Goal: Task Accomplishment & Management: Use online tool/utility

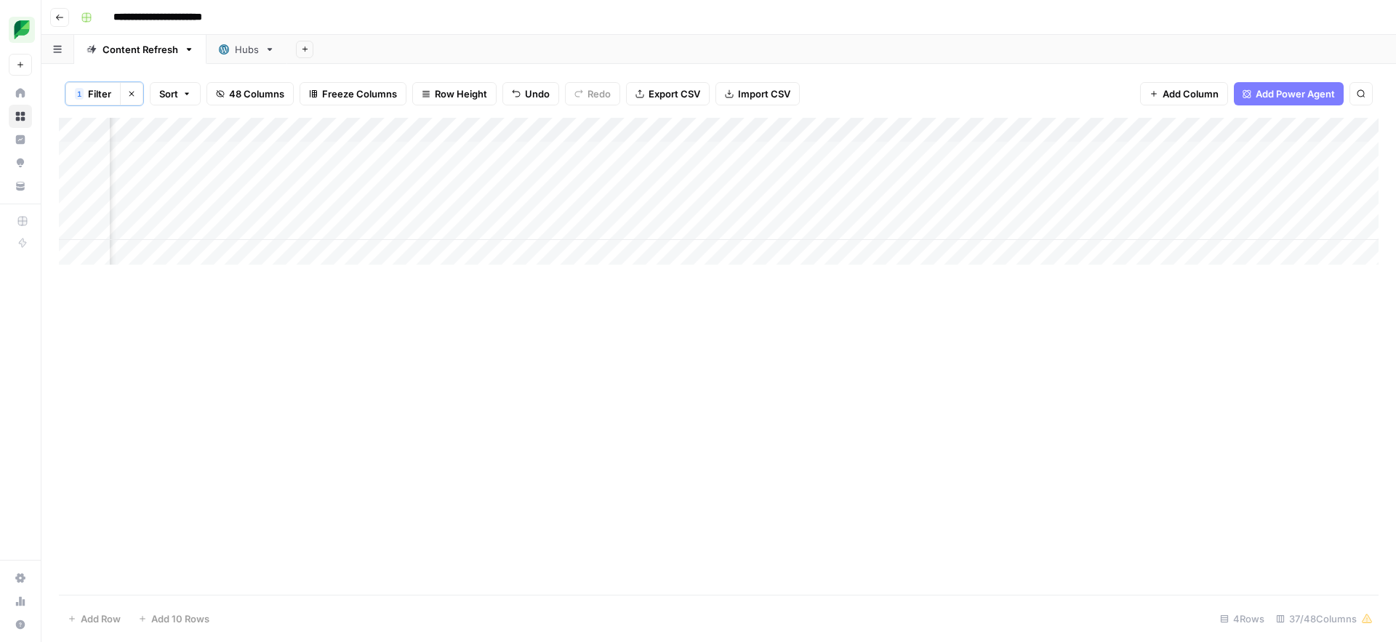
scroll to position [0, 1877]
click at [98, 97] on span "Filter" at bounding box center [99, 94] width 23 height 15
drag, startPoint x: 562, startPoint y: 175, endPoint x: 449, endPoint y: 169, distance: 113.6
click at [519, 169] on div "social-media-tools" at bounding box center [625, 170] width 212 height 28
type input "tiktok-promotion"
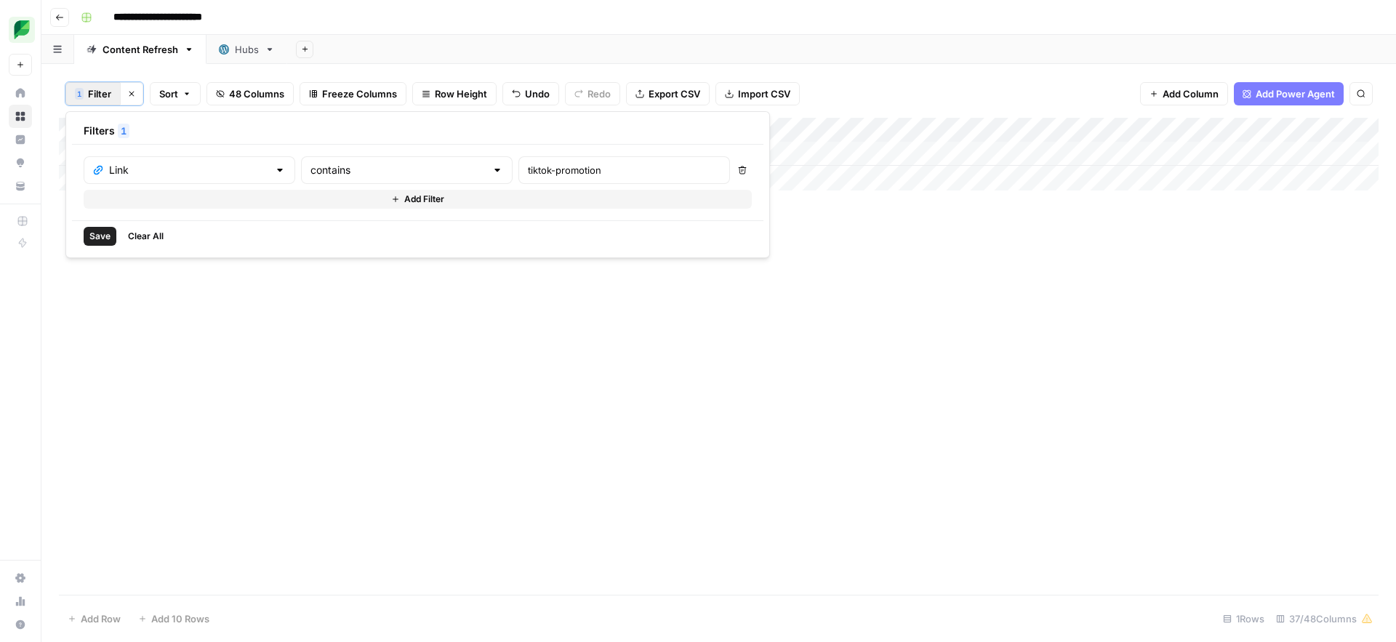
click at [102, 243] on button "Save" at bounding box center [100, 236] width 33 height 19
click at [612, 152] on div "Add Column" at bounding box center [719, 154] width 1320 height 73
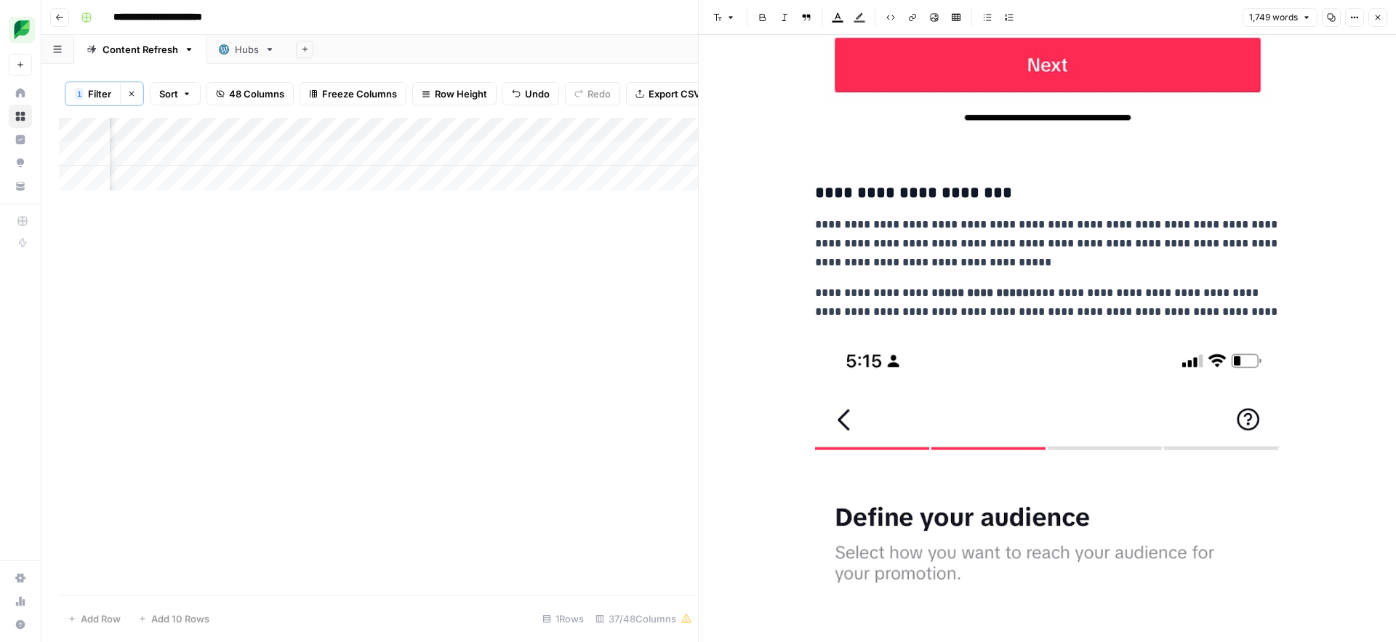
scroll to position [4035, 0]
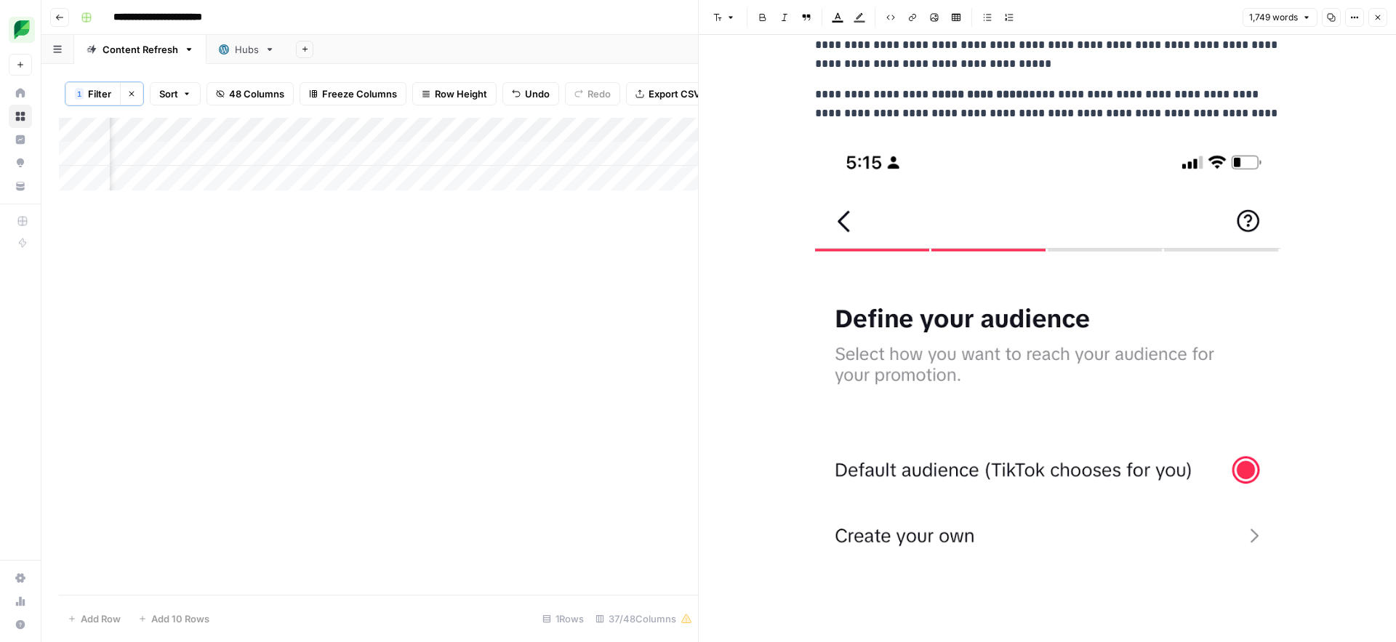
click at [1380, 20] on icon "button" at bounding box center [1378, 17] width 9 height 9
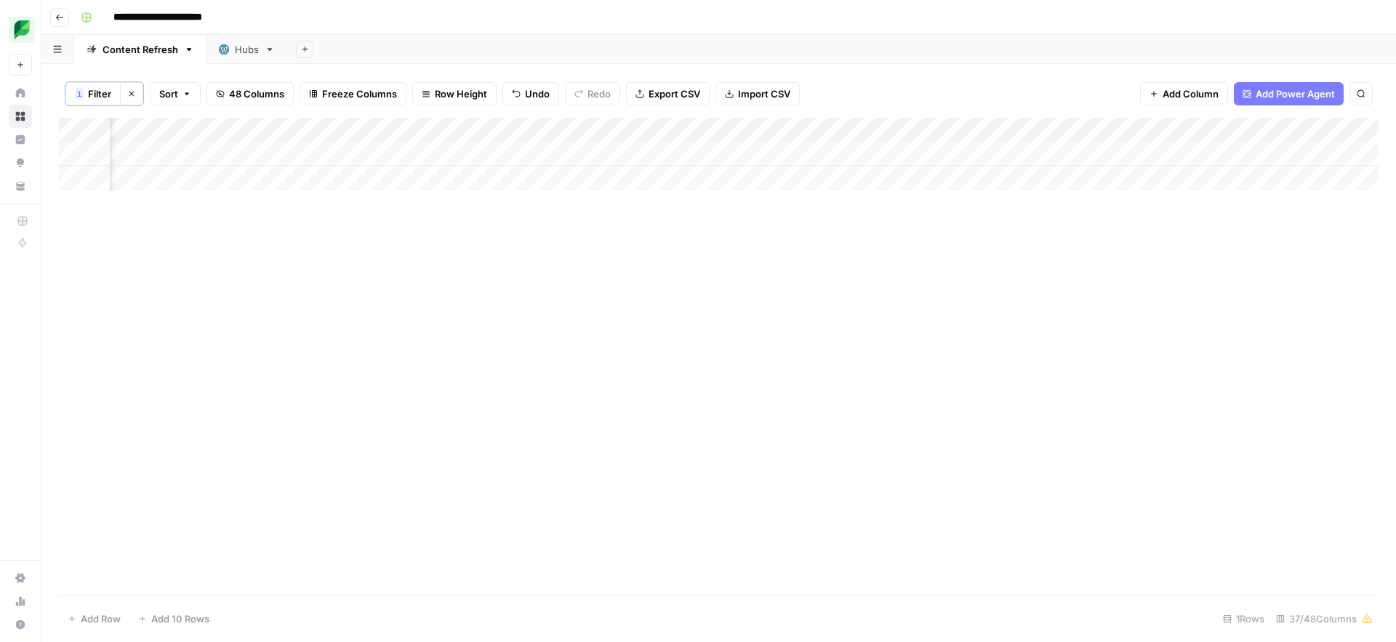
scroll to position [0, 1879]
click at [130, 94] on icon "button" at bounding box center [131, 93] width 9 height 9
click at [108, 92] on icon "button" at bounding box center [106, 93] width 9 height 9
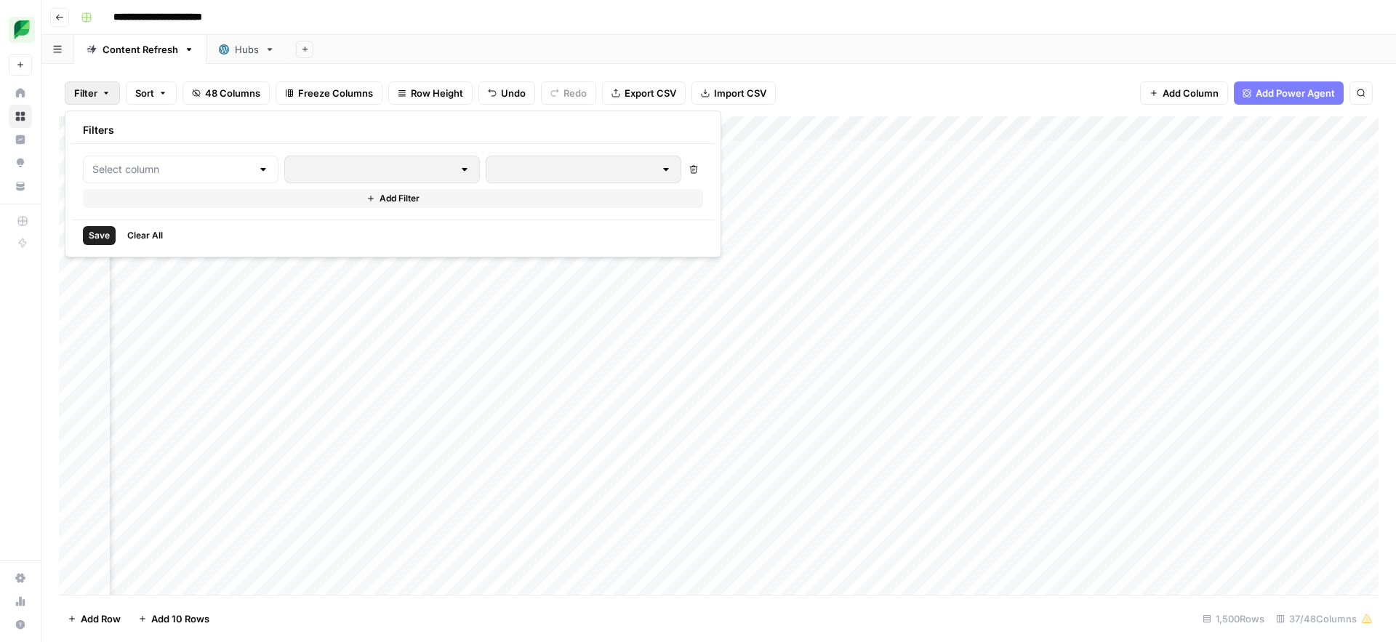
click at [156, 177] on div at bounding box center [181, 170] width 196 height 28
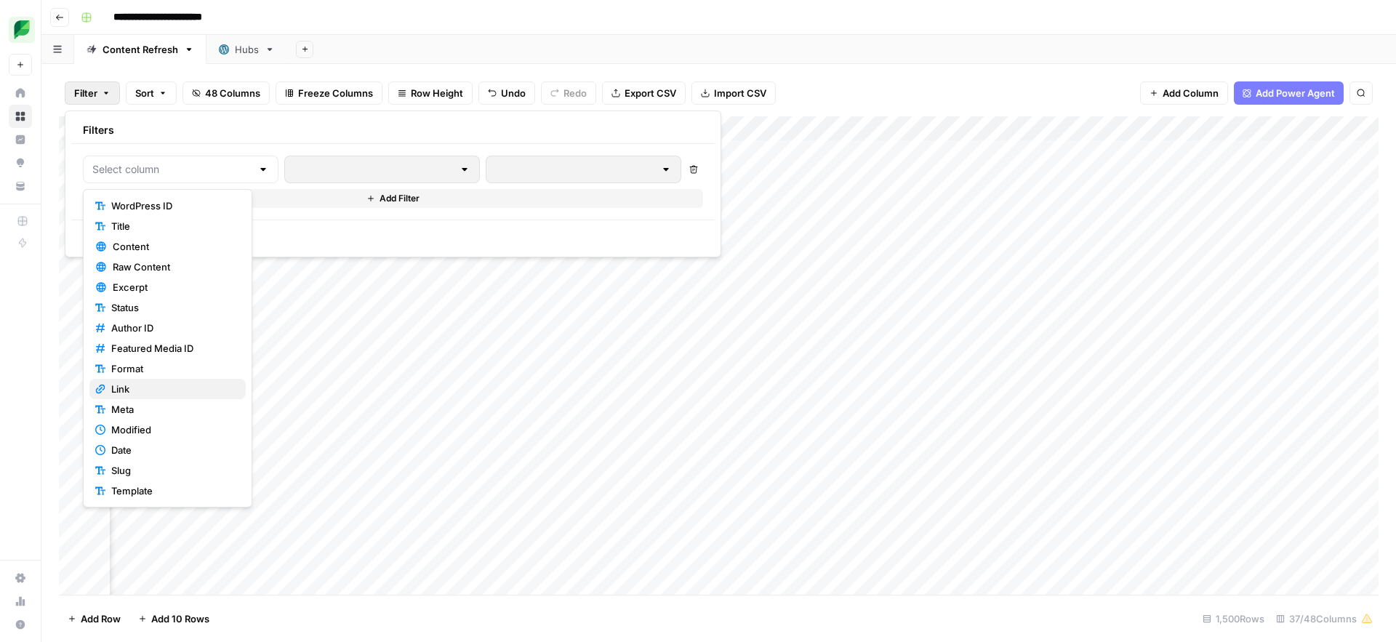
click at [129, 391] on span "Link" at bounding box center [172, 389] width 123 height 15
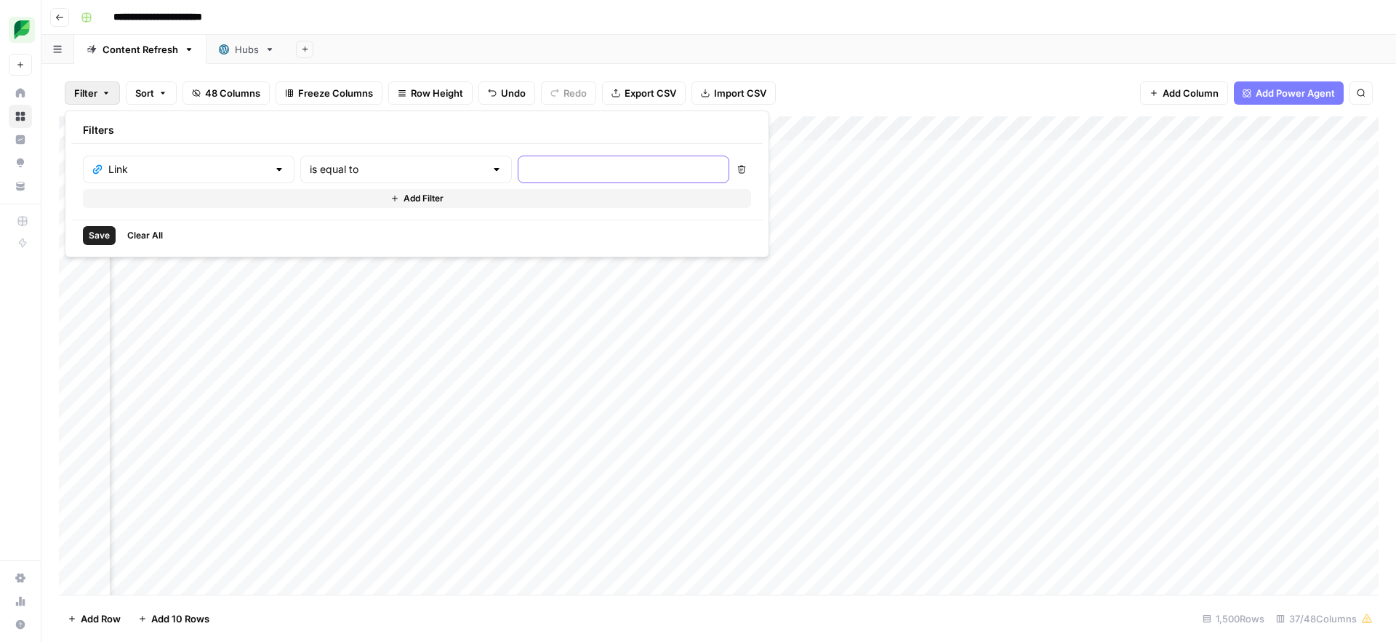
click at [527, 169] on input "text" at bounding box center [623, 169] width 193 height 15
type input "tiktok-promotion"
click at [329, 171] on input "text" at bounding box center [397, 169] width 175 height 15
click at [311, 243] on span "contains" at bounding box center [345, 246] width 143 height 15
type input "contains"
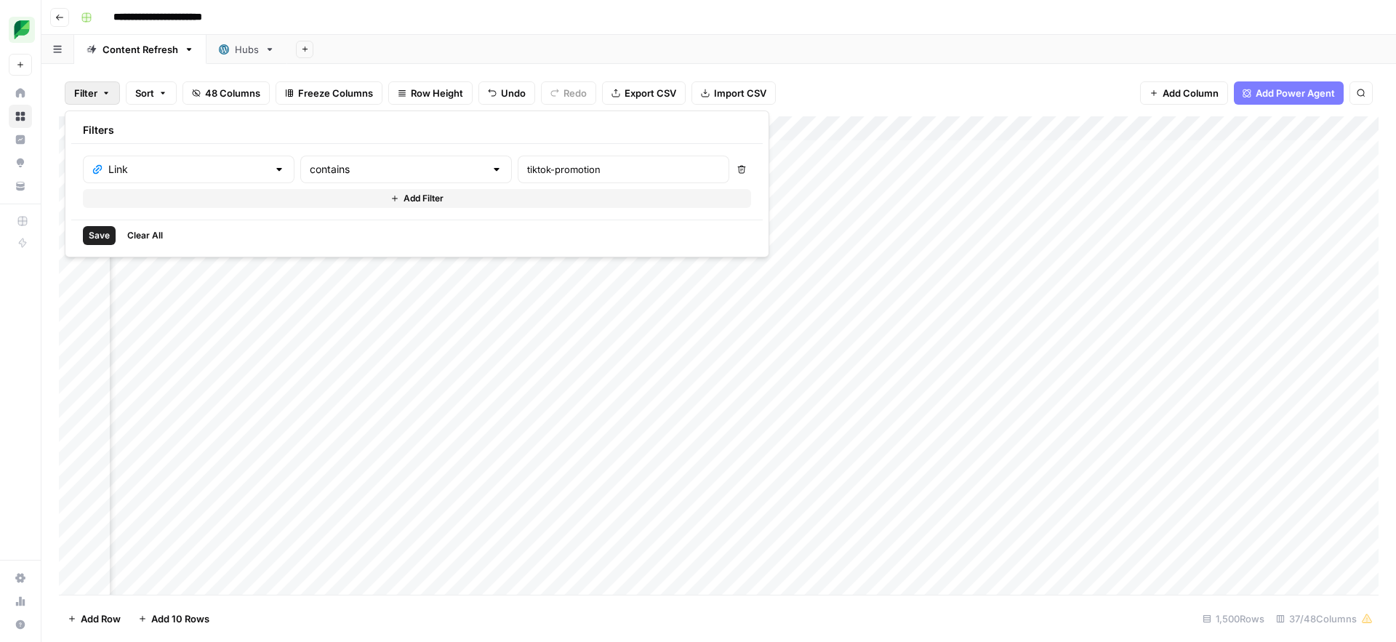
click at [96, 233] on span "Save" at bounding box center [99, 235] width 21 height 13
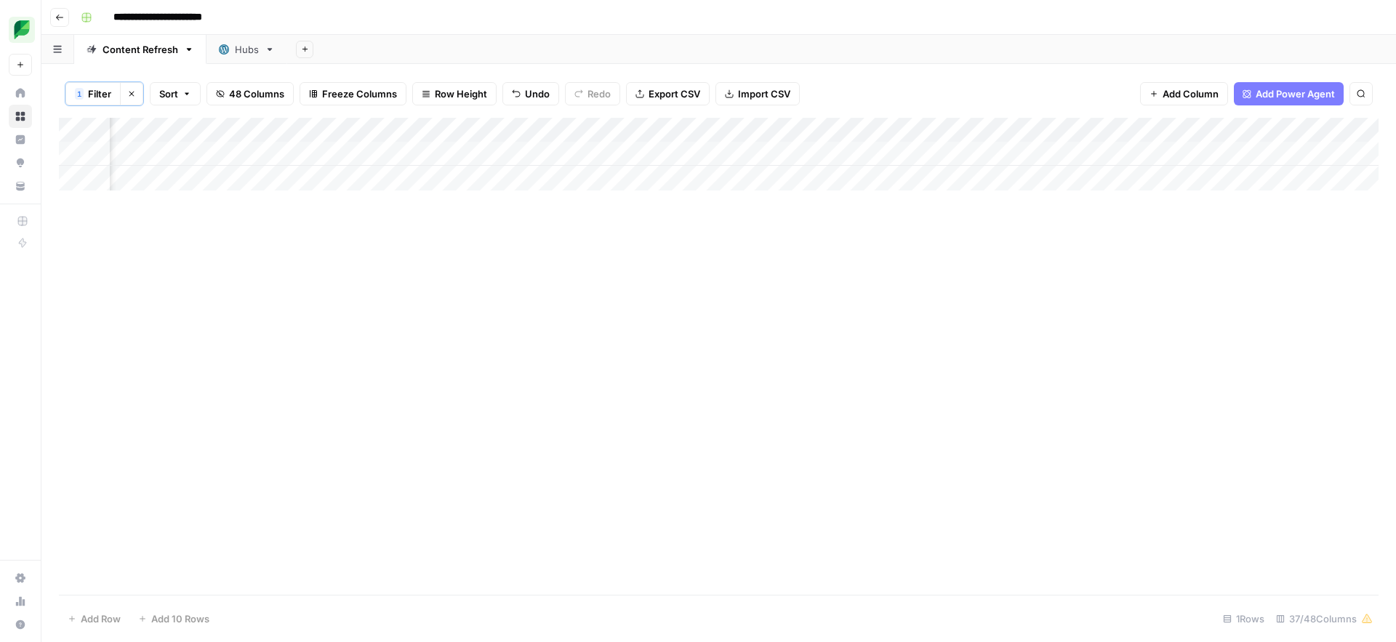
scroll to position [0, 847]
click at [671, 155] on div "Add Column" at bounding box center [719, 154] width 1320 height 73
click at [989, 155] on div "Add Column" at bounding box center [719, 154] width 1320 height 73
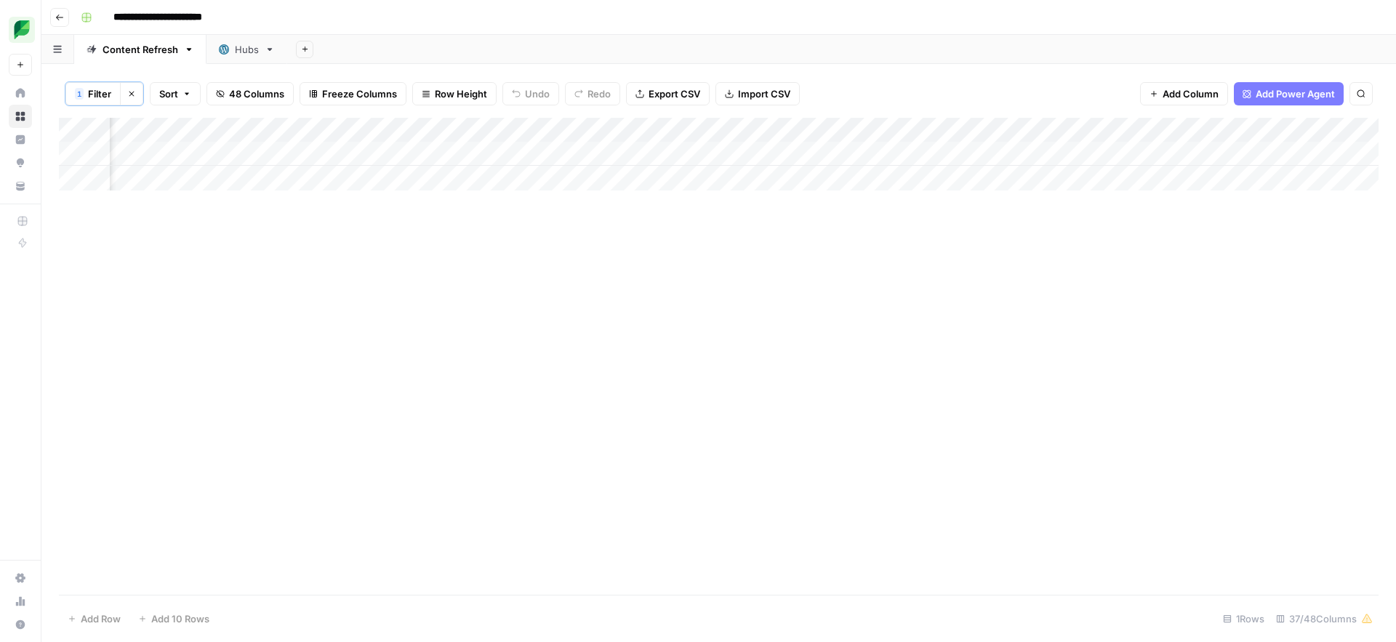
click at [436, 159] on div "Add Column" at bounding box center [719, 154] width 1320 height 73
click at [165, 151] on div "Add Column" at bounding box center [719, 154] width 1320 height 73
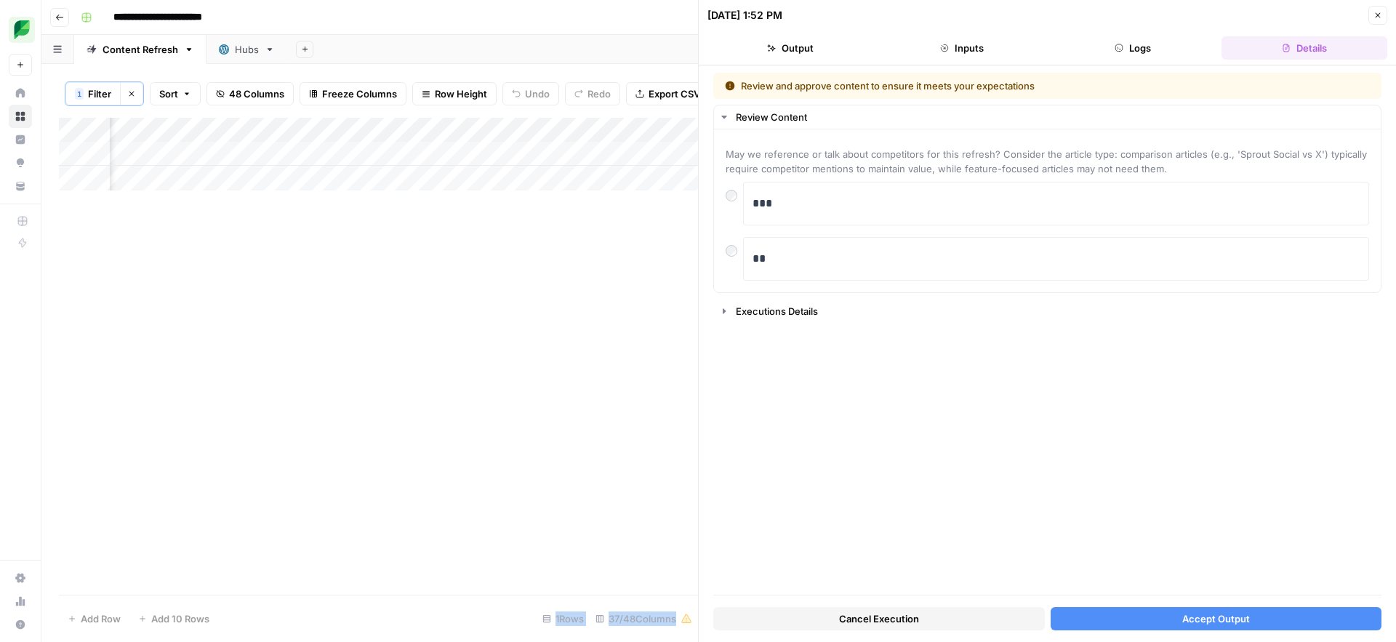
click at [1139, 623] on button "Accept Output" at bounding box center [1217, 618] width 332 height 23
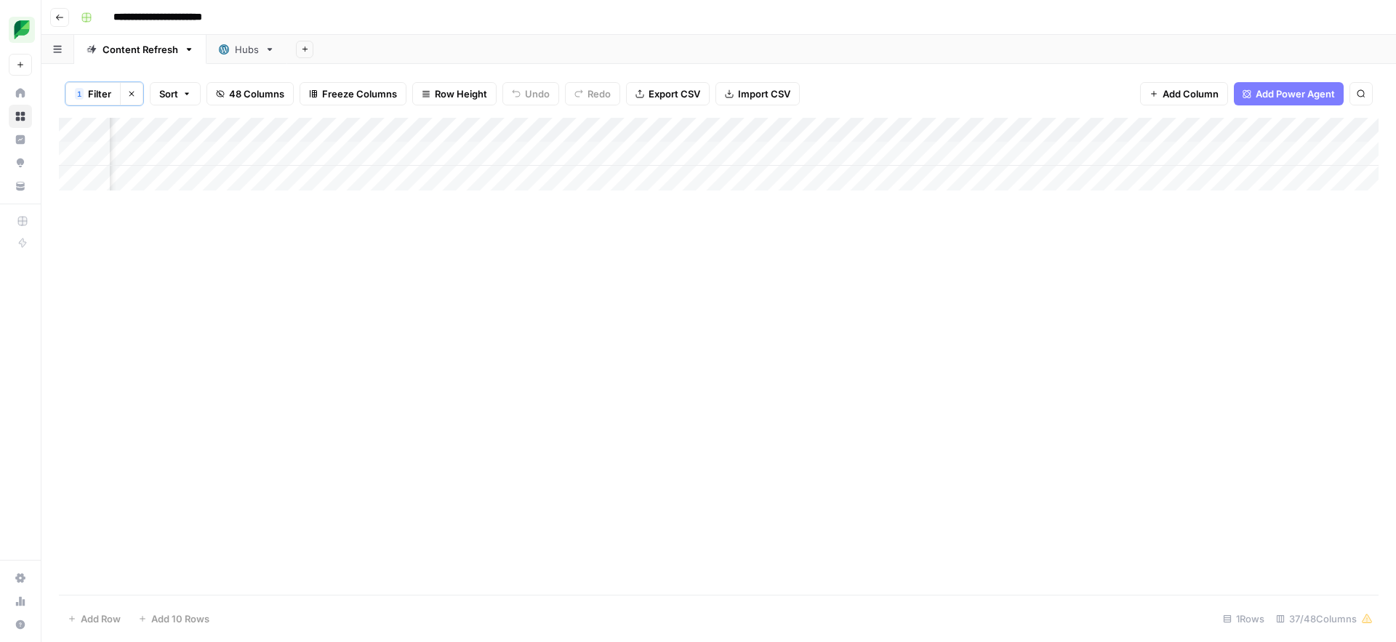
scroll to position [0, 1956]
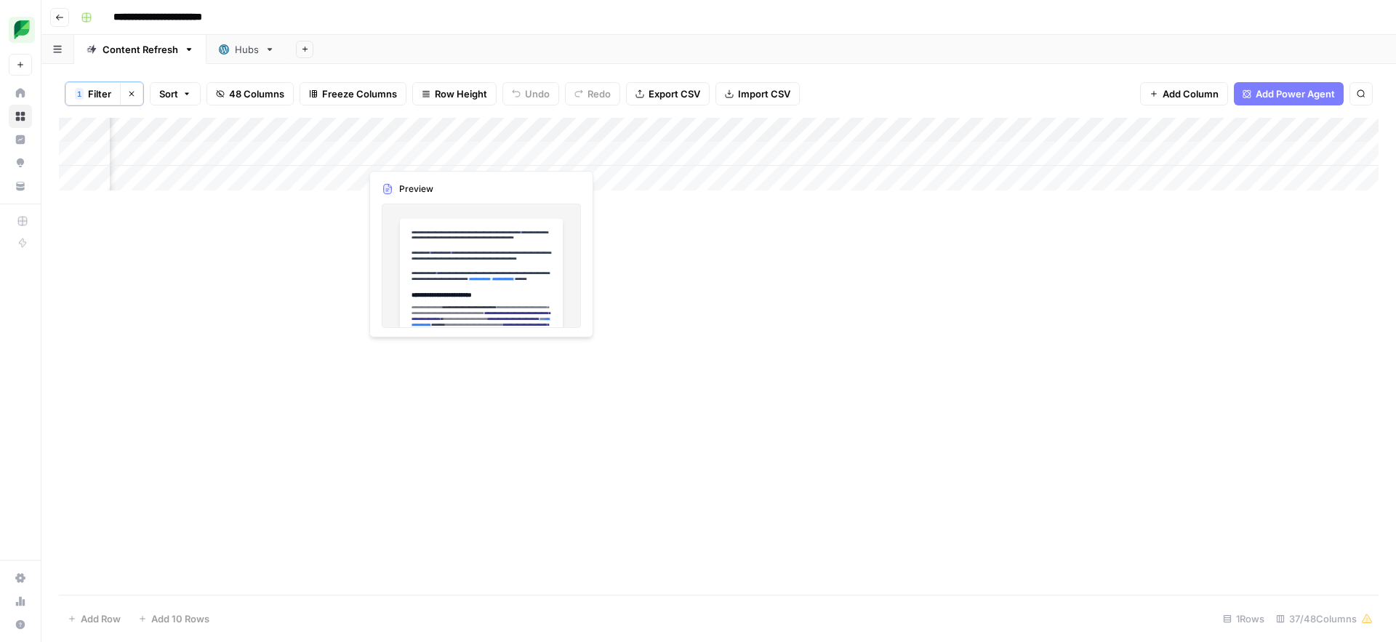
click at [421, 151] on div "Add Column" at bounding box center [719, 154] width 1320 height 73
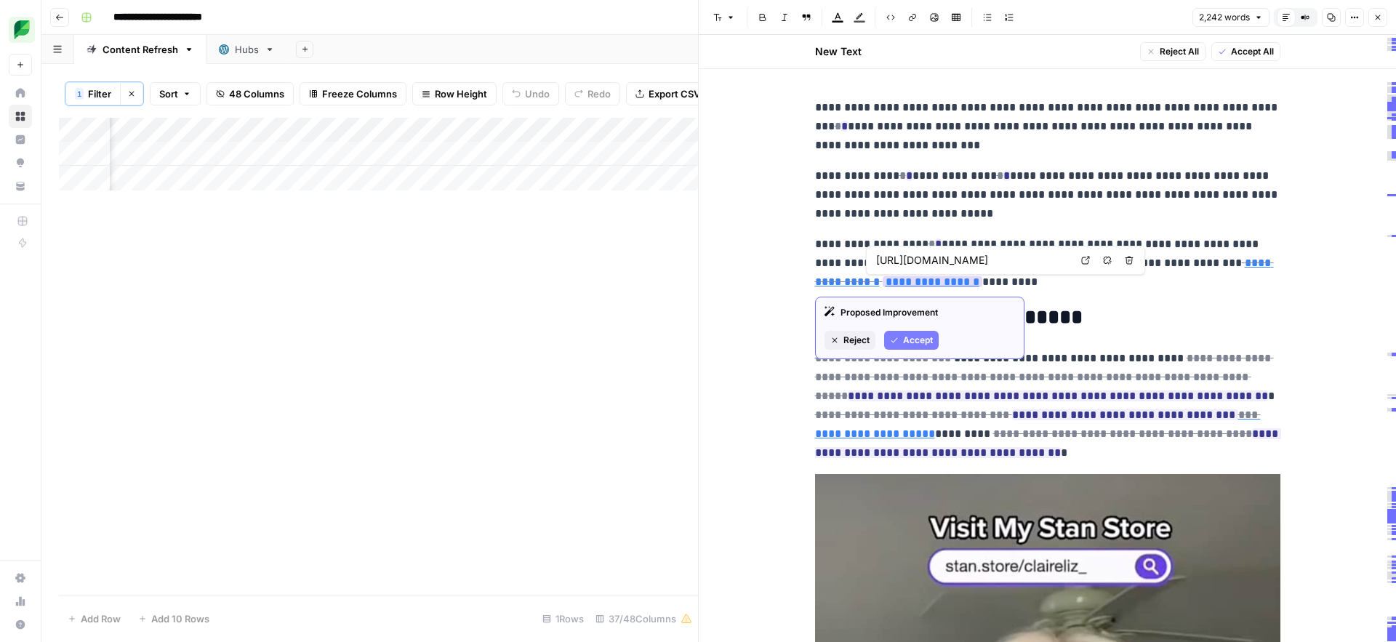
click at [908, 344] on span "Accept" at bounding box center [918, 340] width 30 height 13
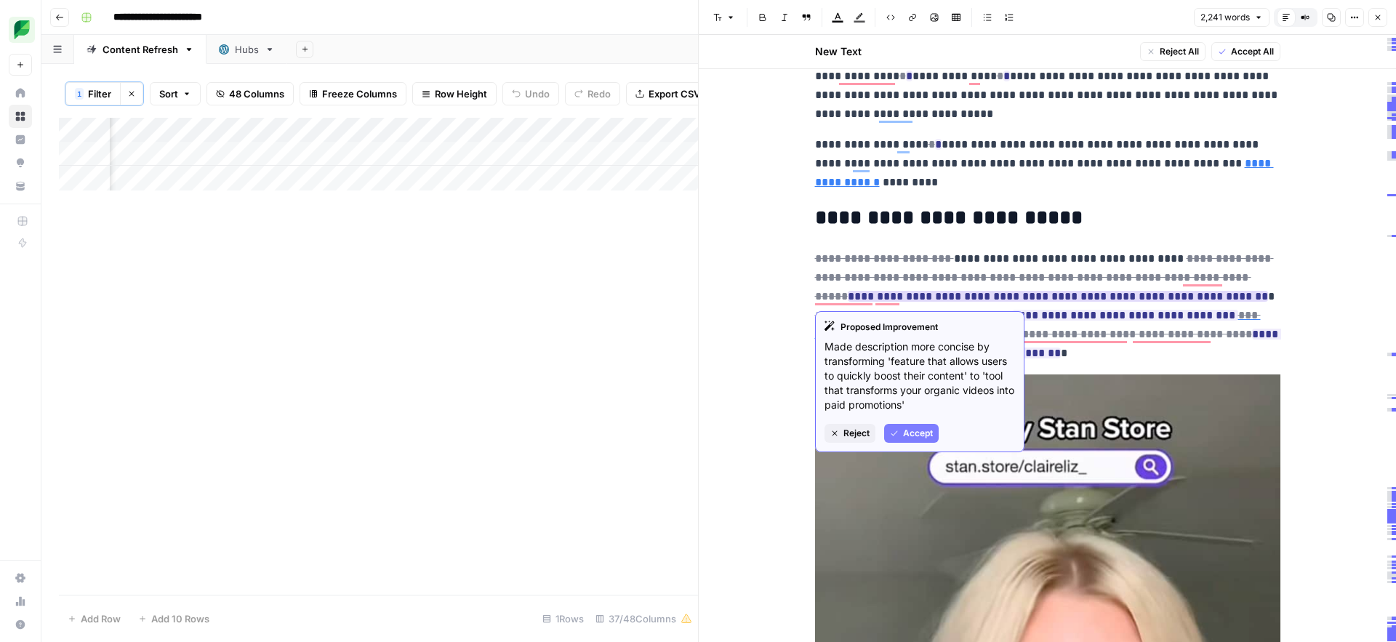
scroll to position [100, 0]
click at [905, 435] on span "Accept" at bounding box center [918, 433] width 30 height 13
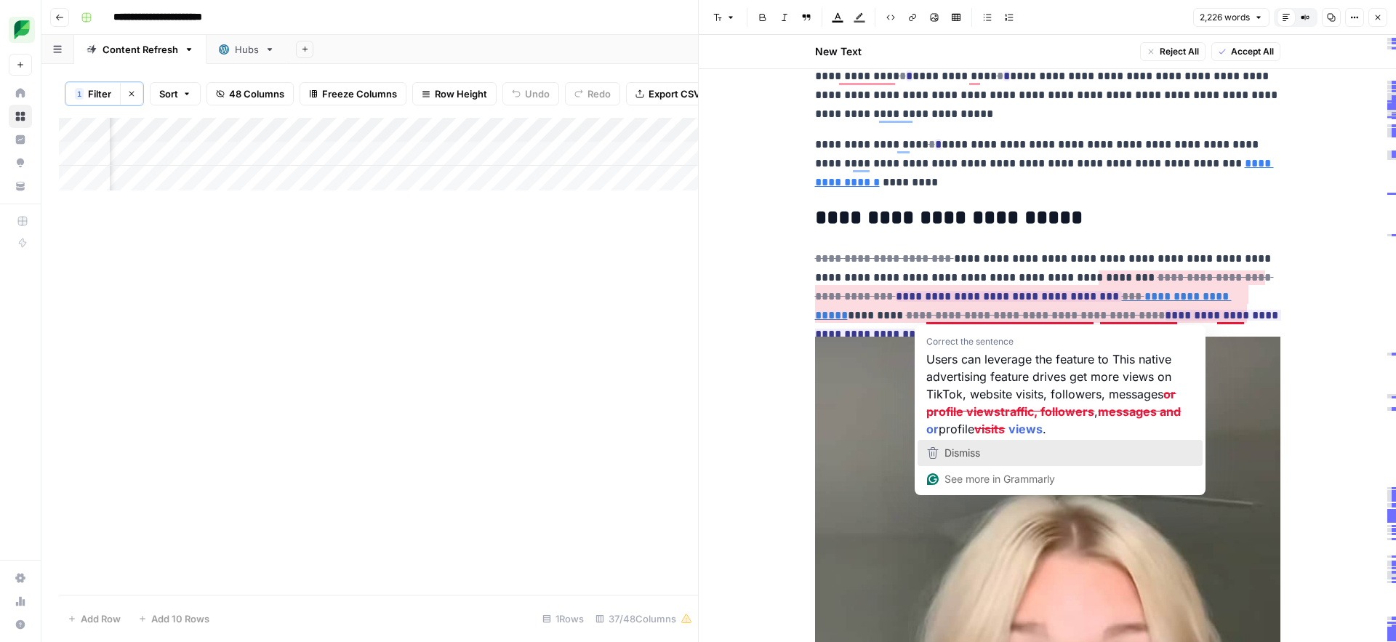
click at [972, 453] on span "Dismiss" at bounding box center [963, 453] width 36 height 12
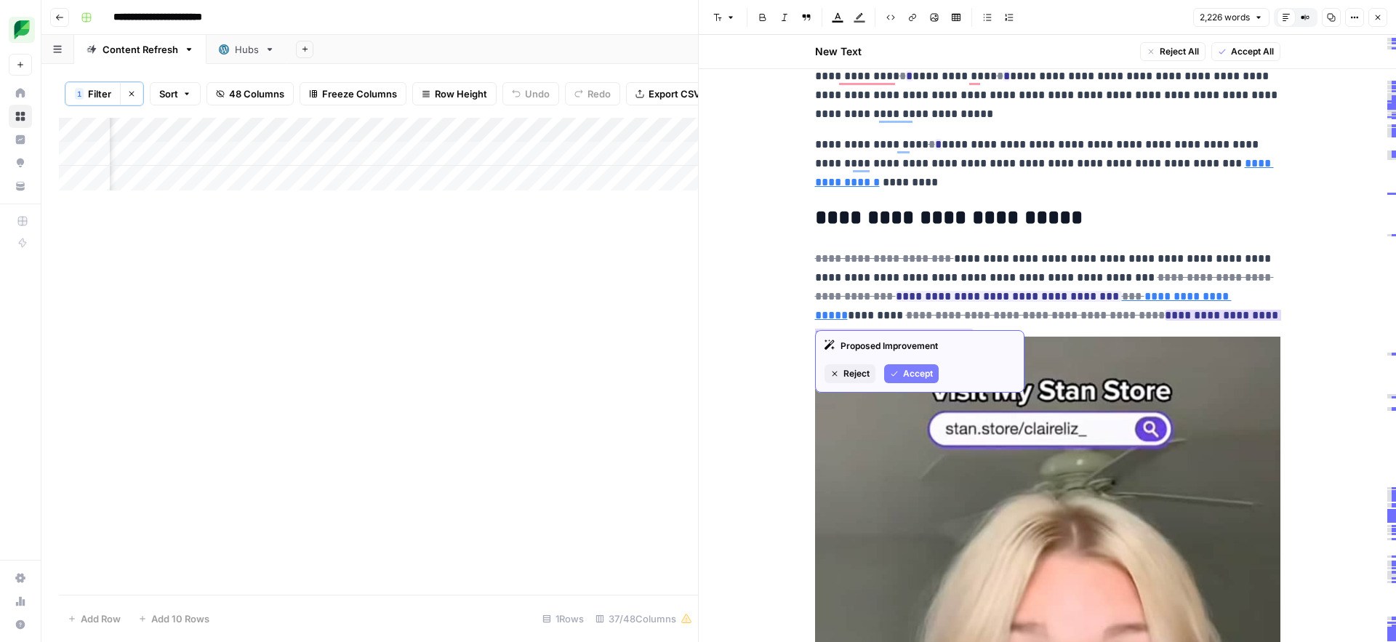
click at [911, 375] on span "Accept" at bounding box center [918, 373] width 30 height 13
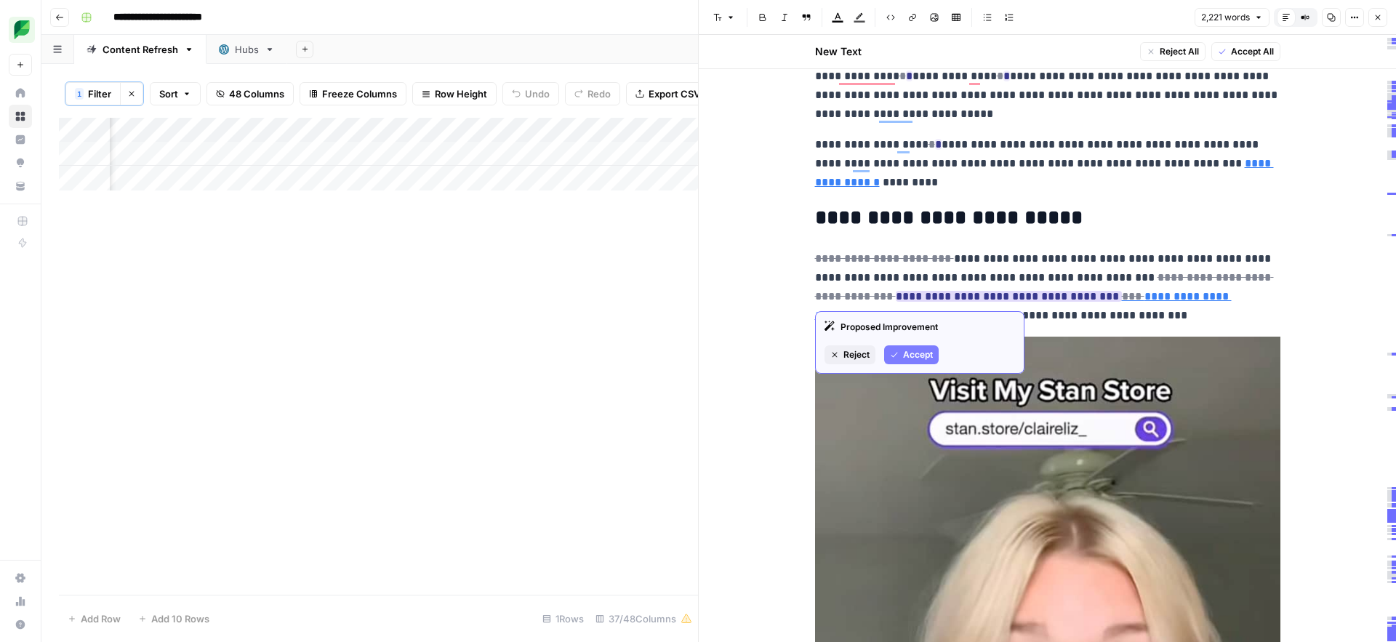
click at [916, 353] on span "Accept" at bounding box center [918, 354] width 30 height 13
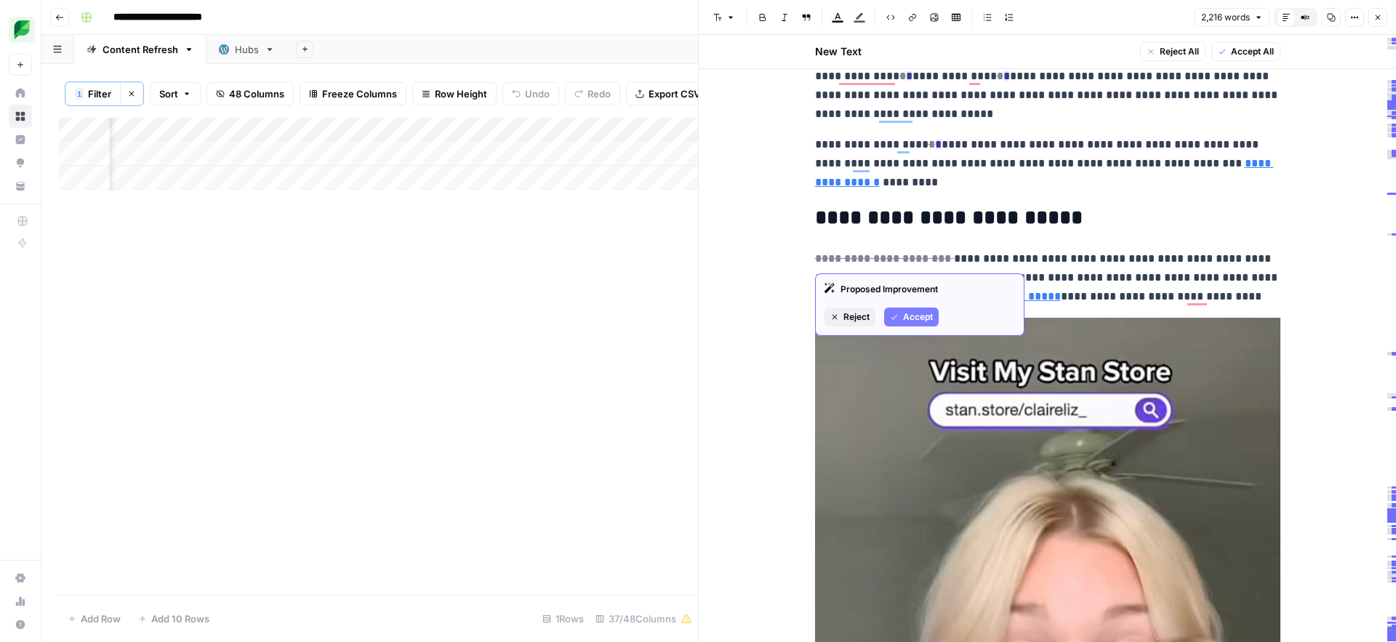
click at [904, 317] on span "Accept" at bounding box center [918, 317] width 30 height 13
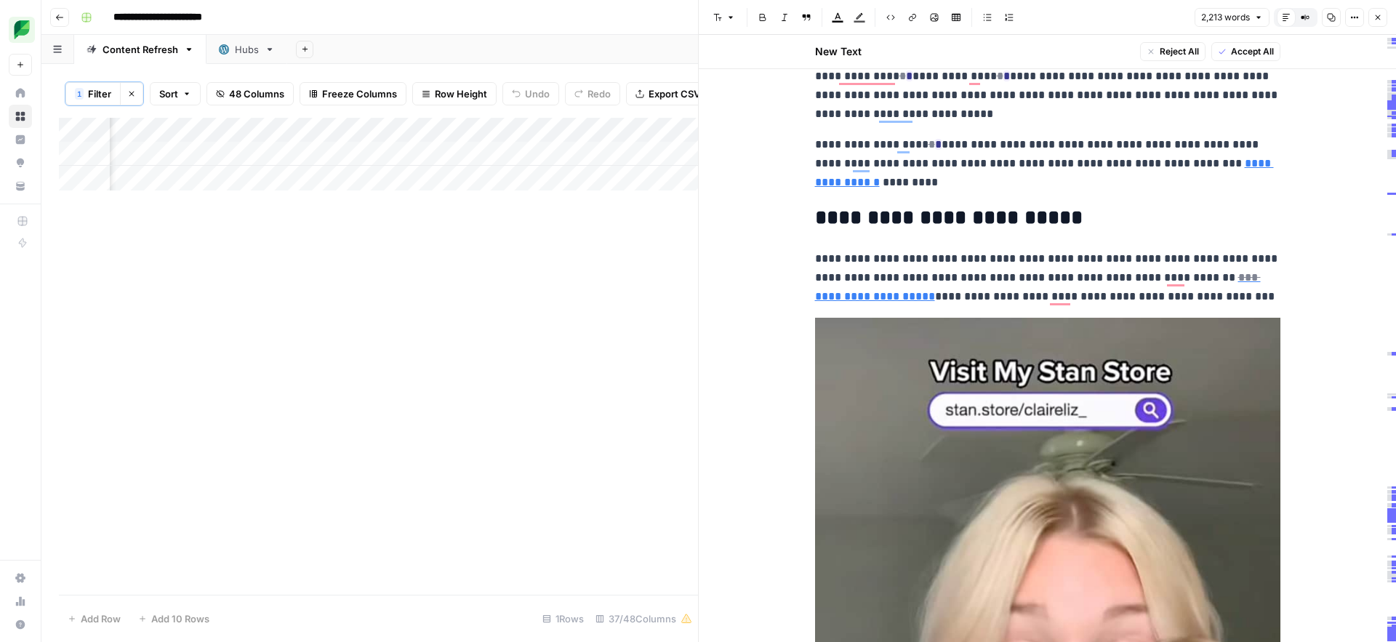
click at [963, 280] on p "**********" at bounding box center [1047, 277] width 465 height 57
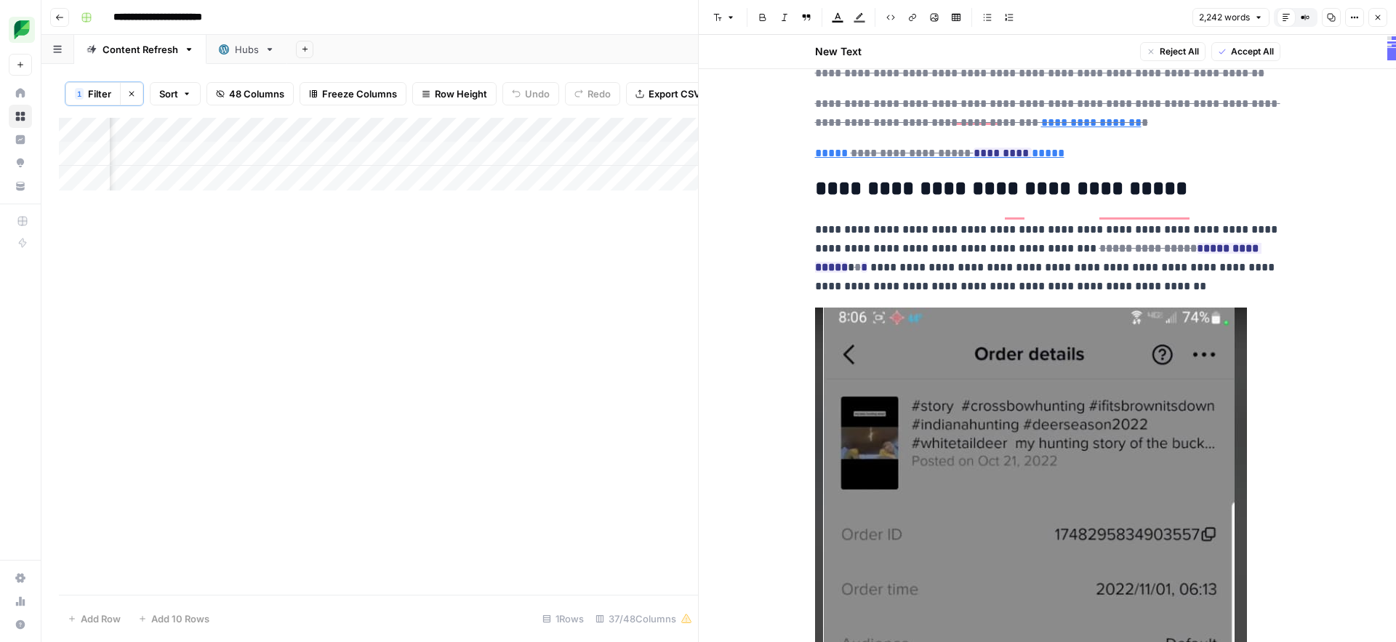
scroll to position [15283, 0]
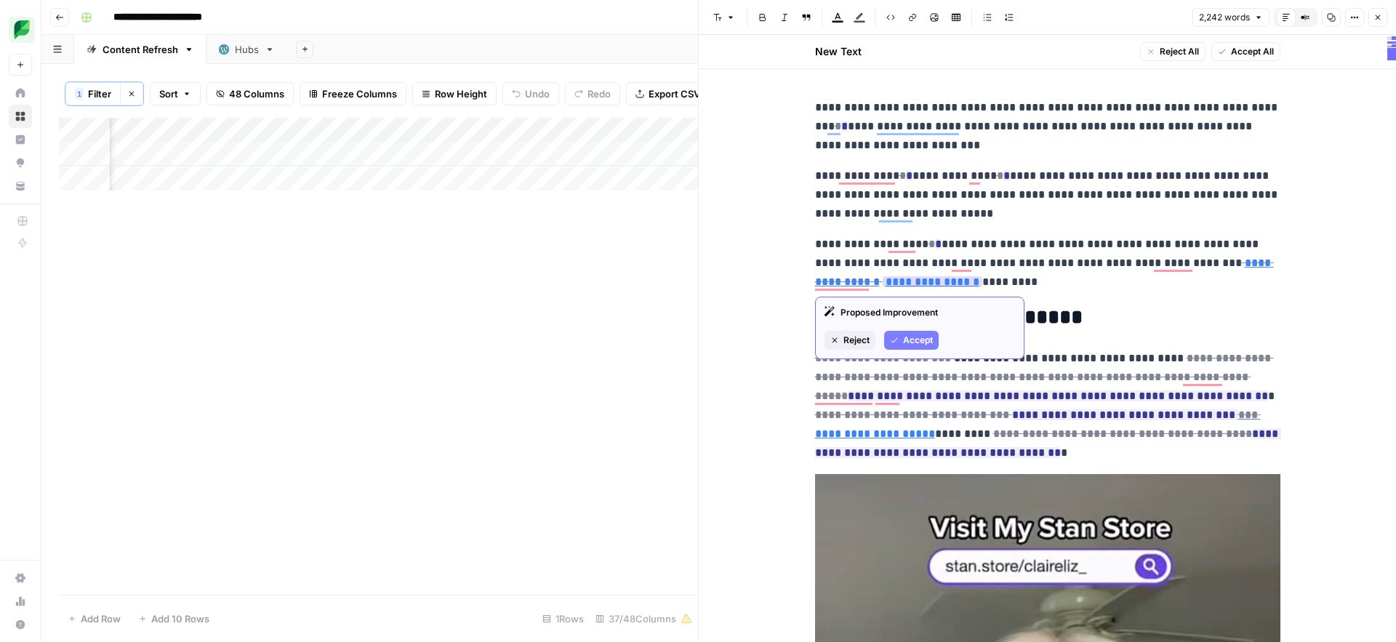
click at [913, 340] on span "Accept" at bounding box center [918, 340] width 30 height 13
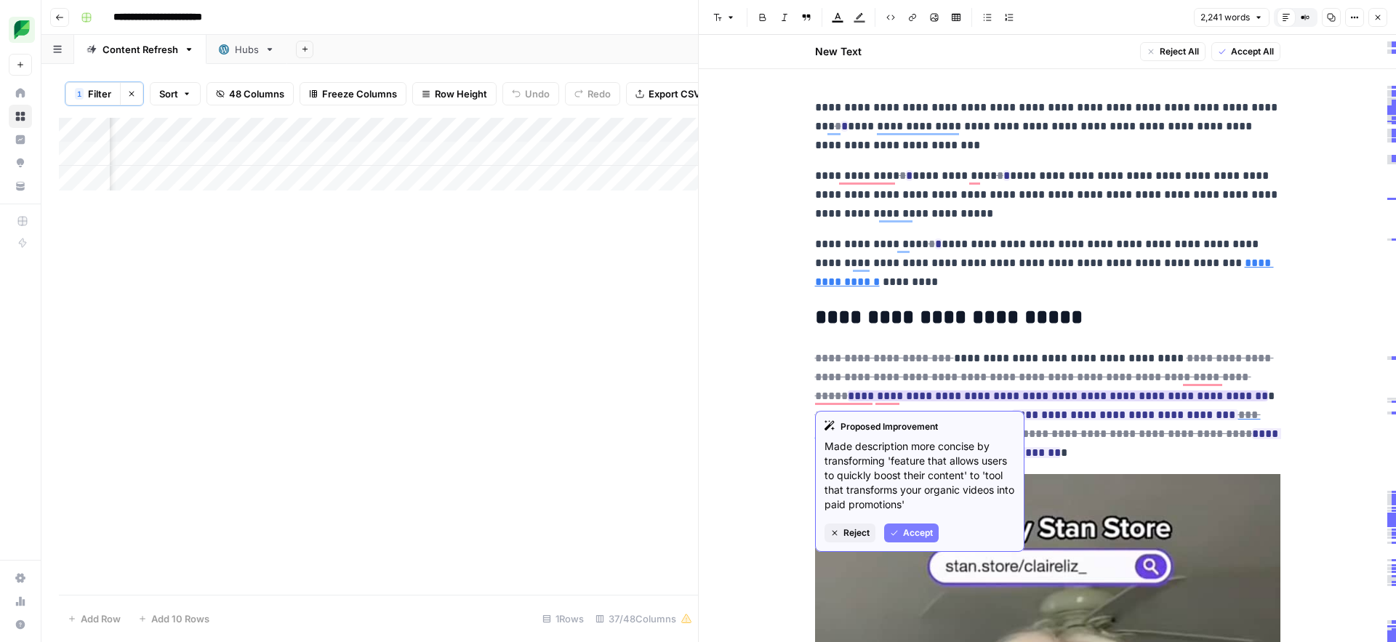
click at [909, 531] on span "Accept" at bounding box center [918, 533] width 30 height 13
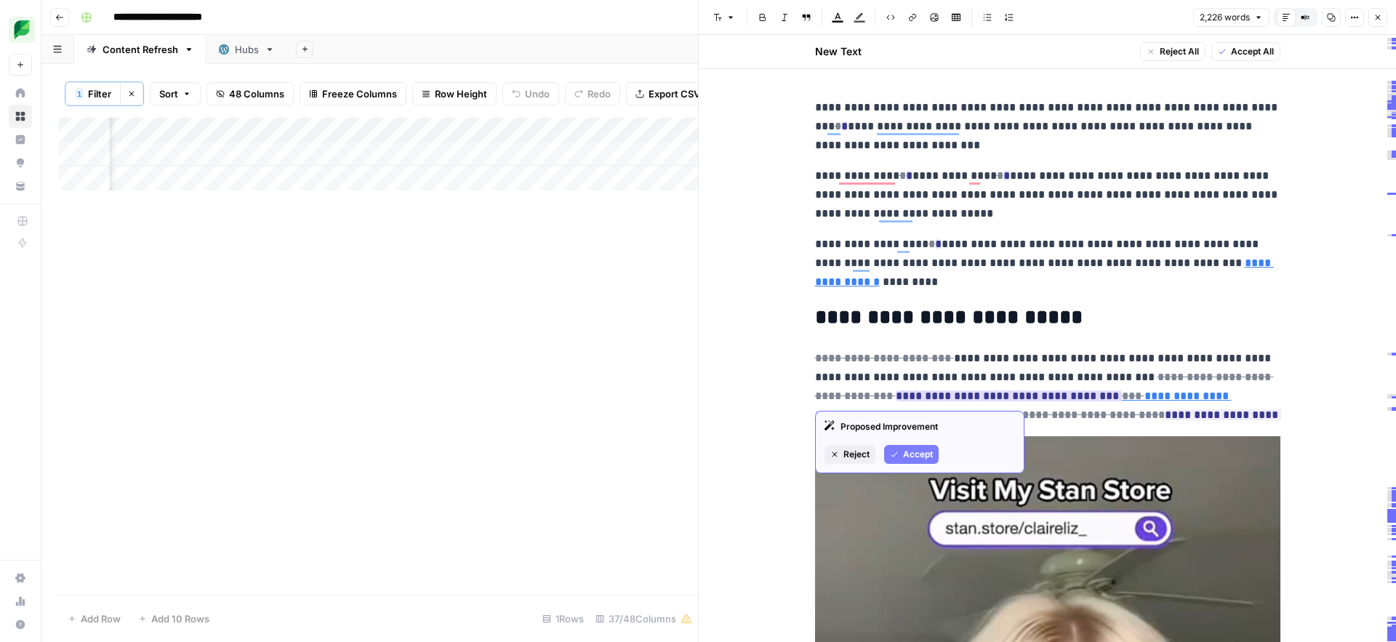
click at [911, 454] on span "Accept" at bounding box center [918, 454] width 30 height 13
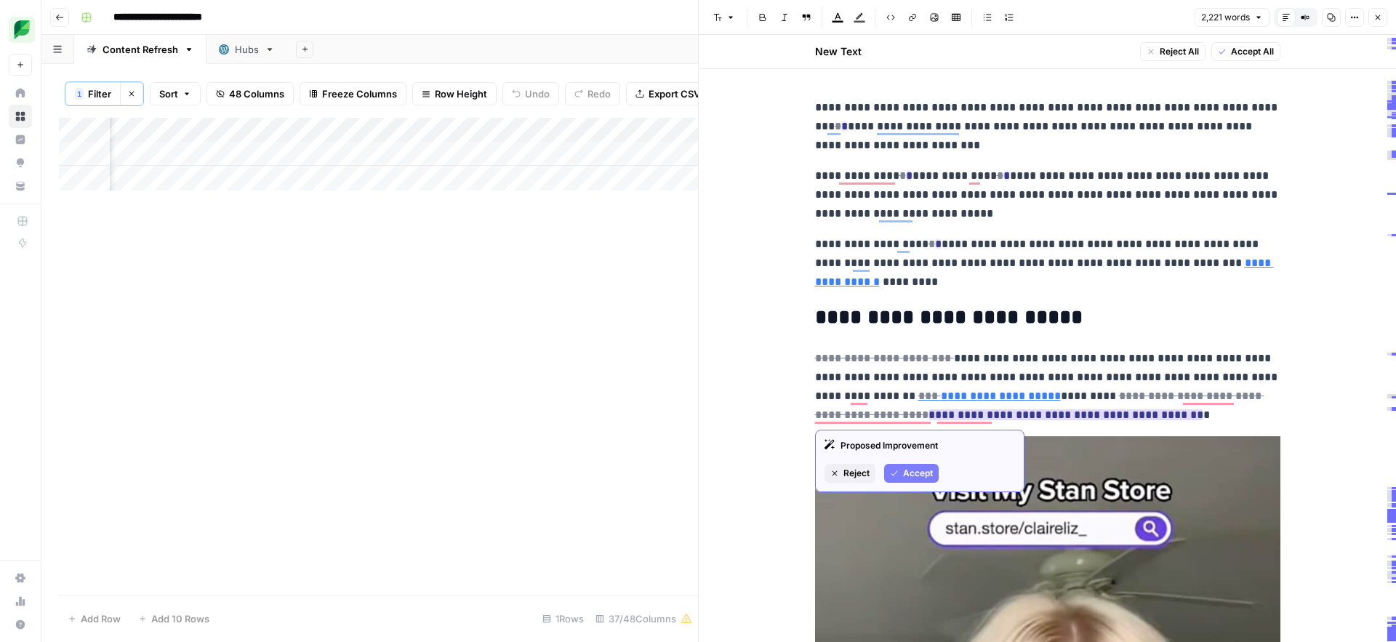
click at [904, 472] on span "Accept" at bounding box center [918, 473] width 30 height 13
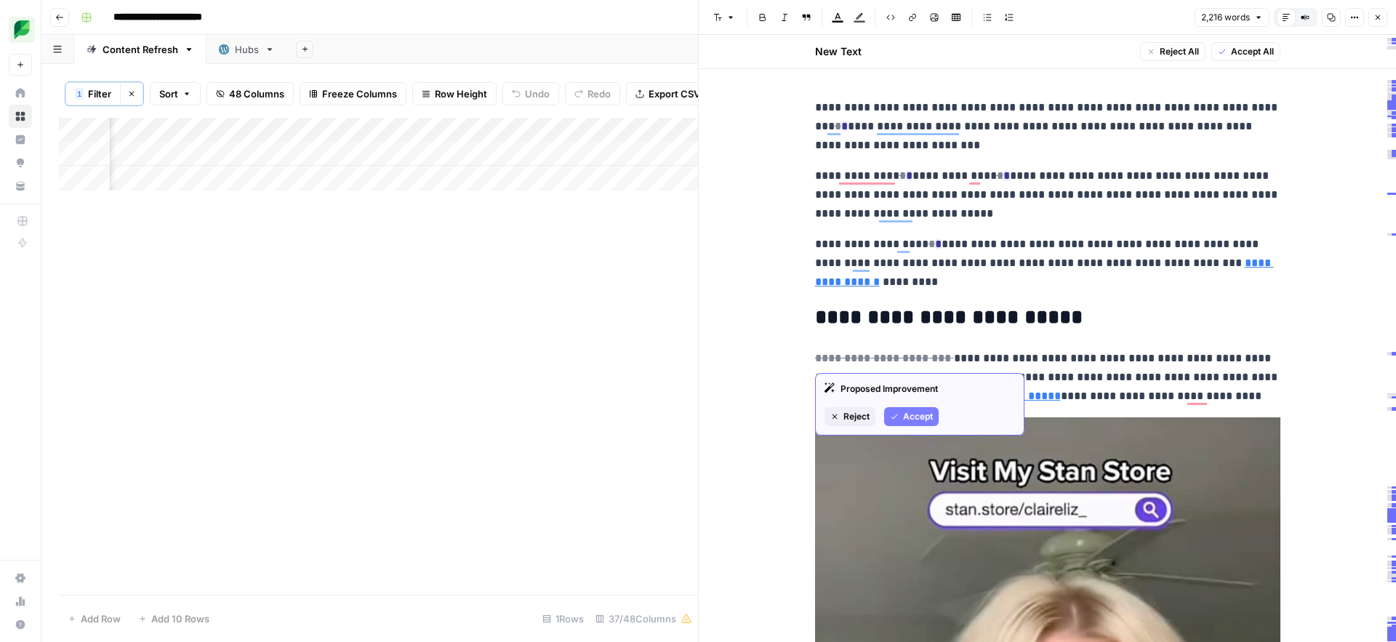
click at [910, 415] on span "Accept" at bounding box center [918, 416] width 30 height 13
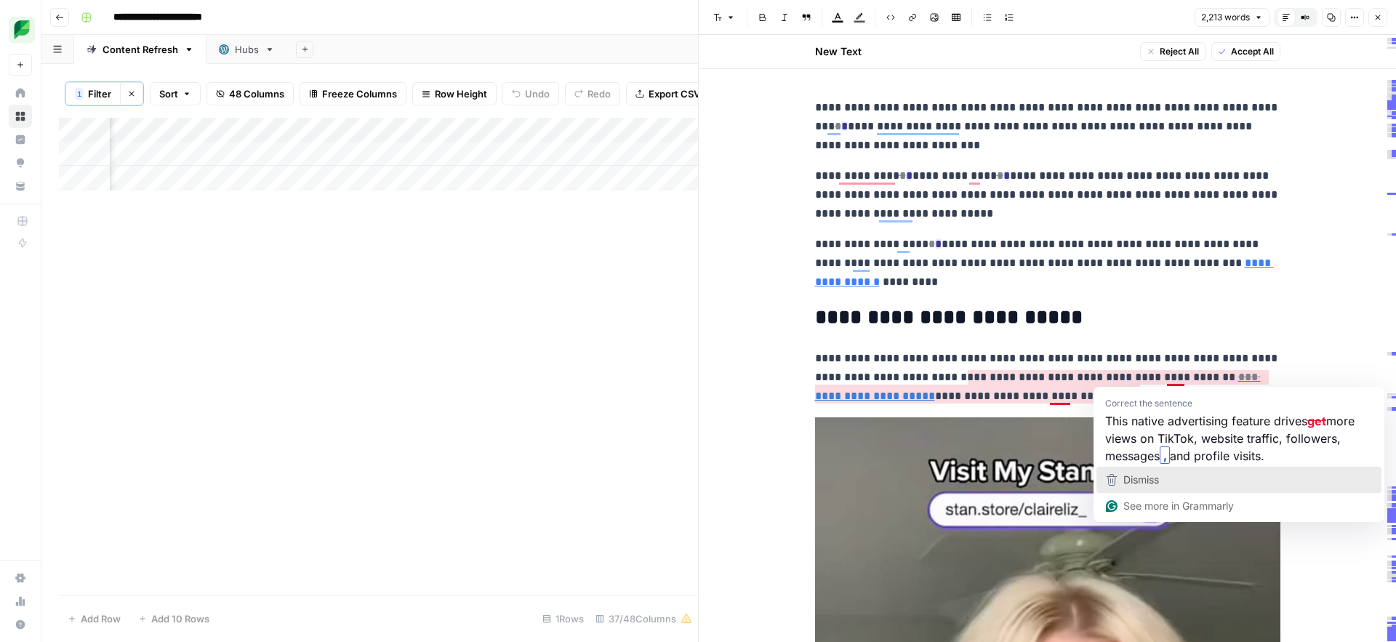
click at [1133, 473] on span "Dismiss" at bounding box center [1142, 479] width 36 height 12
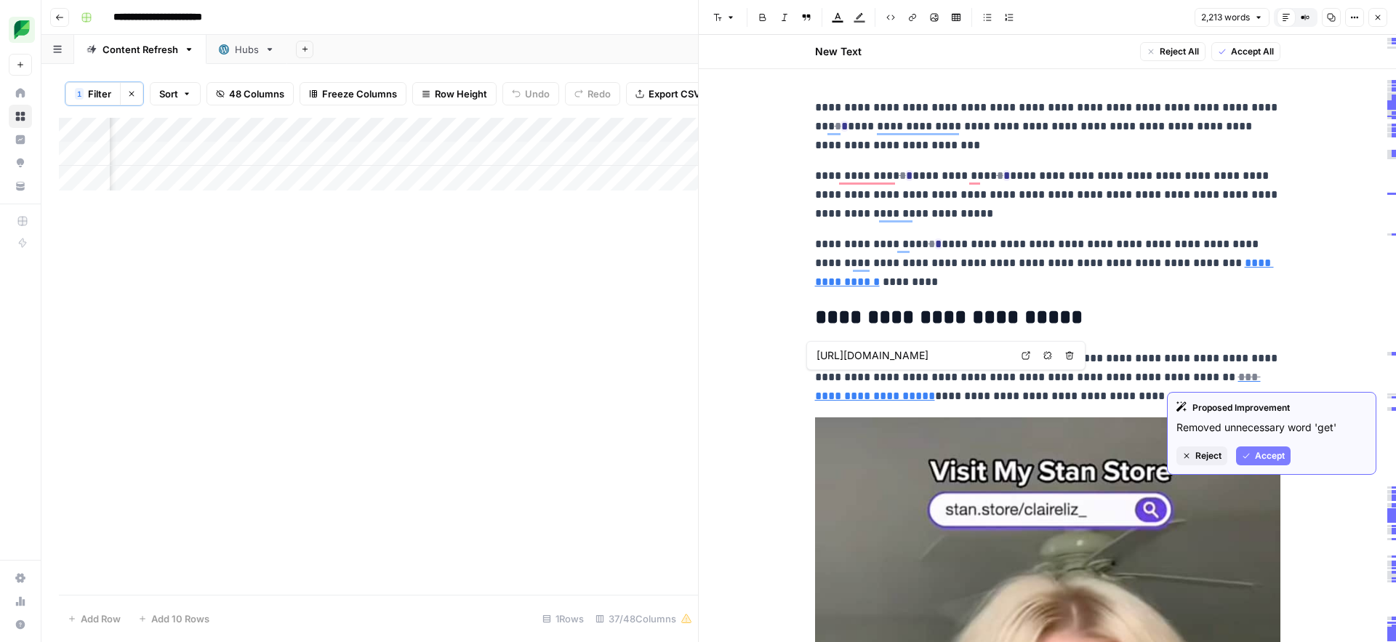
click at [1253, 457] on button "Accept" at bounding box center [1263, 456] width 55 height 19
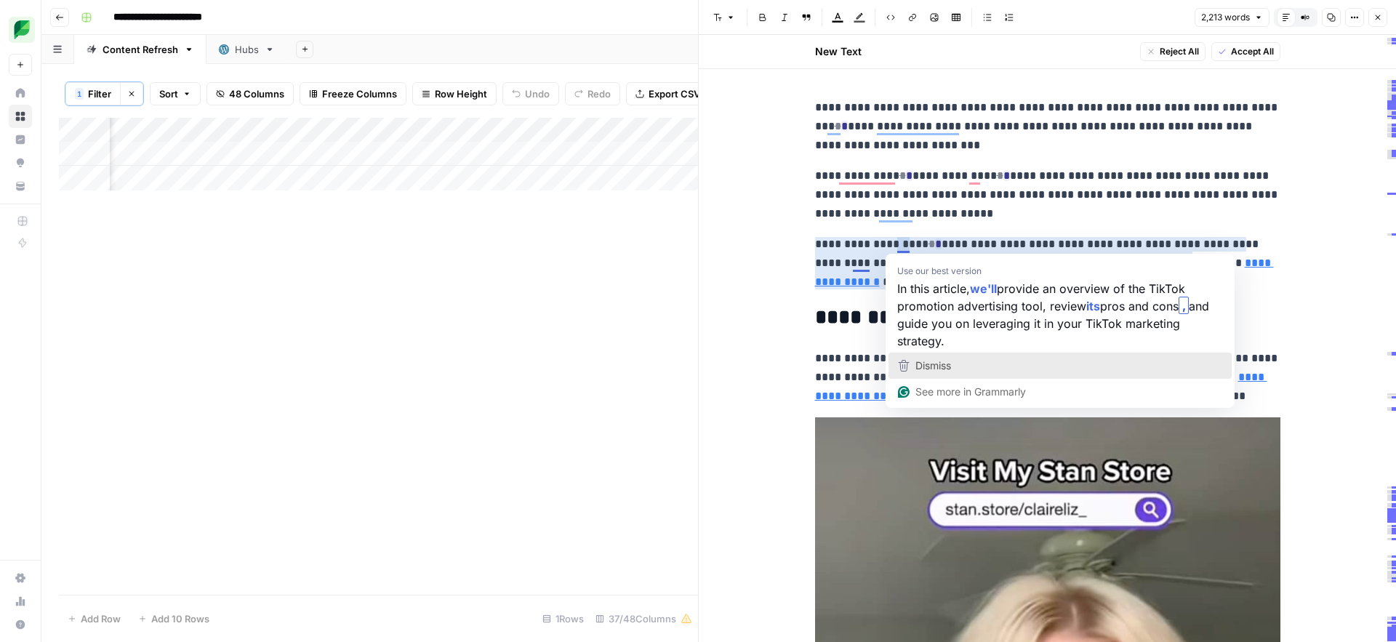
click at [919, 369] on span "Dismiss" at bounding box center [934, 365] width 36 height 12
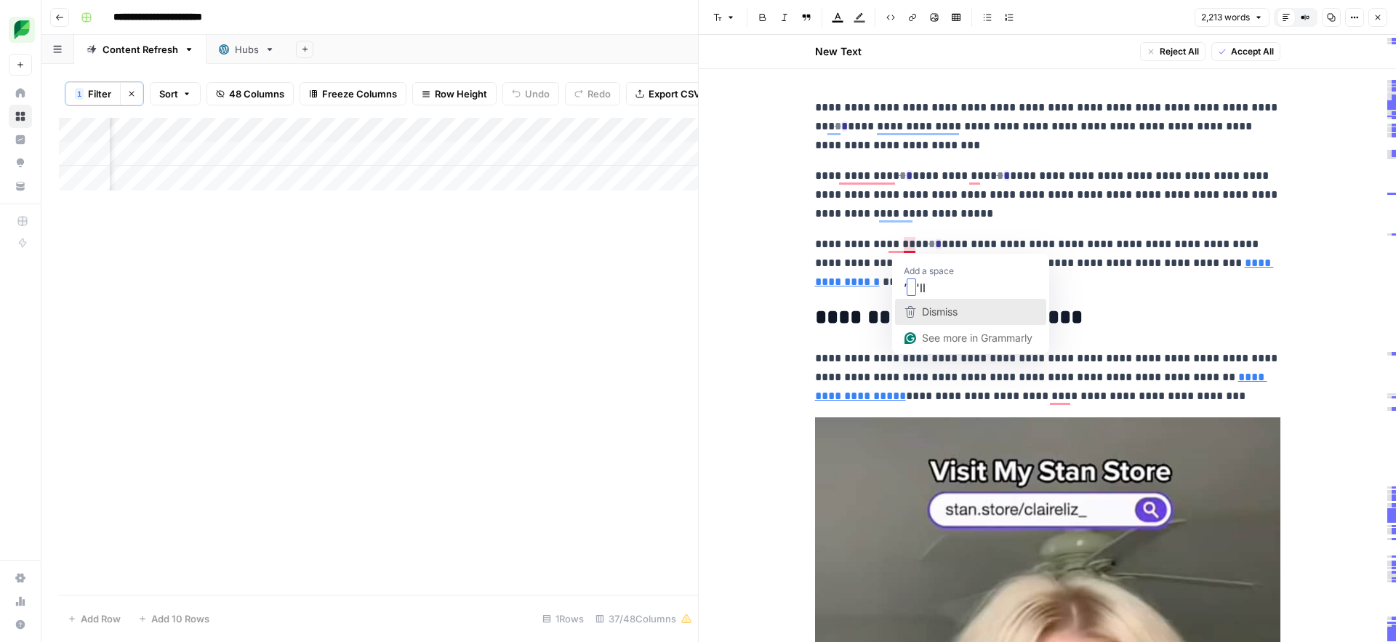
click at [929, 316] on span "Dismiss" at bounding box center [940, 311] width 36 height 12
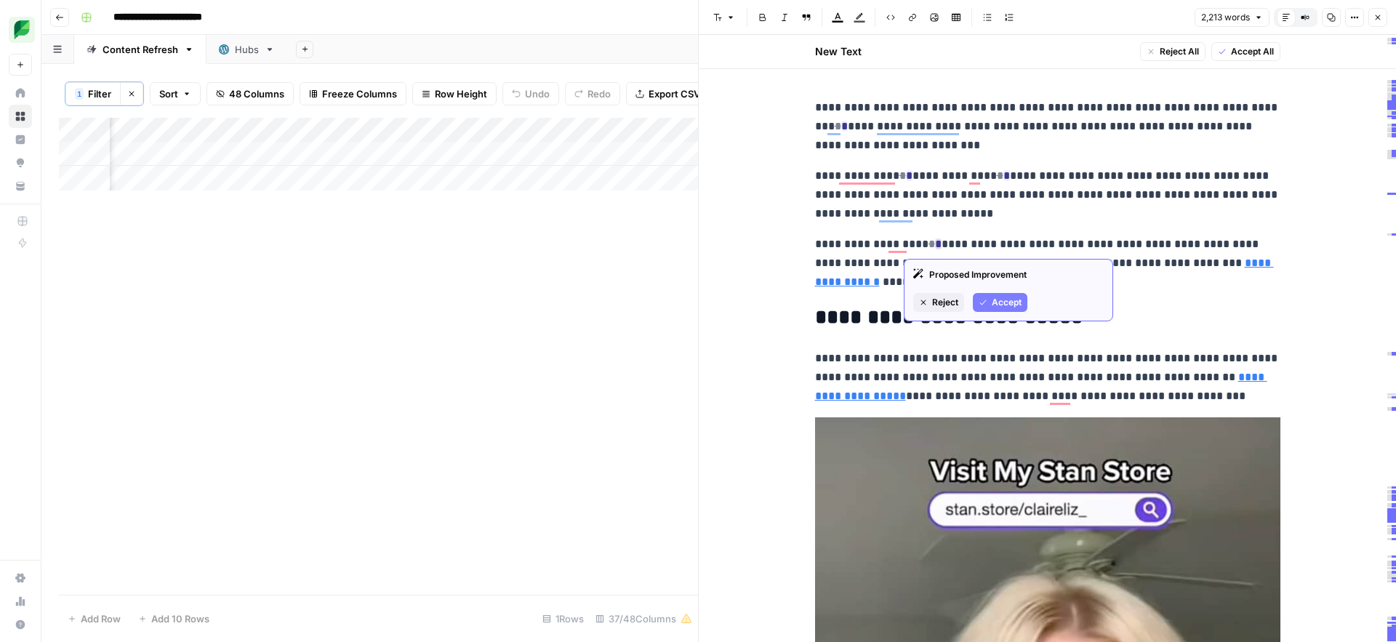
click at [989, 302] on button "Accept" at bounding box center [1000, 302] width 55 height 19
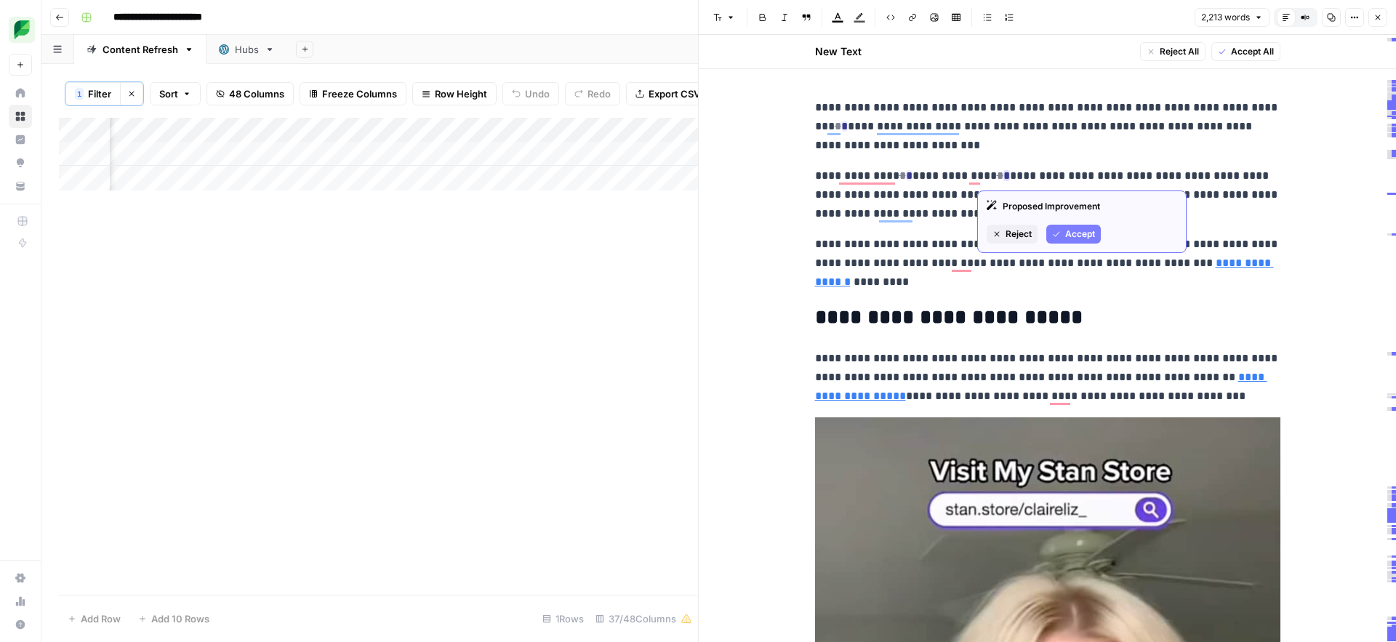
click at [1058, 239] on button "Accept" at bounding box center [1074, 234] width 55 height 19
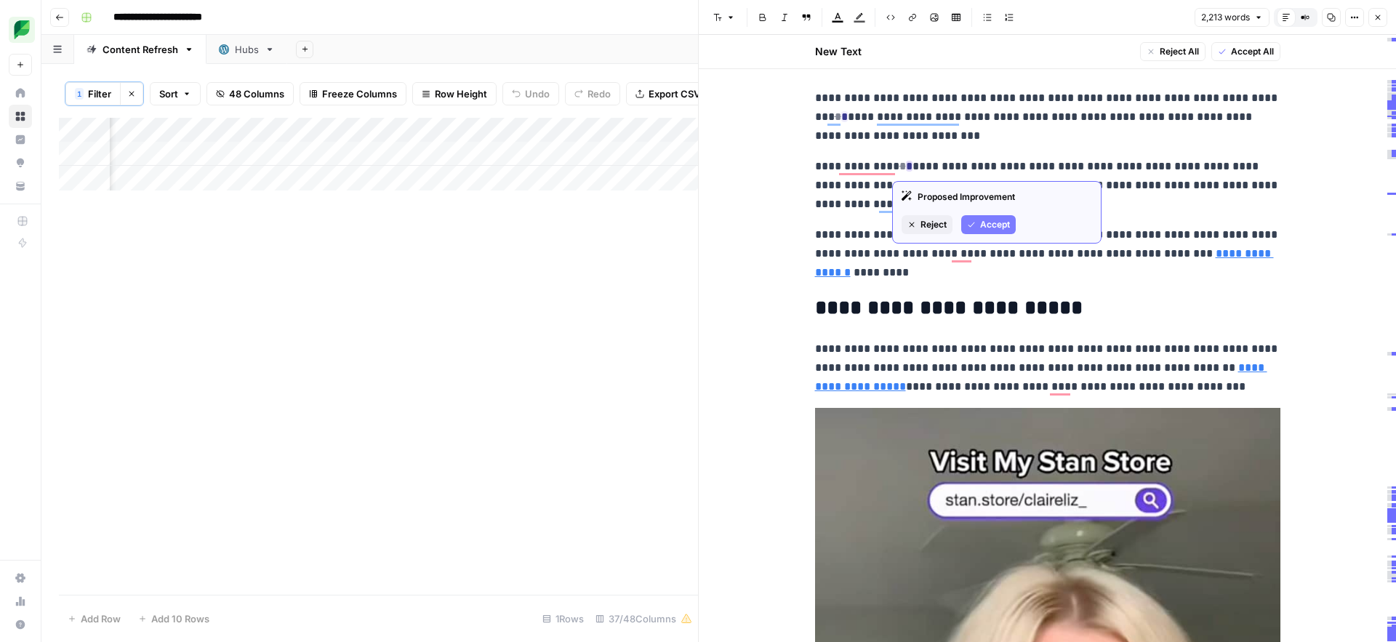
click at [977, 223] on button "Accept" at bounding box center [988, 224] width 55 height 19
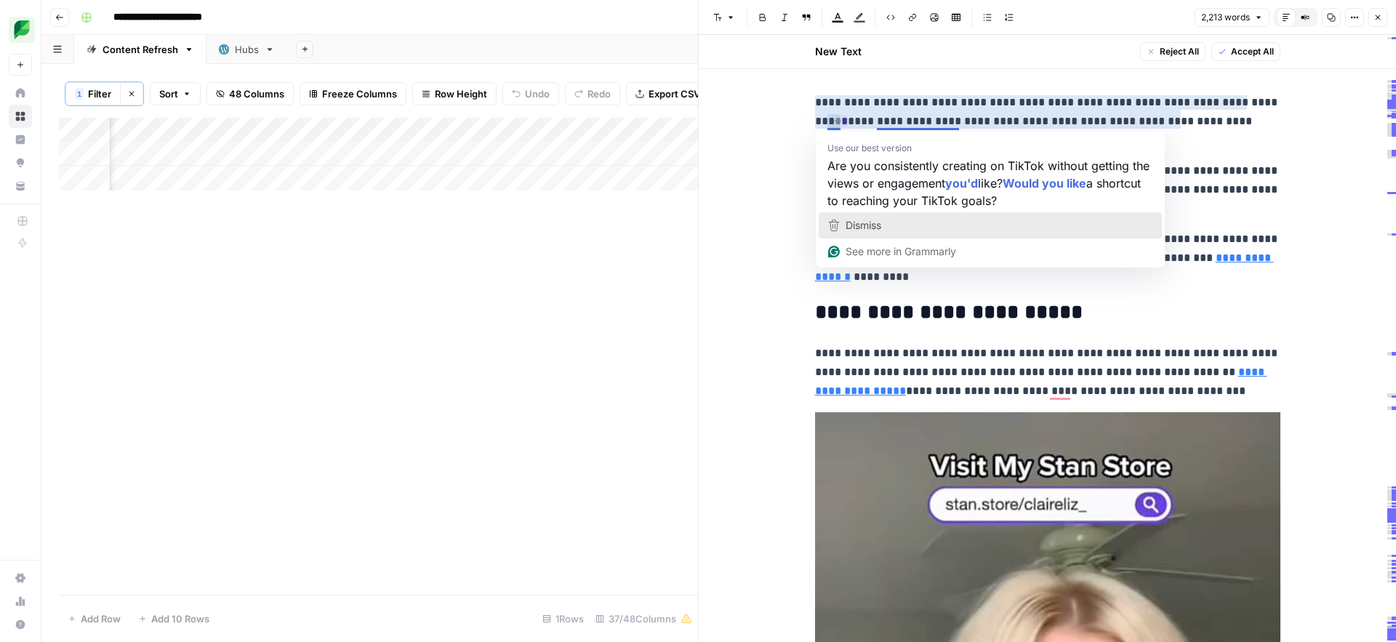
click at [881, 225] on span "Dismiss" at bounding box center [864, 225] width 36 height 12
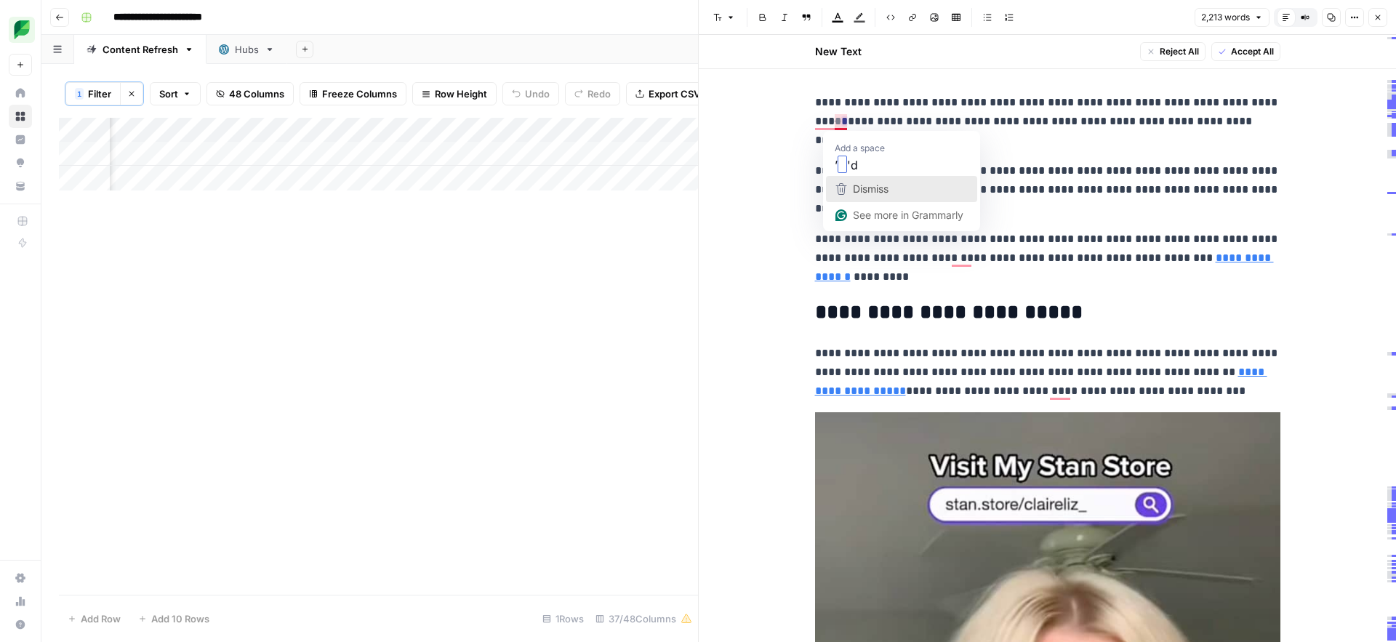
click at [856, 194] on span "Dismiss" at bounding box center [871, 189] width 36 height 12
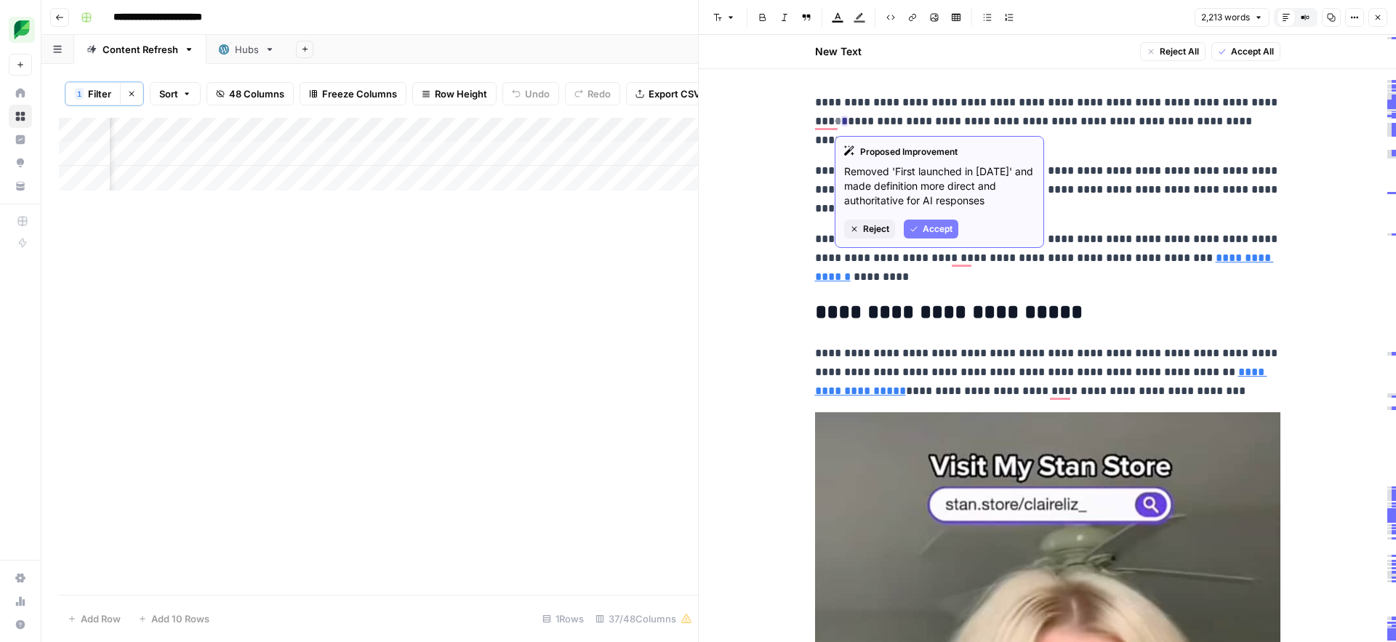
click at [924, 228] on span "Accept" at bounding box center [938, 229] width 30 height 13
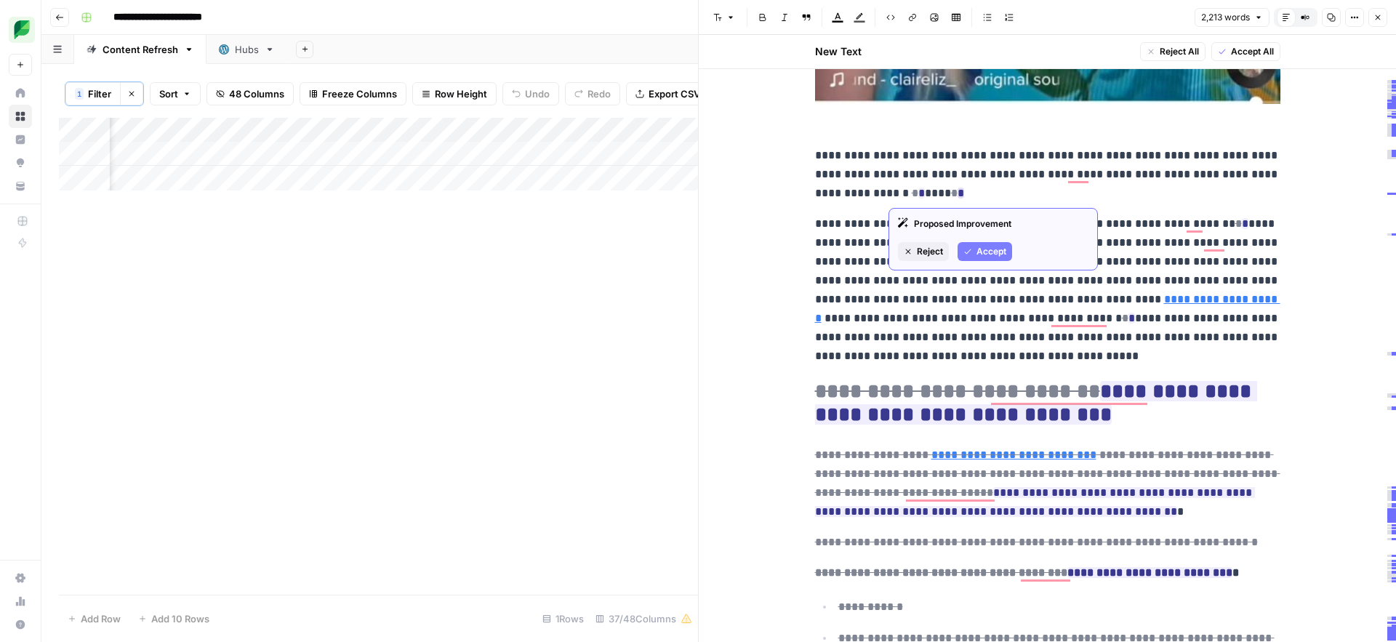
click at [977, 247] on span "Accept" at bounding box center [992, 251] width 30 height 13
click at [949, 249] on span "Accept" at bounding box center [964, 251] width 30 height 13
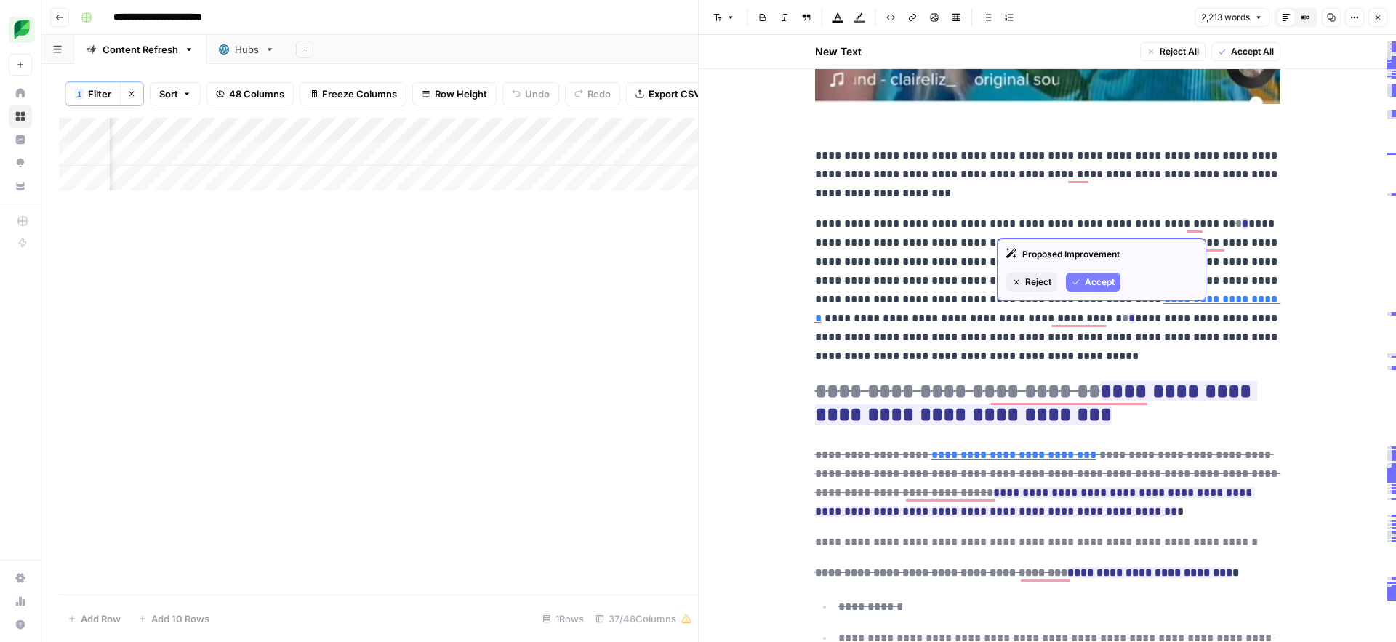
click at [1092, 282] on span "Accept" at bounding box center [1100, 282] width 30 height 13
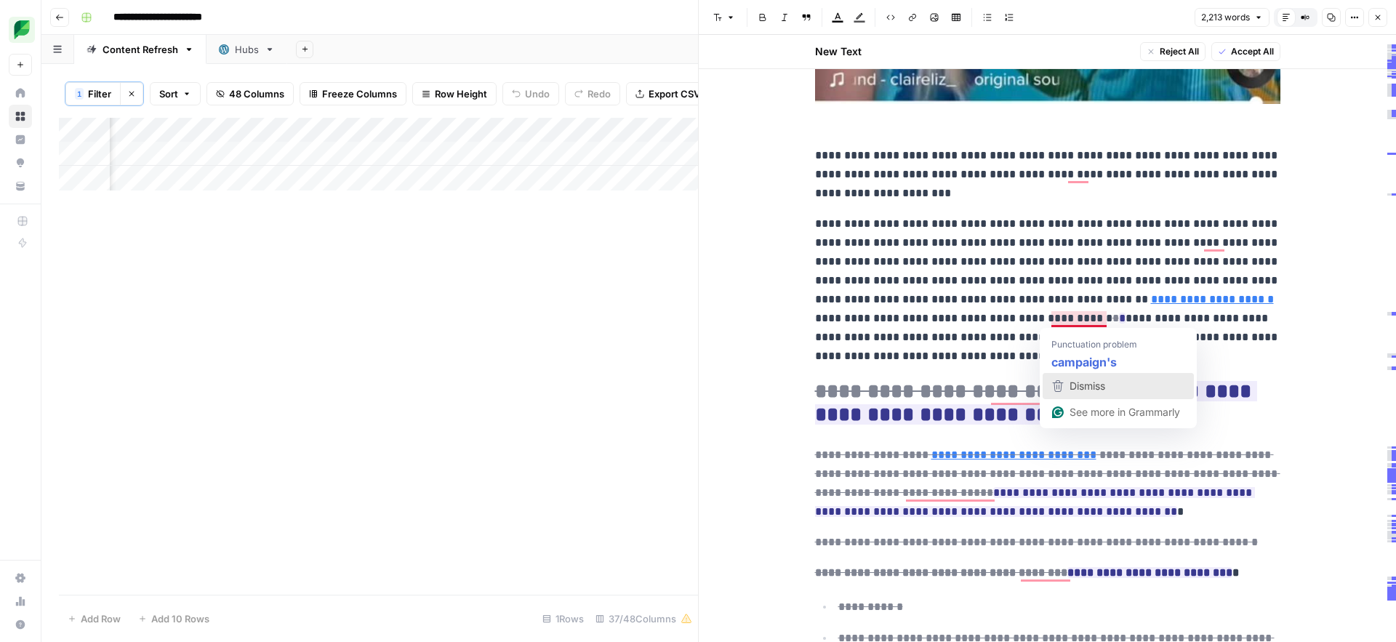
click at [1101, 388] on span "Dismiss" at bounding box center [1088, 386] width 36 height 12
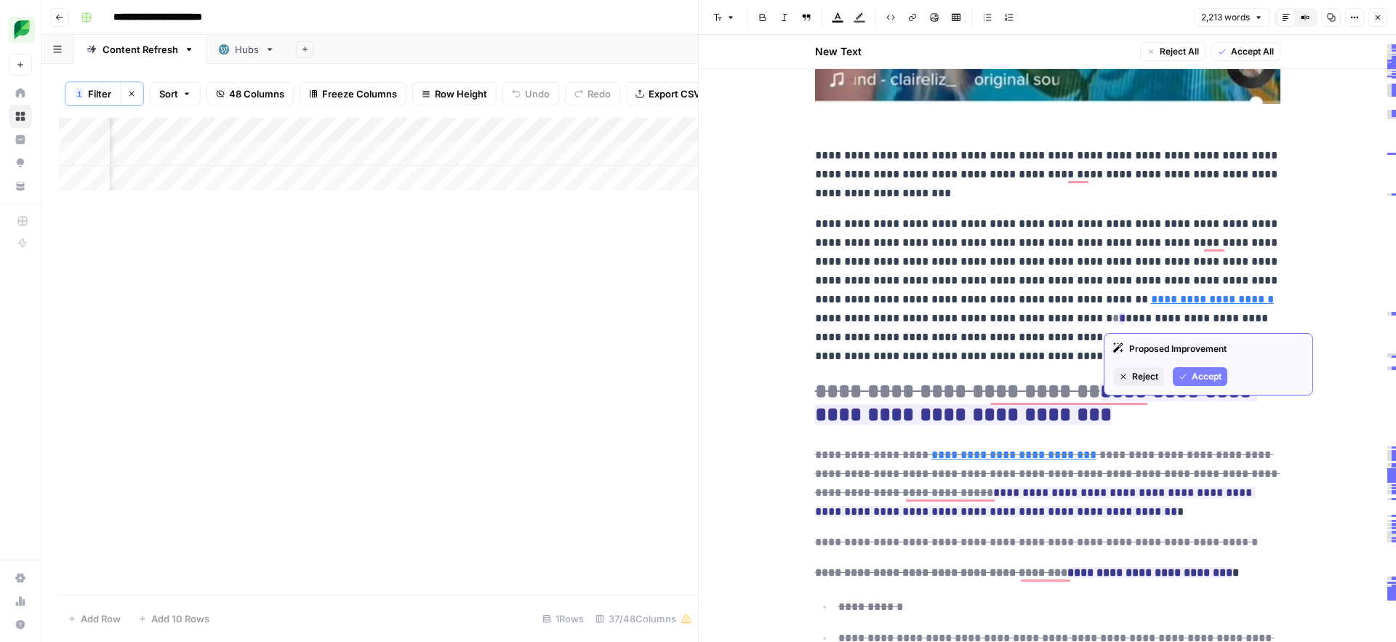
click at [1202, 377] on span "Accept" at bounding box center [1207, 376] width 30 height 13
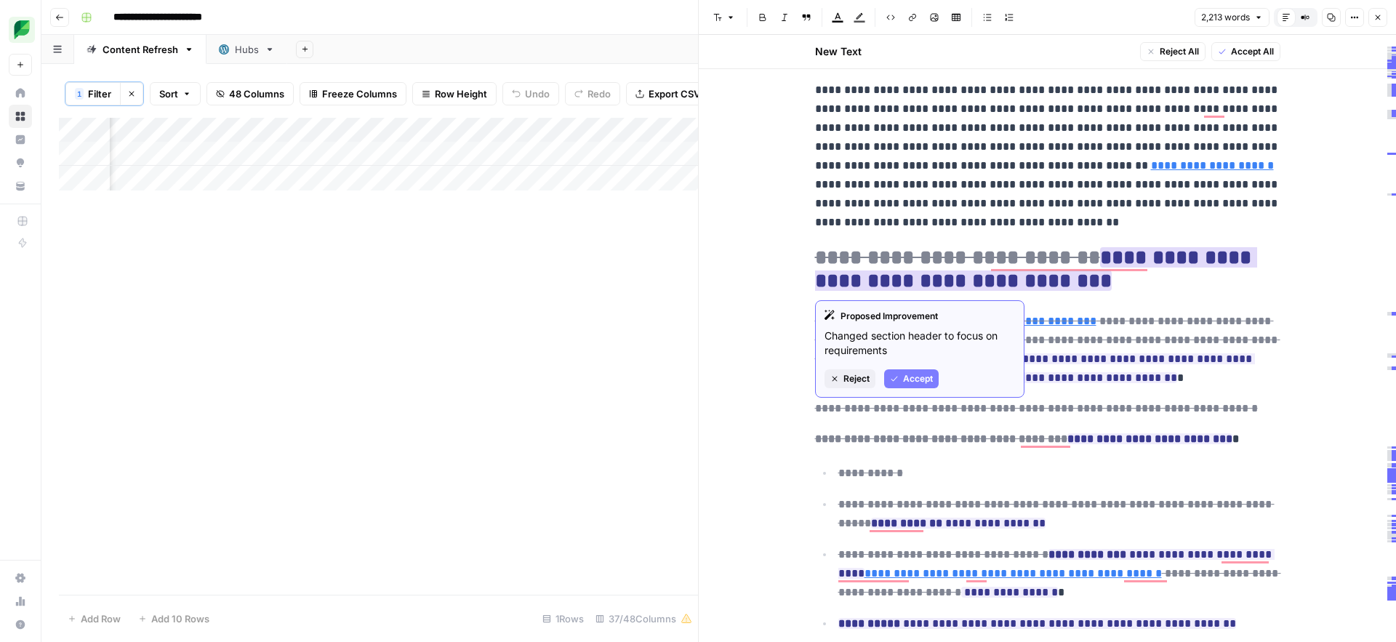
click at [913, 376] on span "Accept" at bounding box center [918, 378] width 30 height 13
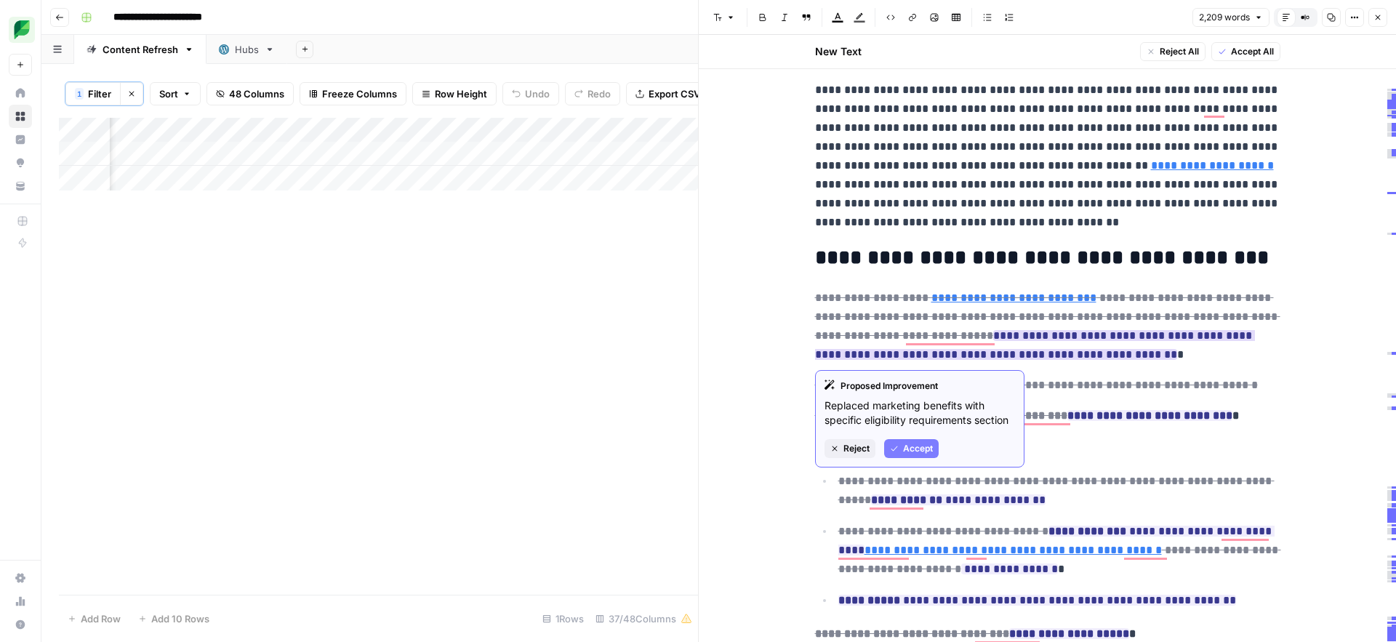
click at [917, 445] on span "Accept" at bounding box center [918, 448] width 30 height 13
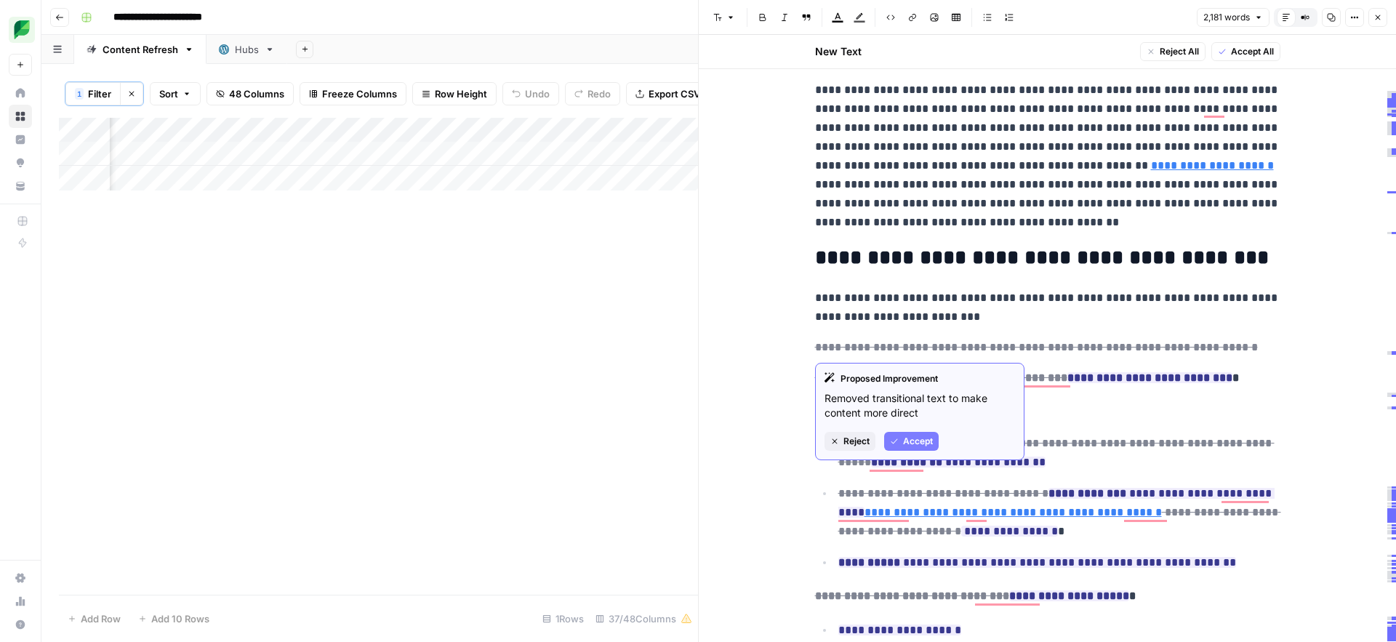
click at [918, 439] on span "Accept" at bounding box center [918, 441] width 30 height 13
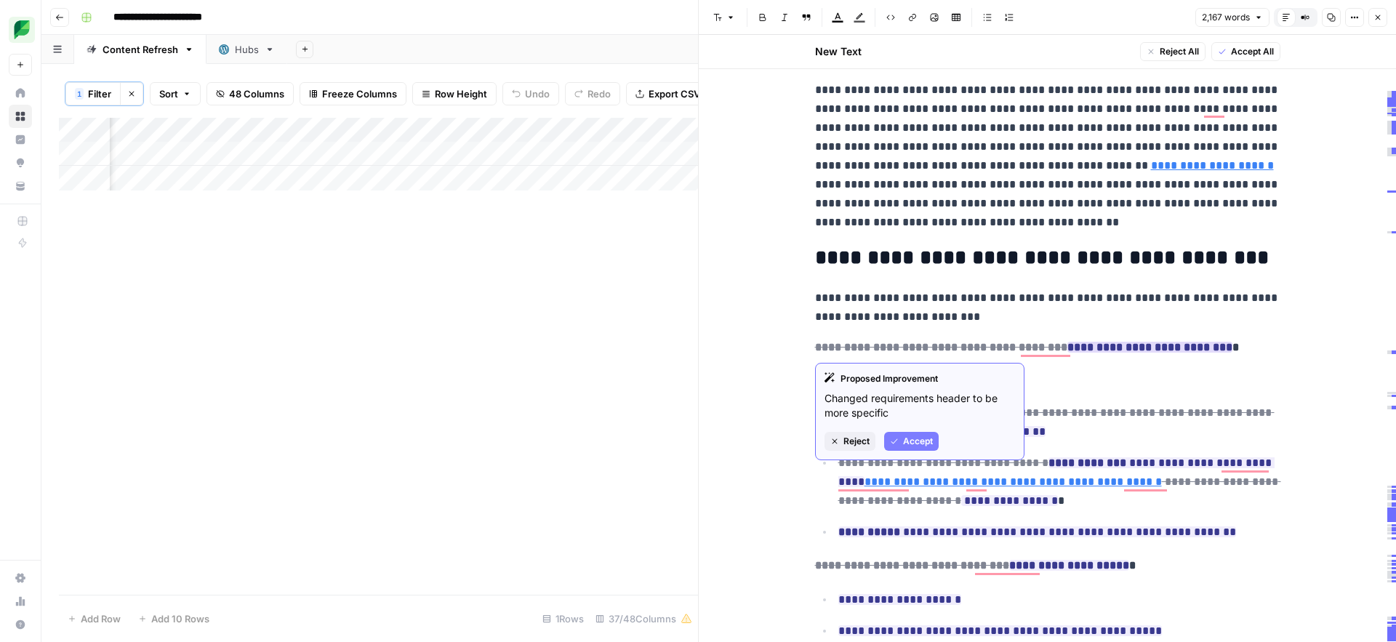
click at [908, 444] on span "Accept" at bounding box center [918, 441] width 30 height 13
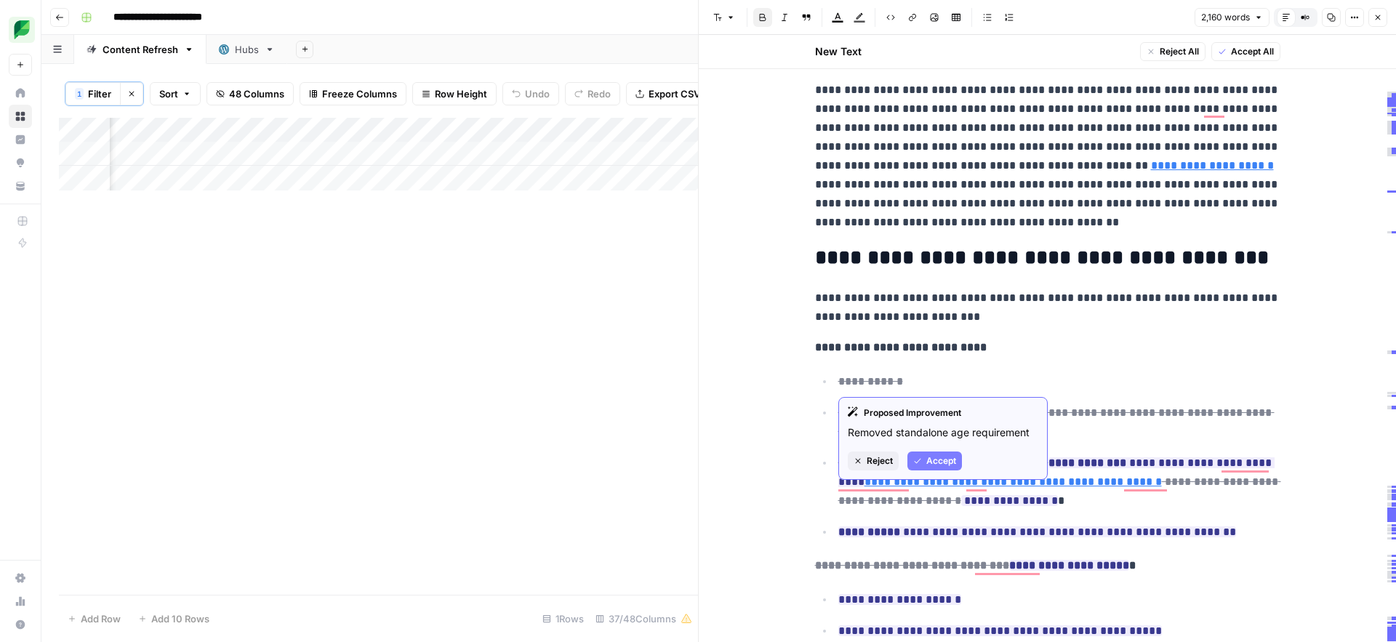
click at [927, 460] on span "Accept" at bounding box center [942, 461] width 30 height 13
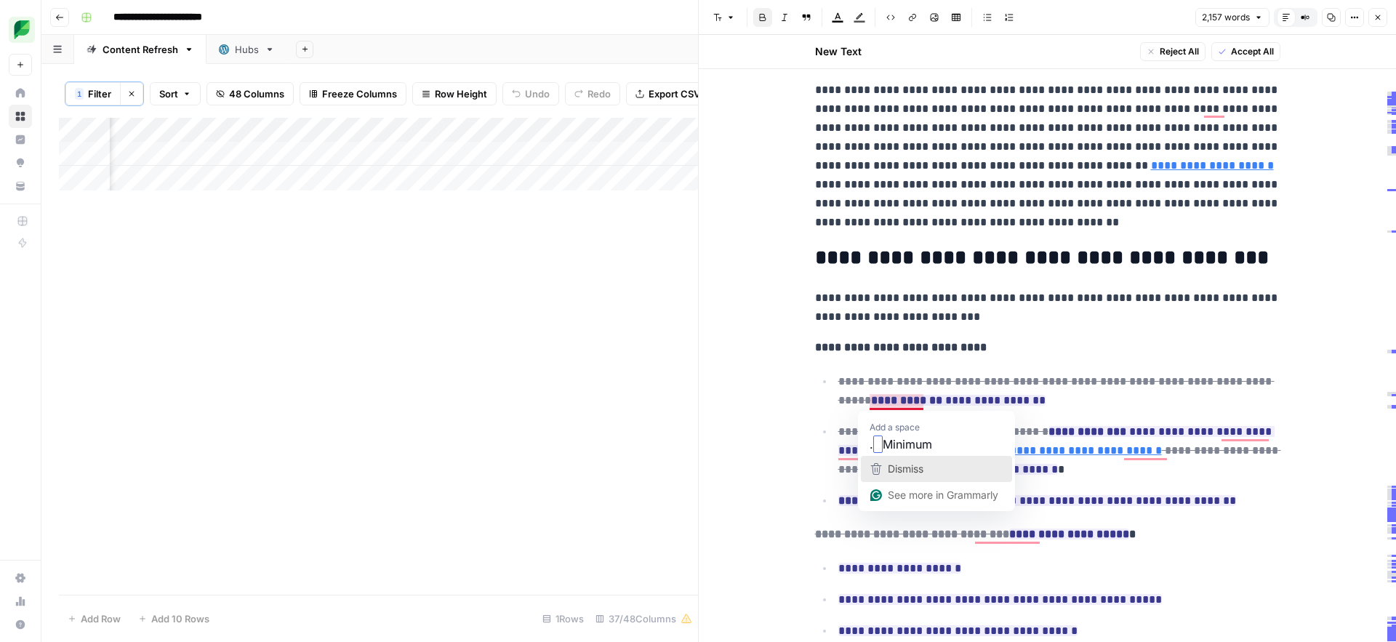
click at [919, 468] on span "Dismiss" at bounding box center [906, 469] width 36 height 12
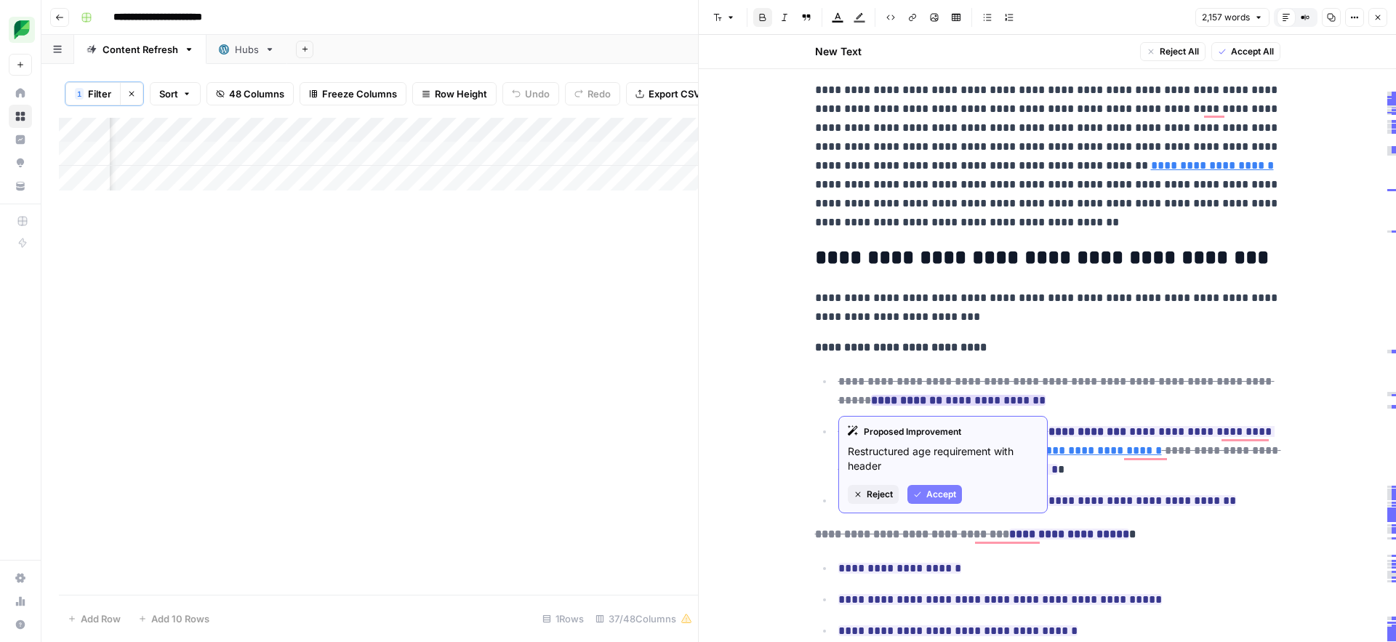
click at [927, 492] on span "Accept" at bounding box center [942, 494] width 30 height 13
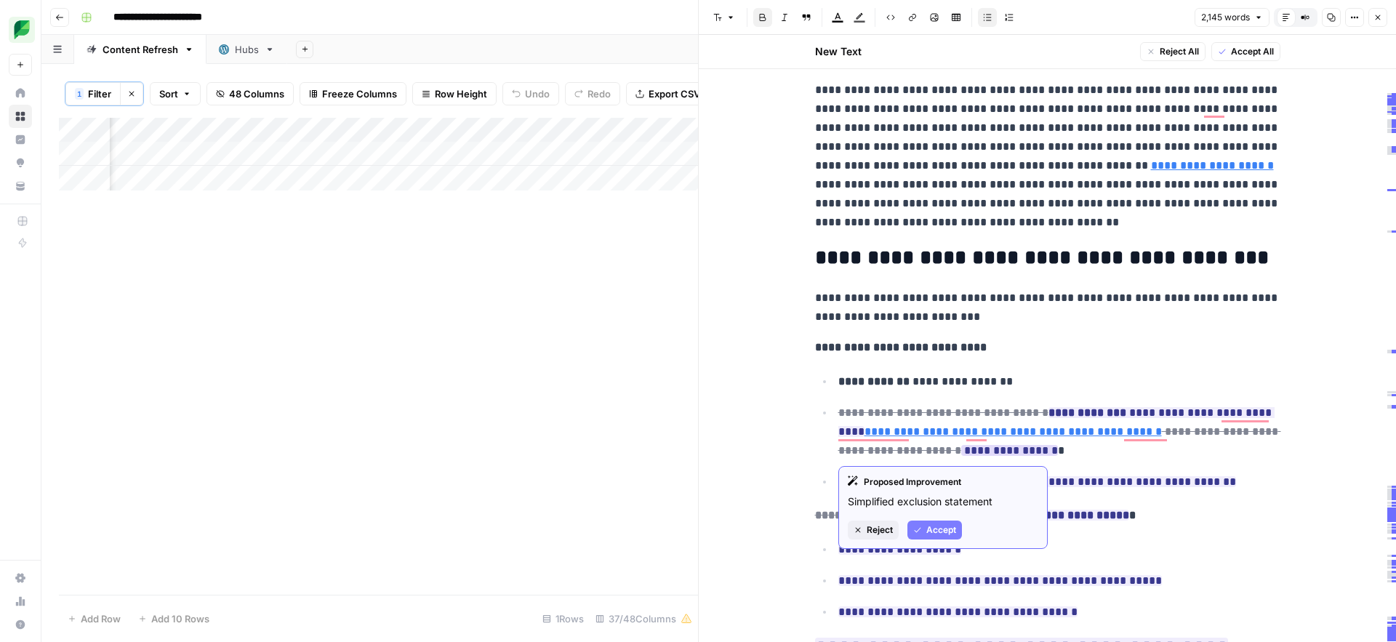
click at [924, 529] on button "Accept" at bounding box center [935, 530] width 55 height 19
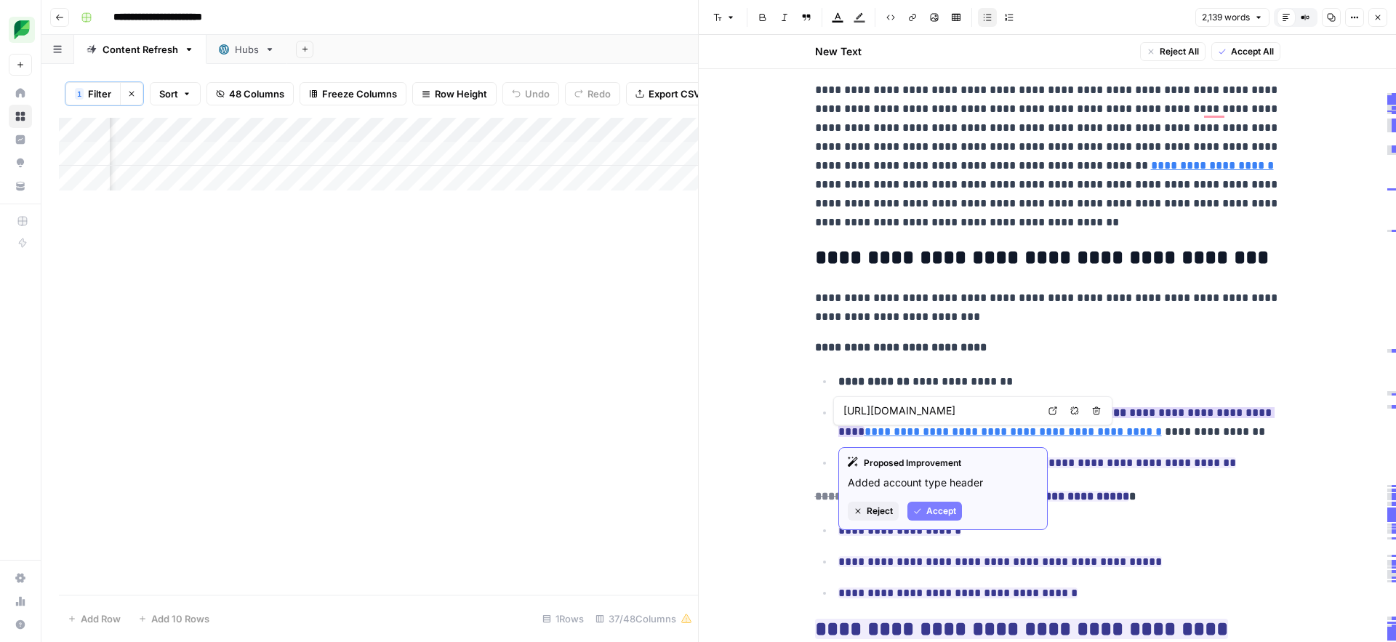
click at [941, 507] on span "Accept" at bounding box center [942, 511] width 30 height 13
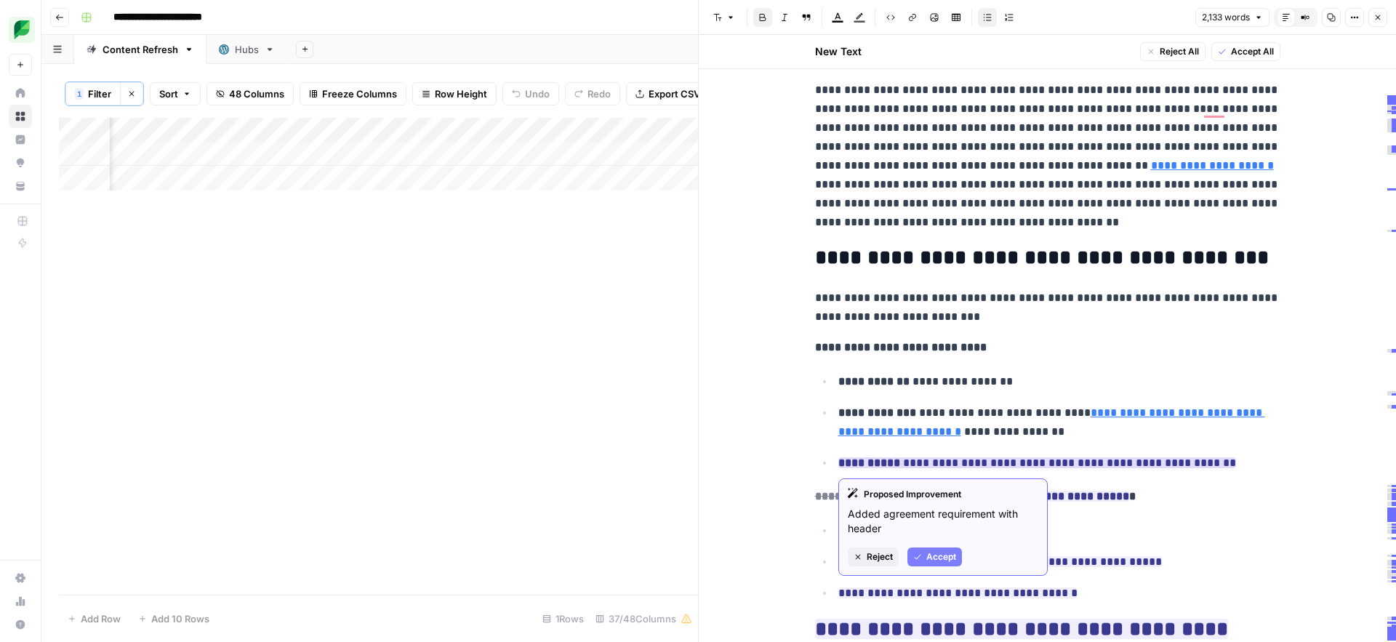
click at [927, 559] on span "Accept" at bounding box center [942, 557] width 30 height 13
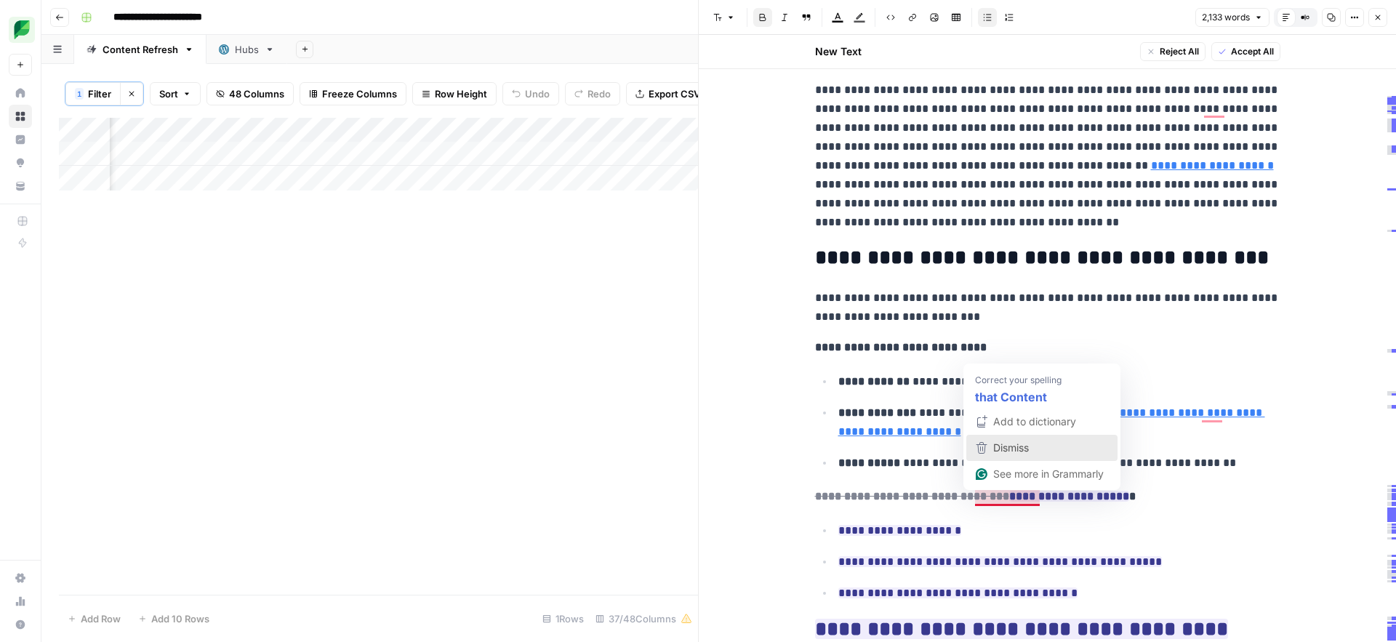
click at [995, 451] on span "Dismiss" at bounding box center [1011, 447] width 36 height 12
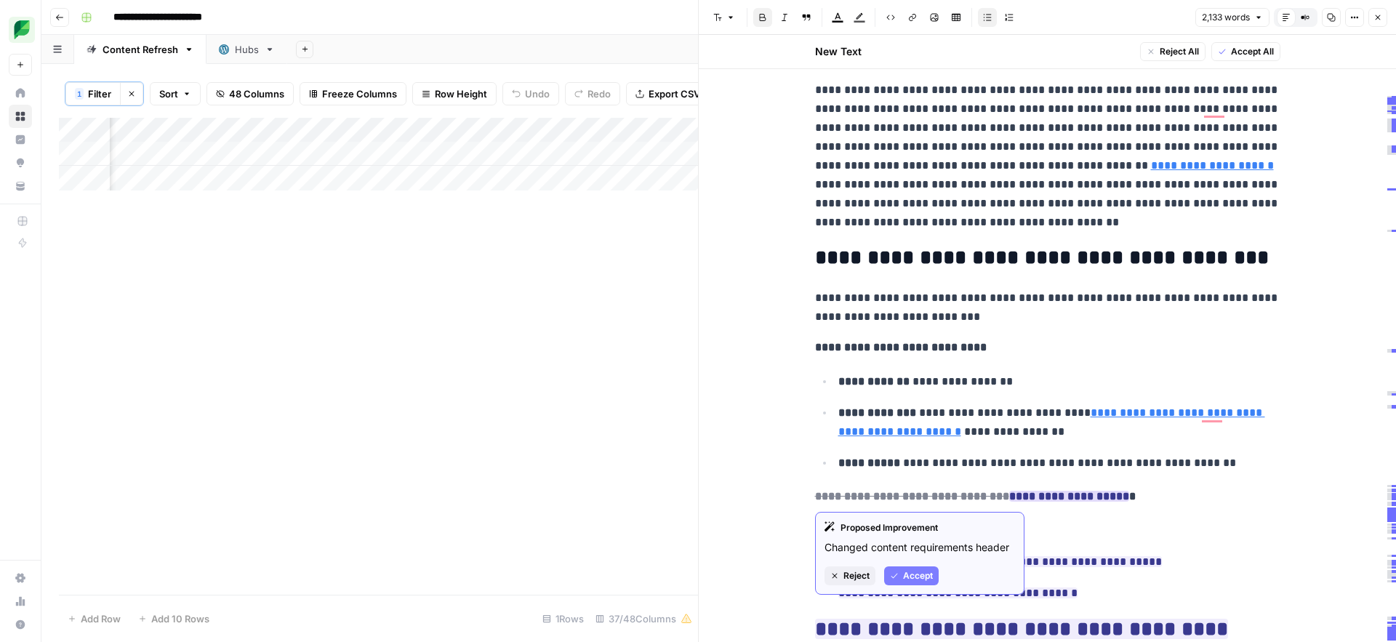
click at [906, 579] on span "Accept" at bounding box center [918, 575] width 30 height 13
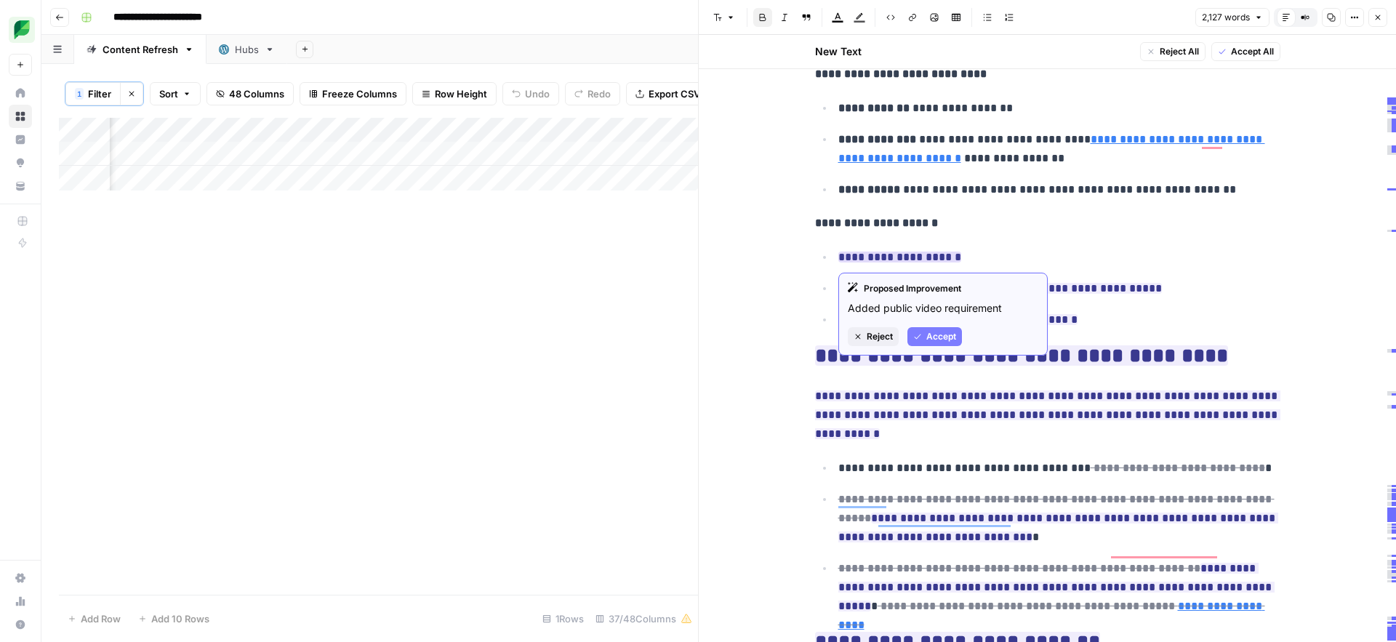
click at [936, 340] on span "Accept" at bounding box center [942, 336] width 30 height 13
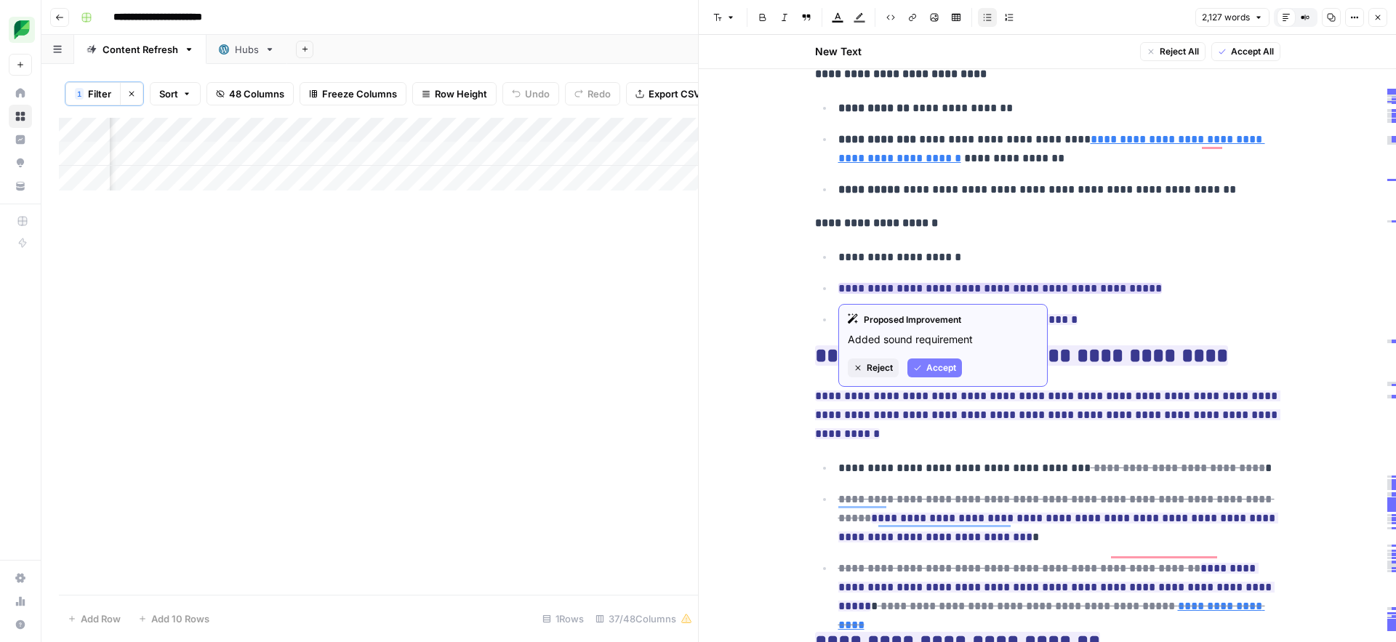
click at [931, 368] on span "Accept" at bounding box center [942, 367] width 30 height 13
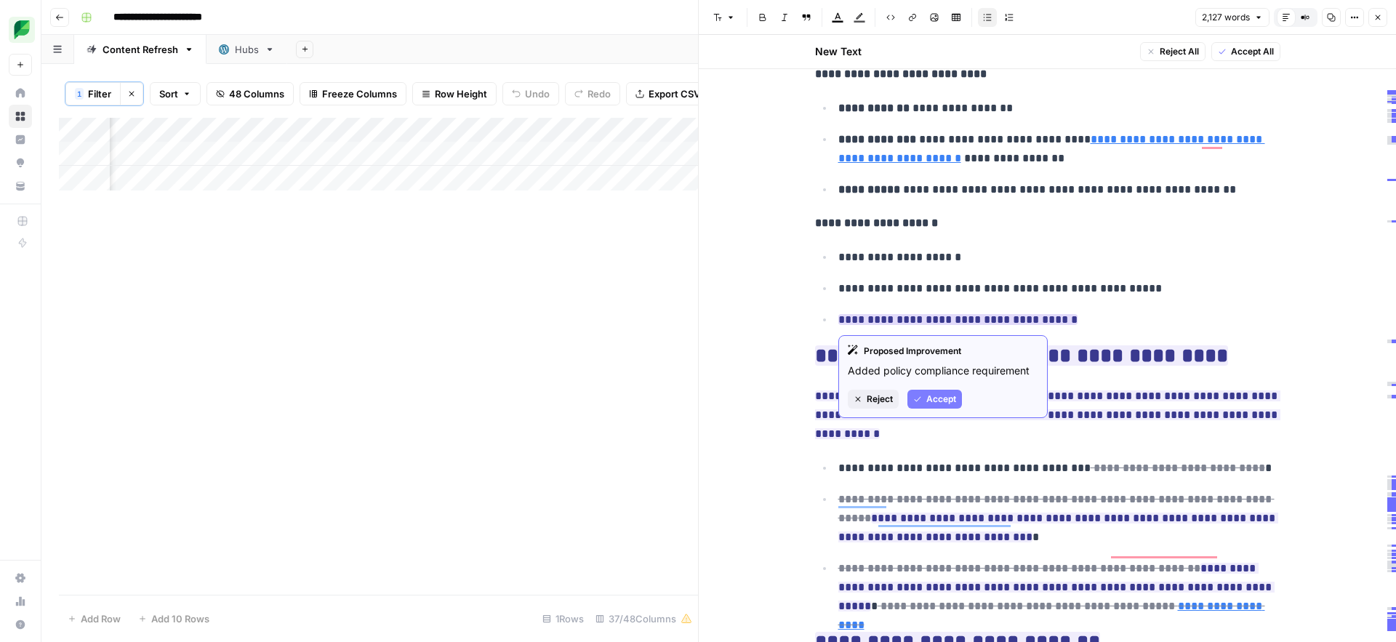
click at [930, 398] on span "Accept" at bounding box center [942, 399] width 30 height 13
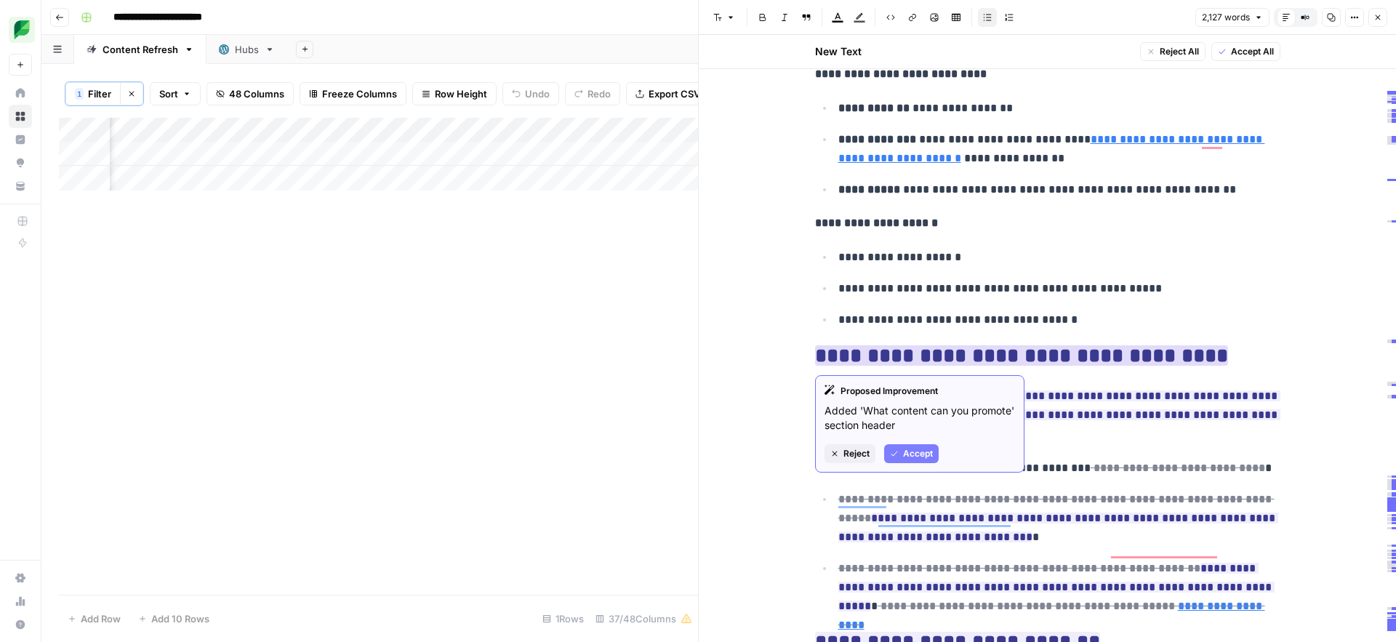
click at [916, 449] on span "Accept" at bounding box center [918, 453] width 30 height 13
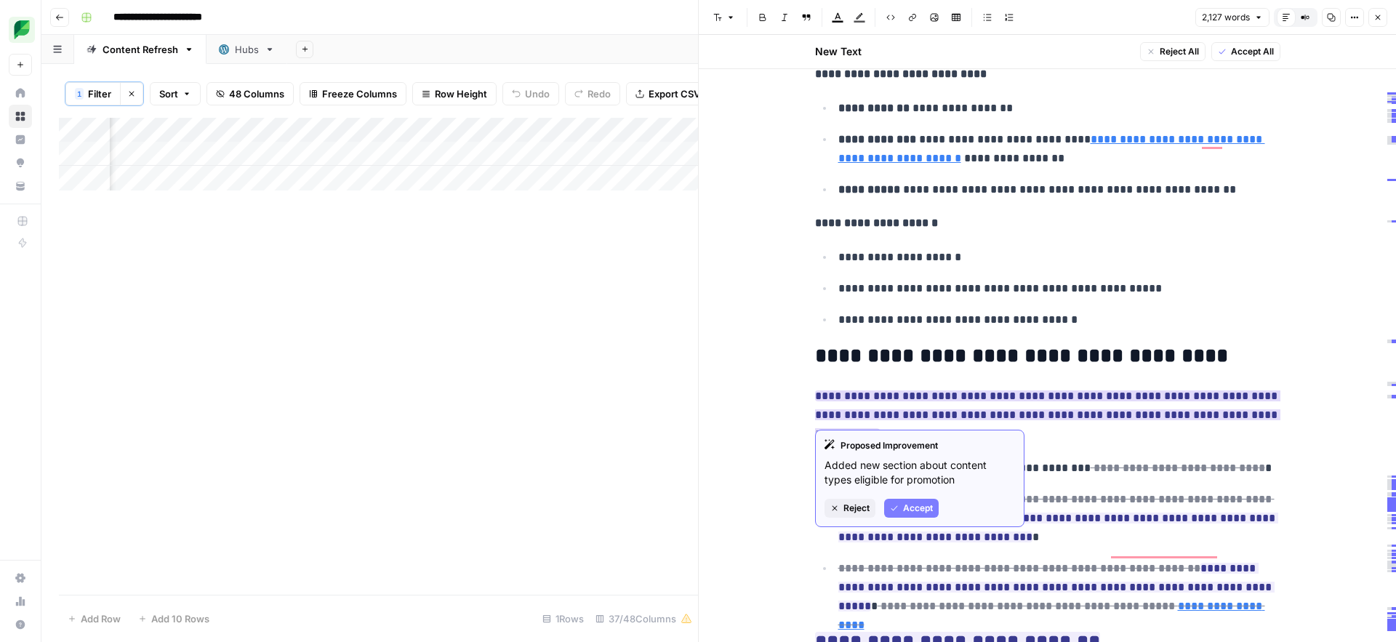
click at [913, 506] on span "Accept" at bounding box center [918, 508] width 30 height 13
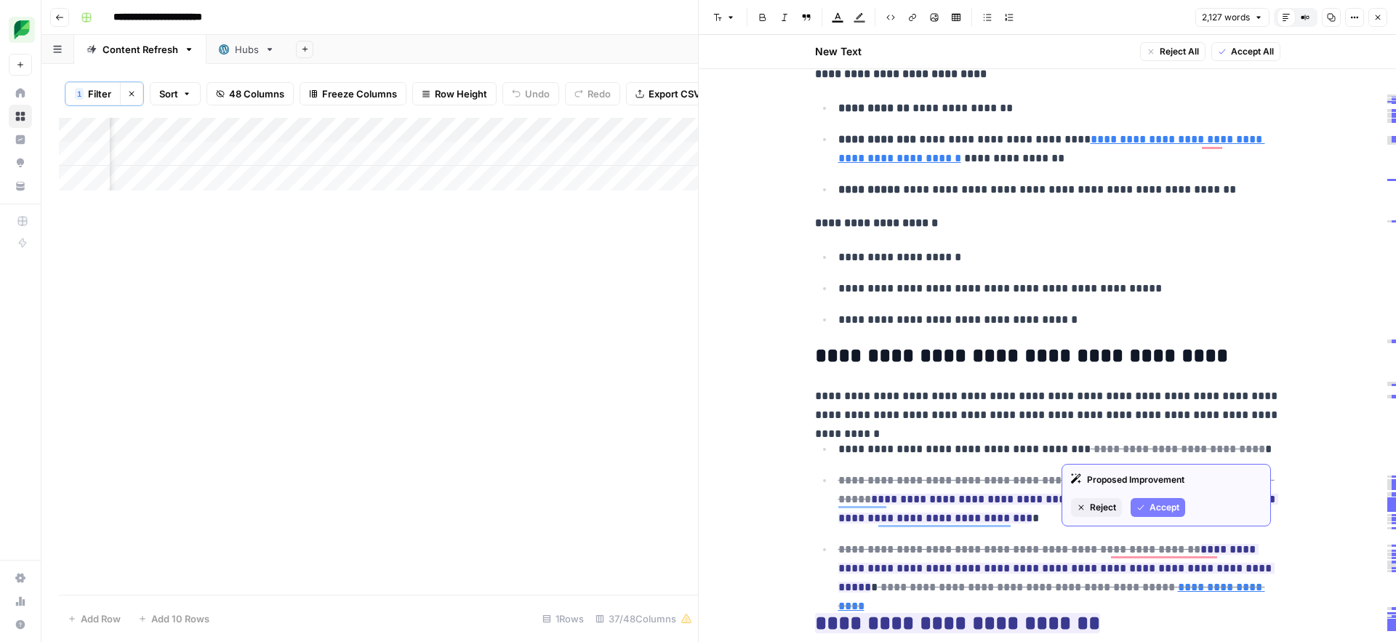
click at [1144, 506] on icon "button" at bounding box center [1141, 507] width 9 height 9
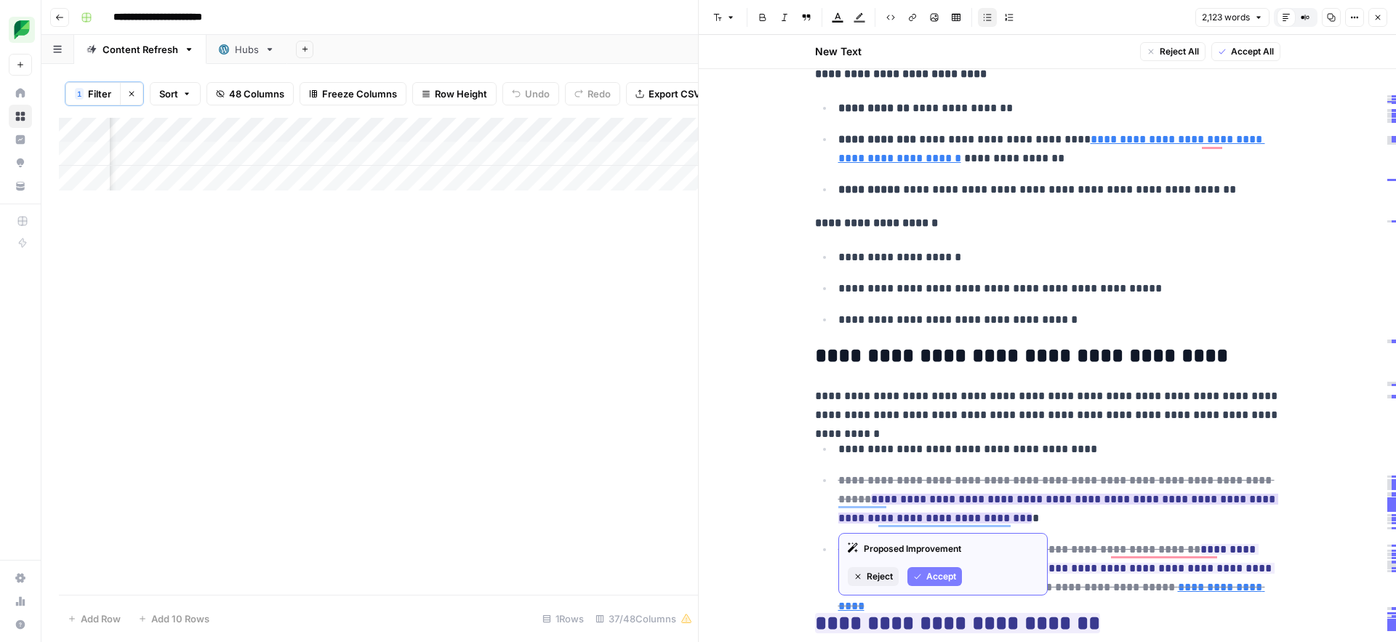
click at [937, 579] on span "Accept" at bounding box center [942, 576] width 30 height 13
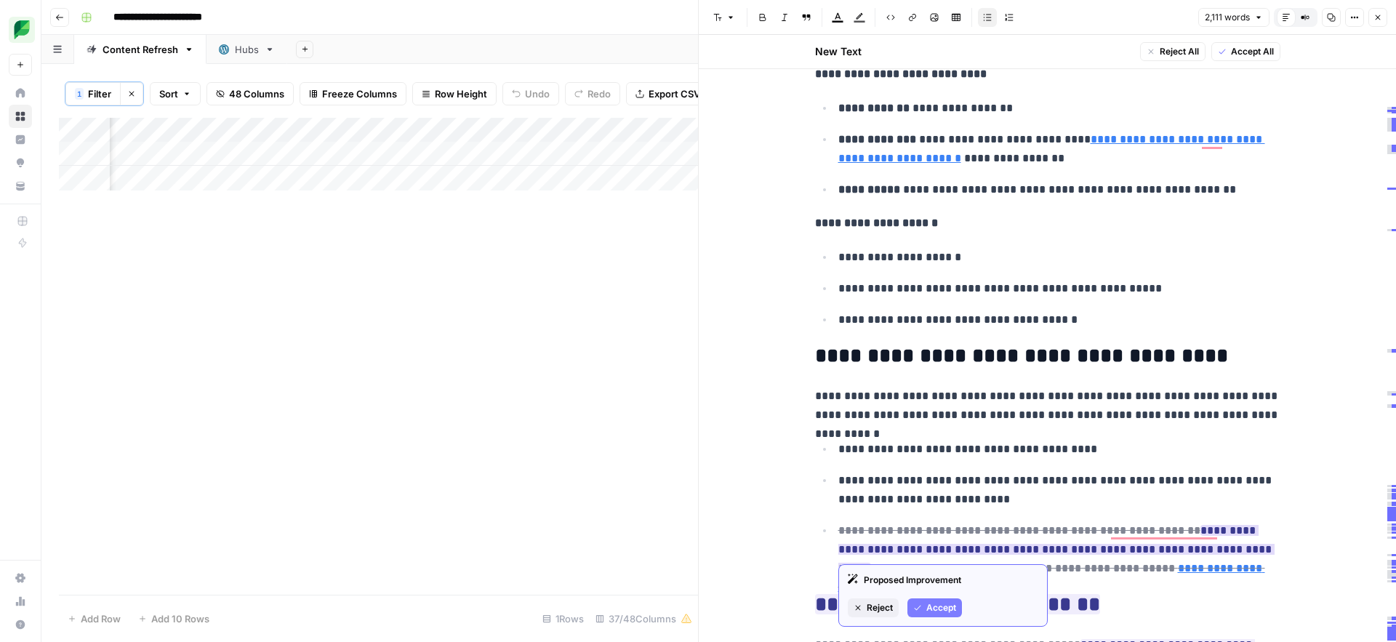
click at [945, 607] on span "Accept" at bounding box center [942, 607] width 30 height 13
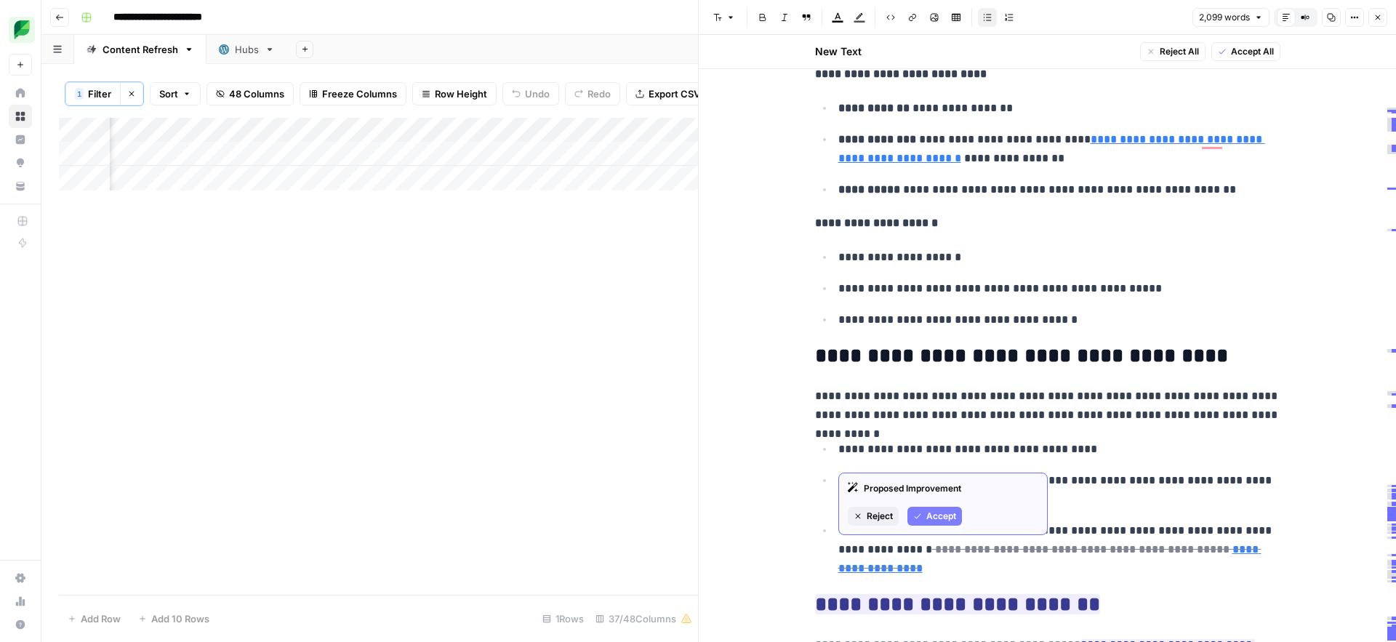
click at [941, 519] on span "Accept" at bounding box center [942, 516] width 30 height 13
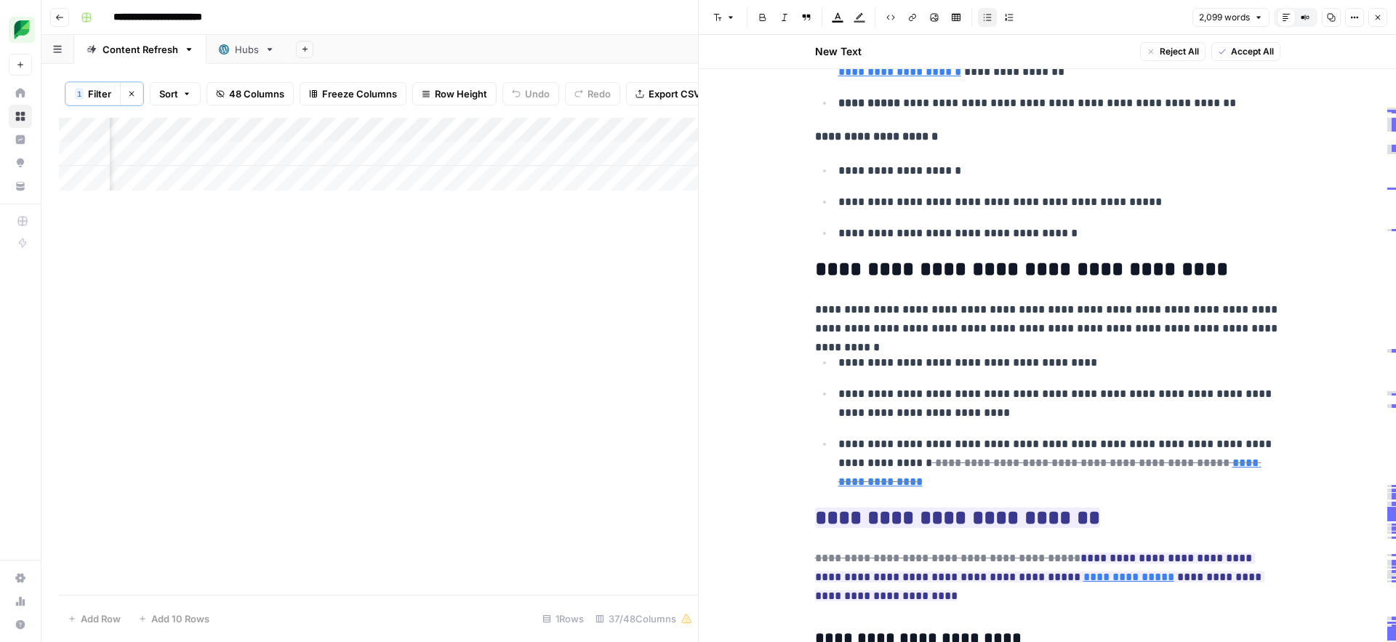
scroll to position [1647, 0]
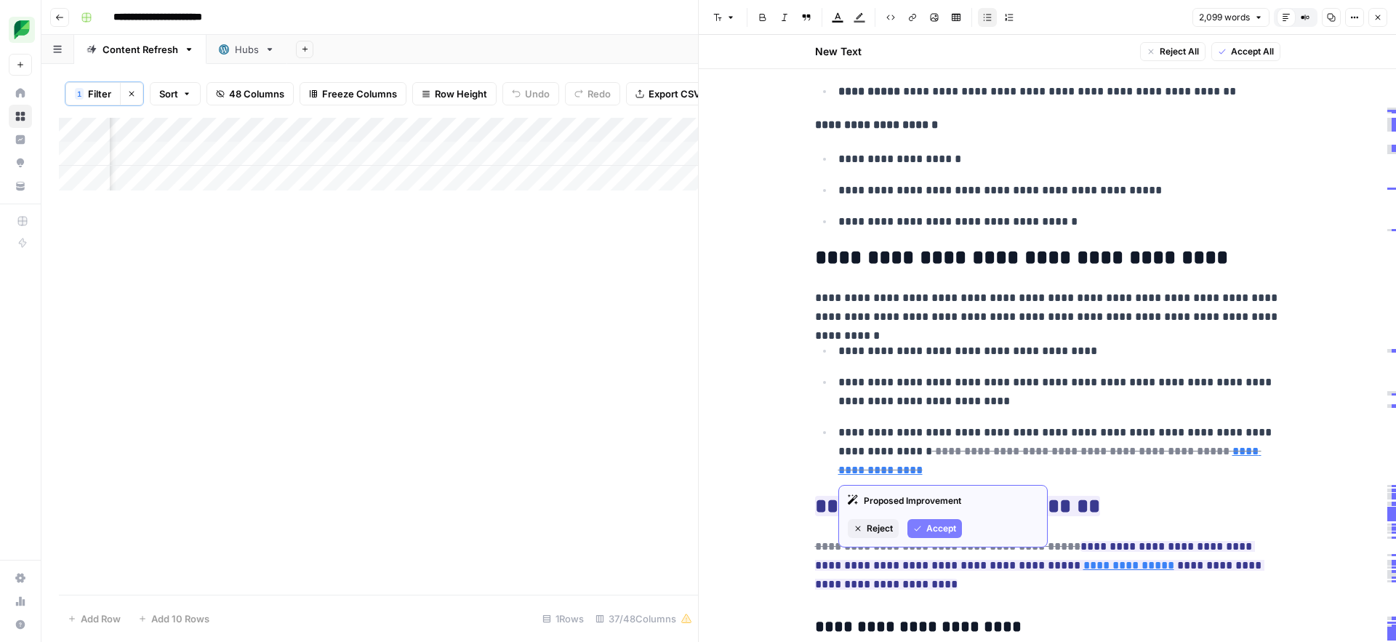
click at [935, 527] on span "Accept" at bounding box center [942, 528] width 30 height 13
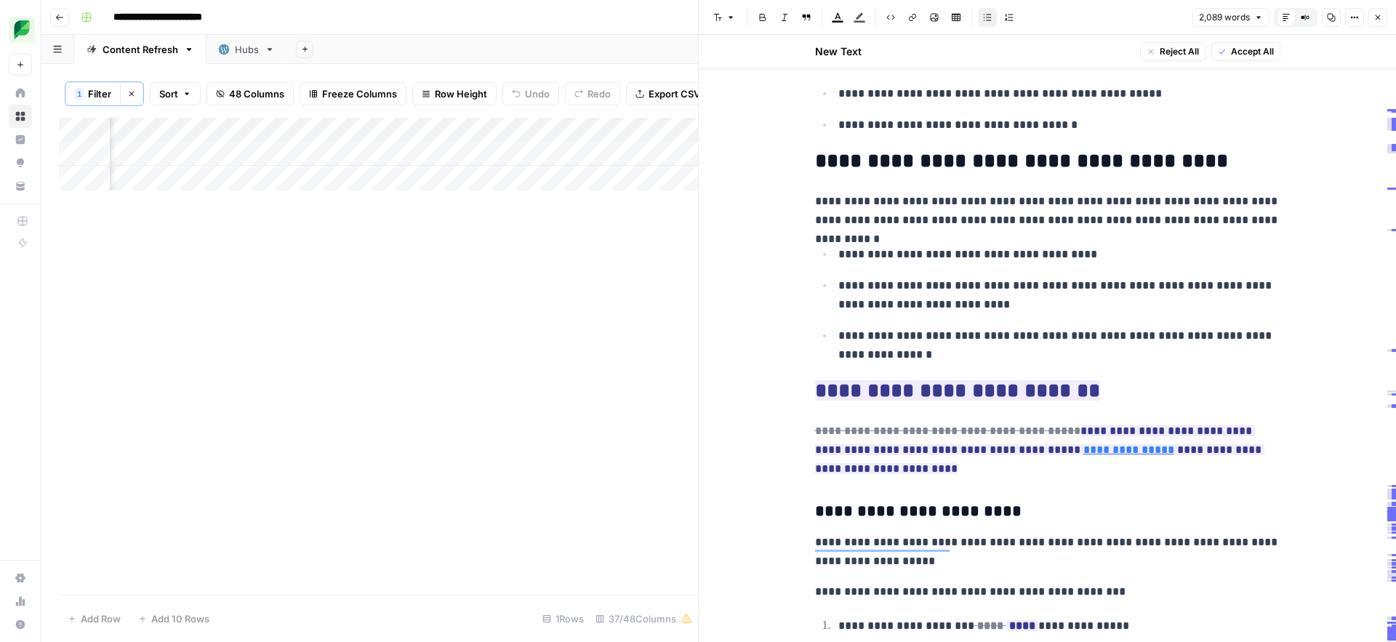
scroll to position [1807, 0]
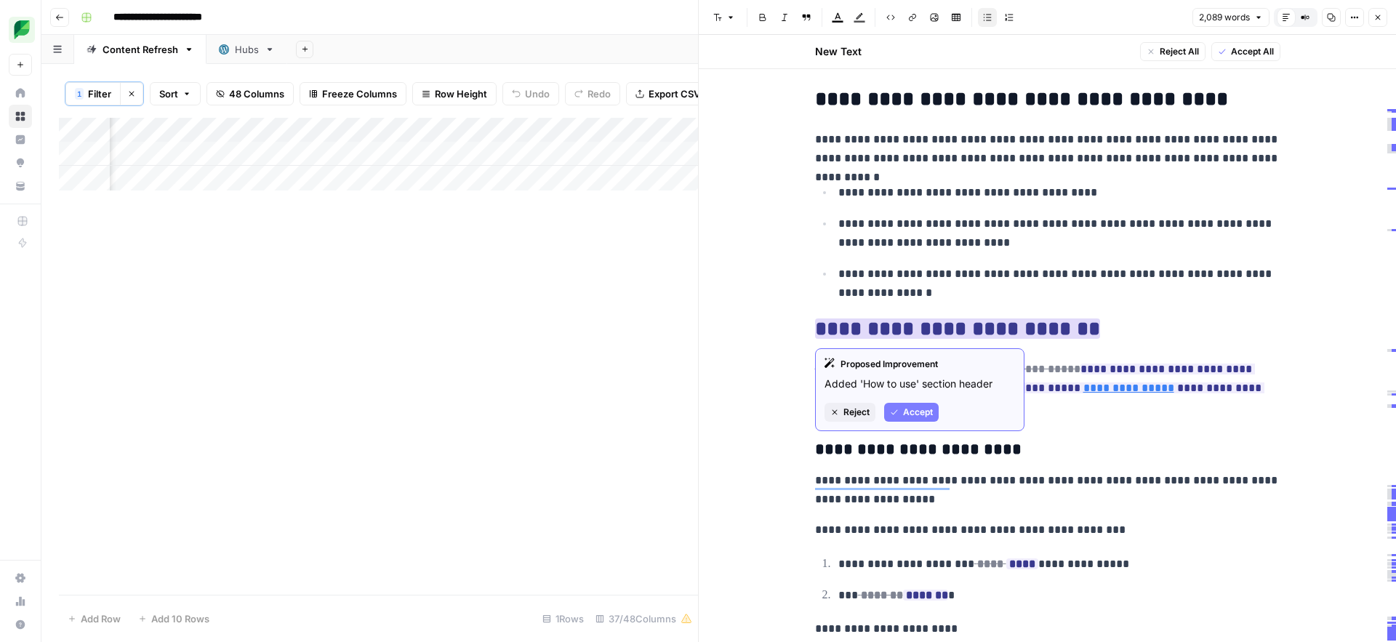
click at [912, 413] on span "Accept" at bounding box center [918, 412] width 30 height 13
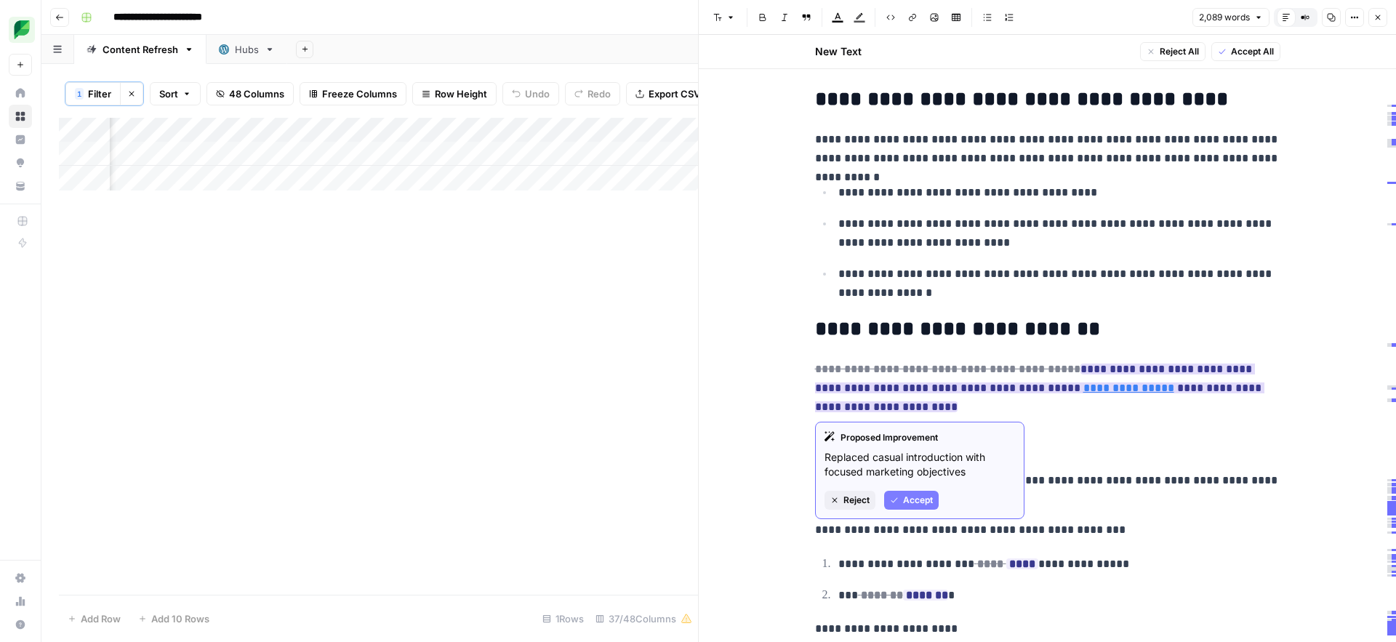
click at [912, 502] on span "Accept" at bounding box center [918, 500] width 30 height 13
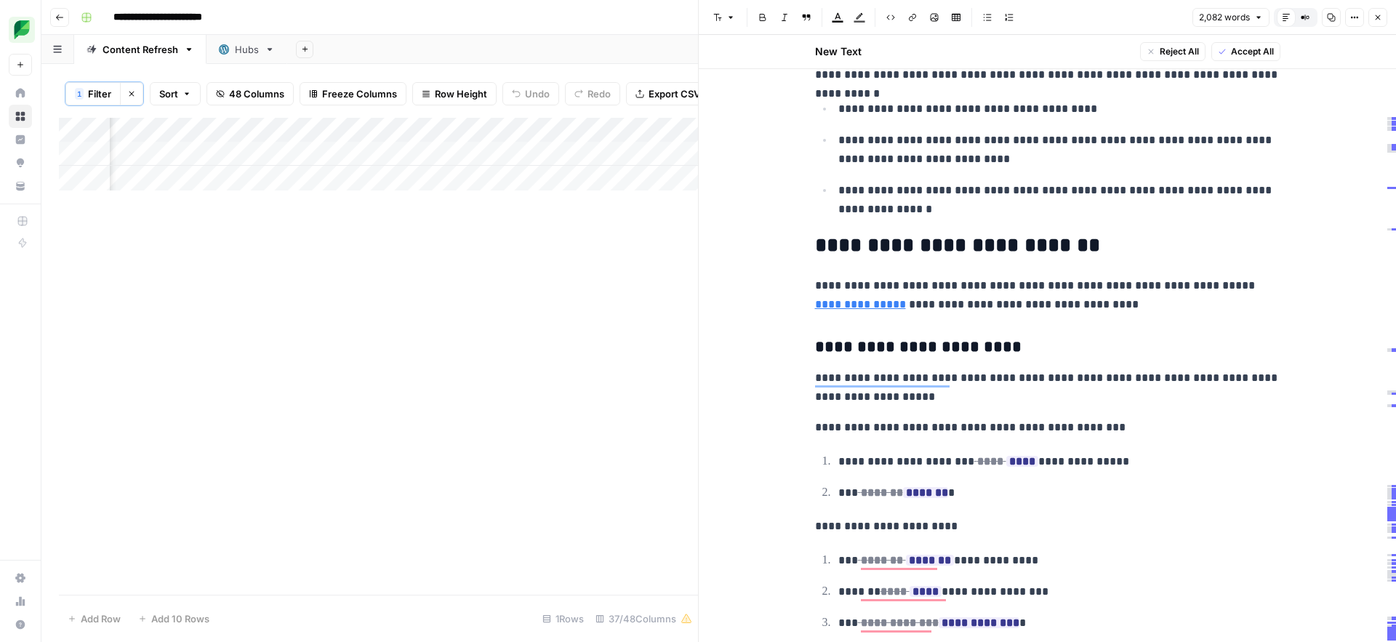
scroll to position [1979, 0]
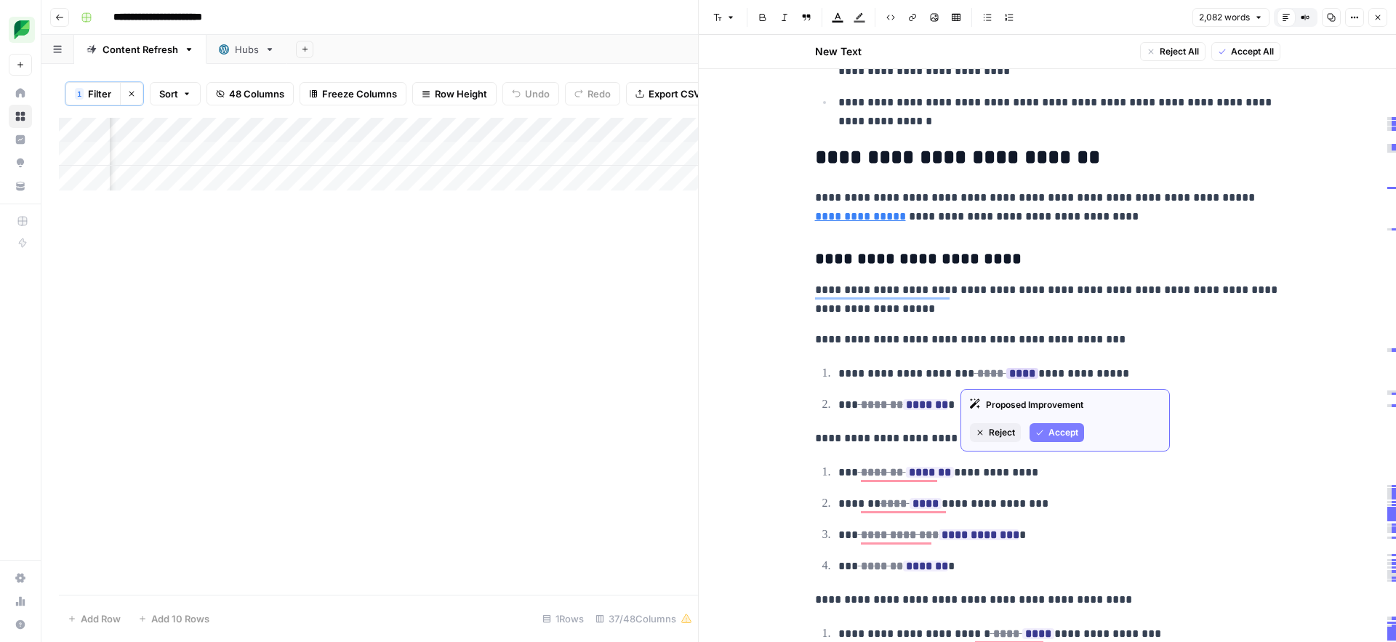
click at [1043, 436] on icon "button" at bounding box center [1040, 432] width 9 height 9
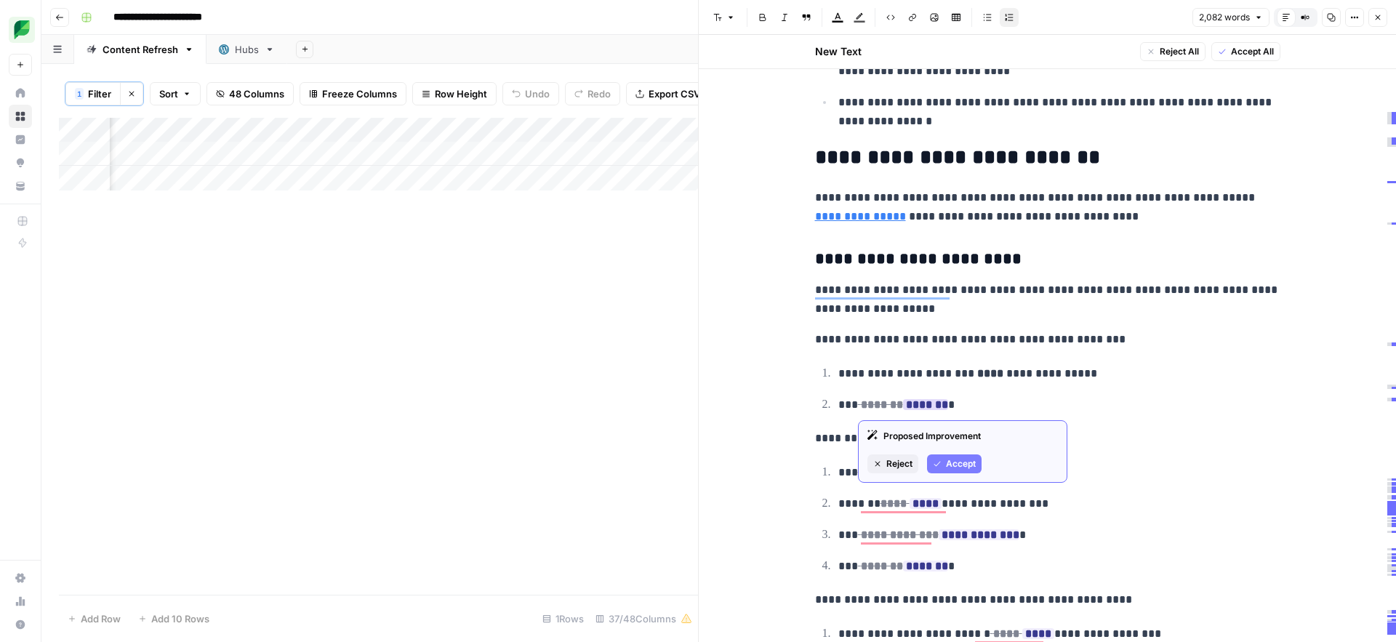
click at [952, 466] on span "Accept" at bounding box center [961, 463] width 30 height 13
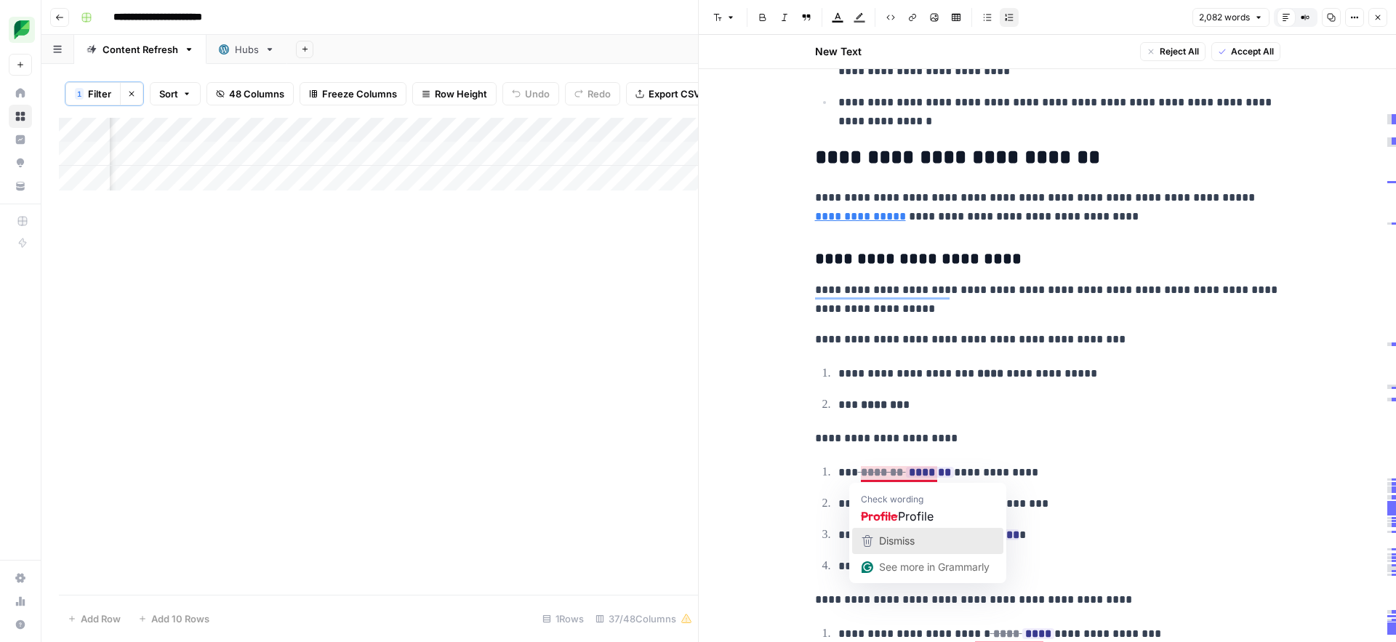
click at [900, 535] on span "Dismiss" at bounding box center [897, 541] width 36 height 12
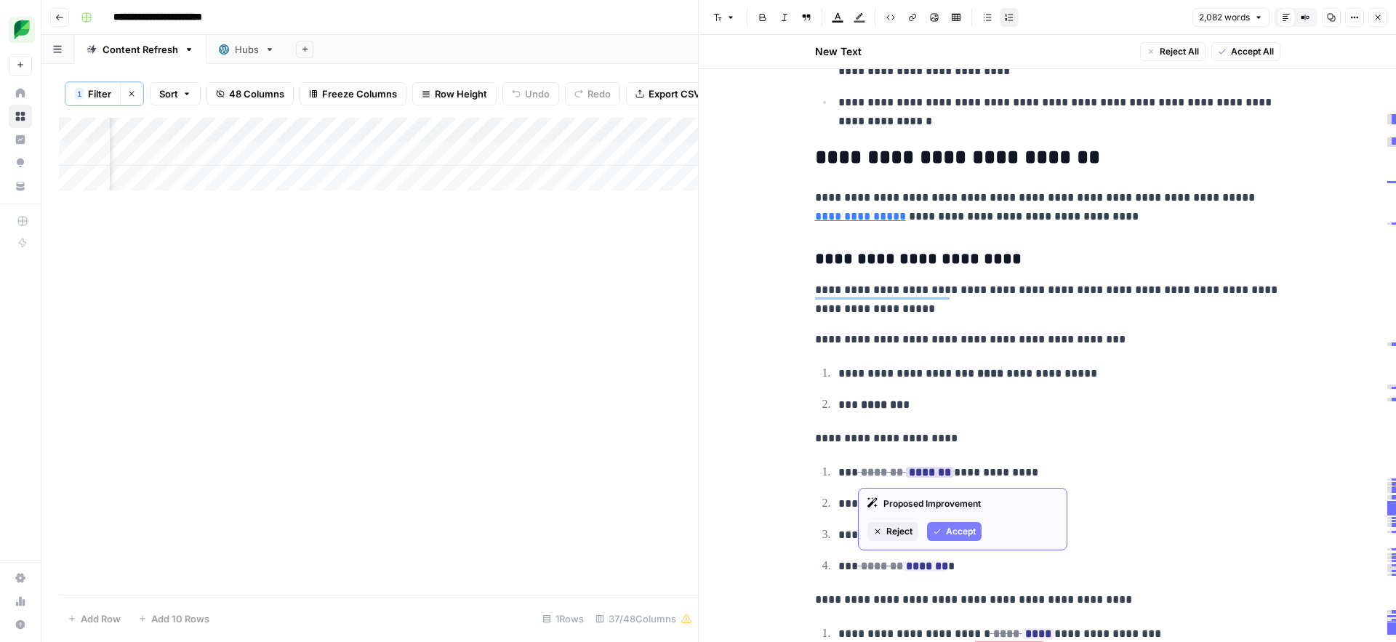
click at [951, 537] on span "Accept" at bounding box center [961, 531] width 30 height 13
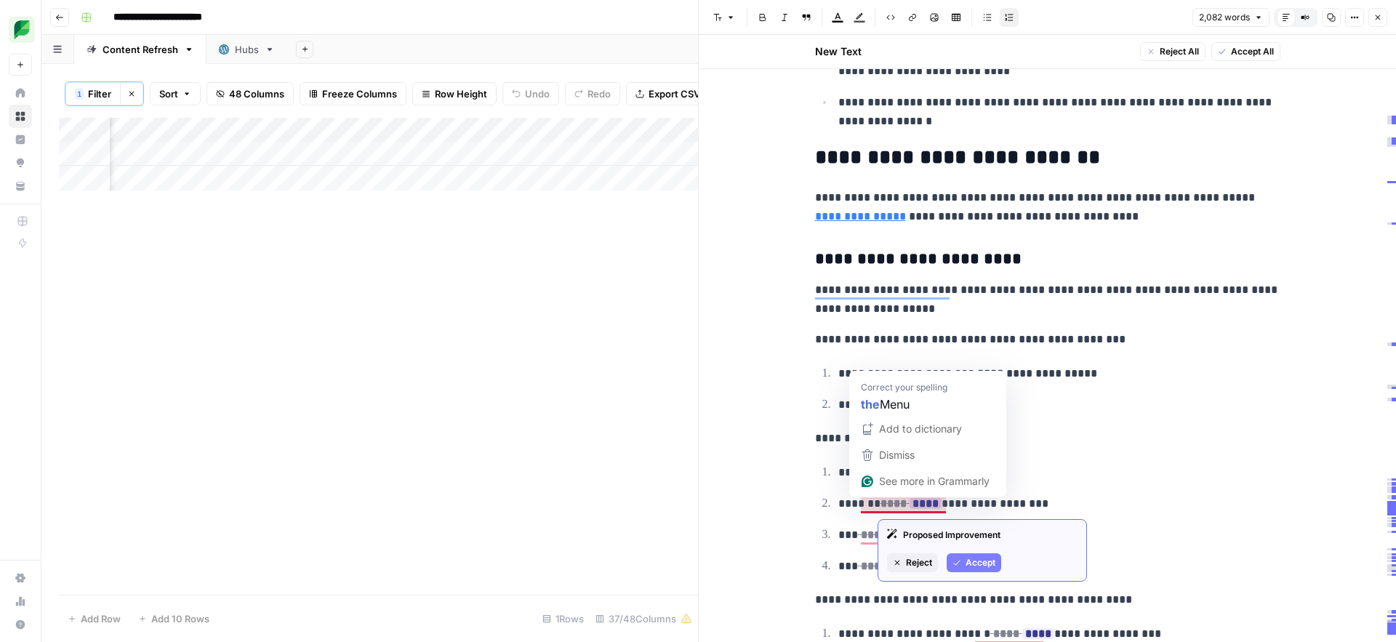
click at [968, 559] on span "Accept" at bounding box center [981, 562] width 30 height 13
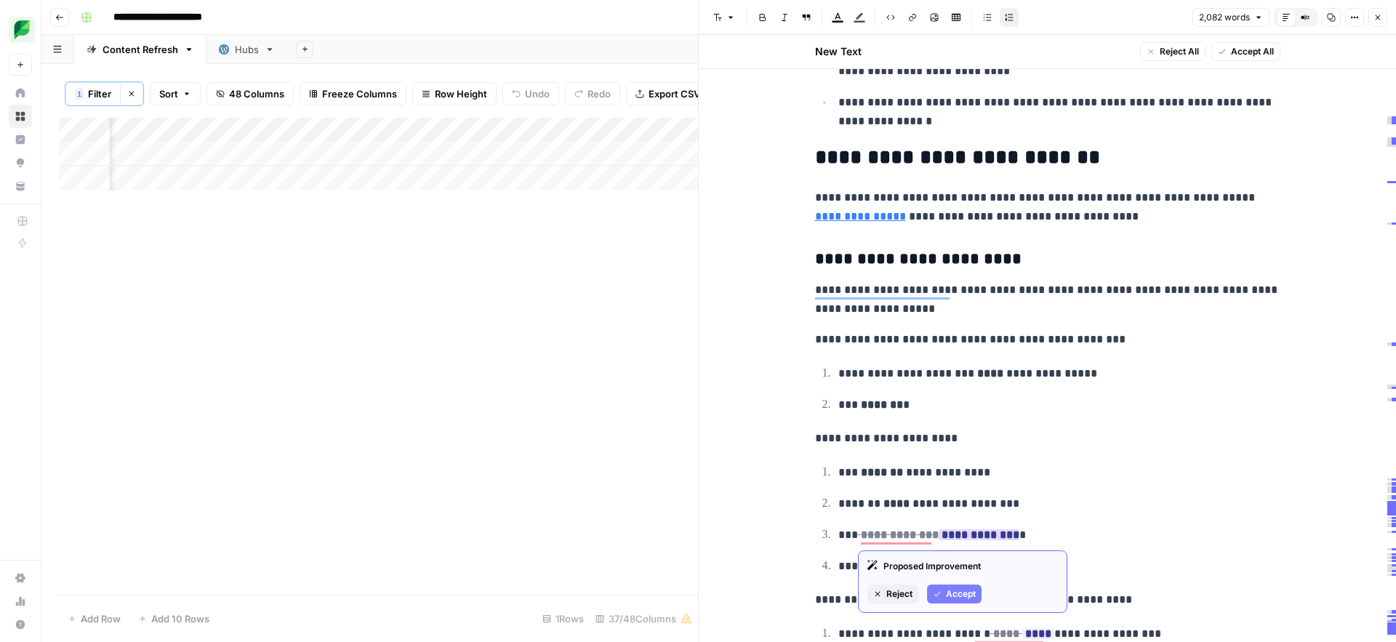
click at [962, 590] on span "Accept" at bounding box center [961, 594] width 30 height 13
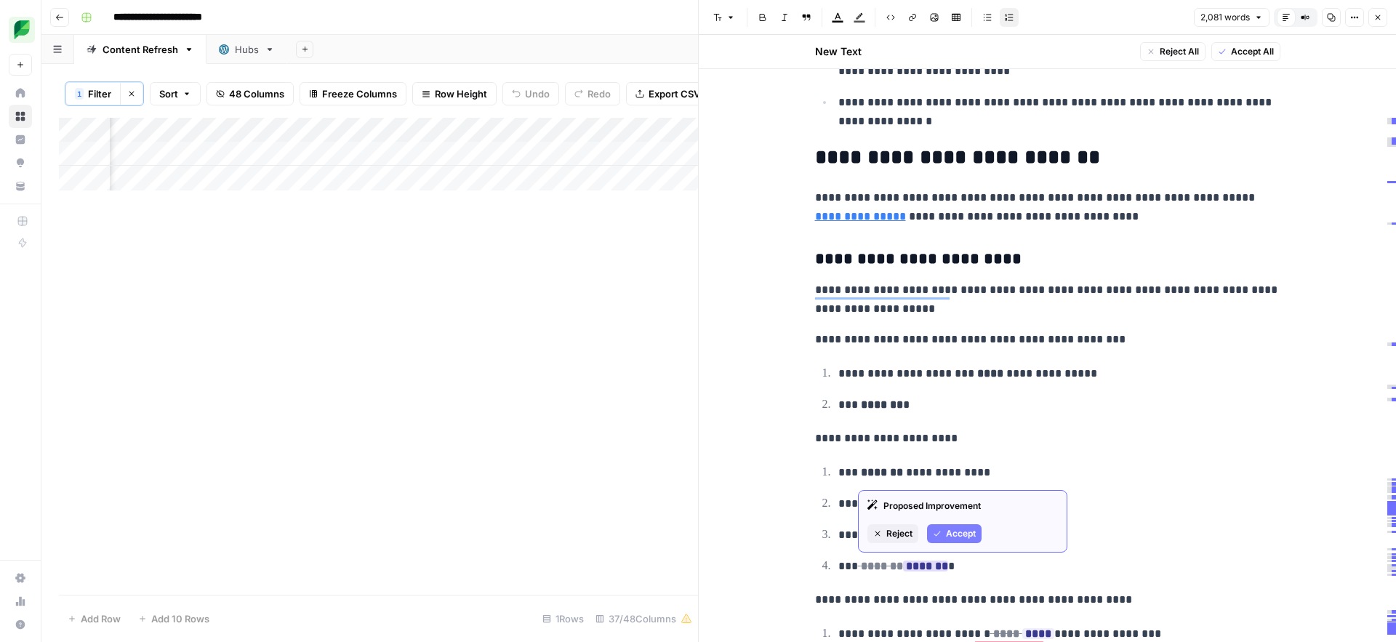
click at [954, 535] on span "Accept" at bounding box center [961, 533] width 30 height 13
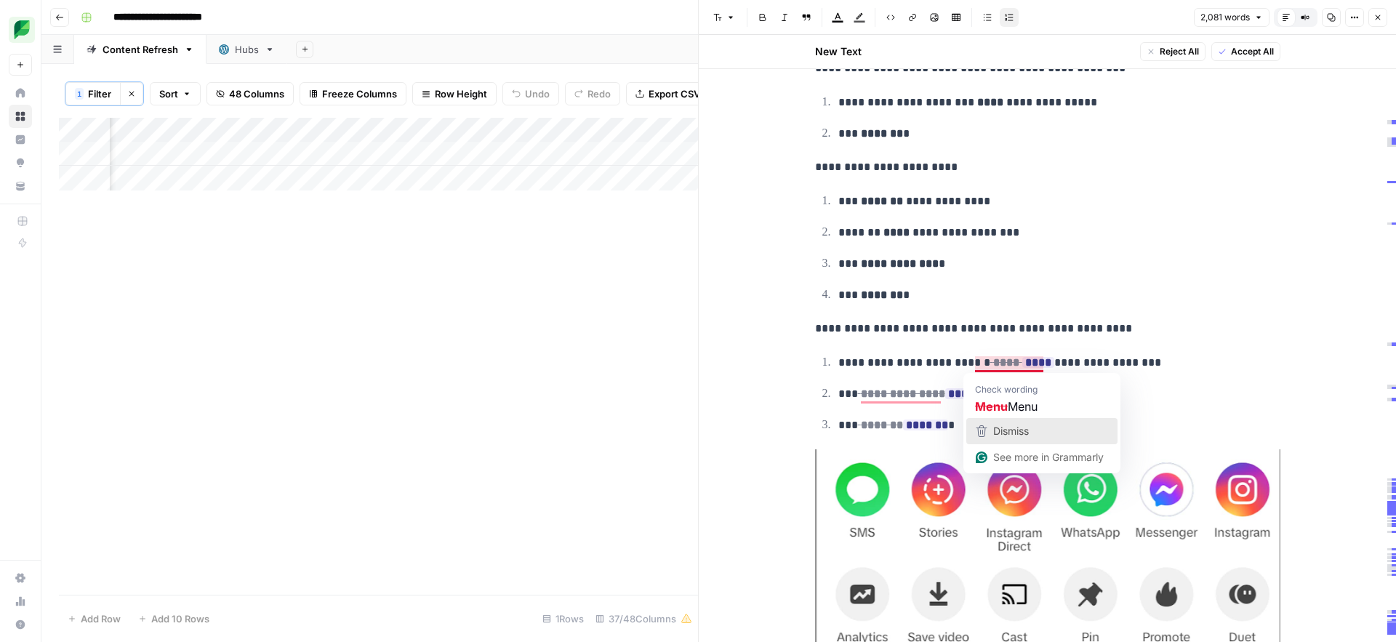
click at [1029, 423] on div "Dismiss" at bounding box center [1010, 431] width 39 height 22
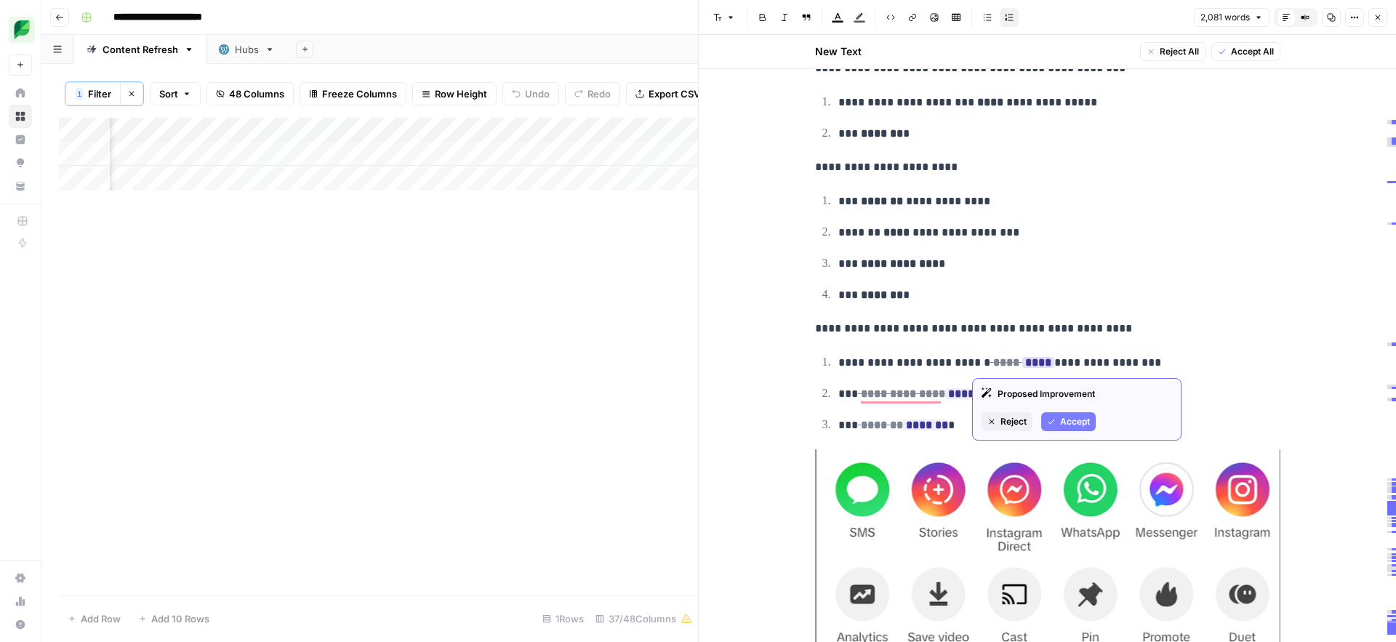
click at [1060, 423] on span "Accept" at bounding box center [1075, 421] width 30 height 13
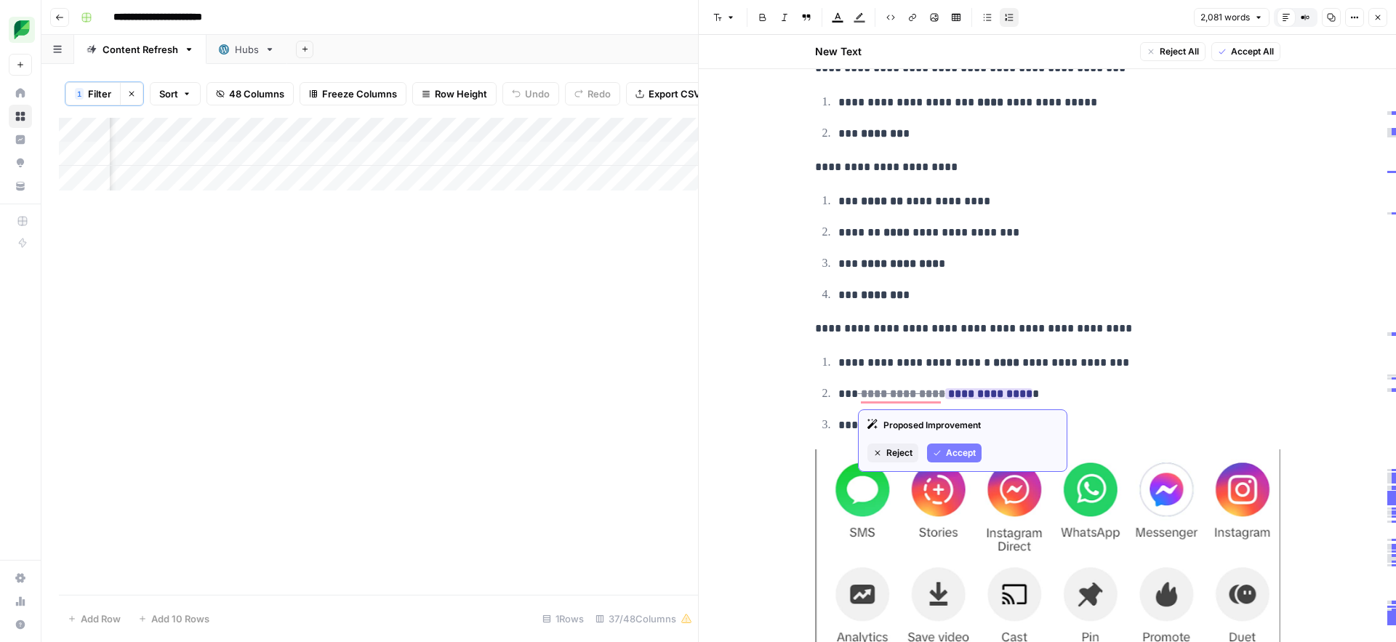
click at [962, 458] on span "Accept" at bounding box center [961, 453] width 30 height 13
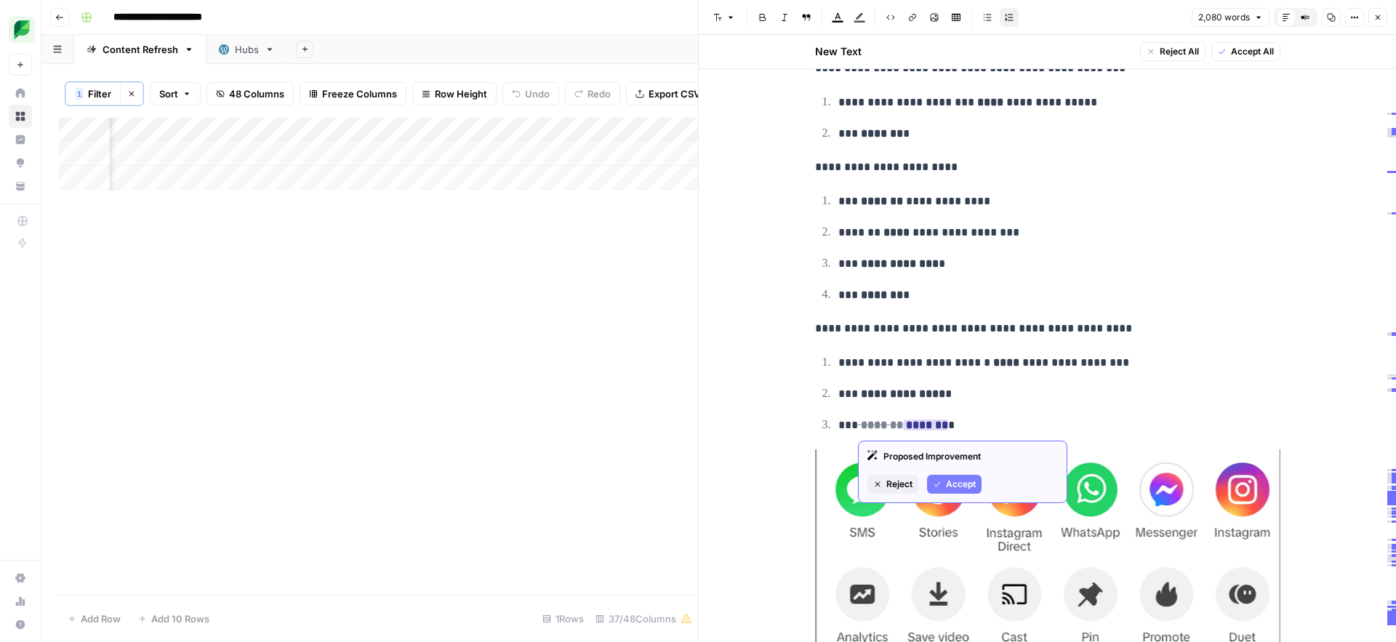
click at [950, 481] on span "Accept" at bounding box center [961, 484] width 30 height 13
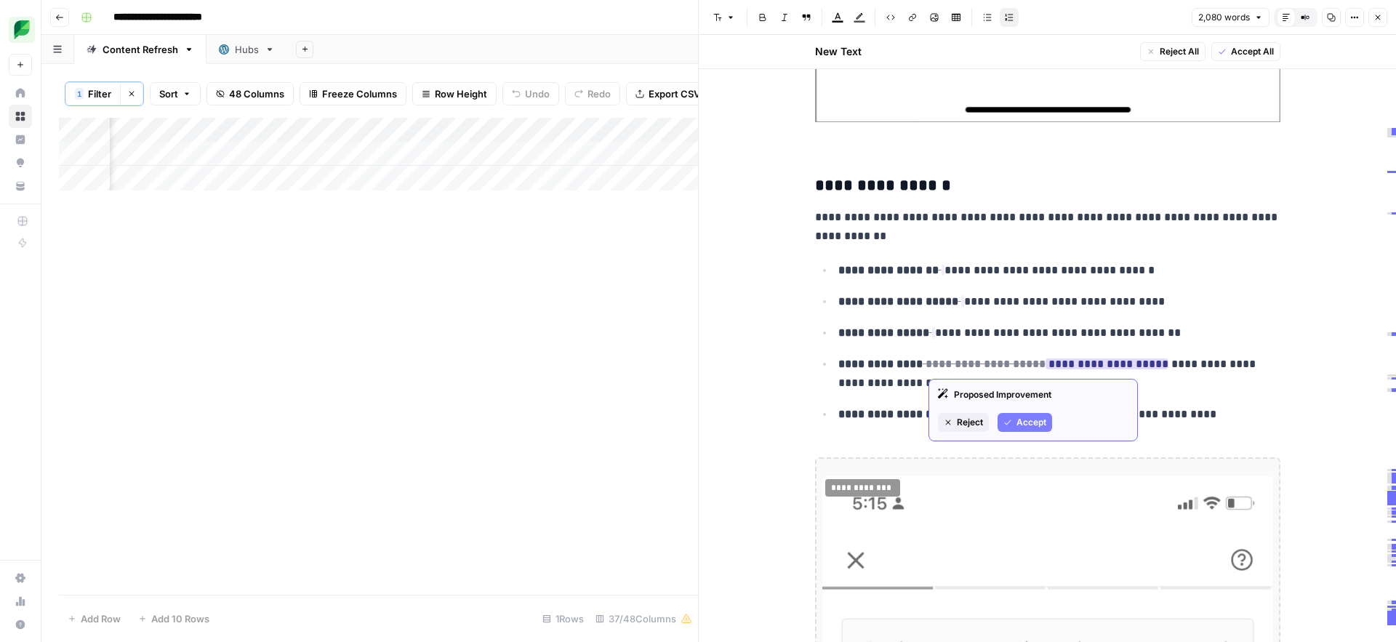
click at [1032, 418] on span "Accept" at bounding box center [1032, 422] width 30 height 13
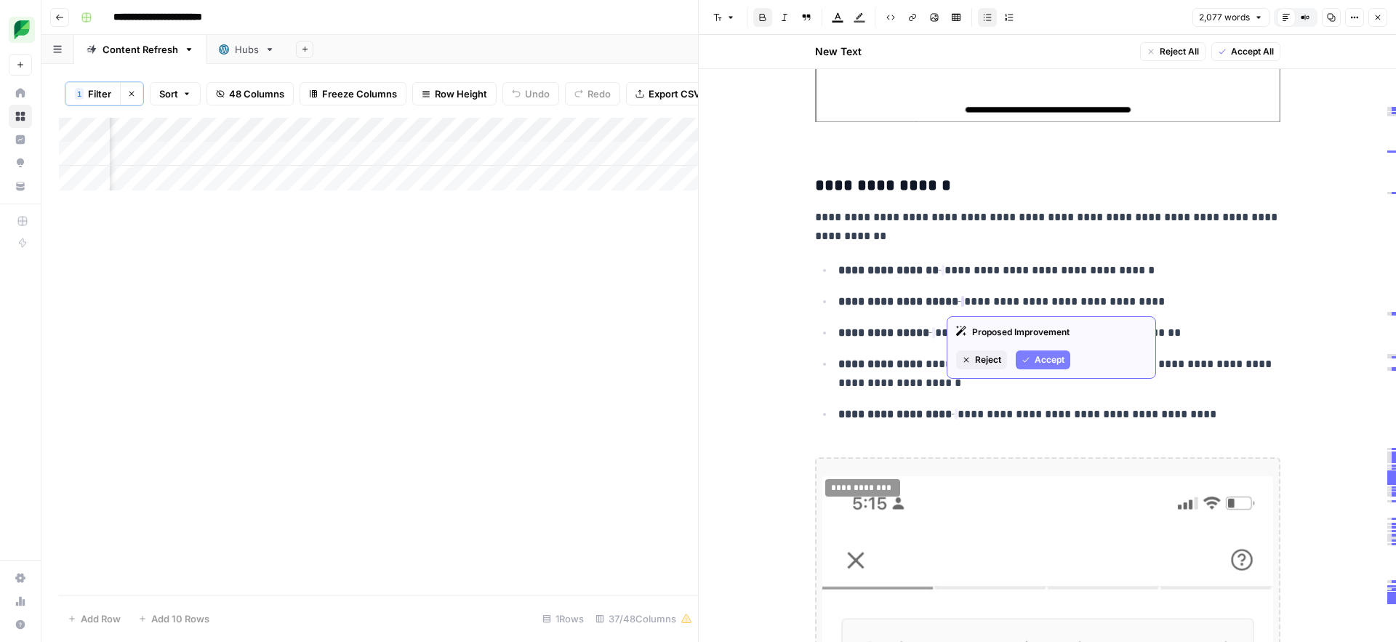
click at [1030, 353] on button "Accept" at bounding box center [1043, 360] width 55 height 19
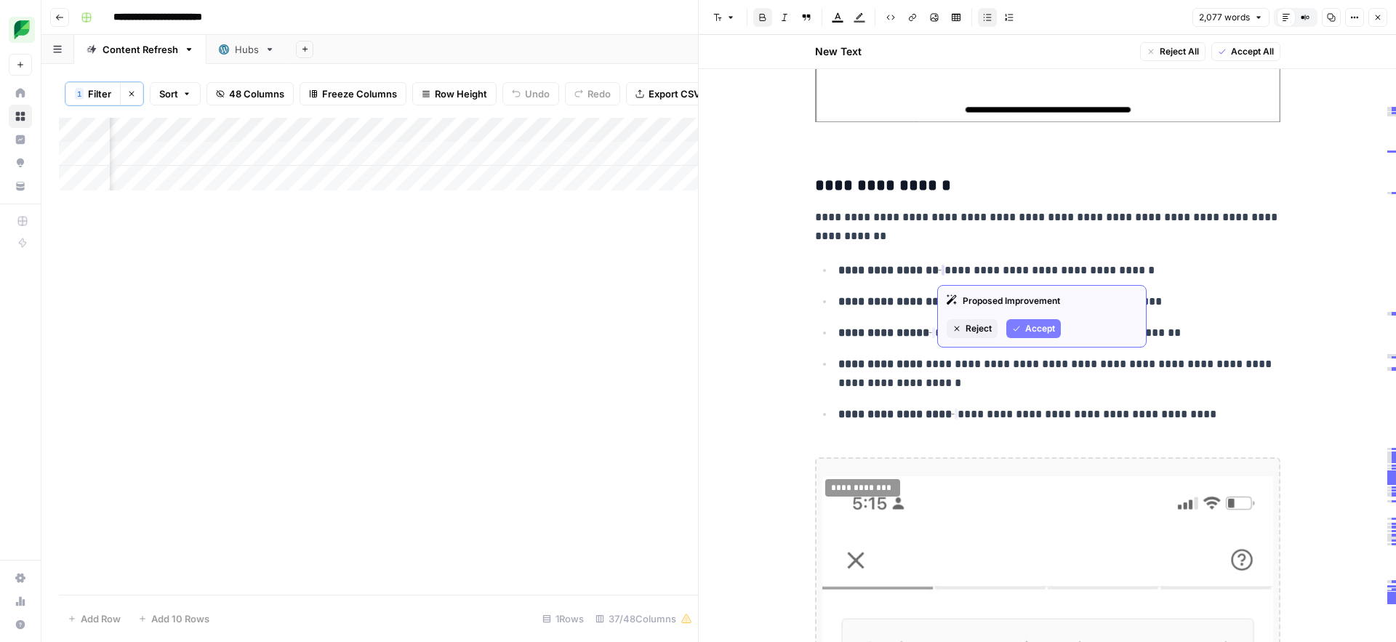
click at [1030, 329] on span "Accept" at bounding box center [1041, 328] width 30 height 13
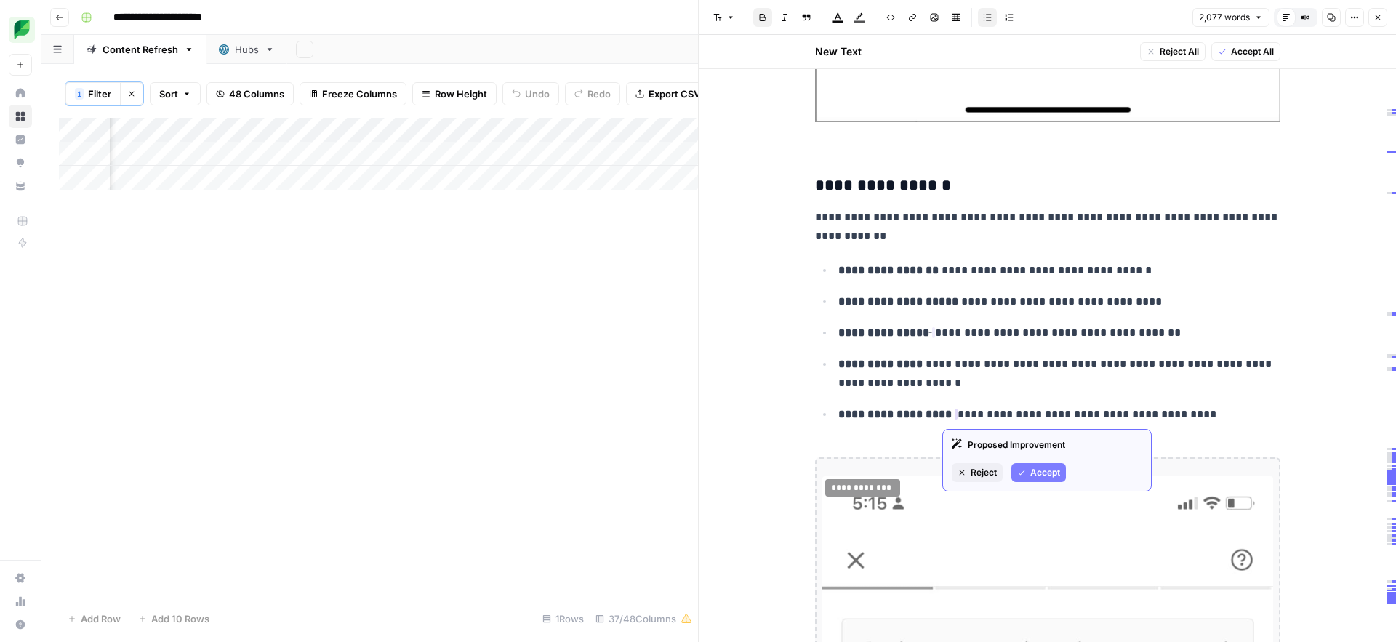
click at [1031, 468] on span "Accept" at bounding box center [1046, 472] width 30 height 13
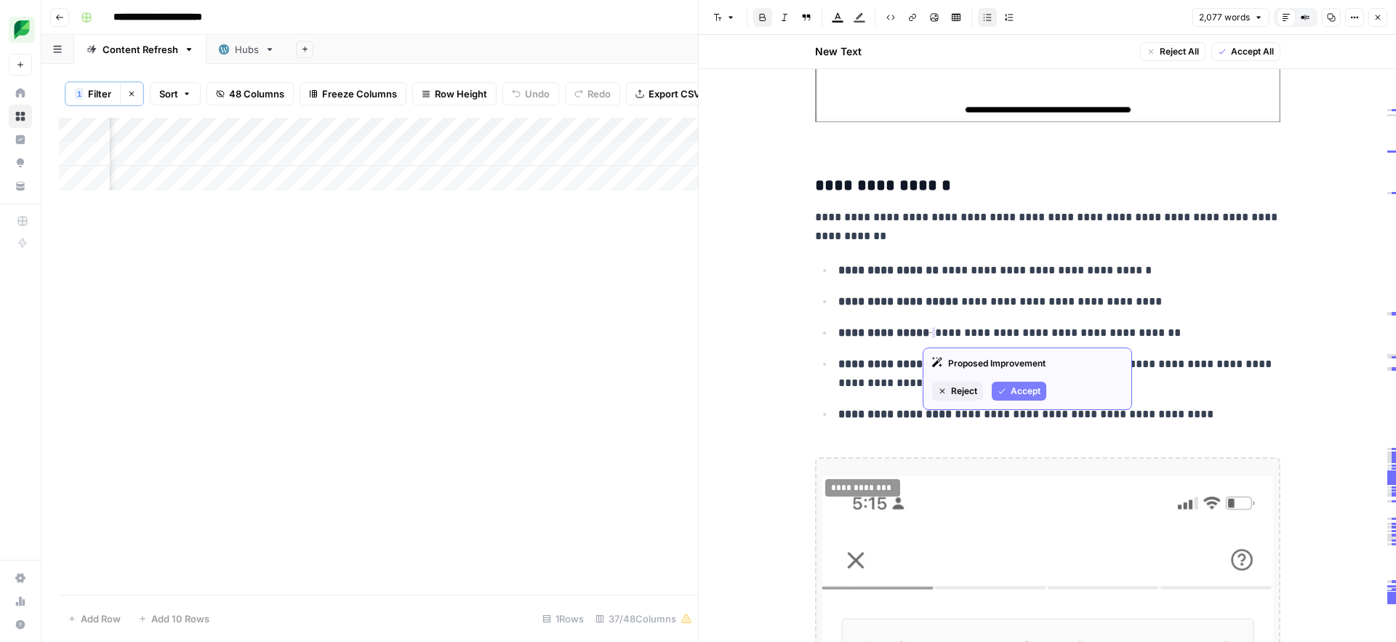
click at [1015, 391] on span "Accept" at bounding box center [1026, 391] width 30 height 13
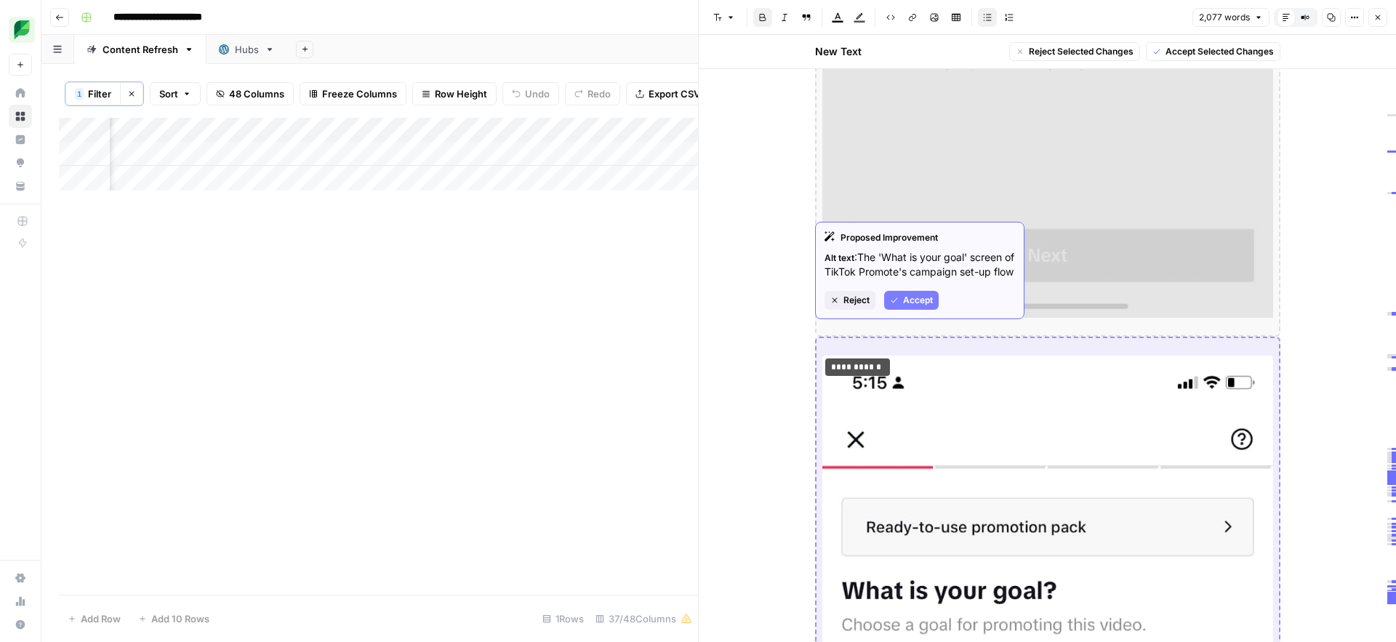
click at [903, 307] on span "Accept" at bounding box center [918, 300] width 30 height 13
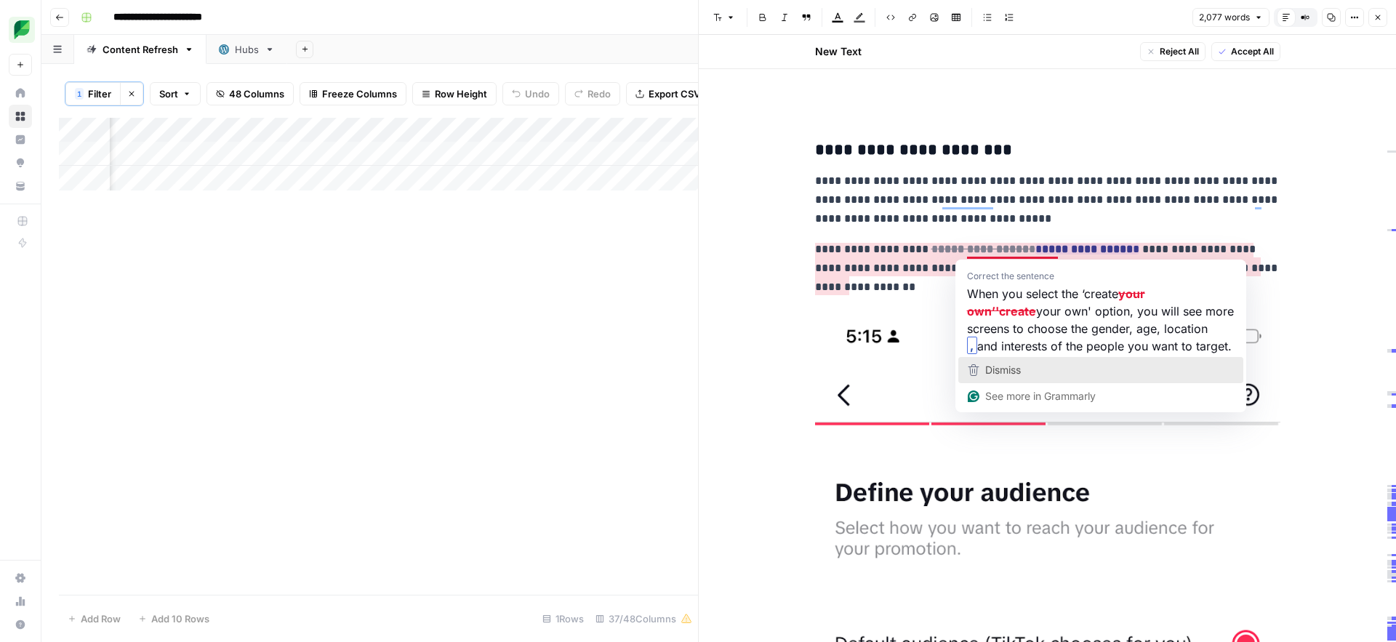
click at [1004, 369] on span "Dismiss" at bounding box center [1003, 370] width 36 height 12
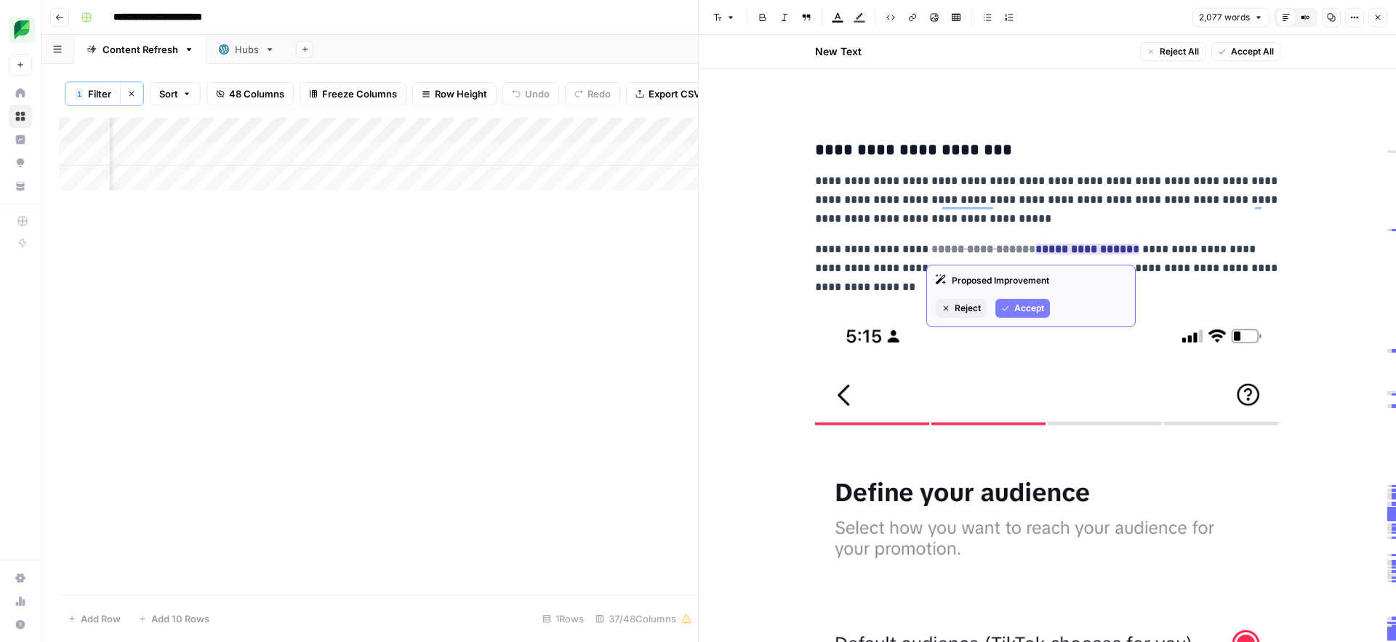
click at [1011, 304] on button "Accept" at bounding box center [1023, 308] width 55 height 19
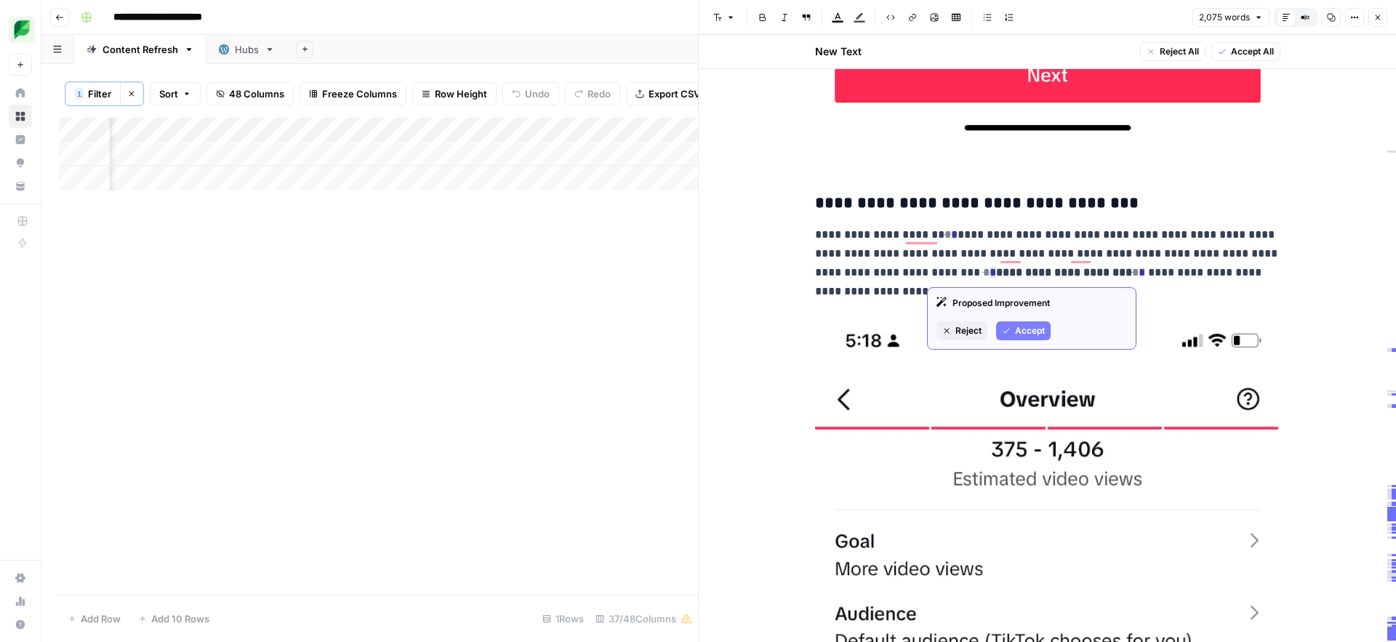
click at [1015, 330] on span "Accept" at bounding box center [1030, 330] width 30 height 13
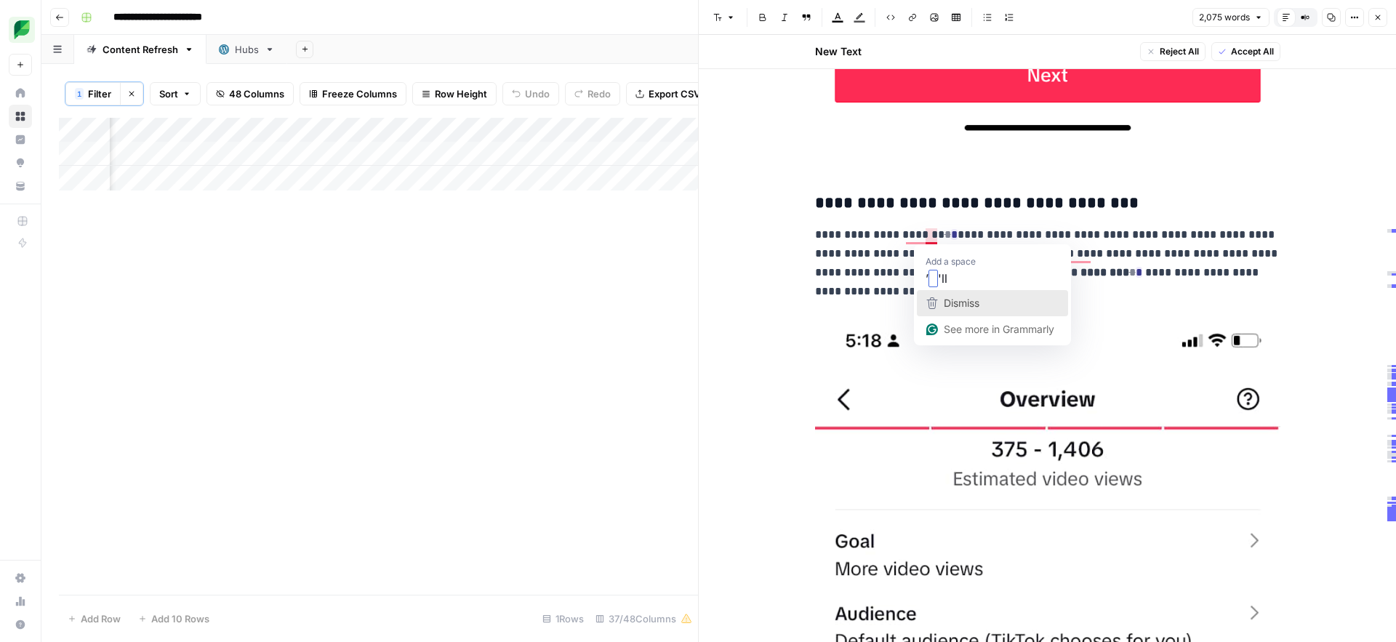
click at [956, 301] on span "Dismiss" at bounding box center [962, 303] width 36 height 12
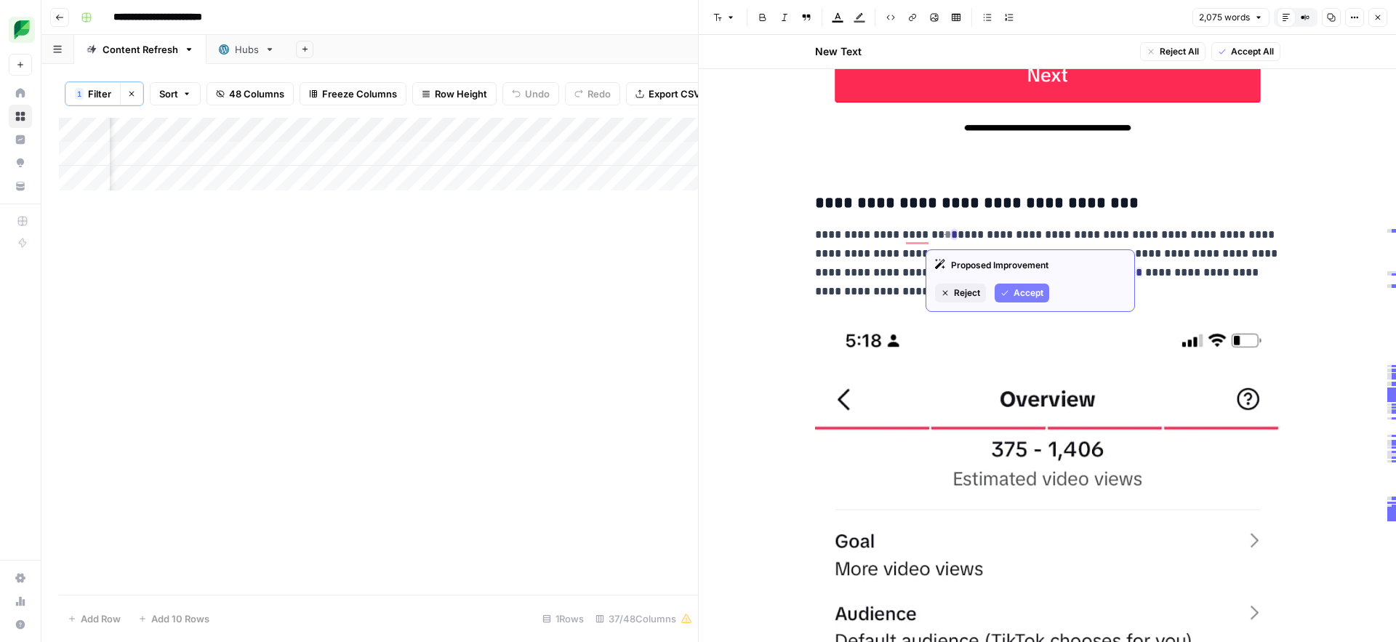
click at [1014, 292] on span "Accept" at bounding box center [1029, 293] width 30 height 13
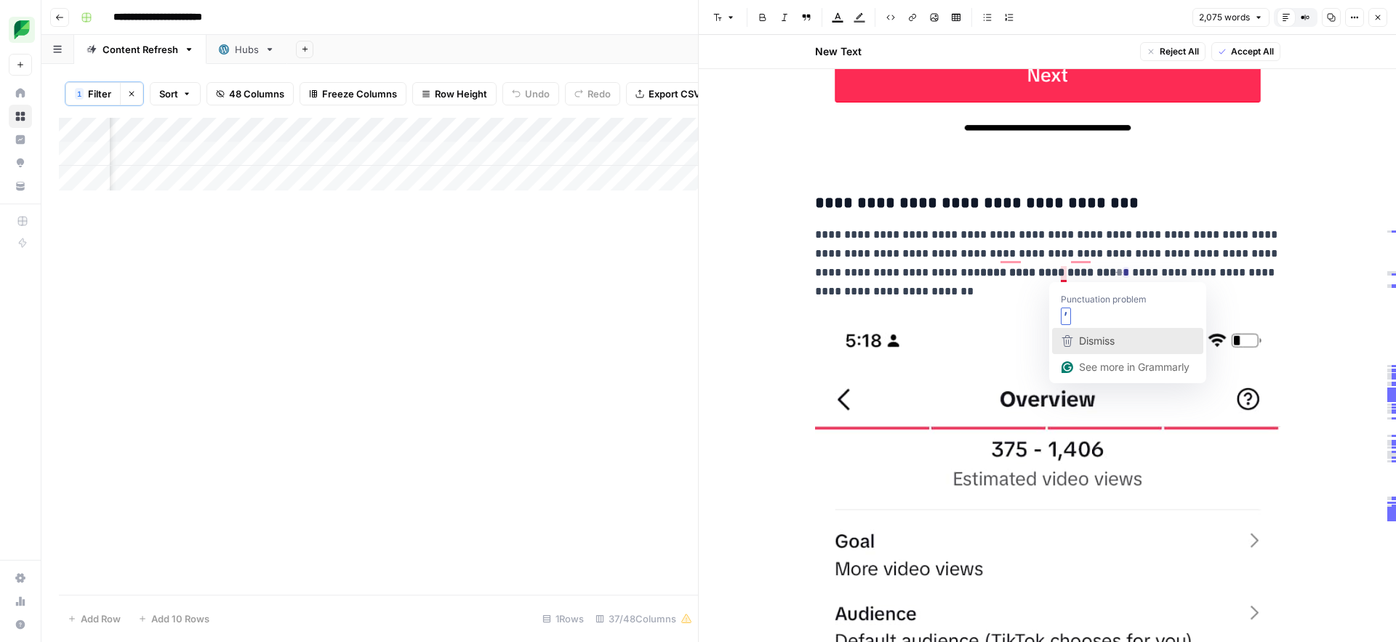
click at [1081, 340] on span "Dismiss" at bounding box center [1097, 341] width 36 height 12
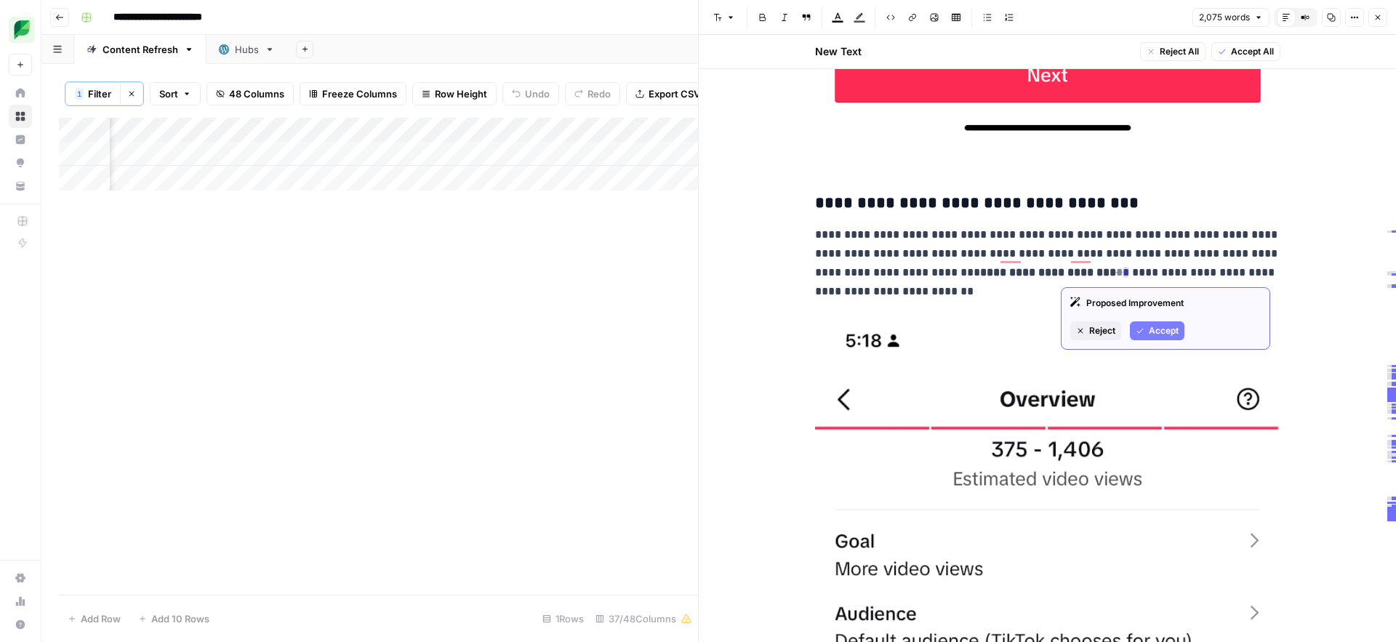
click at [1144, 332] on icon "button" at bounding box center [1140, 331] width 9 height 9
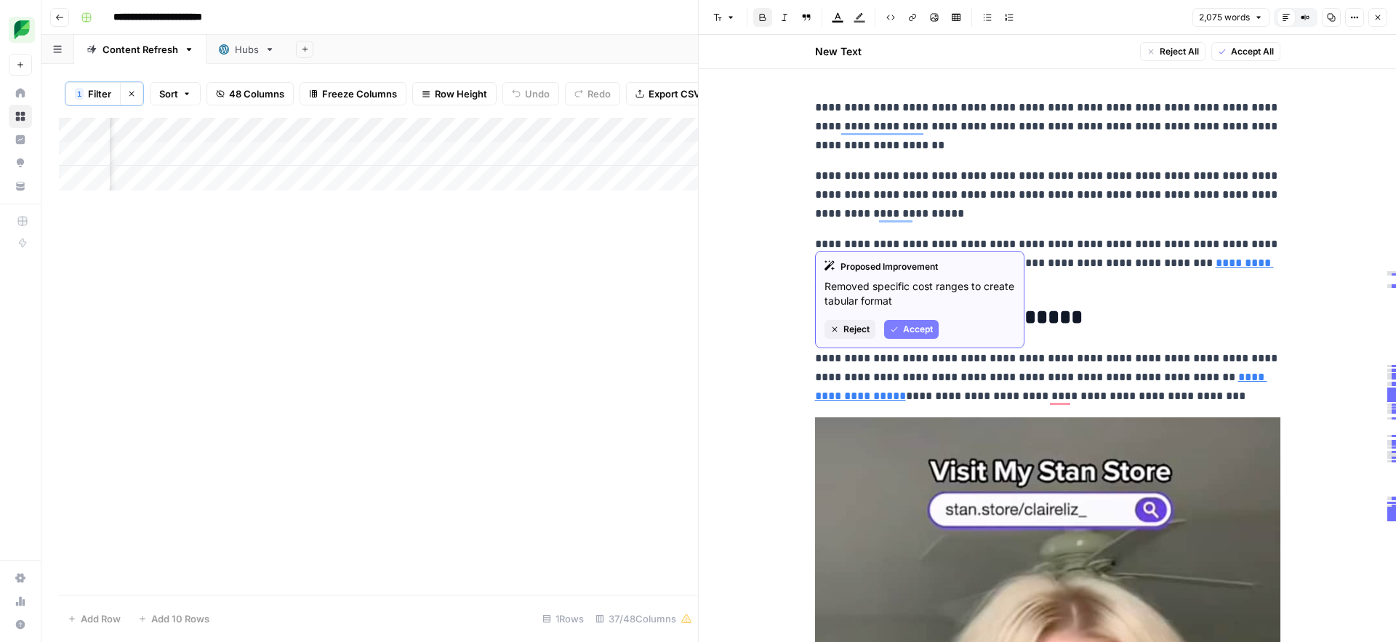
scroll to position [9858, 0]
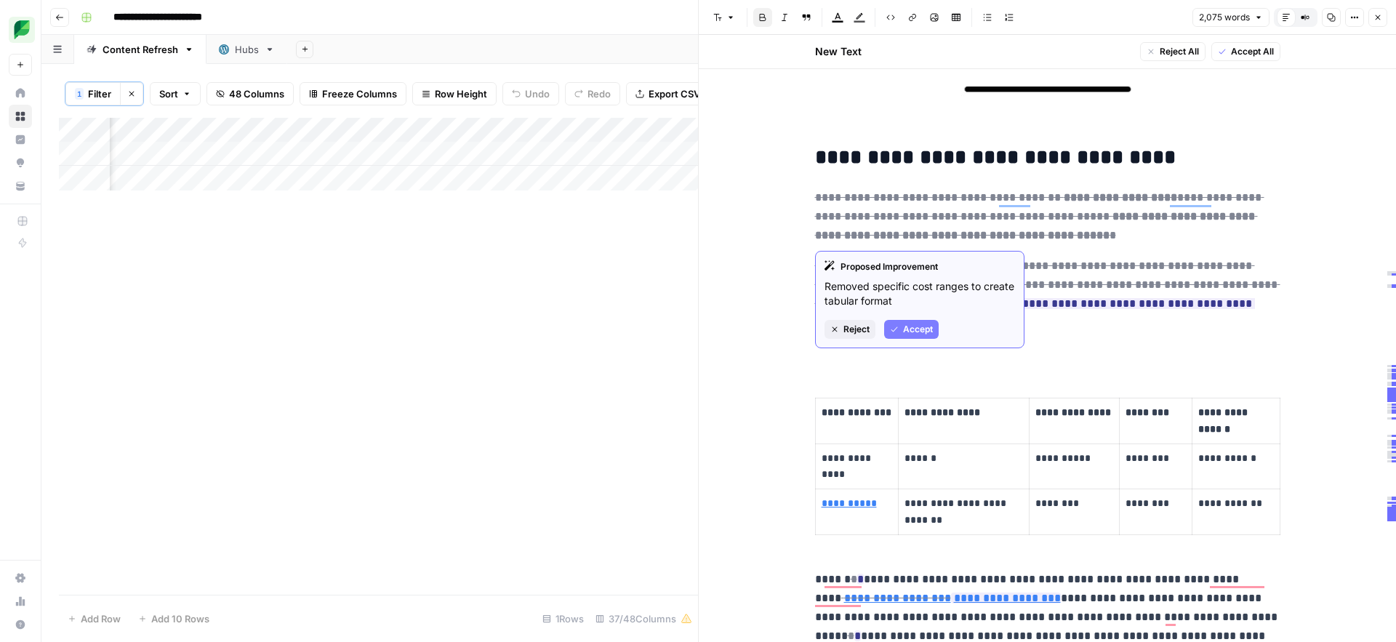
click at [907, 324] on span "Accept" at bounding box center [918, 329] width 30 height 13
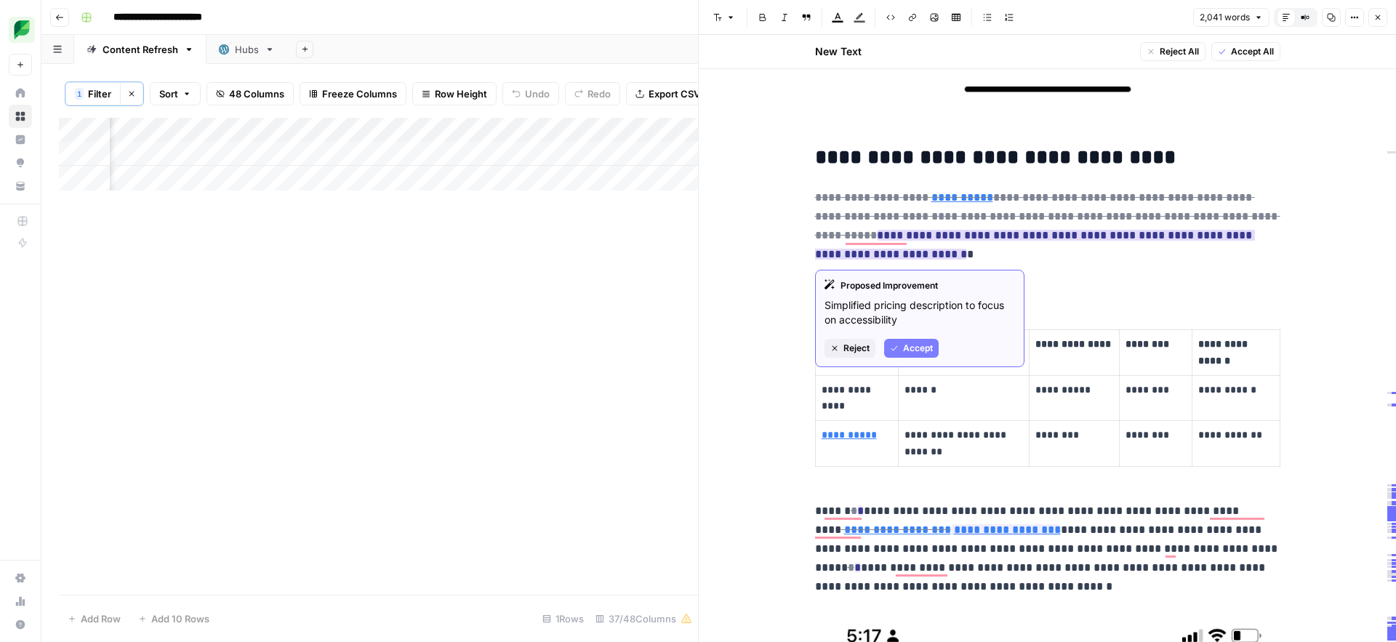
click at [921, 345] on span "Accept" at bounding box center [918, 348] width 30 height 13
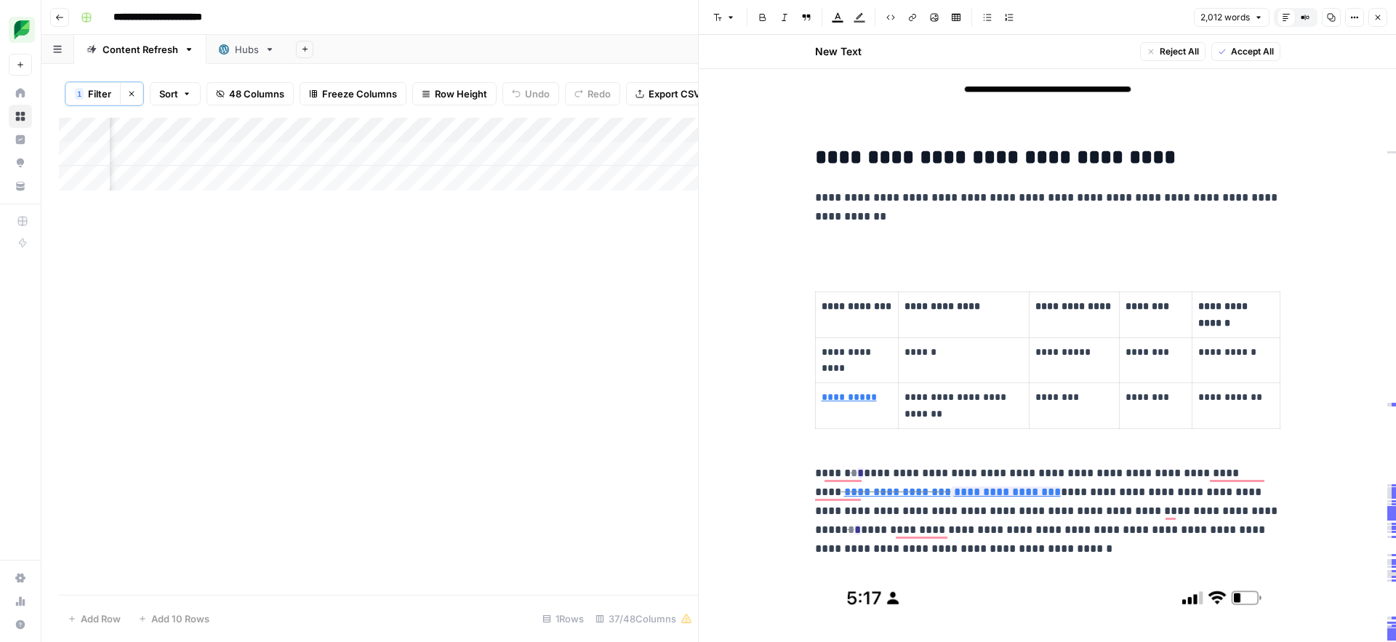
click at [861, 255] on p "To enrich screen reader interactions, please activate Accessibility in Grammarl…" at bounding box center [1047, 247] width 465 height 19
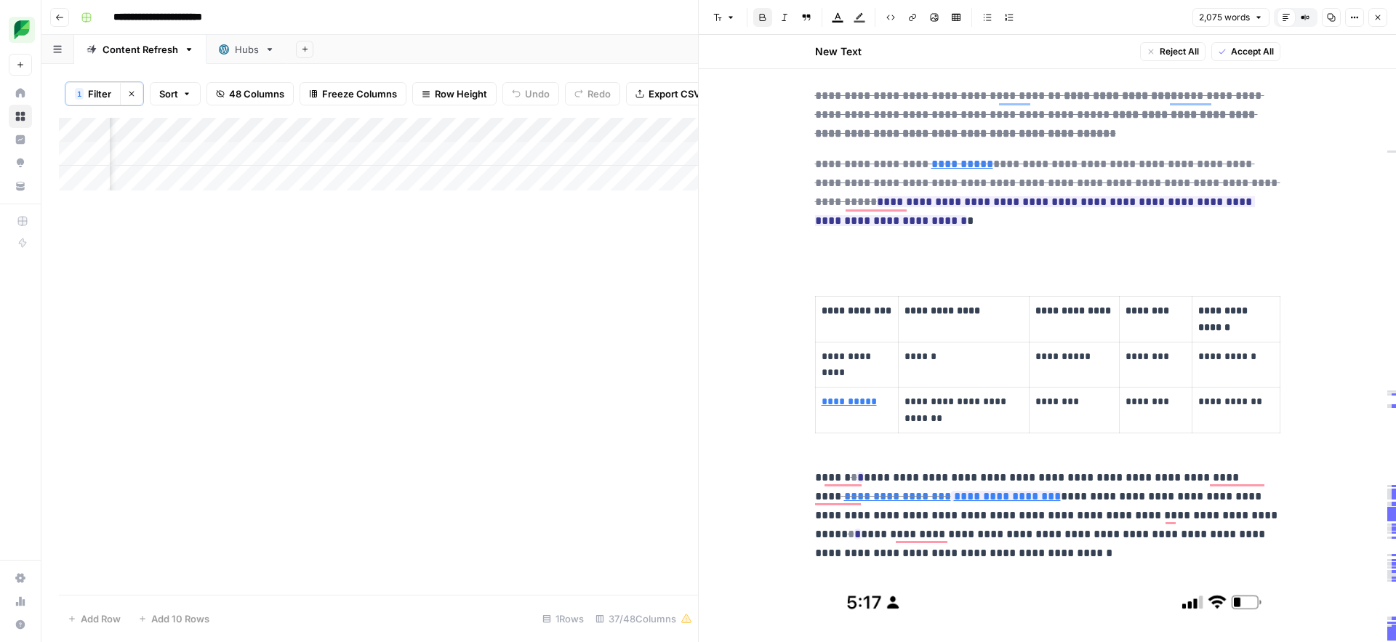
scroll to position [9928, 0]
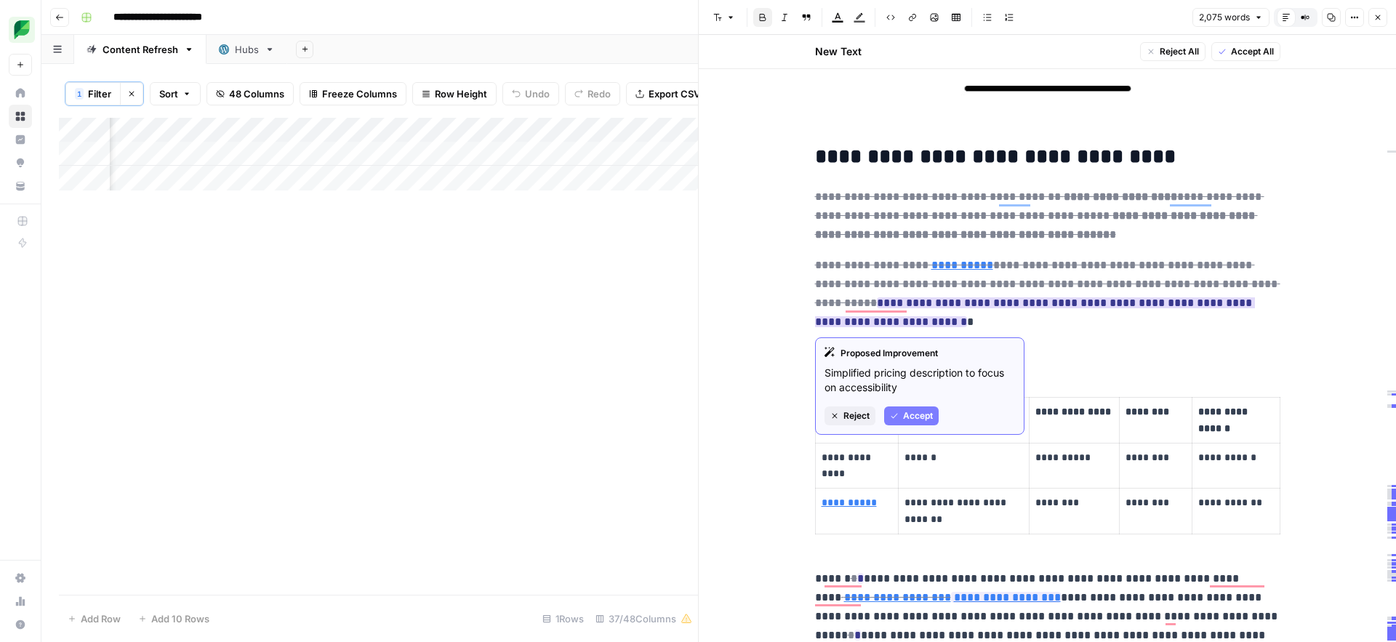
click at [910, 413] on span "Accept" at bounding box center [918, 415] width 30 height 13
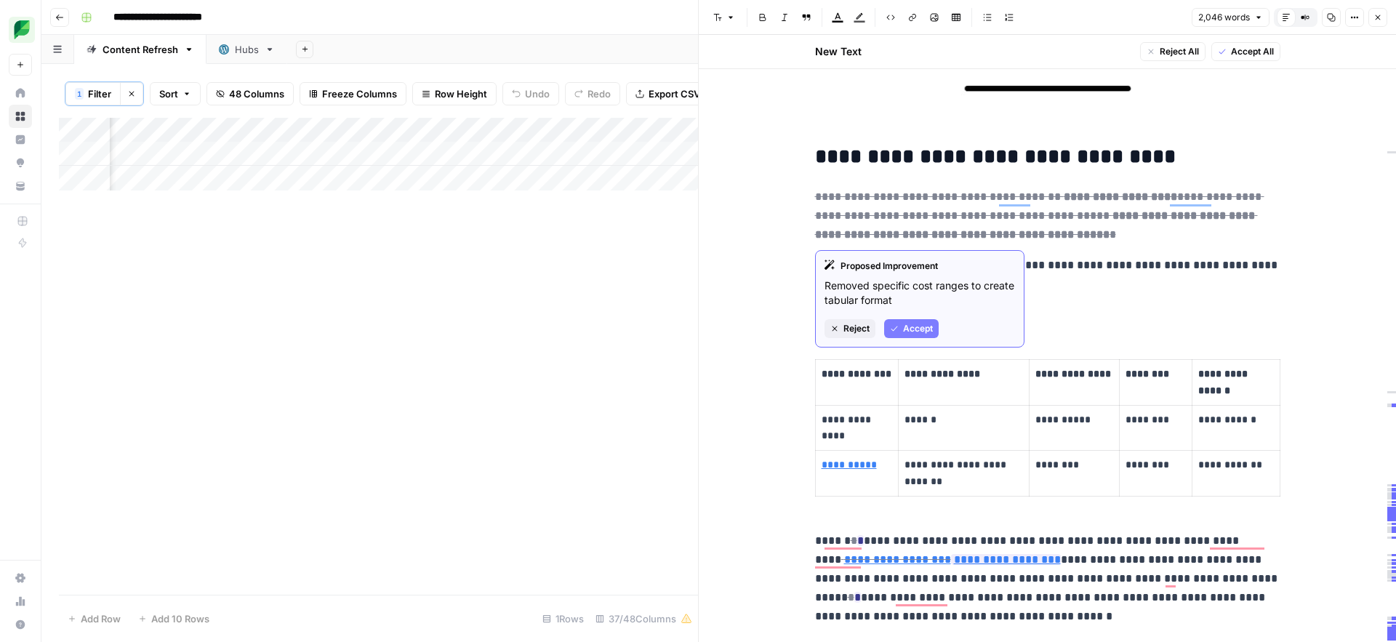
click at [918, 327] on span "Accept" at bounding box center [918, 328] width 30 height 13
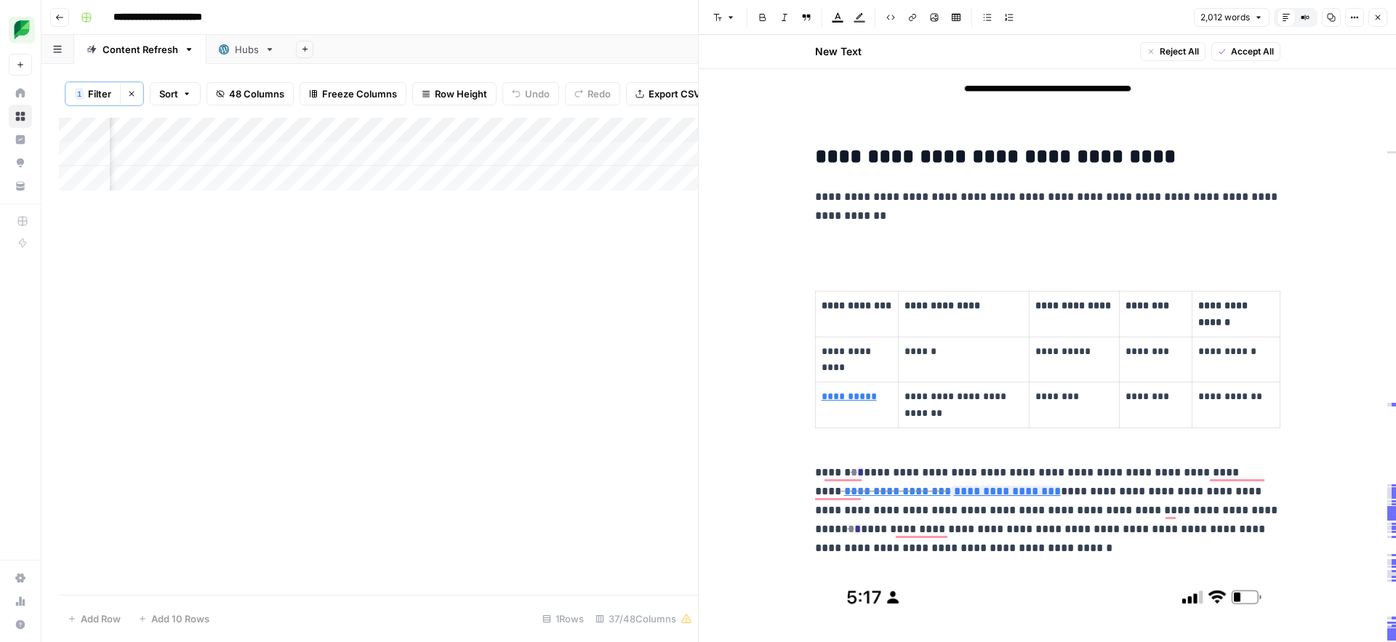
scroll to position [9905, 0]
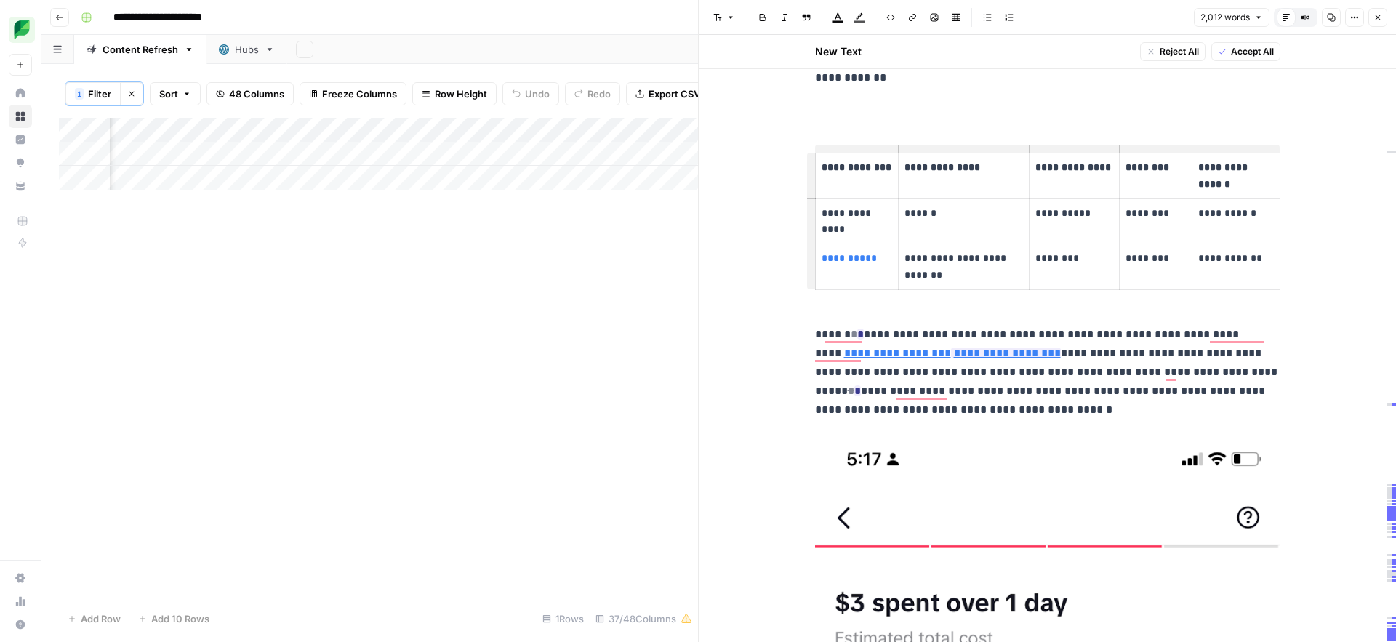
click at [832, 102] on p "To enrich screen reader interactions, please activate Accessibility in Grammarl…" at bounding box center [1047, 108] width 465 height 19
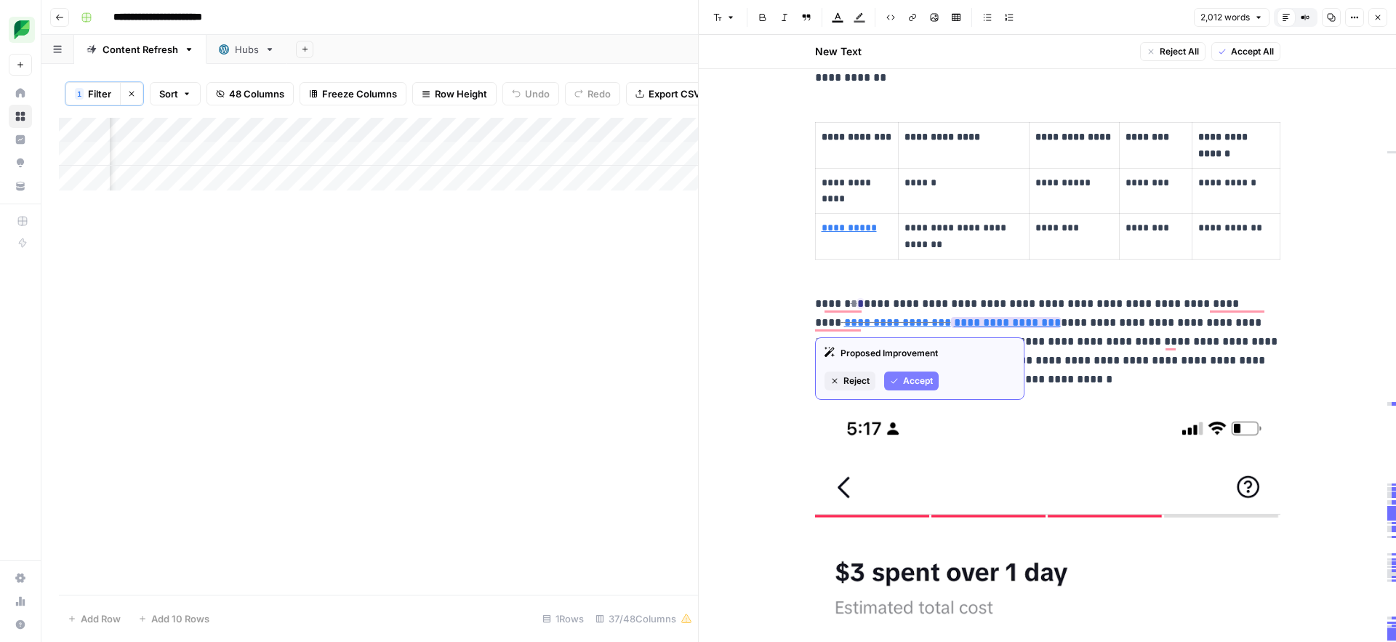
click at [902, 385] on button "Accept" at bounding box center [911, 381] width 55 height 19
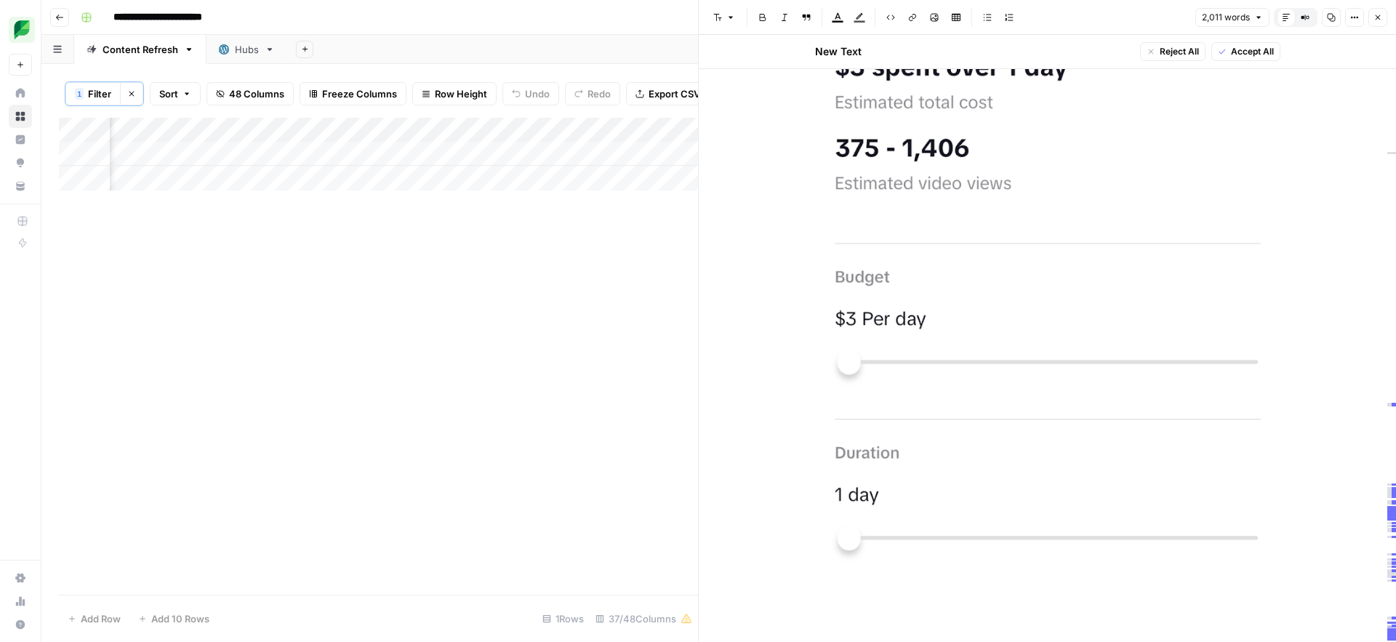
scroll to position [10702, 0]
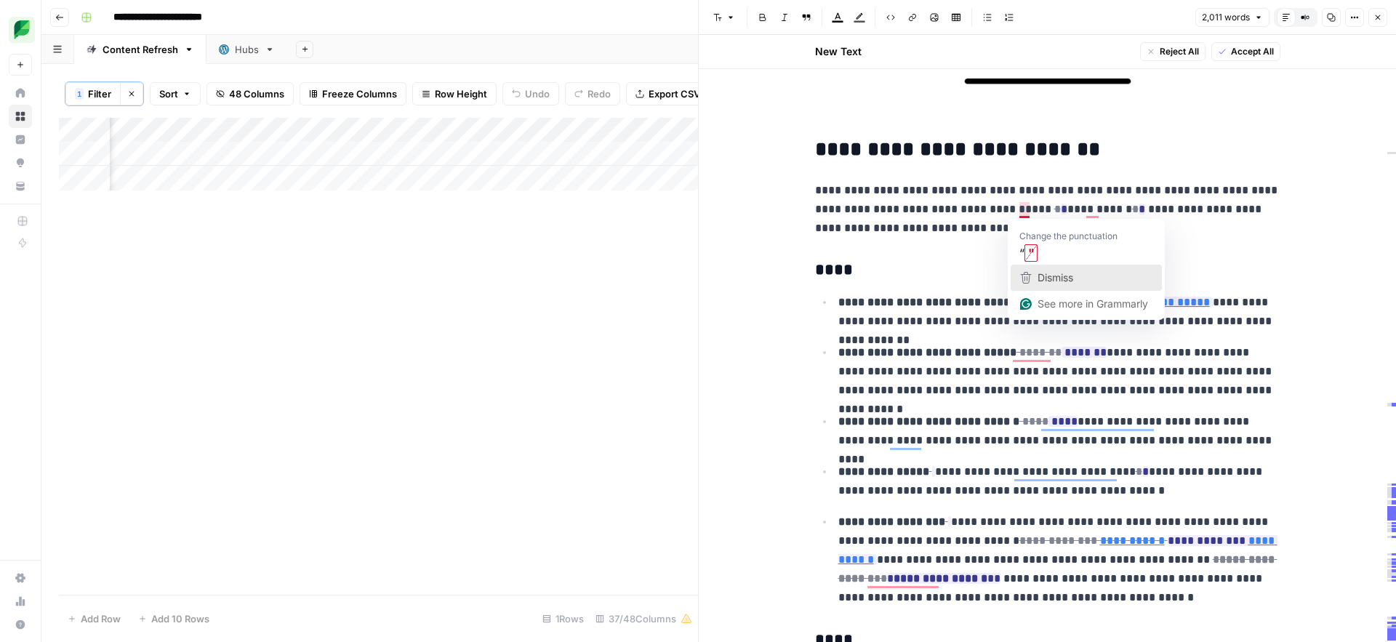
click at [1051, 280] on span "Dismiss" at bounding box center [1056, 277] width 36 height 12
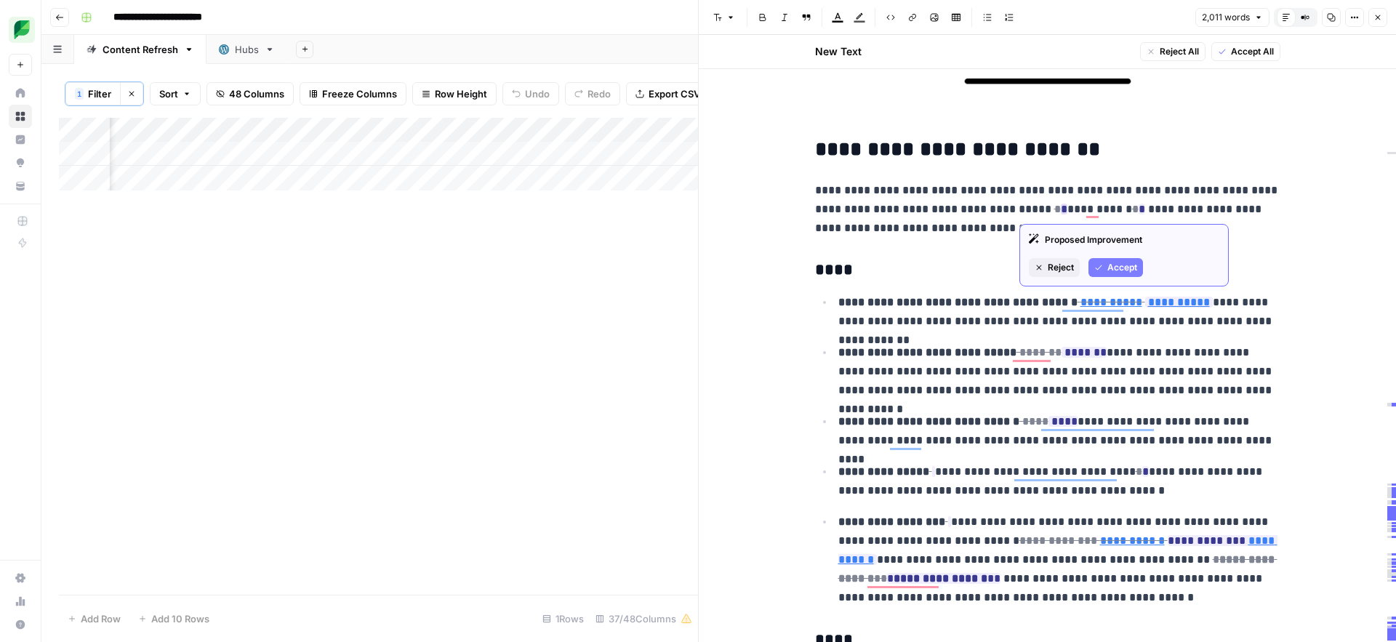
click at [1104, 272] on button "Accept" at bounding box center [1116, 267] width 55 height 19
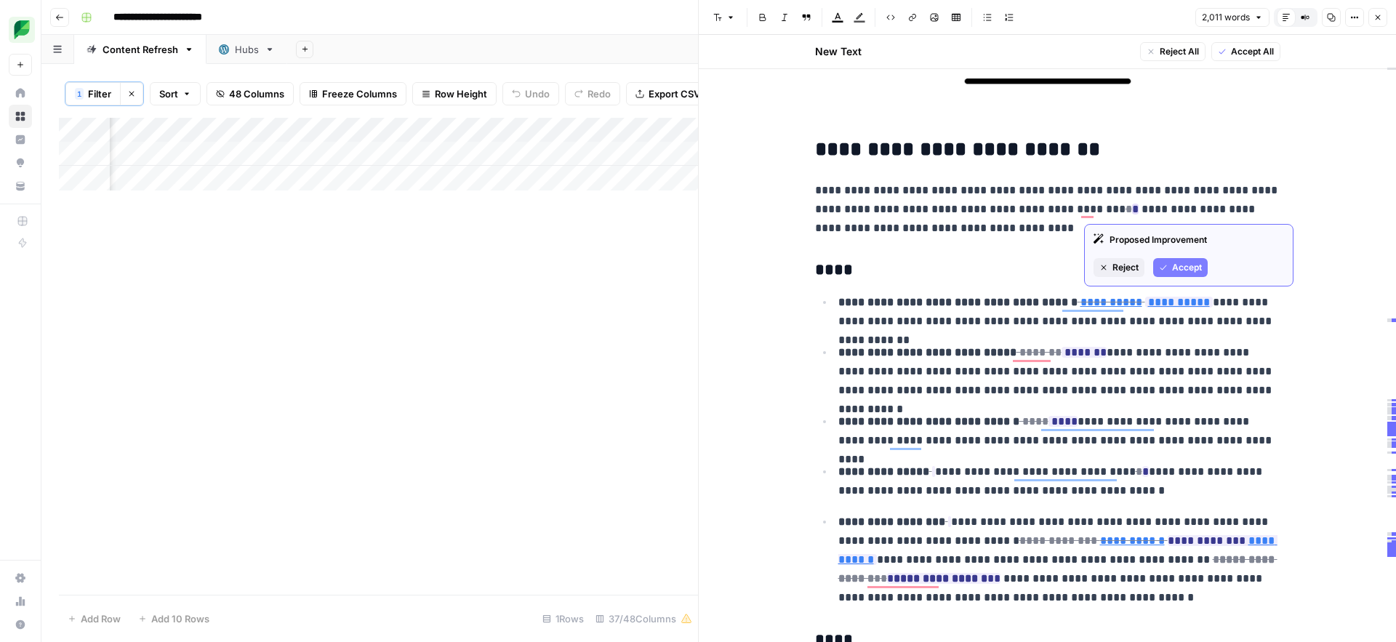
click at [1172, 271] on span "Accept" at bounding box center [1187, 267] width 30 height 13
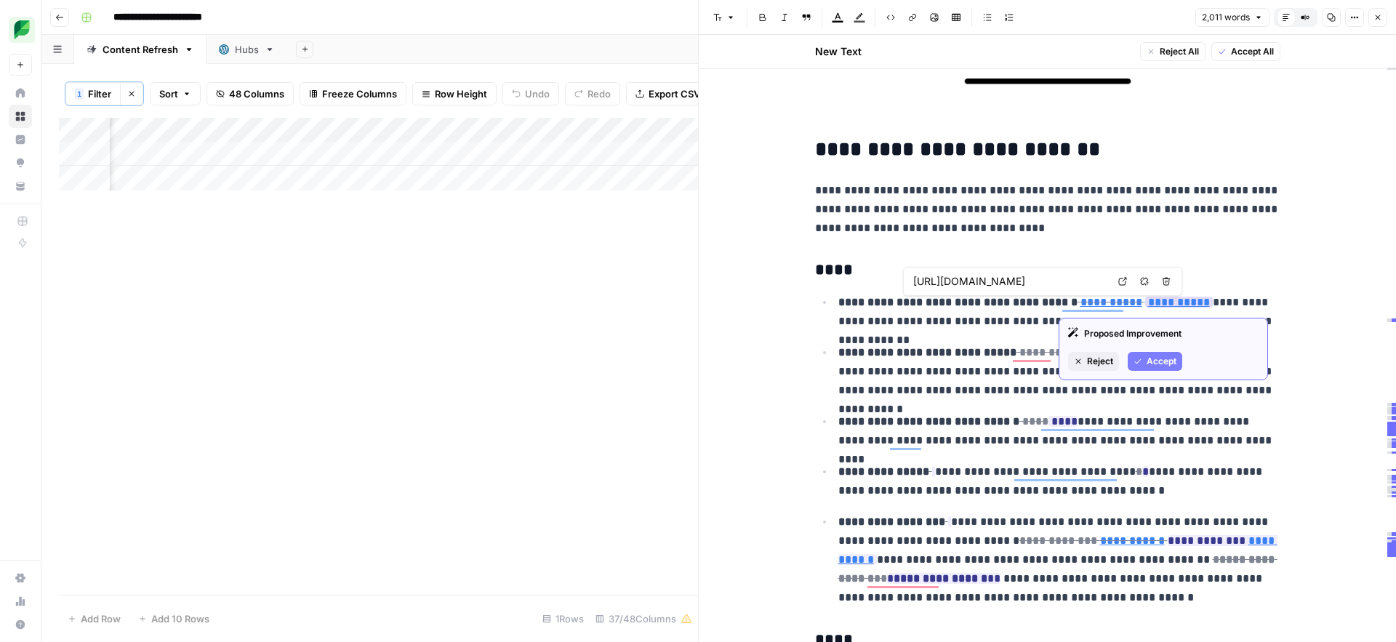
click at [1140, 364] on icon "button" at bounding box center [1138, 361] width 9 height 9
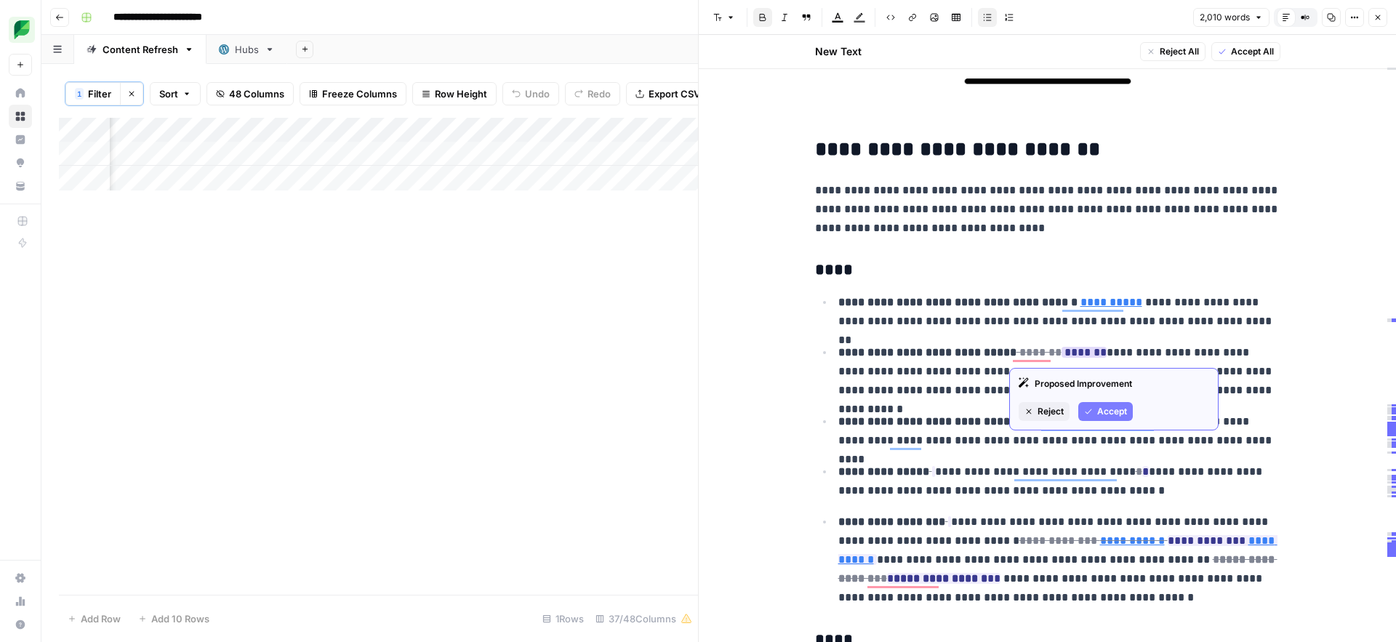
click at [1101, 410] on span "Accept" at bounding box center [1113, 411] width 30 height 13
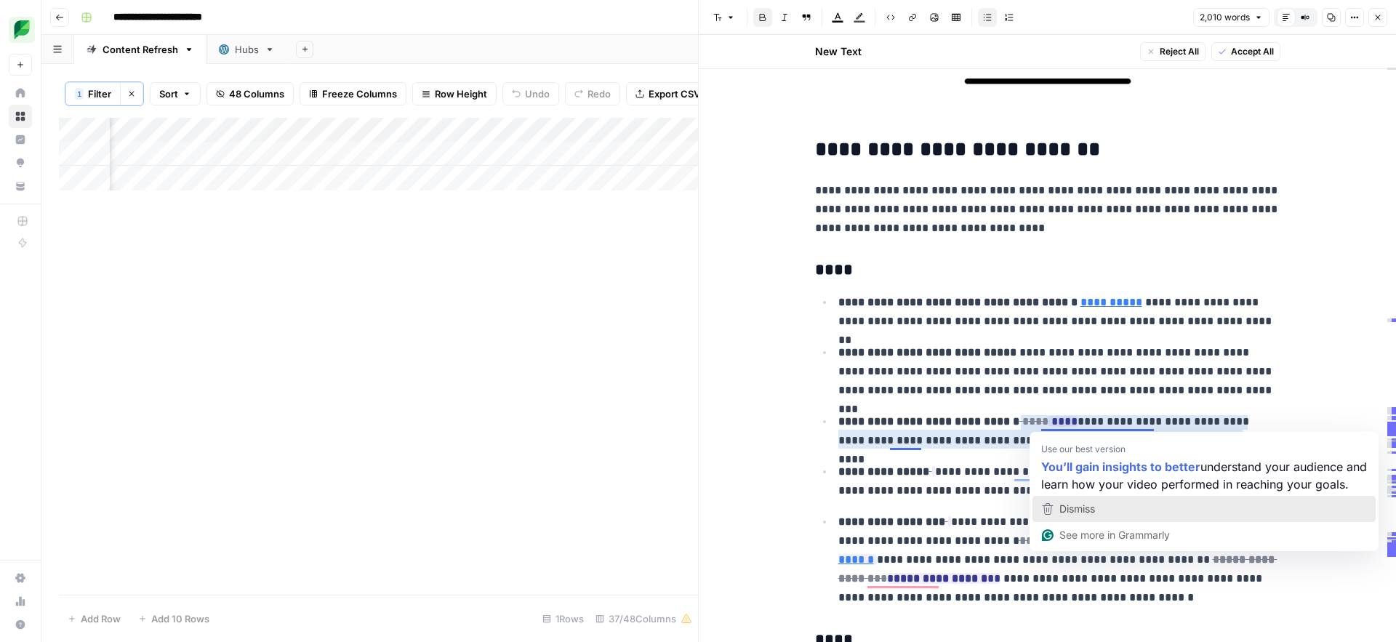
click at [1061, 520] on div "Dismiss" at bounding box center [1076, 509] width 39 height 22
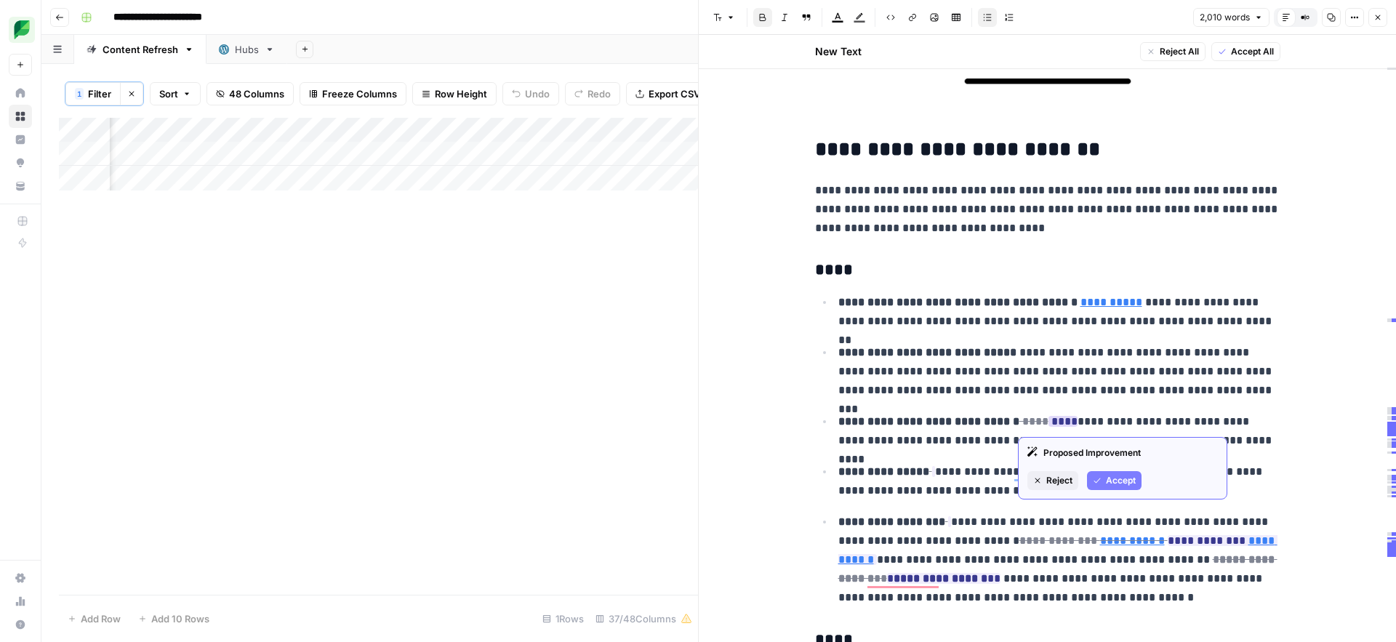
click at [1117, 483] on span "Accept" at bounding box center [1121, 480] width 30 height 13
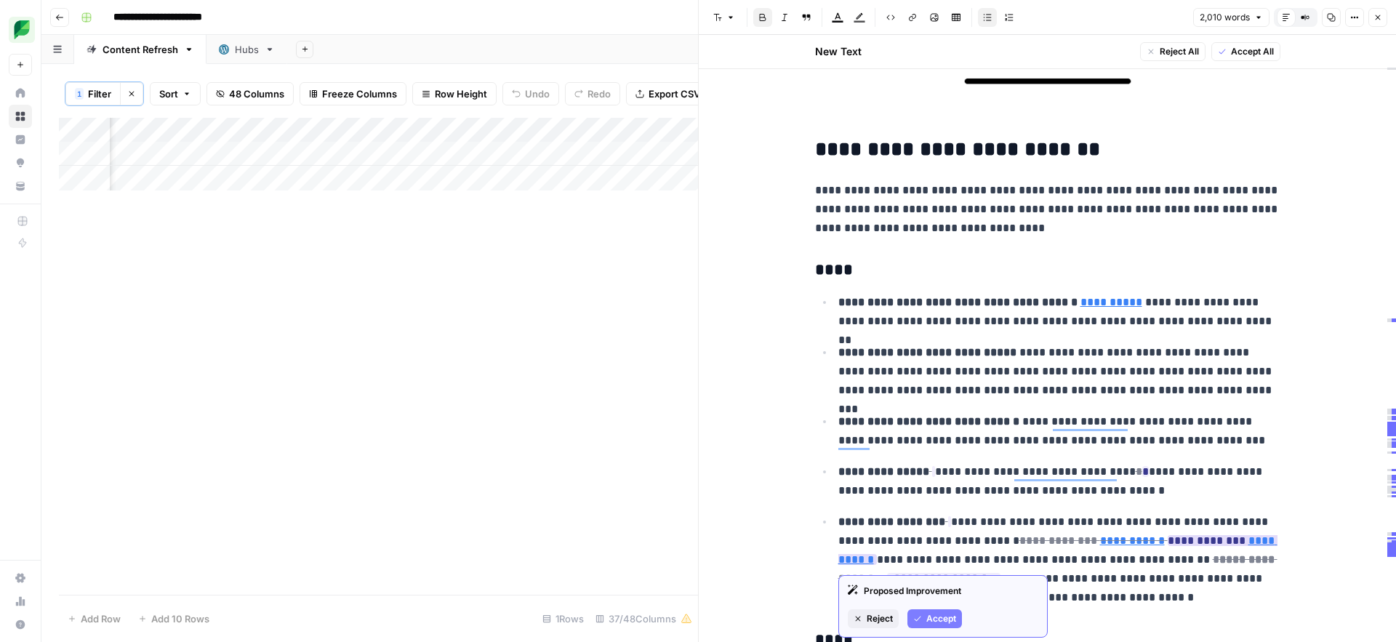
click at [941, 620] on span "Accept" at bounding box center [942, 618] width 30 height 13
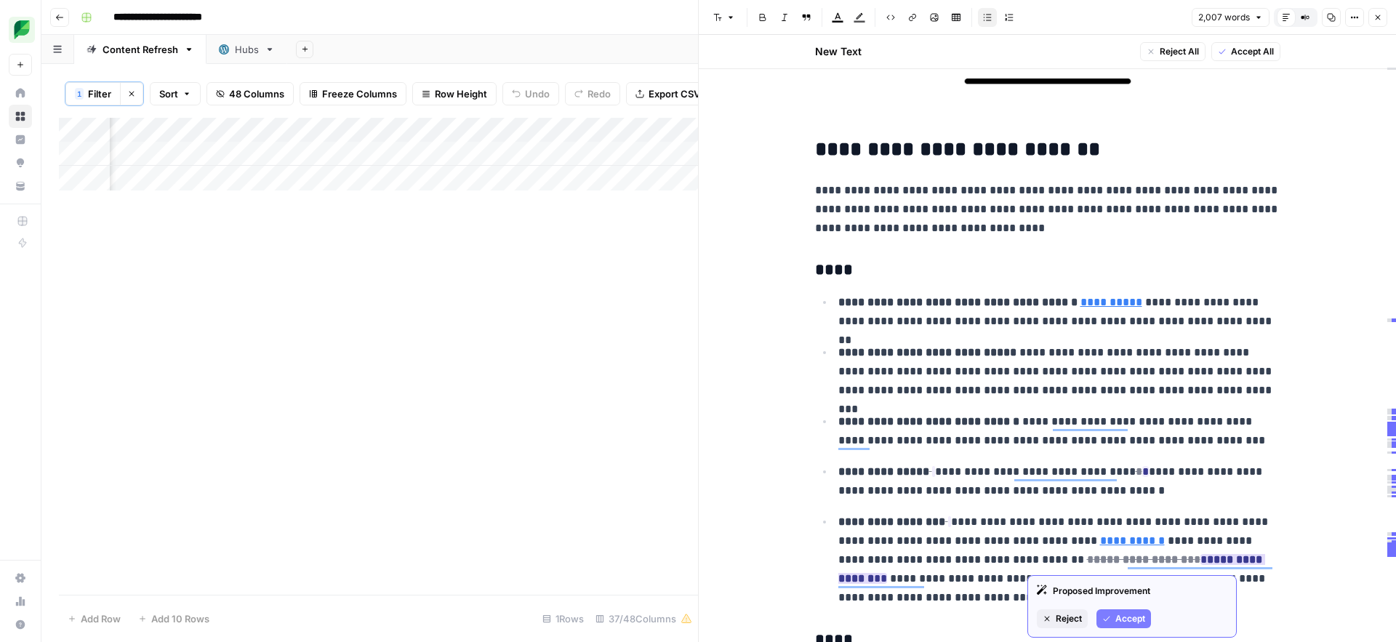
click at [1120, 621] on span "Accept" at bounding box center [1131, 618] width 30 height 13
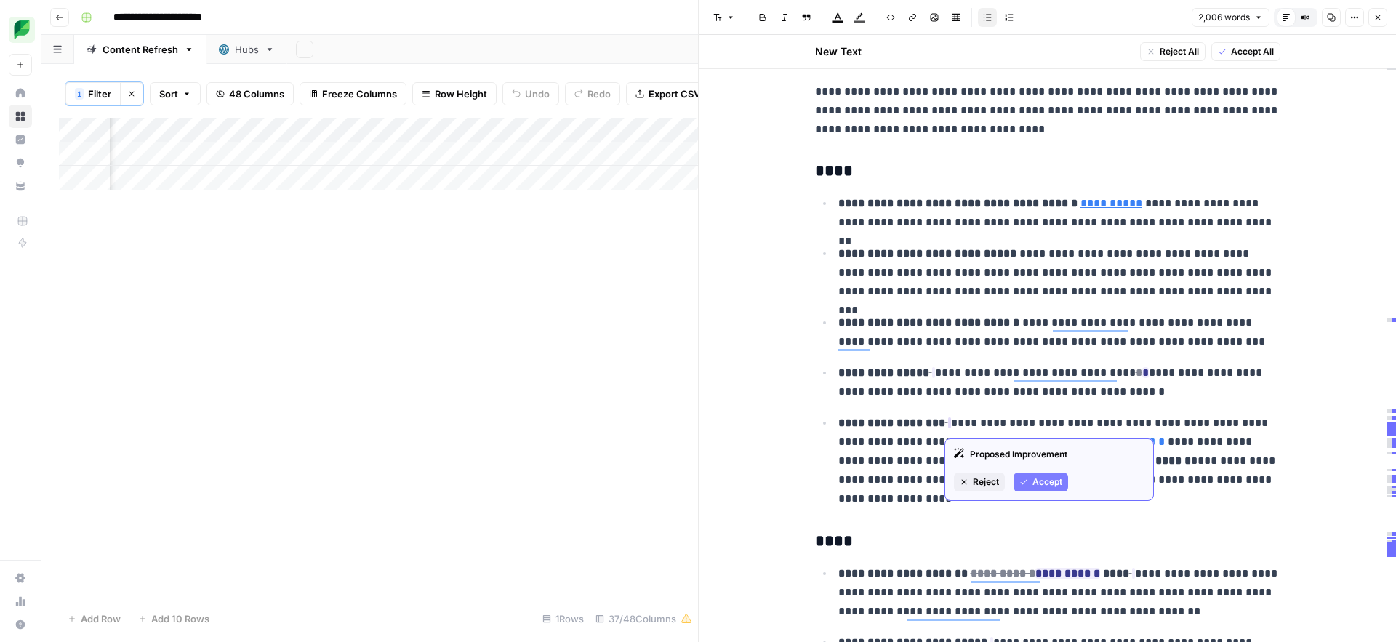
click at [1037, 481] on span "Accept" at bounding box center [1048, 482] width 30 height 13
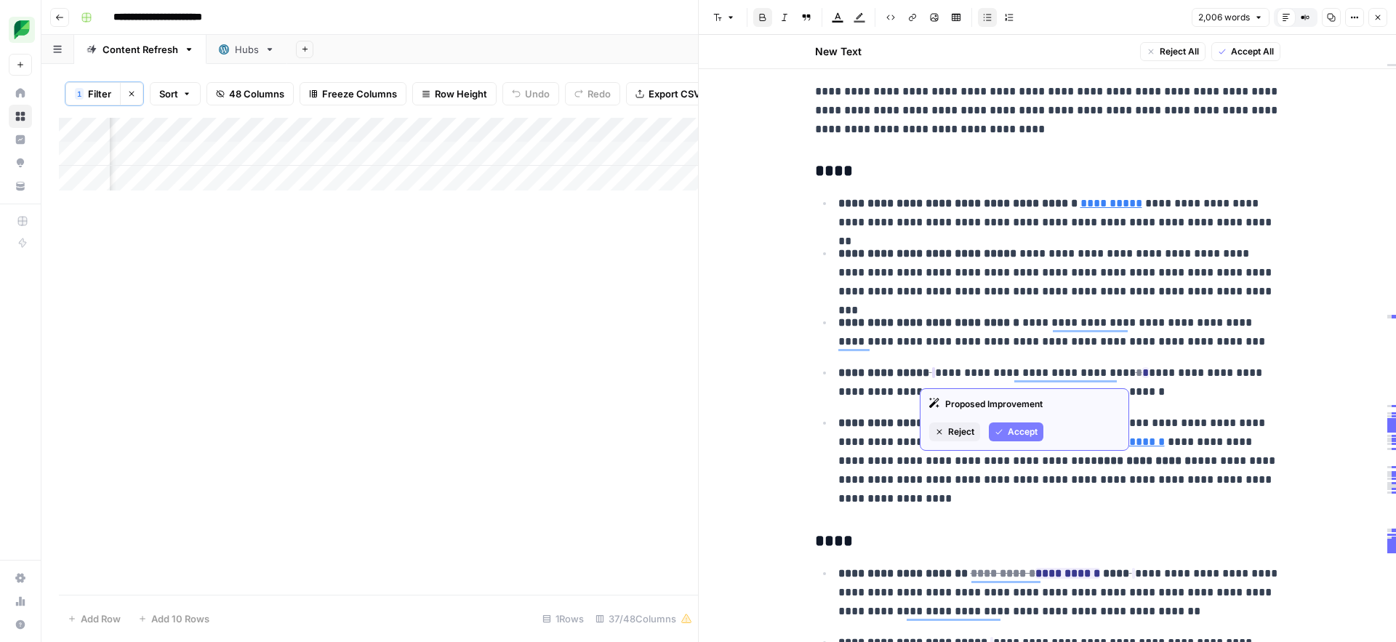
click at [1013, 428] on span "Accept" at bounding box center [1023, 431] width 30 height 13
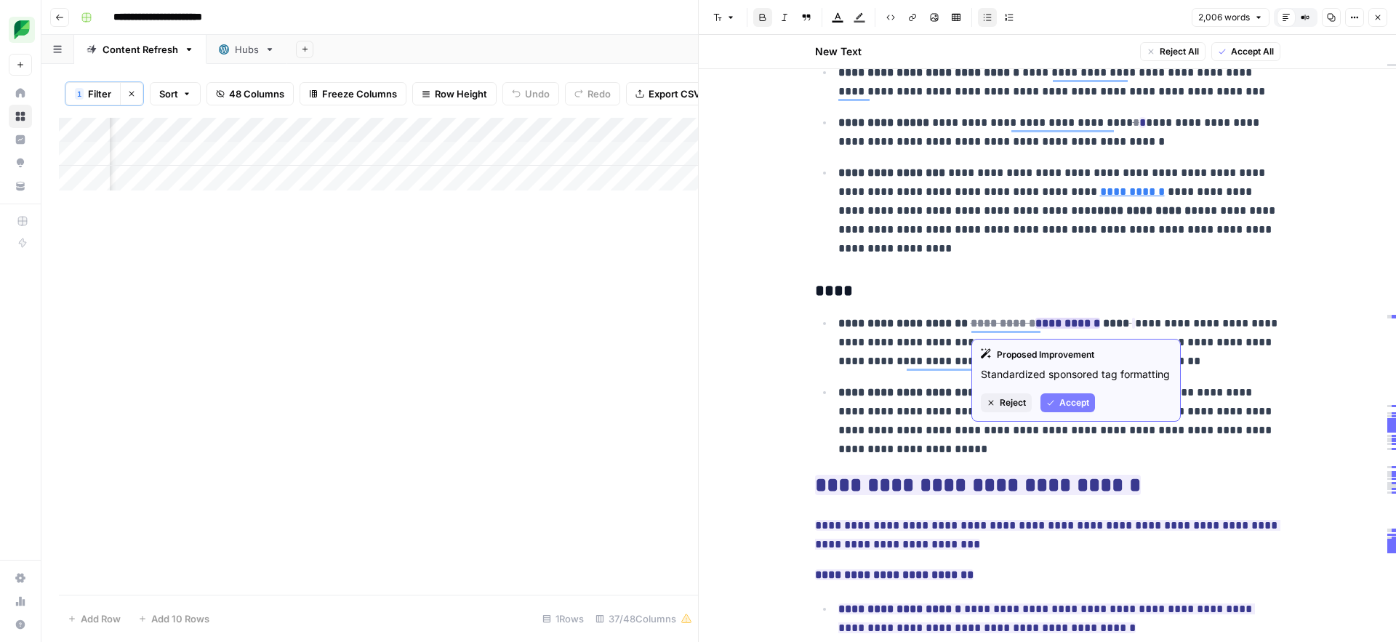
click at [1050, 399] on icon "button" at bounding box center [1051, 403] width 9 height 9
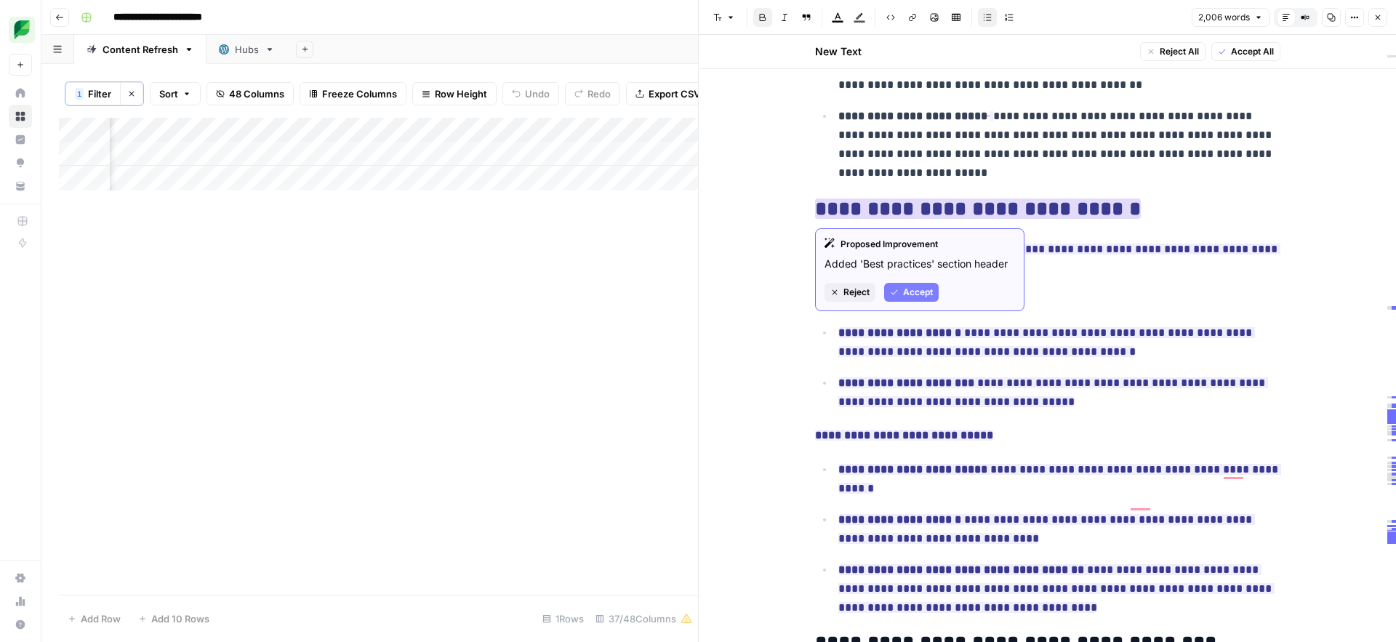
click at [921, 298] on span "Accept" at bounding box center [918, 292] width 30 height 13
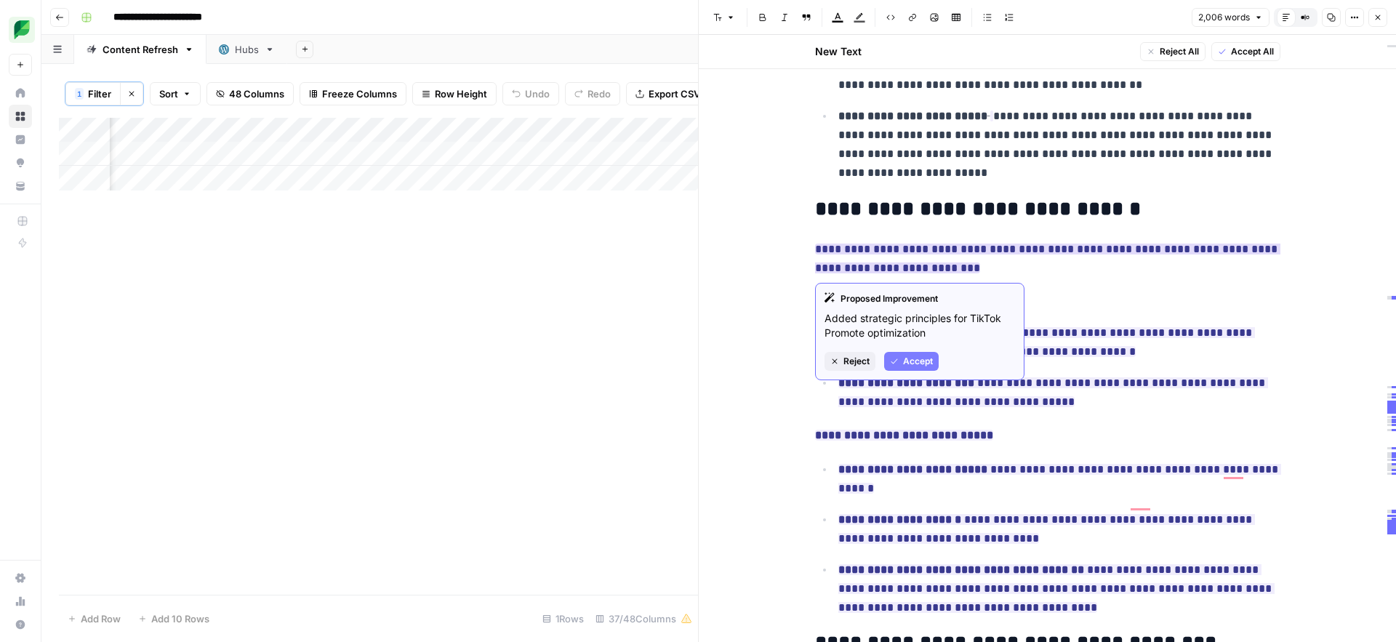
click at [919, 357] on span "Accept" at bounding box center [918, 361] width 30 height 13
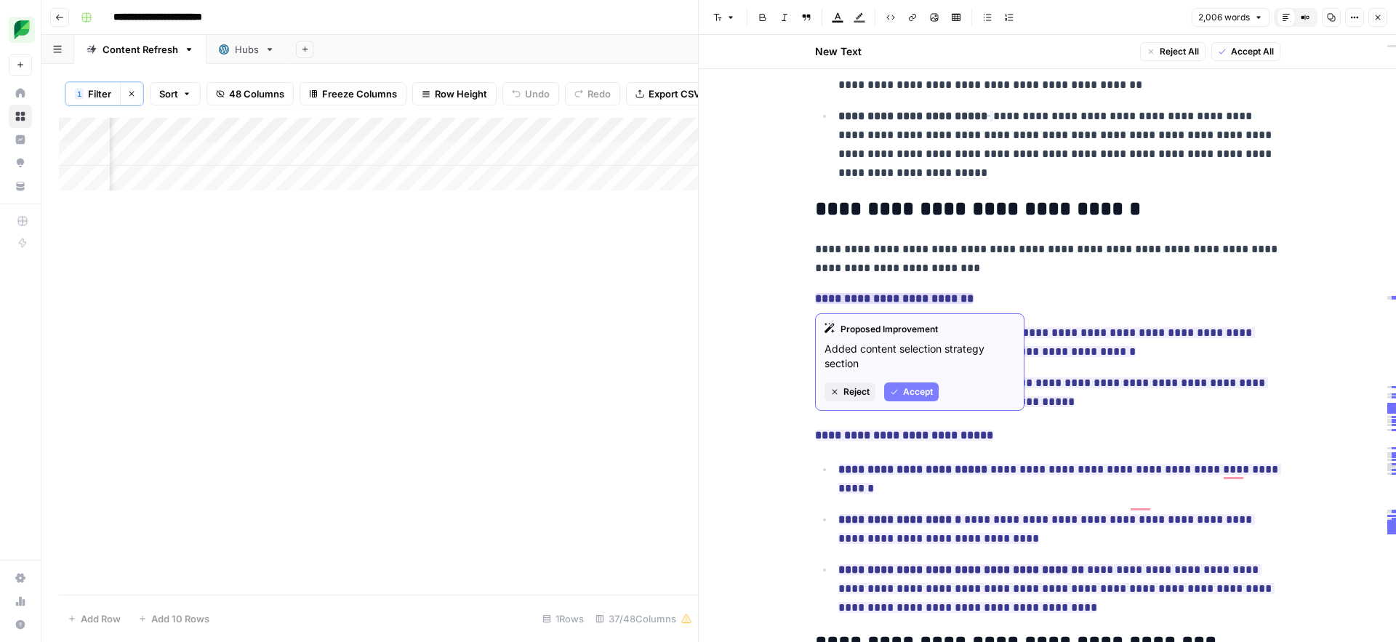
click at [919, 396] on span "Accept" at bounding box center [918, 391] width 30 height 13
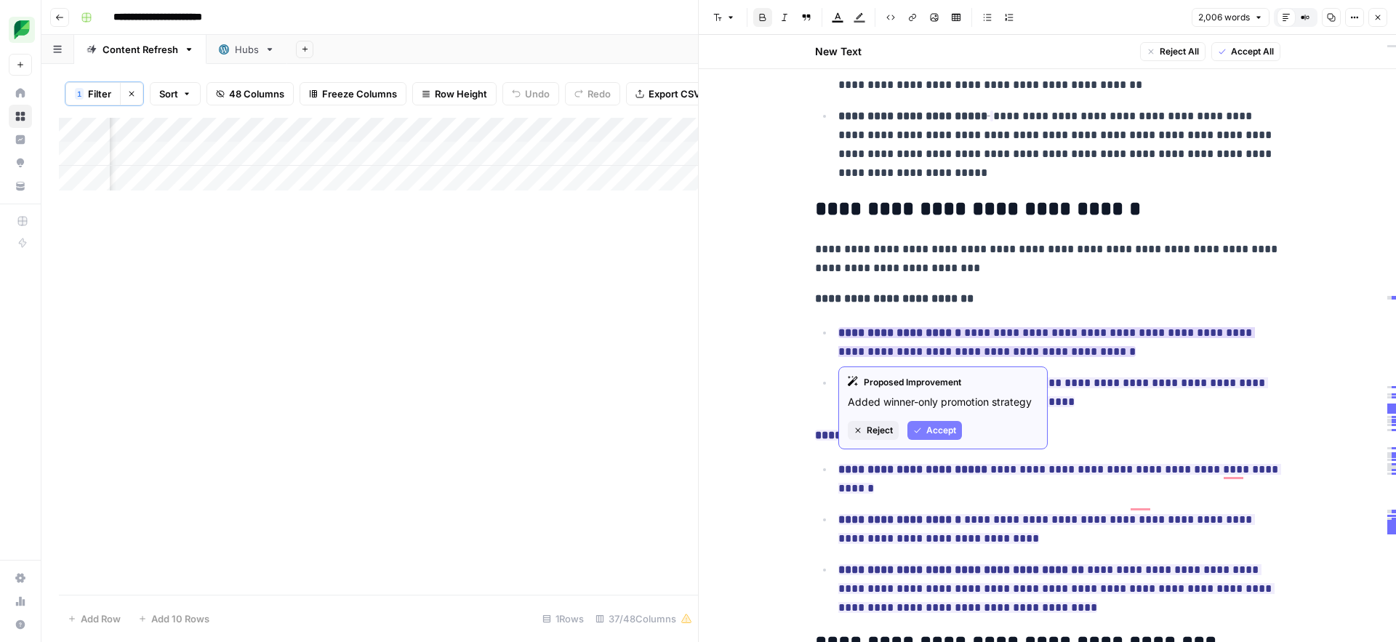
click at [917, 430] on icon "button" at bounding box center [917, 430] width 9 height 9
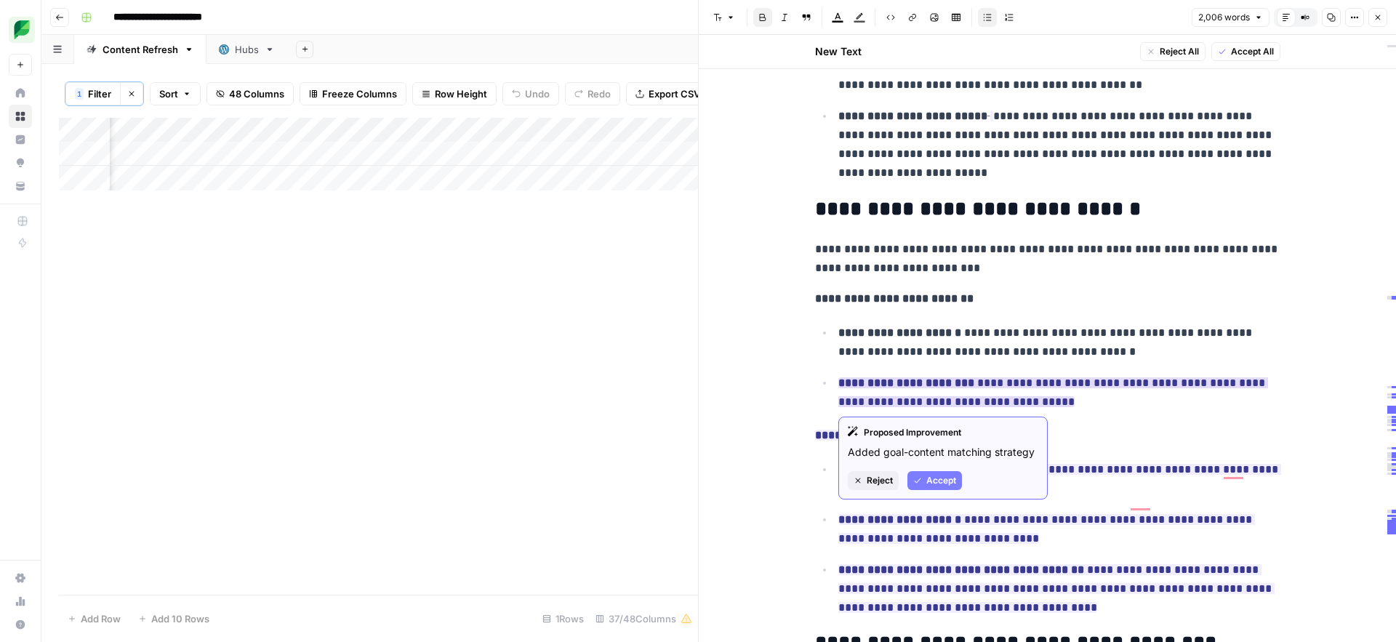
click at [924, 479] on button "Accept" at bounding box center [935, 480] width 55 height 19
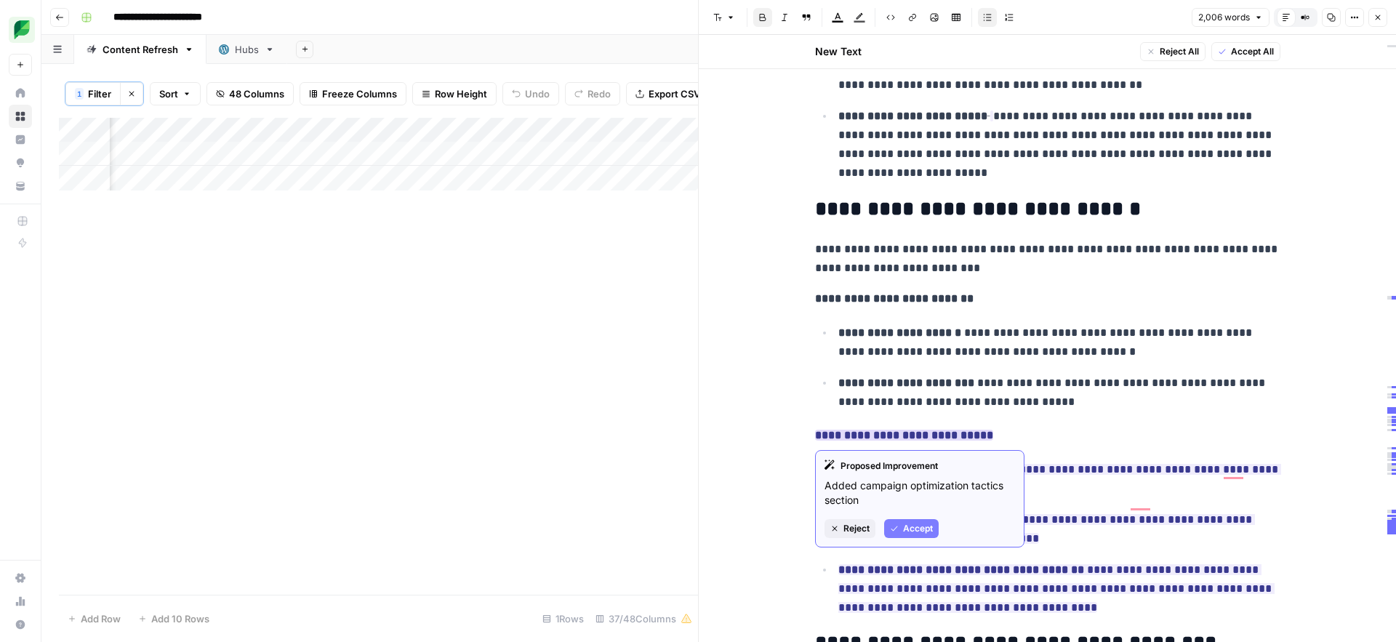
click at [921, 522] on span "Accept" at bounding box center [918, 528] width 30 height 13
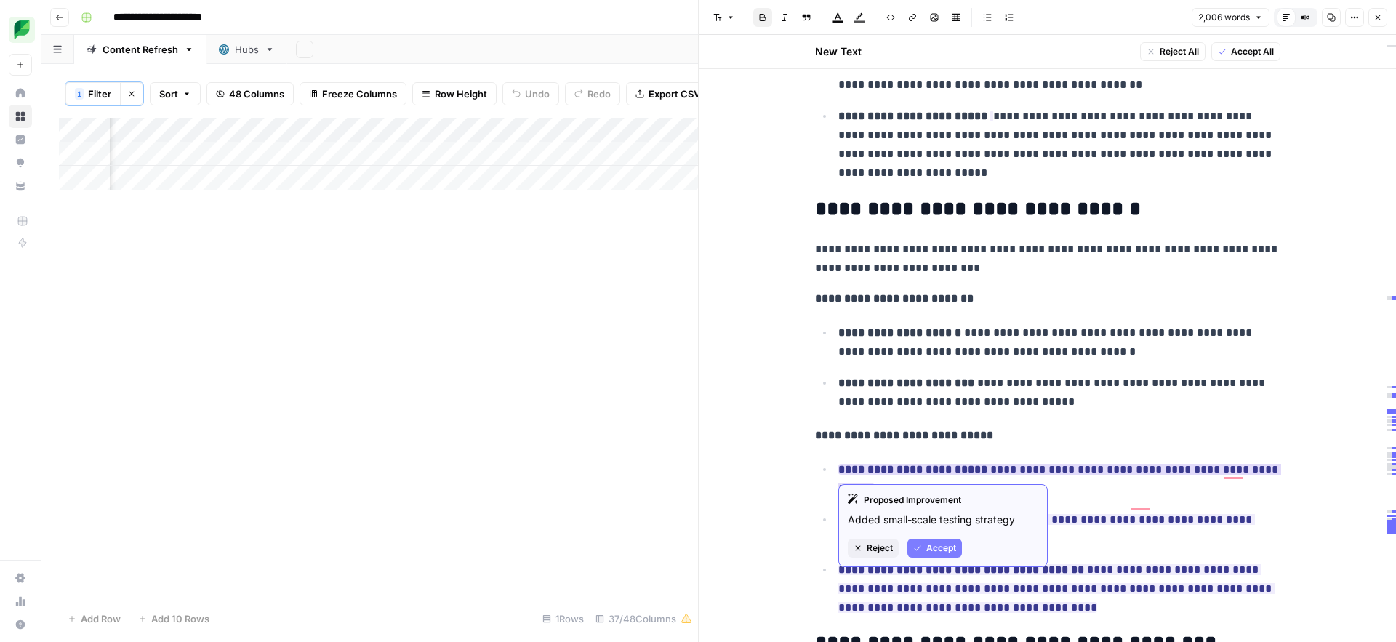
click at [937, 551] on span "Accept" at bounding box center [942, 548] width 30 height 13
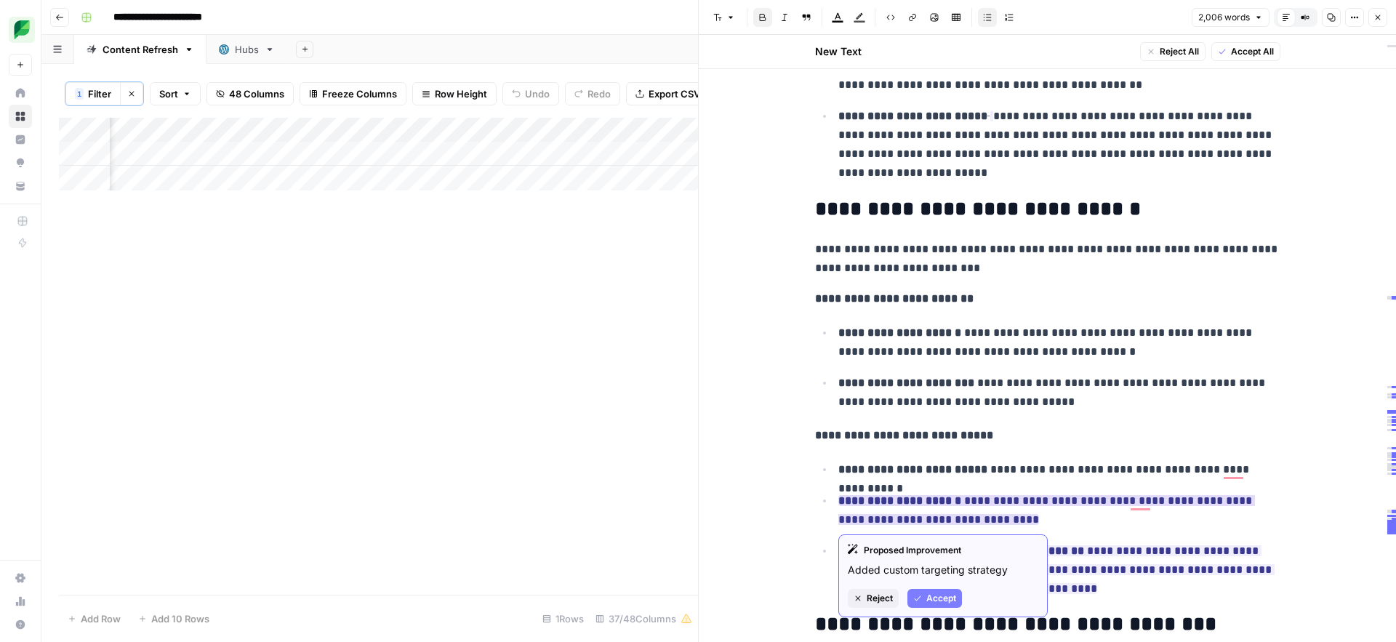
click at [930, 594] on span "Accept" at bounding box center [942, 598] width 30 height 13
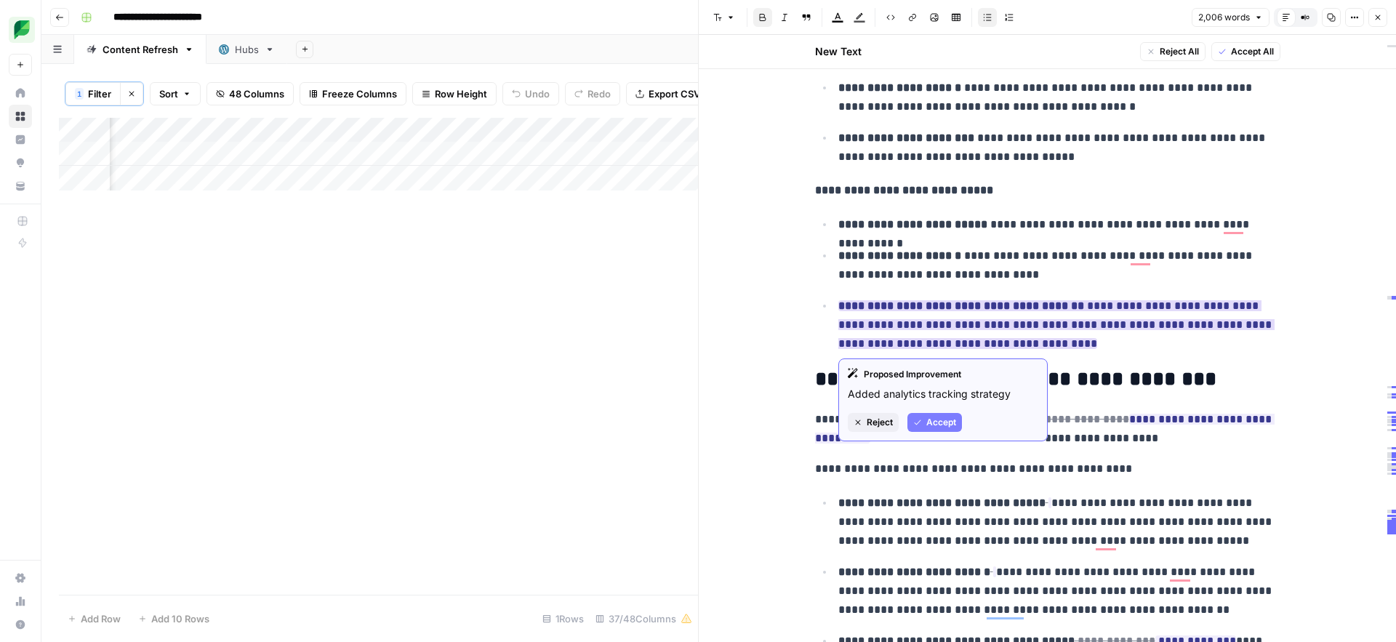
click at [934, 422] on span "Accept" at bounding box center [942, 422] width 30 height 13
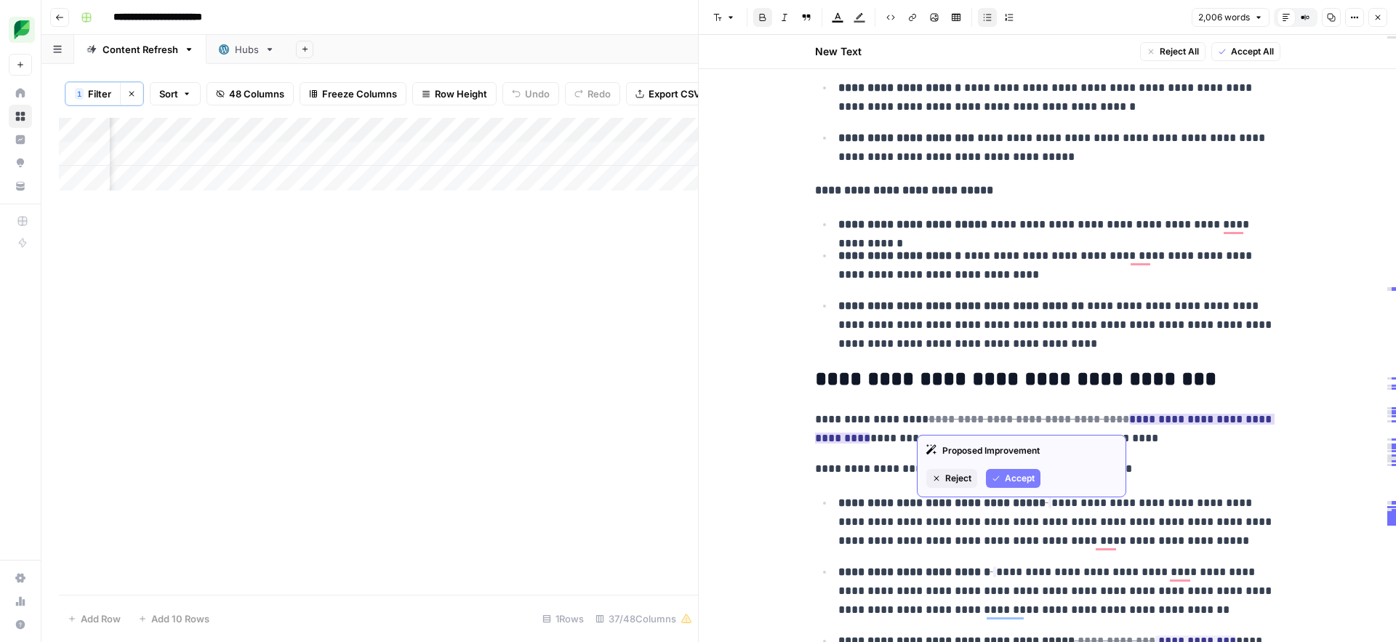
click at [1020, 478] on span "Accept" at bounding box center [1020, 478] width 30 height 13
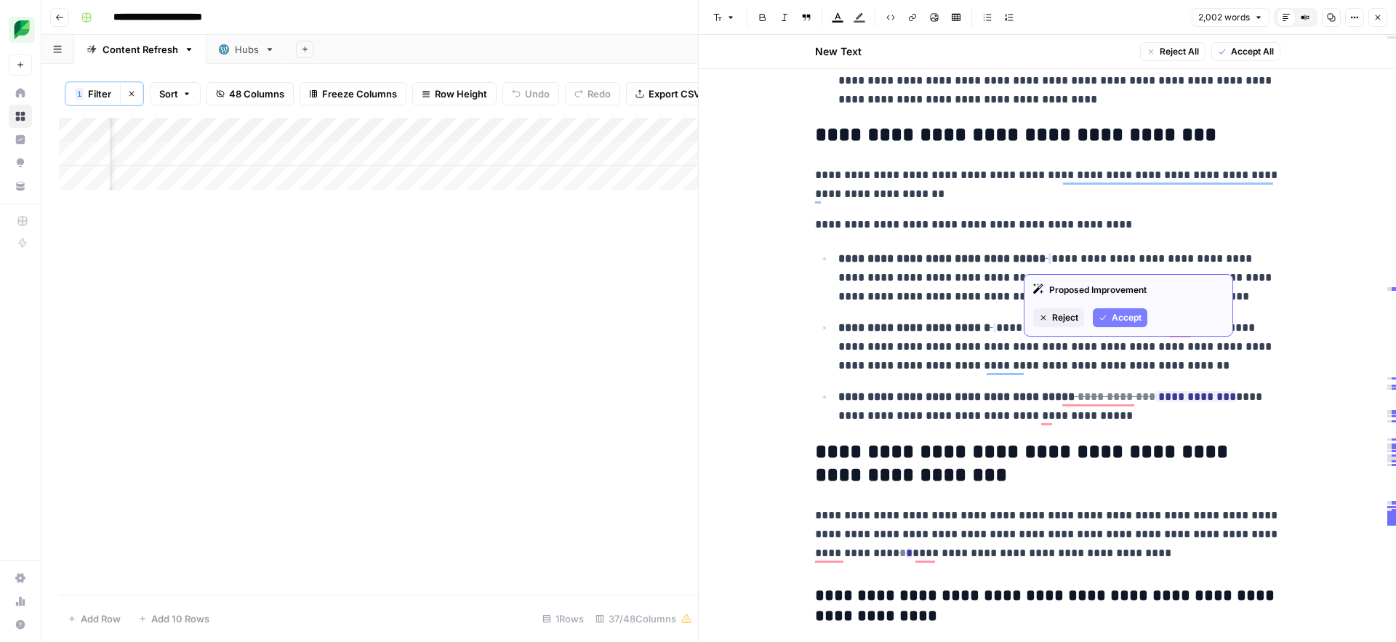
click at [1116, 316] on span "Accept" at bounding box center [1127, 317] width 30 height 13
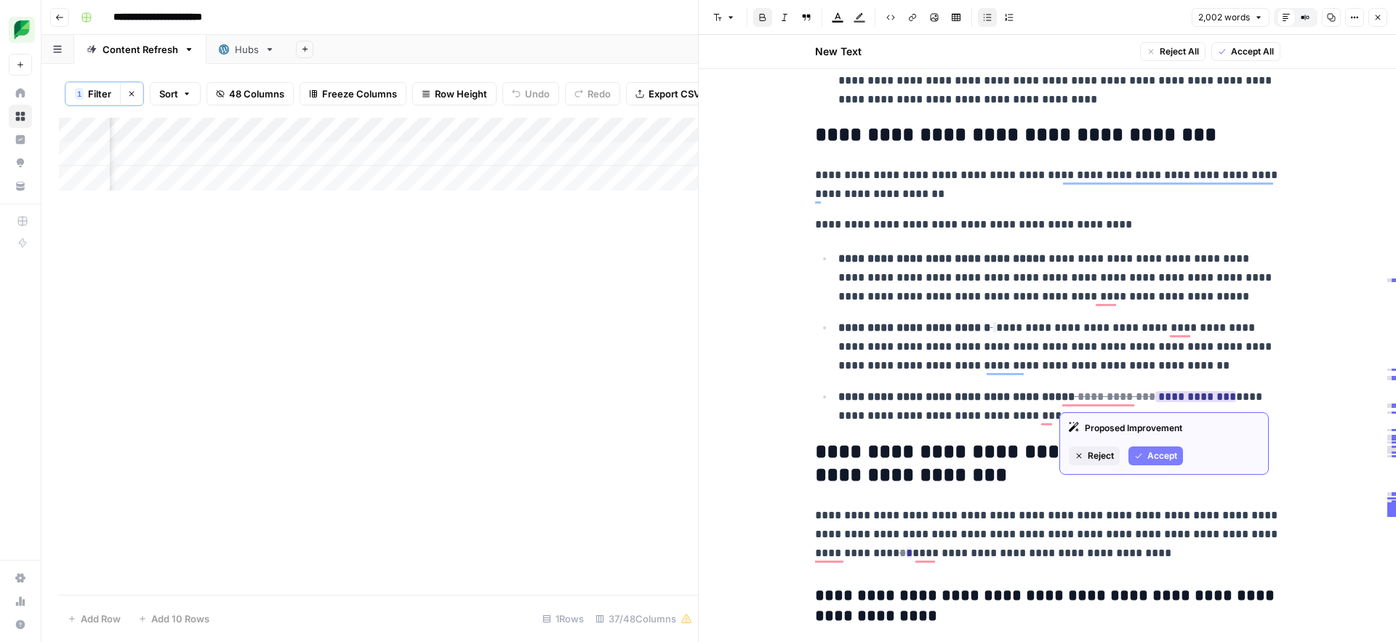
click at [1163, 459] on span "Accept" at bounding box center [1163, 455] width 30 height 13
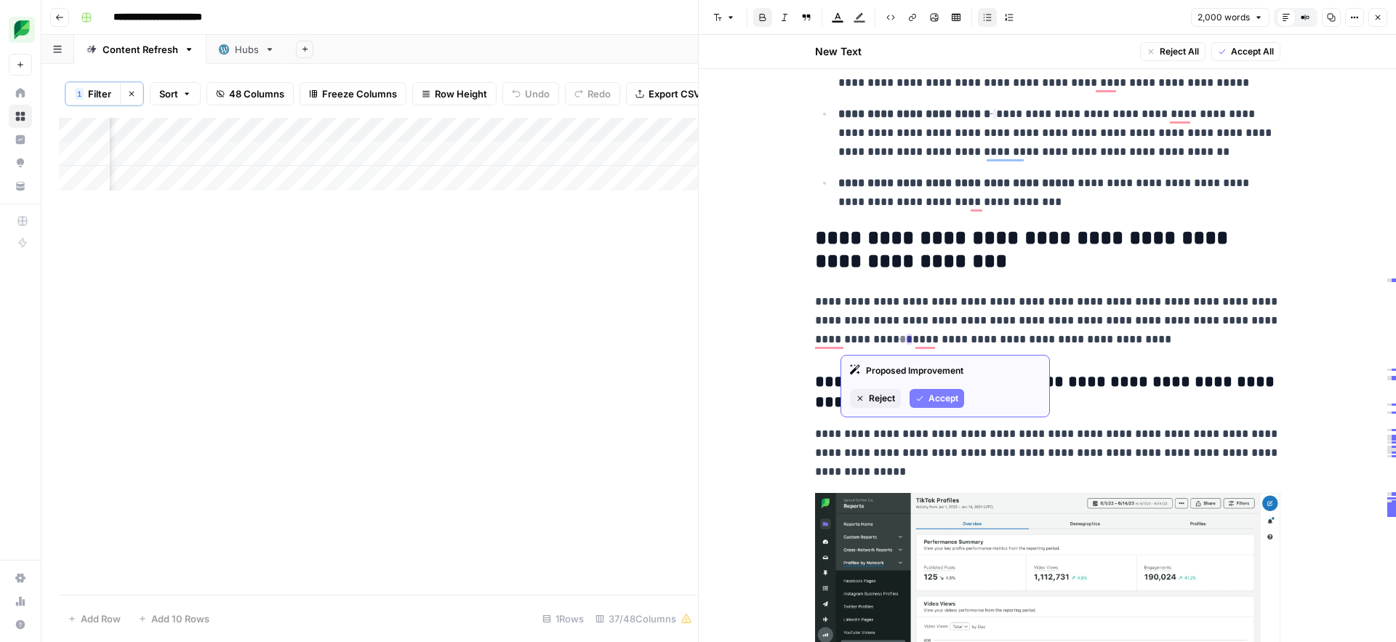
click at [929, 396] on span "Accept" at bounding box center [944, 398] width 30 height 13
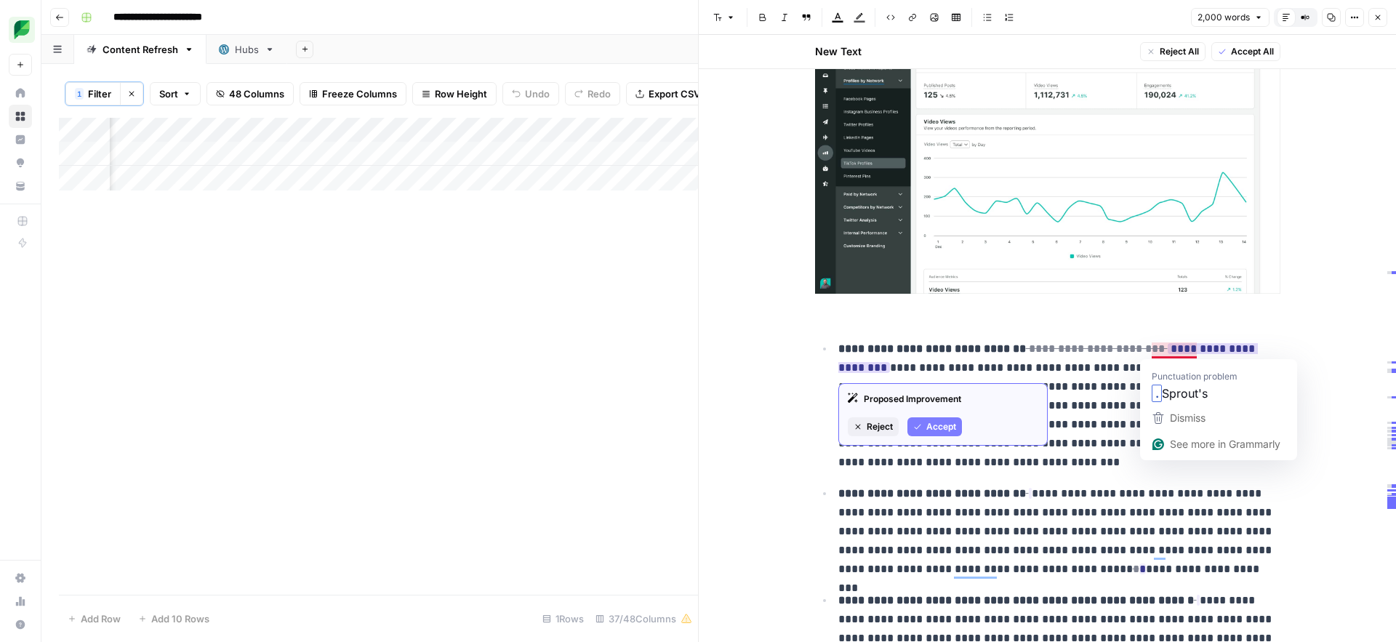
click at [927, 430] on span "Accept" at bounding box center [942, 426] width 30 height 13
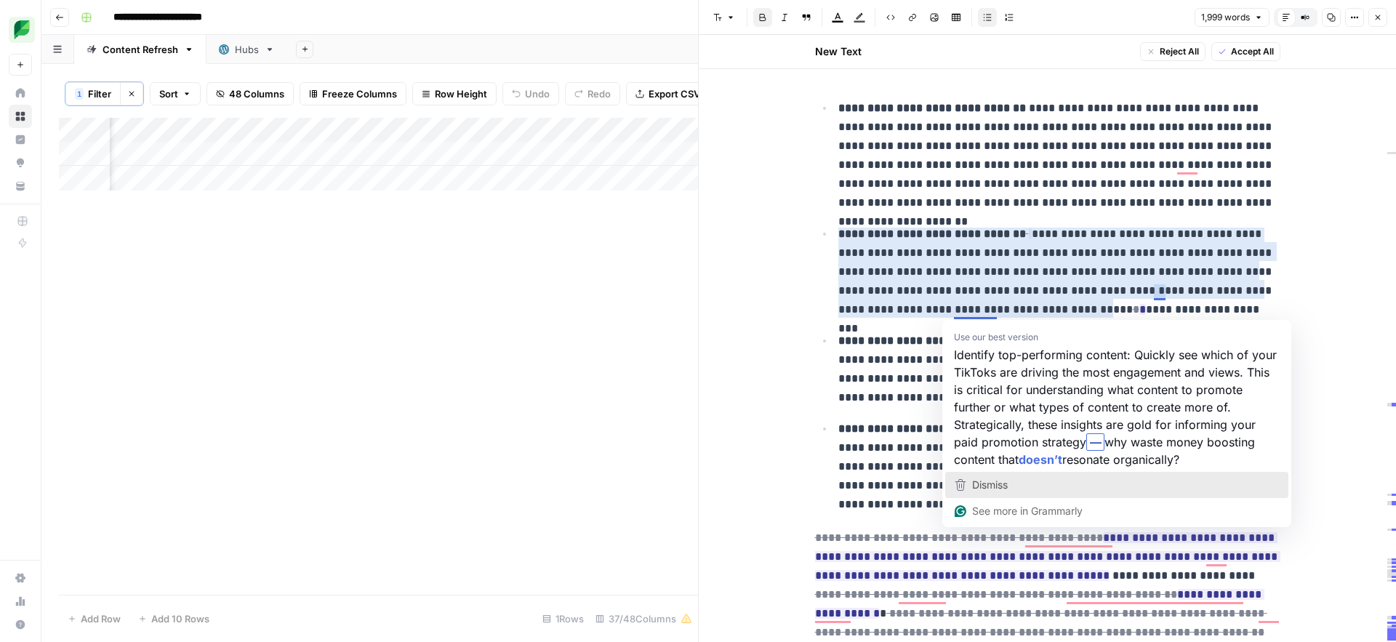
click at [982, 483] on span "Dismiss" at bounding box center [990, 485] width 36 height 12
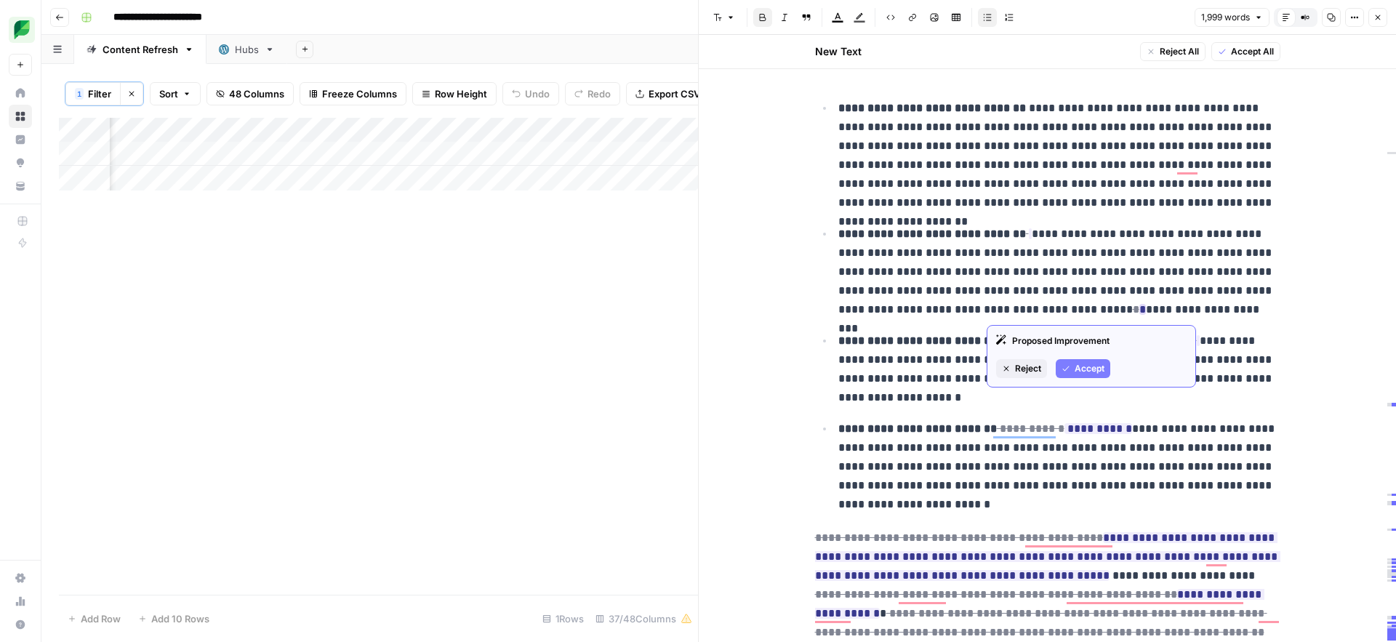
click at [1074, 372] on button "Accept" at bounding box center [1083, 368] width 55 height 19
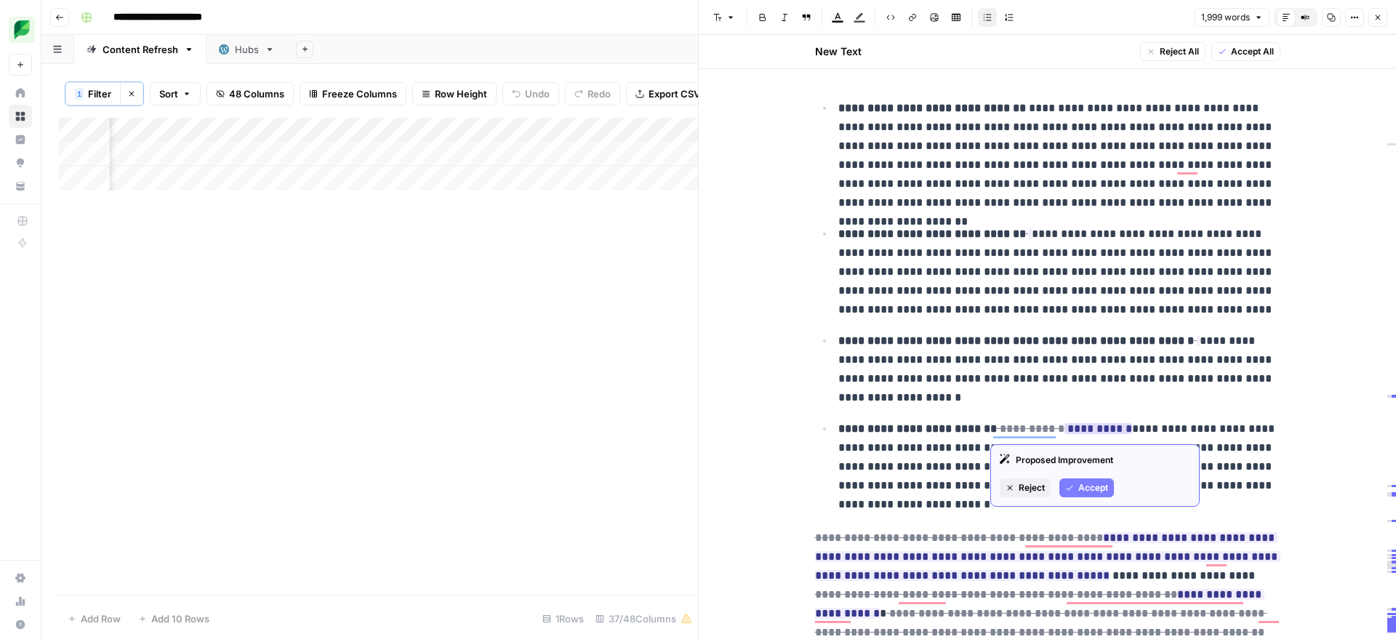
click at [1086, 492] on span "Accept" at bounding box center [1094, 487] width 30 height 13
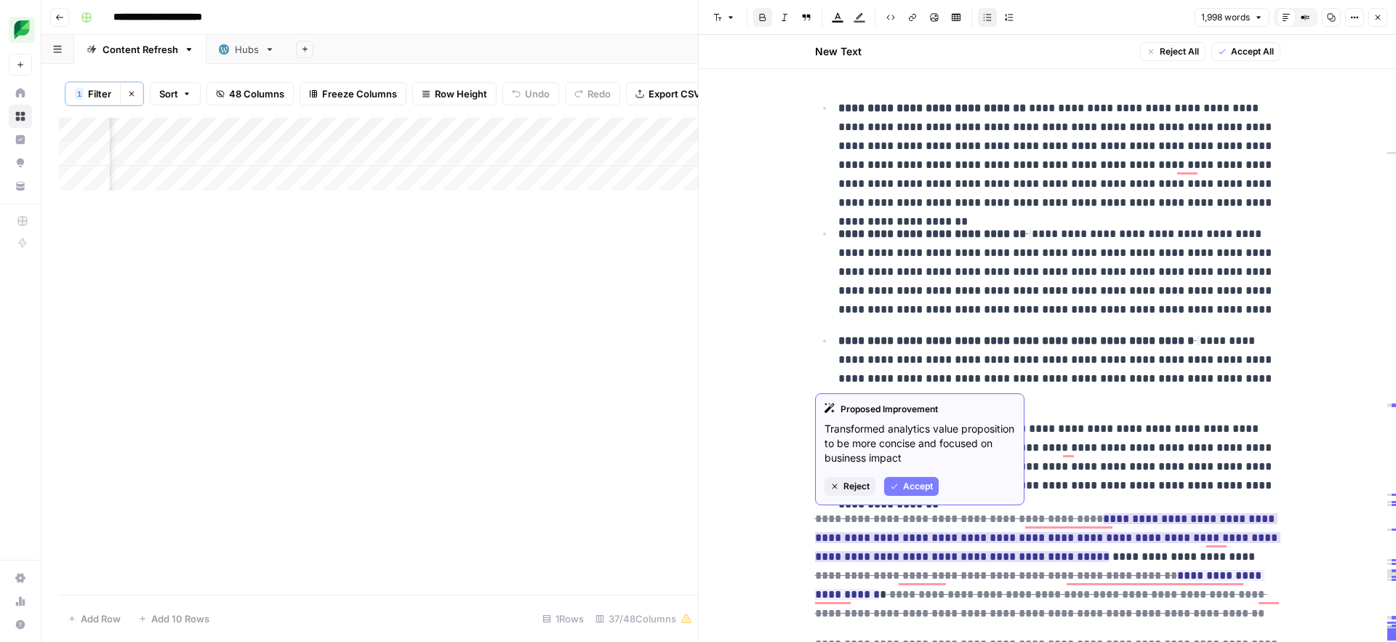
click at [923, 487] on span "Accept" at bounding box center [918, 486] width 30 height 13
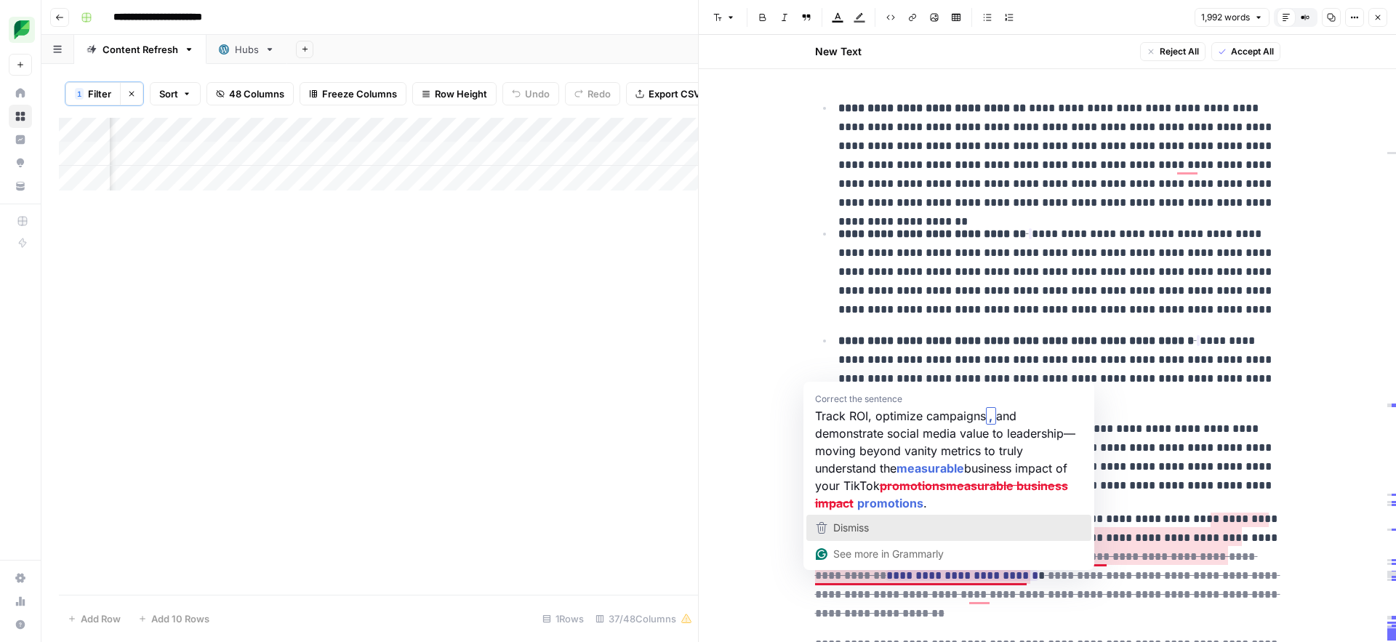
click at [882, 527] on div "Dismiss" at bounding box center [949, 528] width 272 height 22
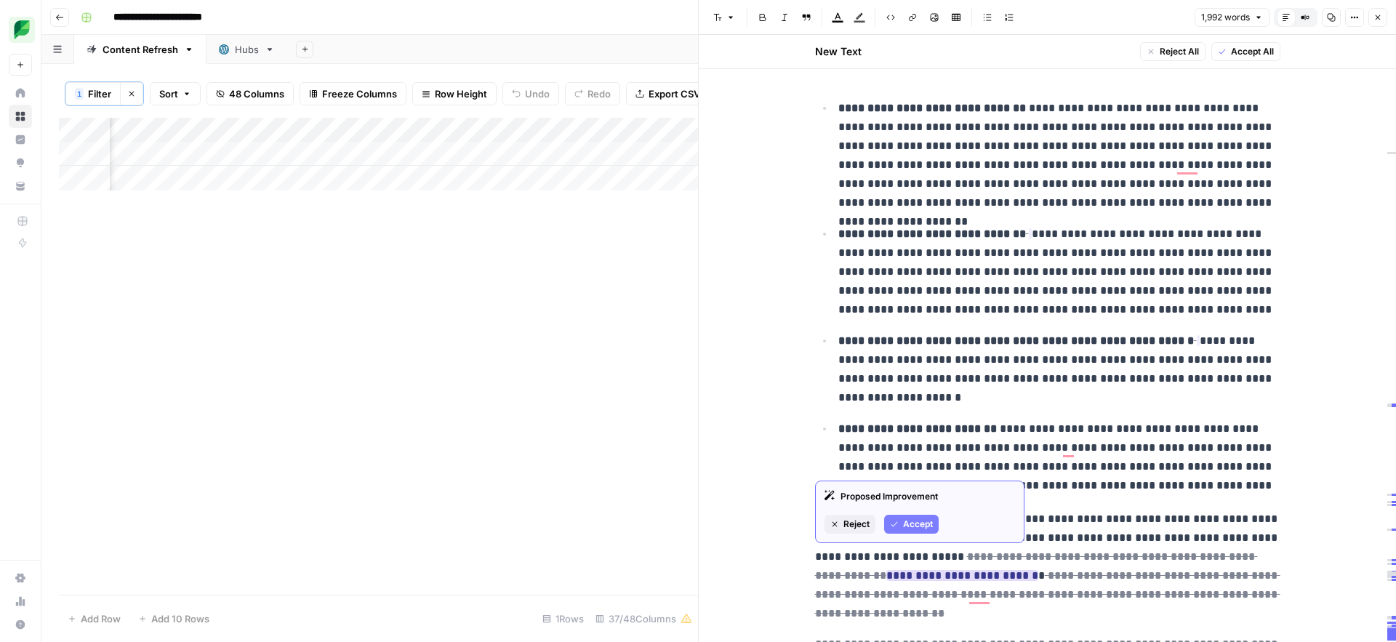
click at [913, 524] on span "Accept" at bounding box center [918, 524] width 30 height 13
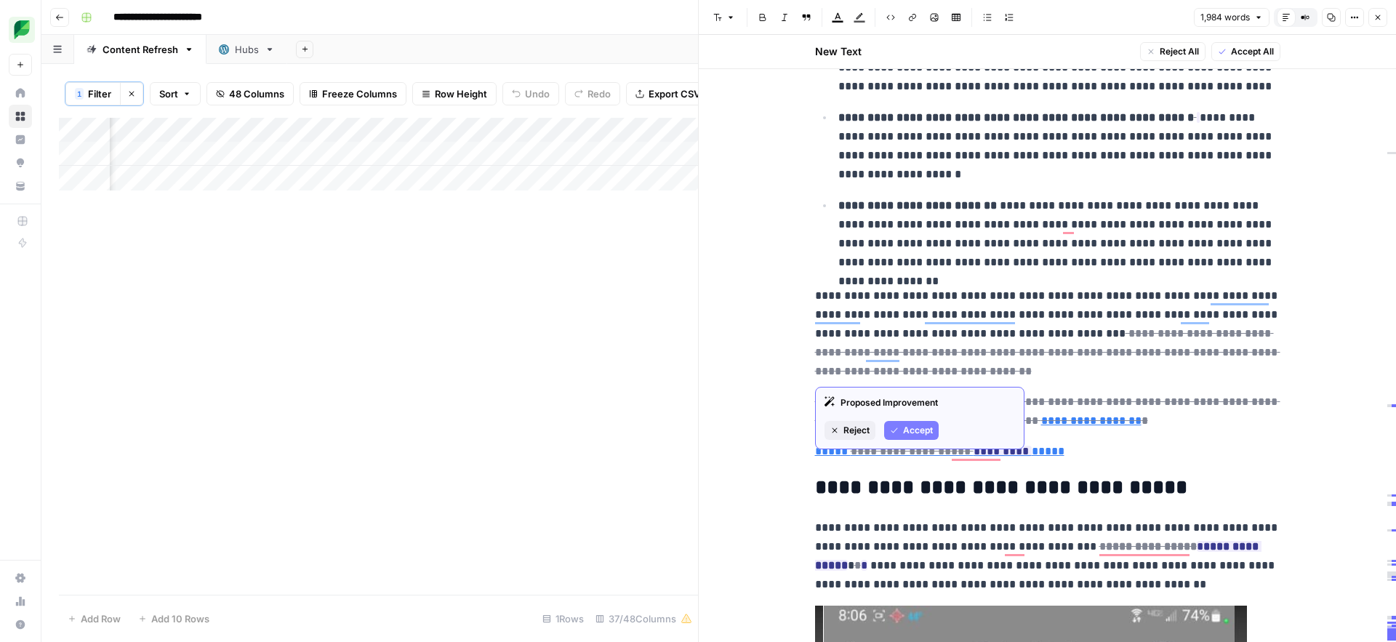
click at [923, 431] on span "Accept" at bounding box center [918, 430] width 30 height 13
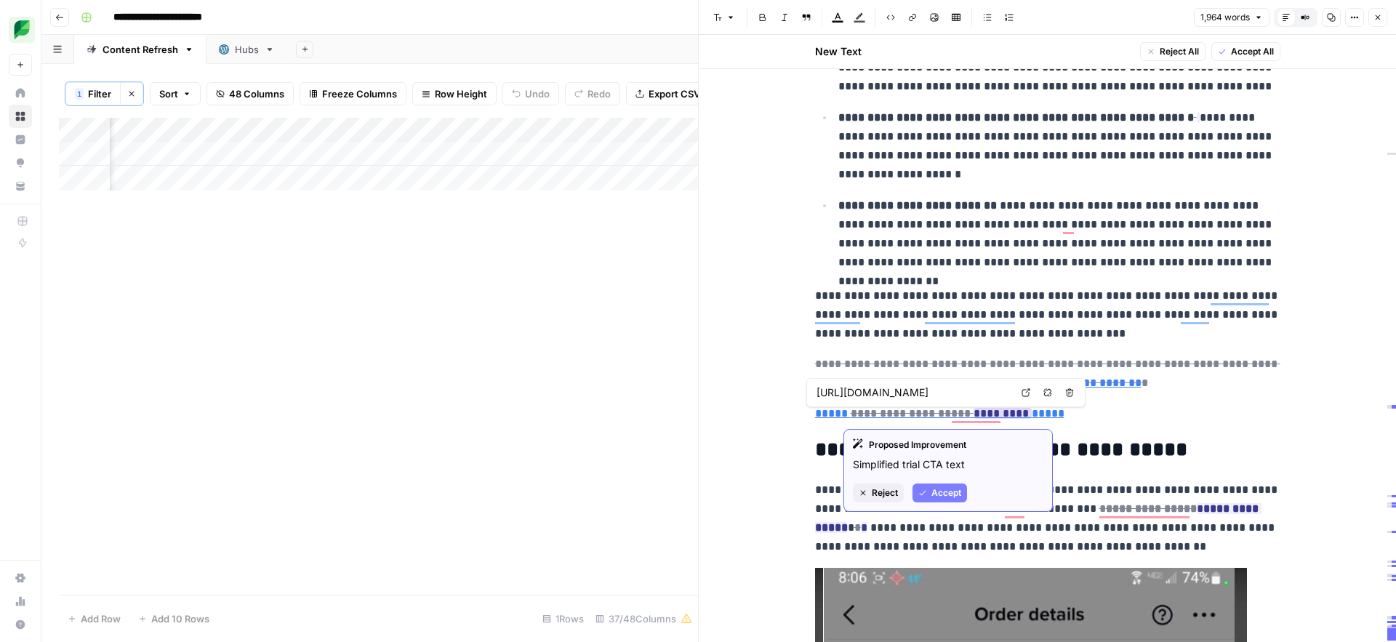
click at [938, 493] on span "Accept" at bounding box center [947, 493] width 30 height 13
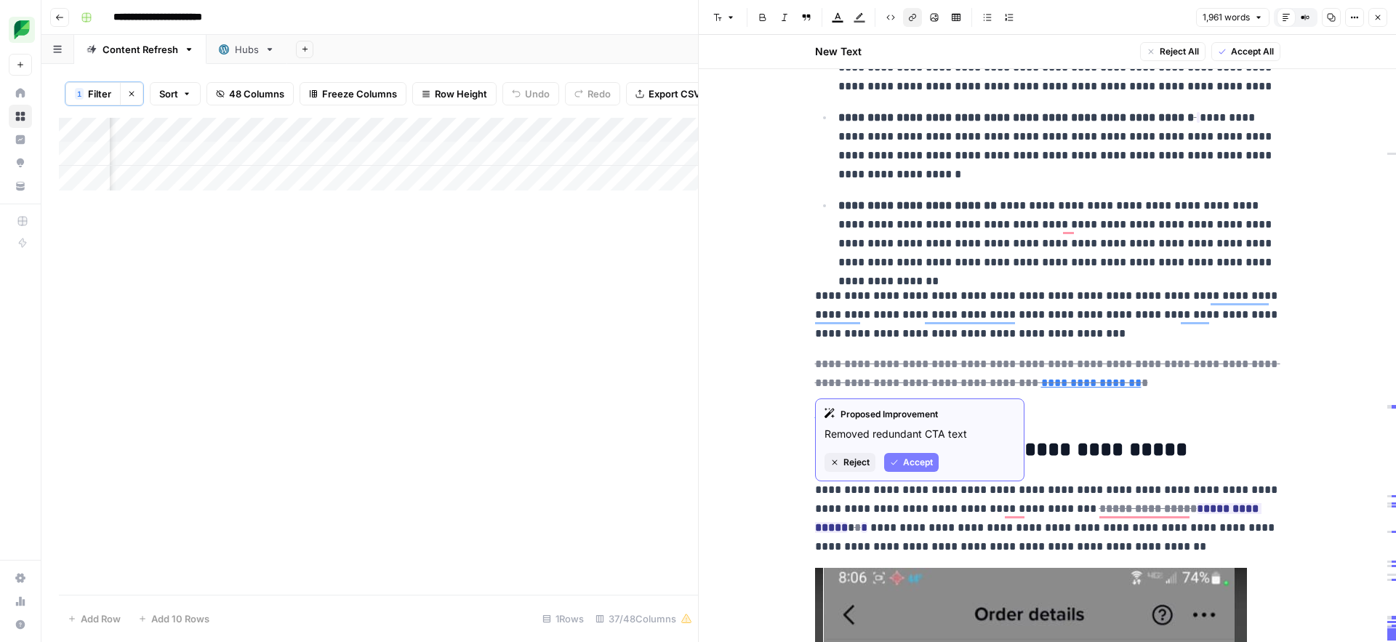
click at [916, 460] on span "Accept" at bounding box center [918, 462] width 30 height 13
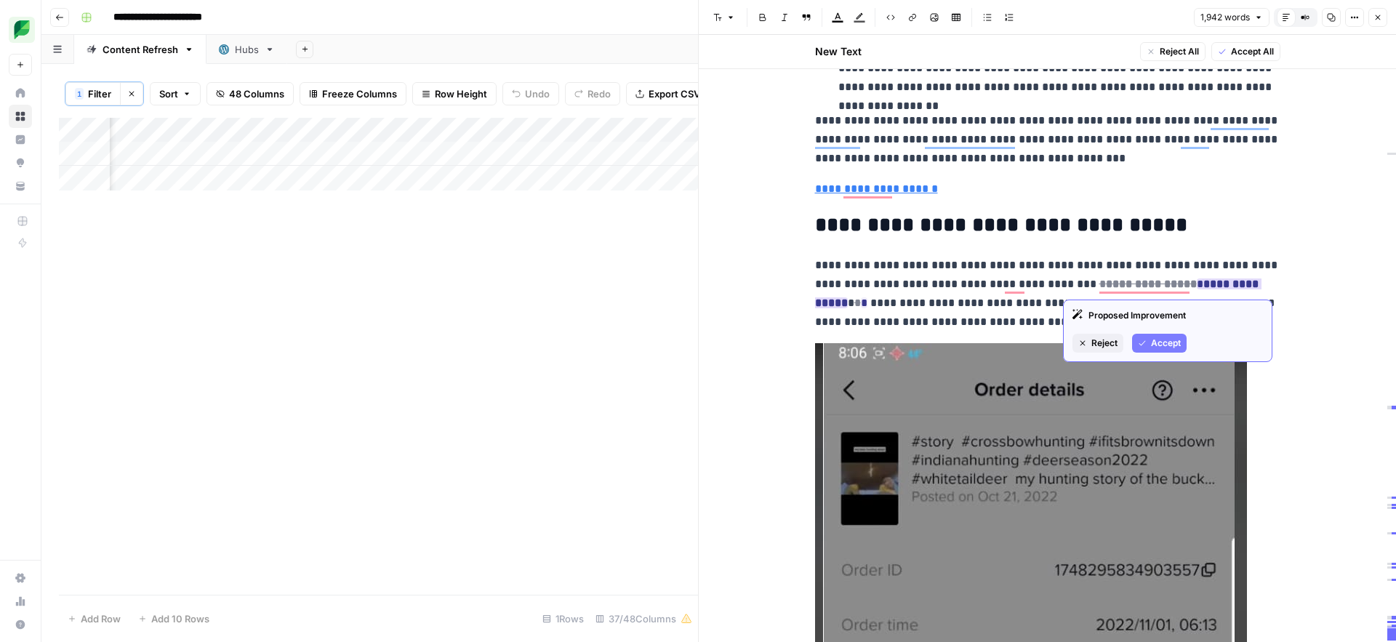
click at [1167, 343] on span "Accept" at bounding box center [1166, 343] width 30 height 13
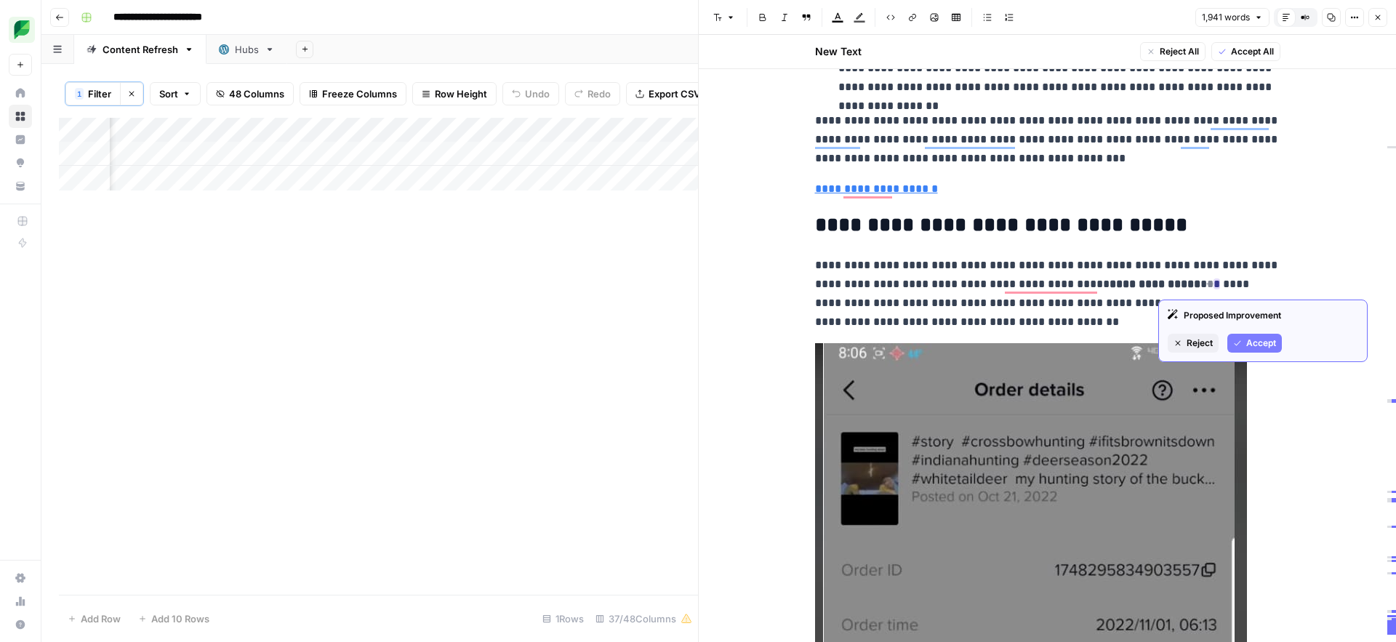
click at [1252, 345] on span "Accept" at bounding box center [1262, 343] width 30 height 13
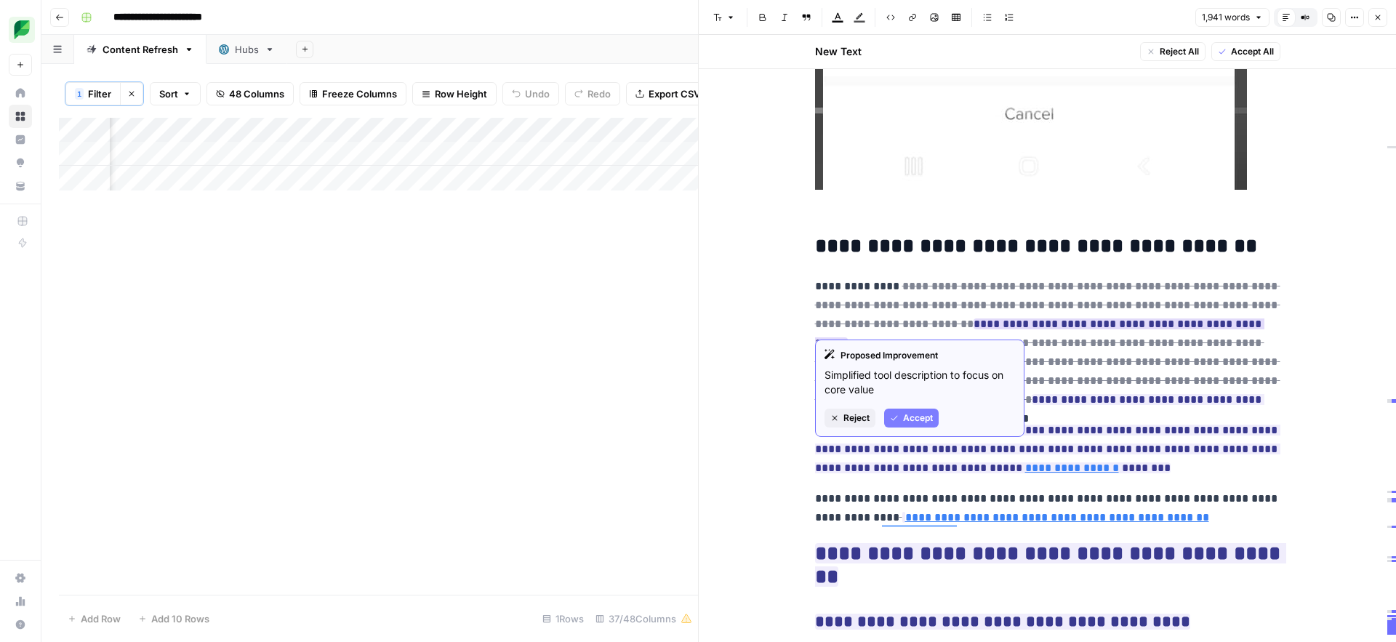
click at [906, 420] on span "Accept" at bounding box center [918, 418] width 30 height 13
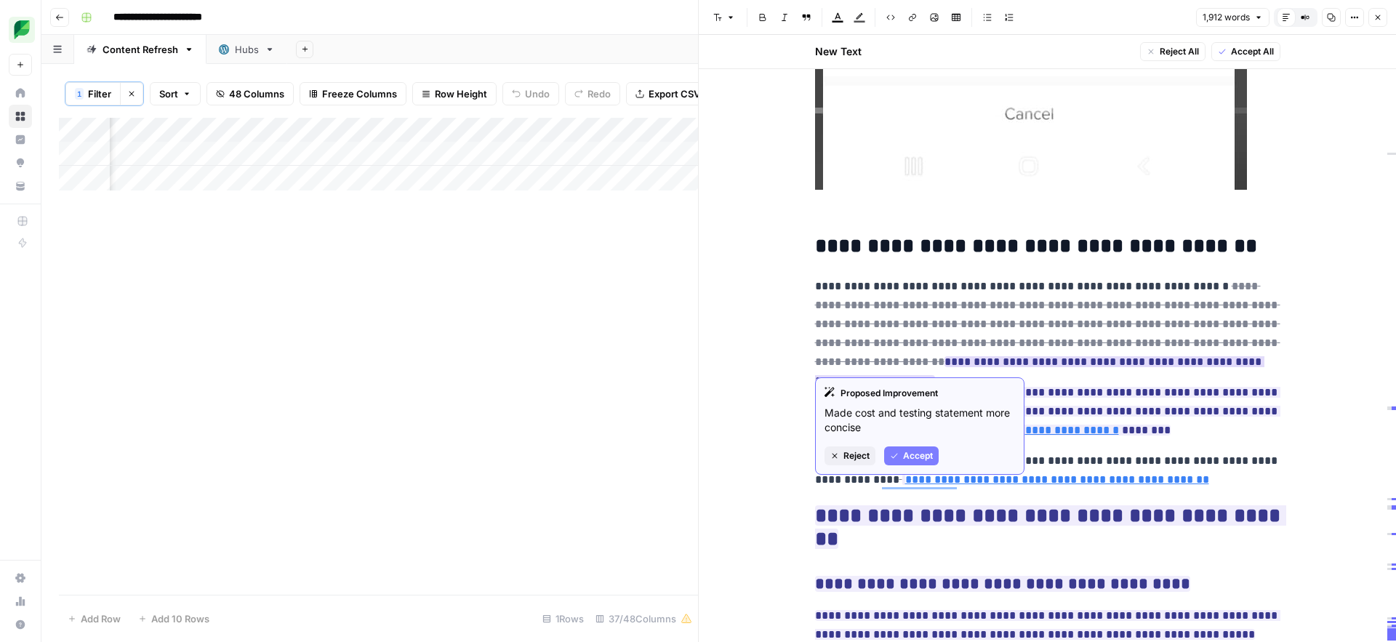
click at [908, 460] on span "Accept" at bounding box center [918, 455] width 30 height 13
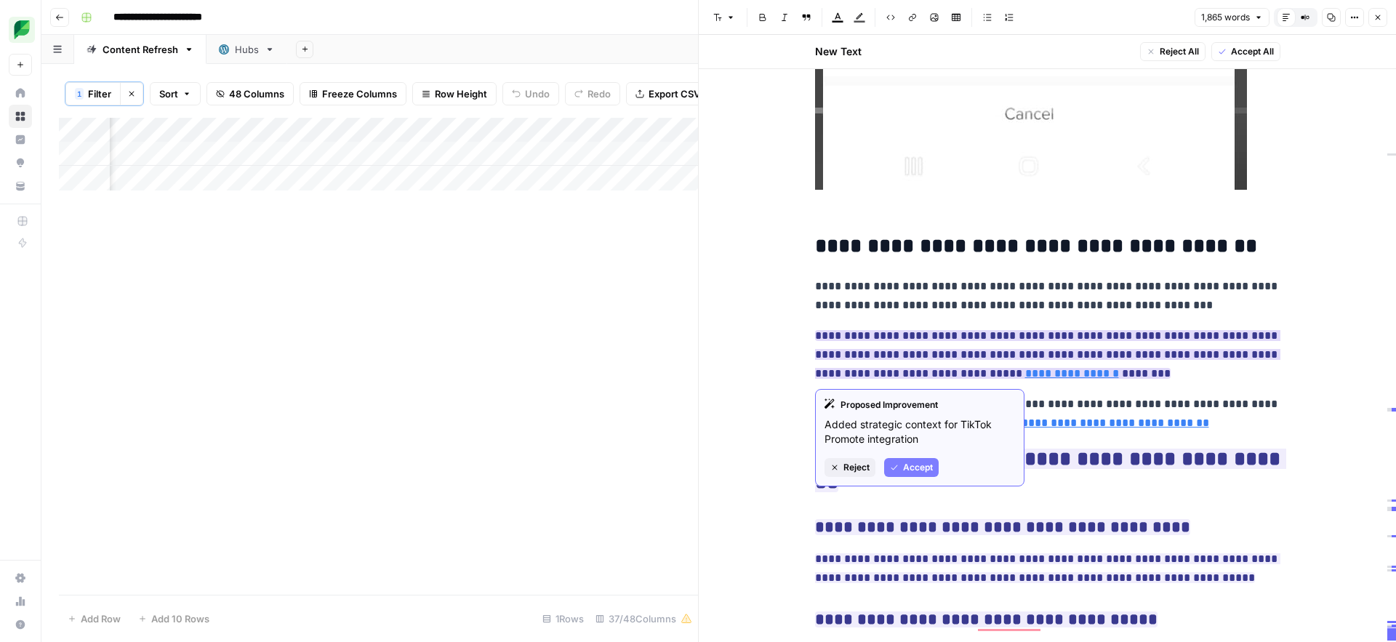
click at [913, 469] on span "Accept" at bounding box center [918, 467] width 30 height 13
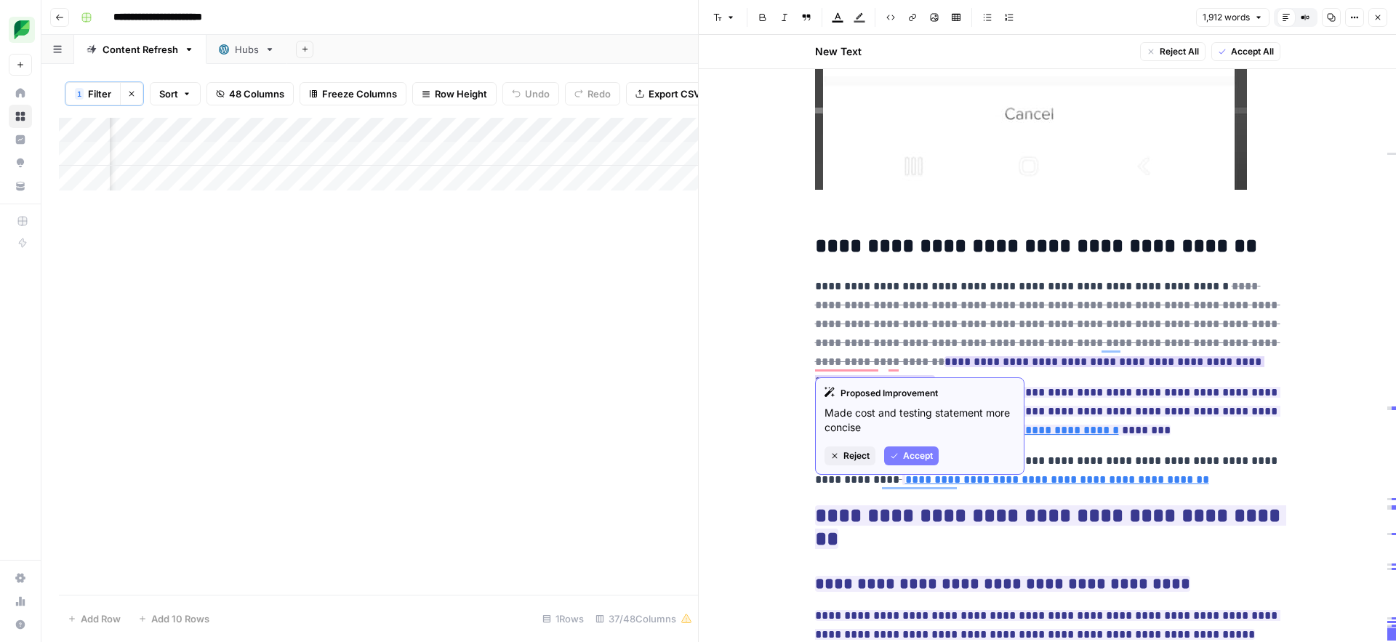
click at [846, 461] on span "Reject" at bounding box center [857, 455] width 26 height 13
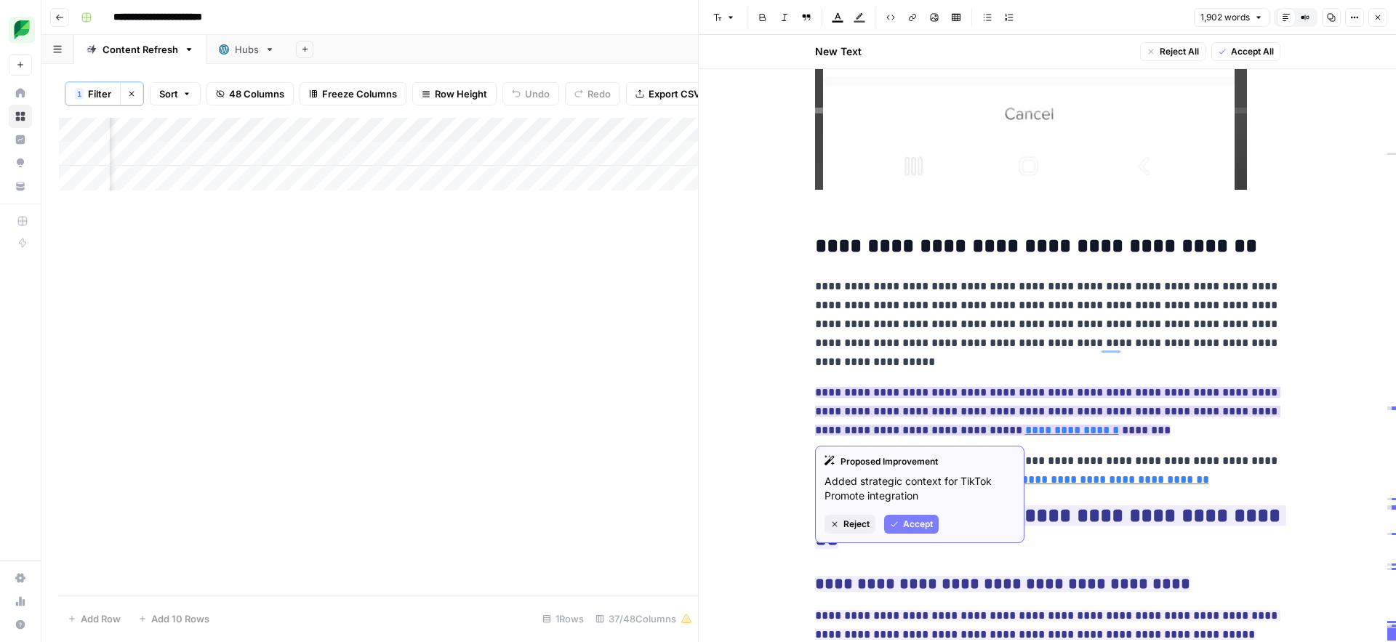
click at [863, 529] on span "Reject" at bounding box center [857, 524] width 26 height 13
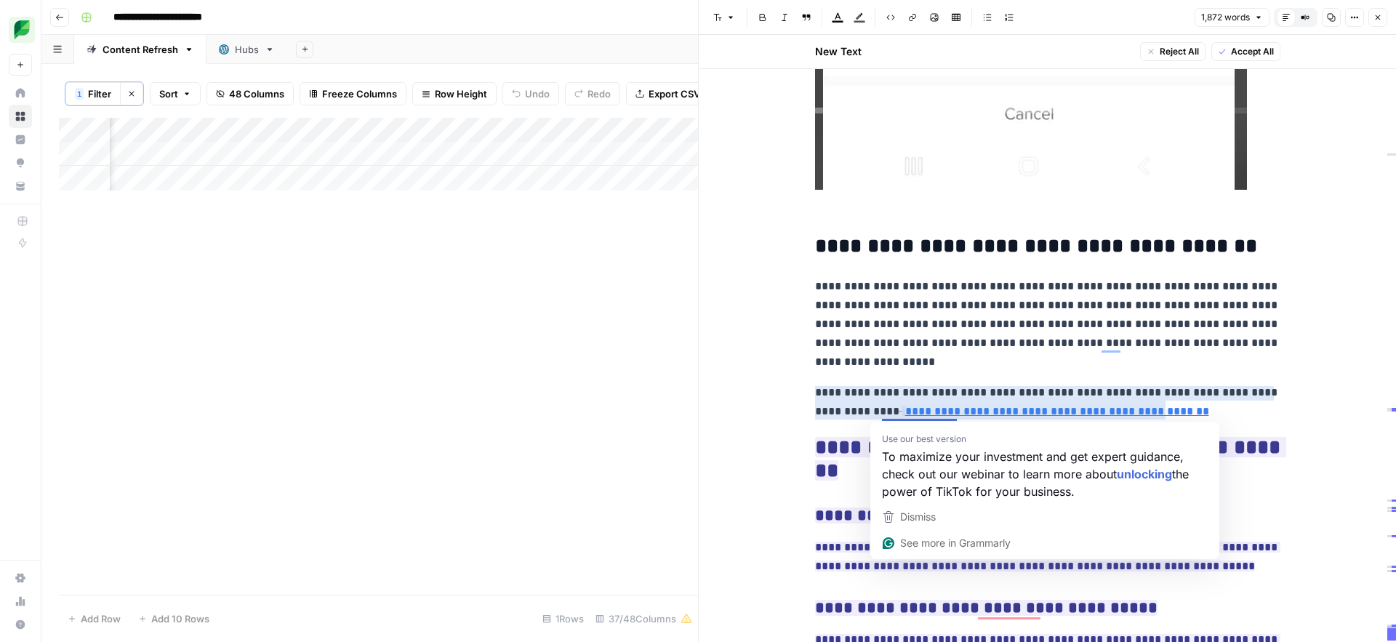
click at [826, 416] on p "**********" at bounding box center [1047, 402] width 465 height 38
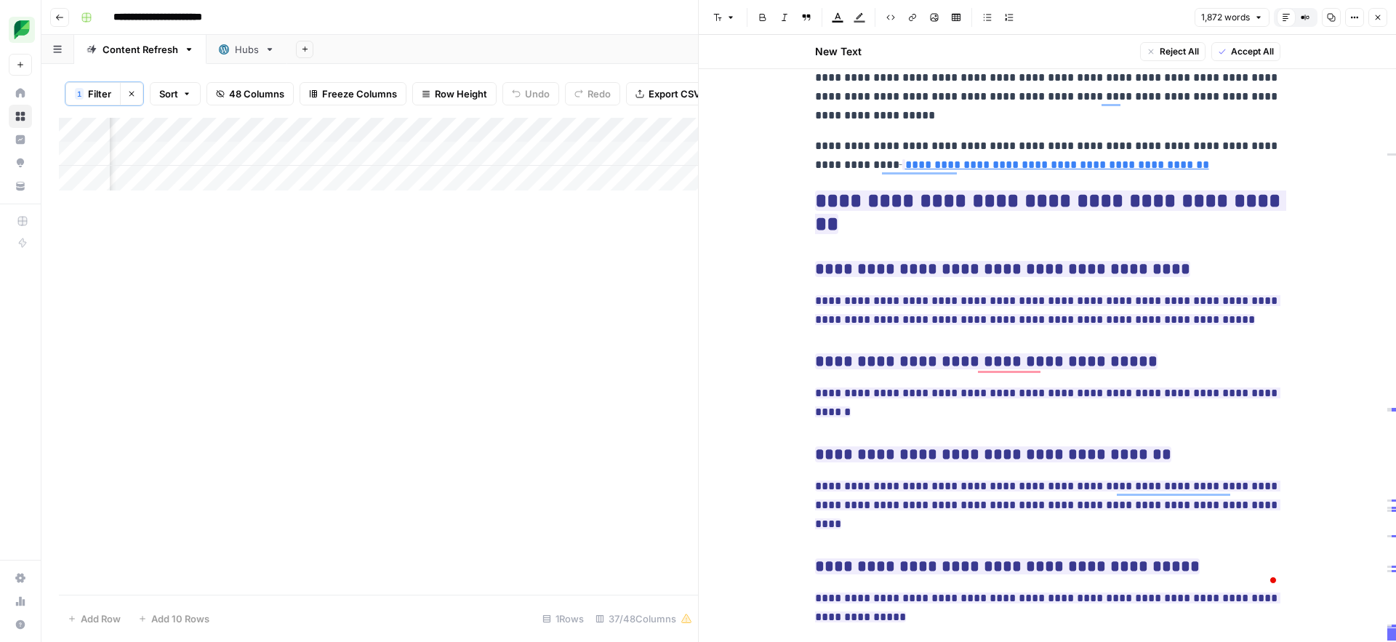
click at [1032, 111] on p "**********" at bounding box center [1047, 78] width 465 height 95
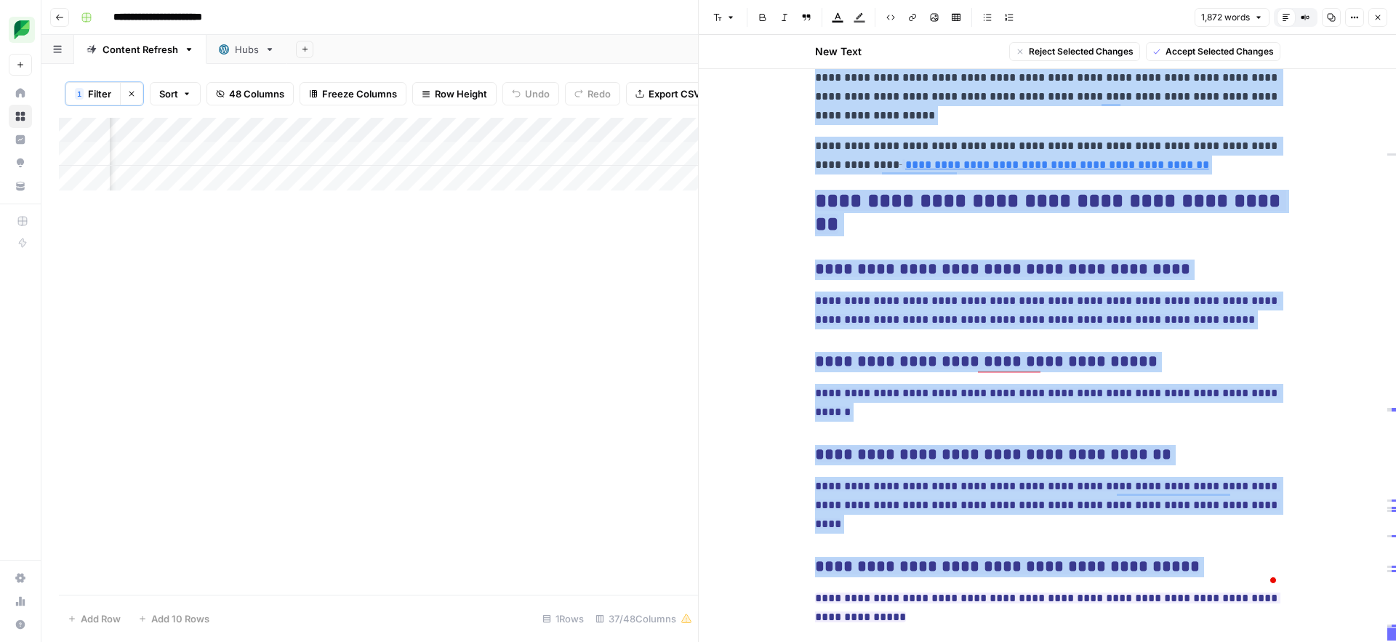
copy div "**********"
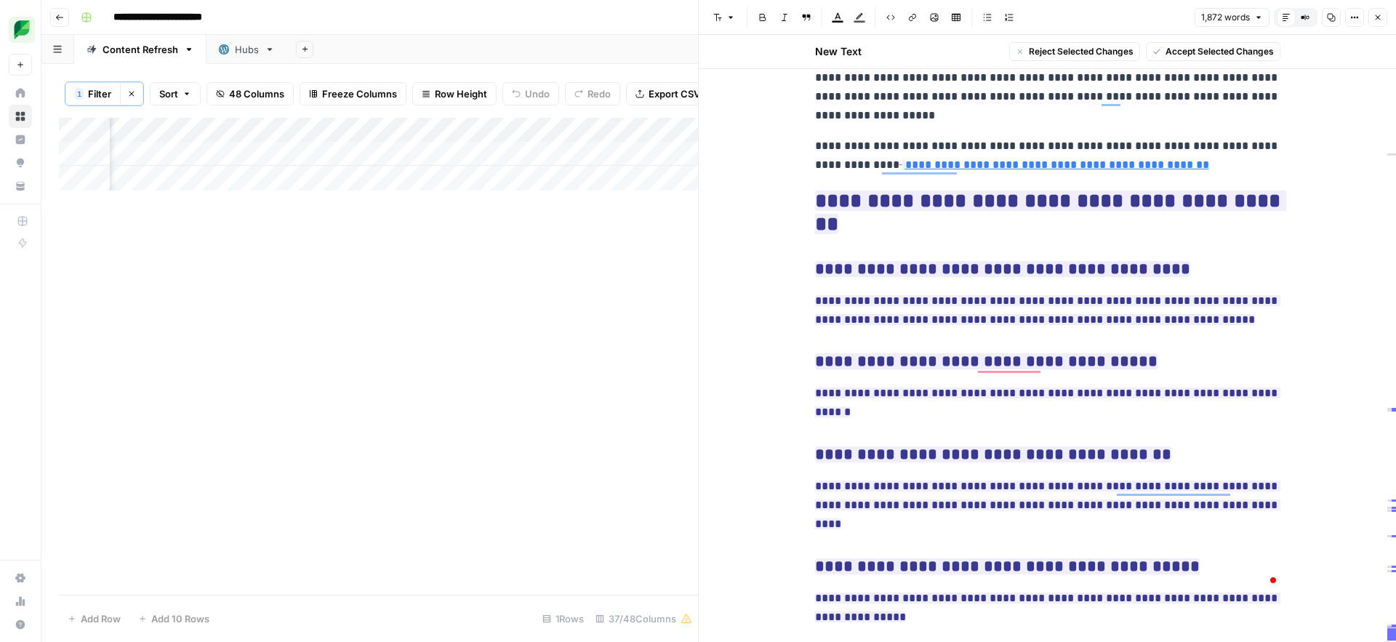
click at [1191, 53] on span "Accept Selected Changes" at bounding box center [1220, 51] width 108 height 13
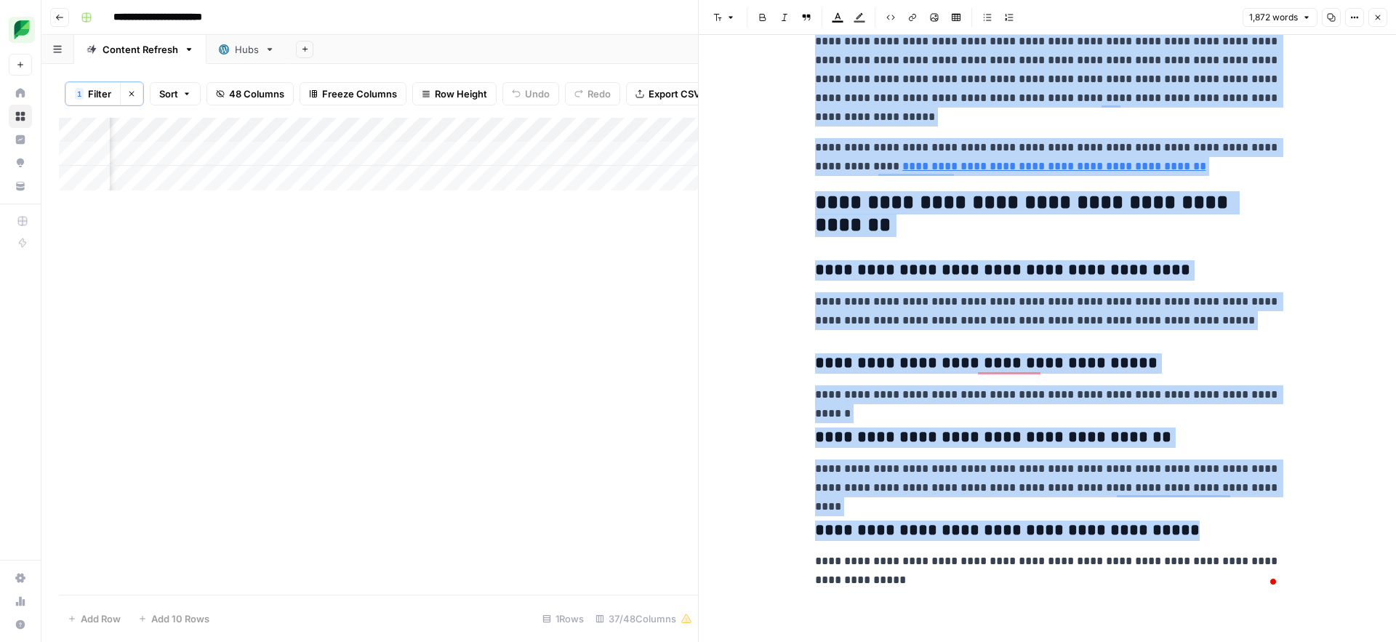
click at [1382, 23] on button "Close" at bounding box center [1378, 17] width 19 height 19
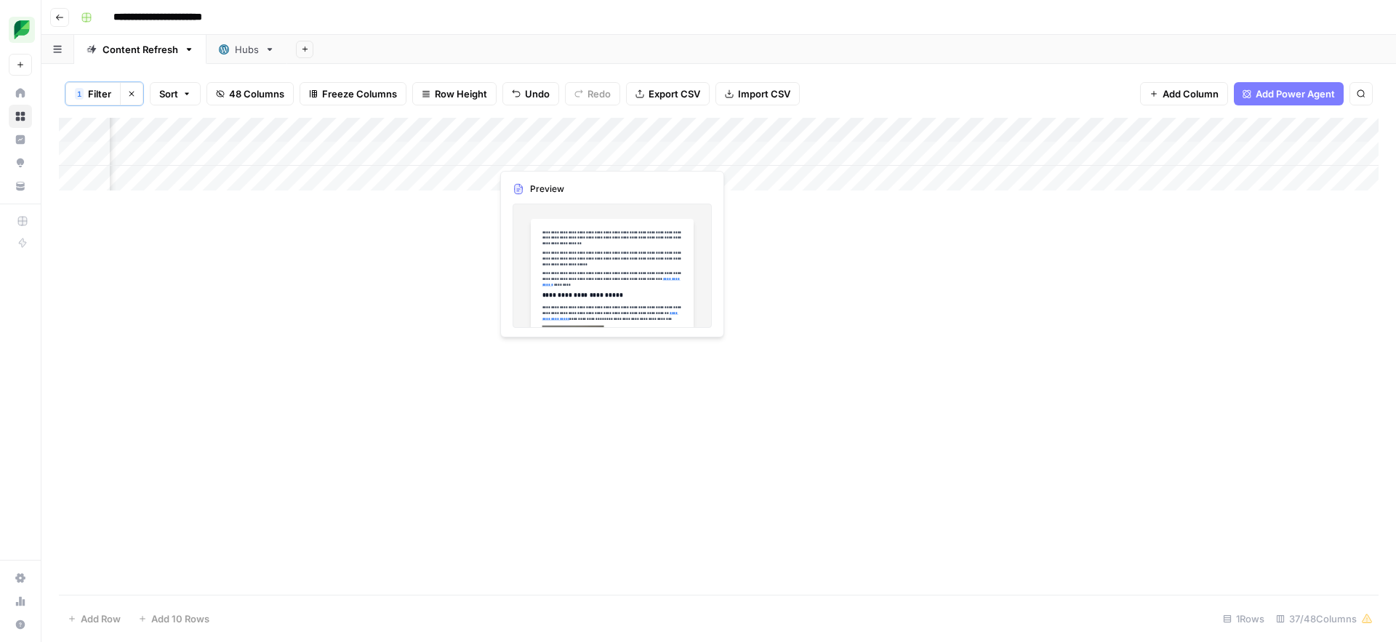
click at [548, 156] on div "Add Column" at bounding box center [719, 154] width 1320 height 73
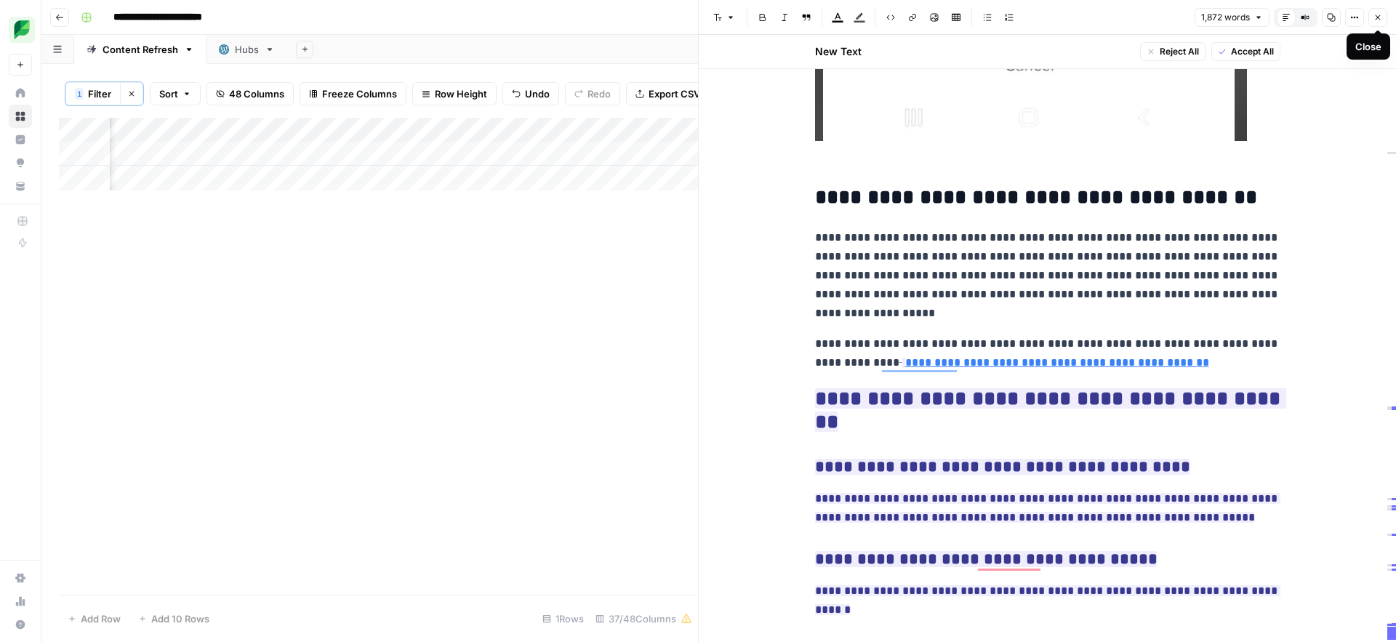
click at [1235, 55] on span "Accept All" at bounding box center [1252, 51] width 43 height 13
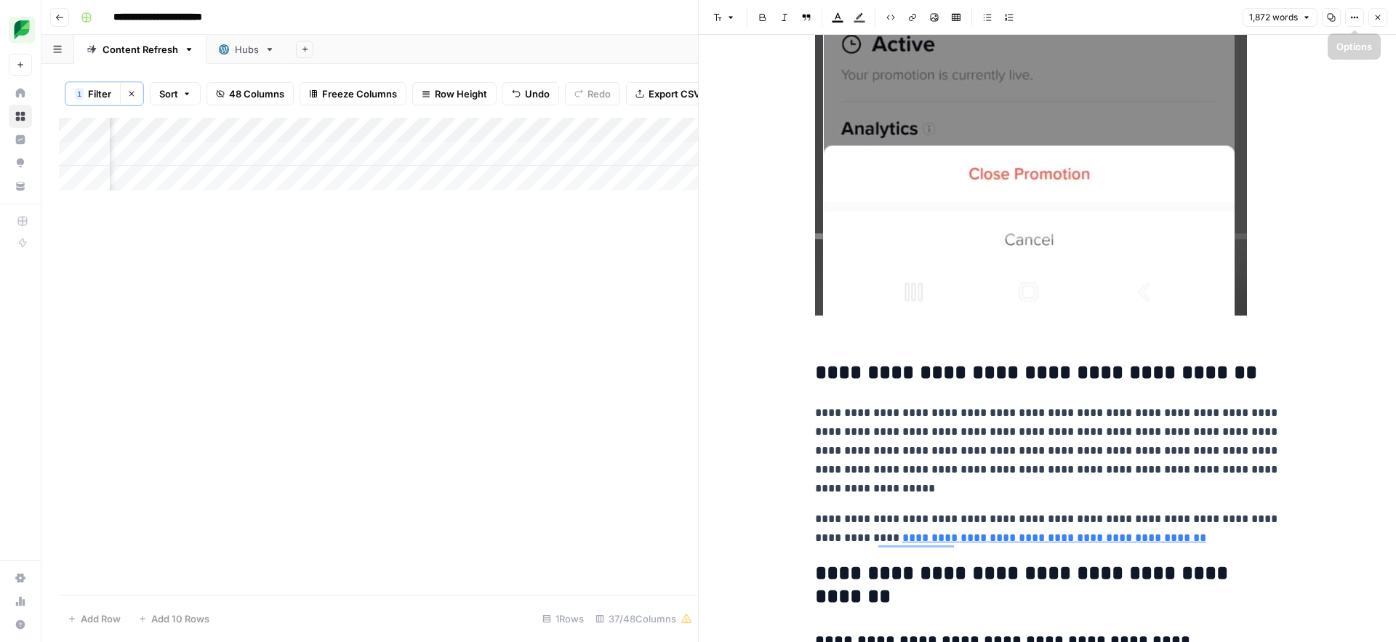
click at [1377, 17] on icon "button" at bounding box center [1378, 17] width 9 height 9
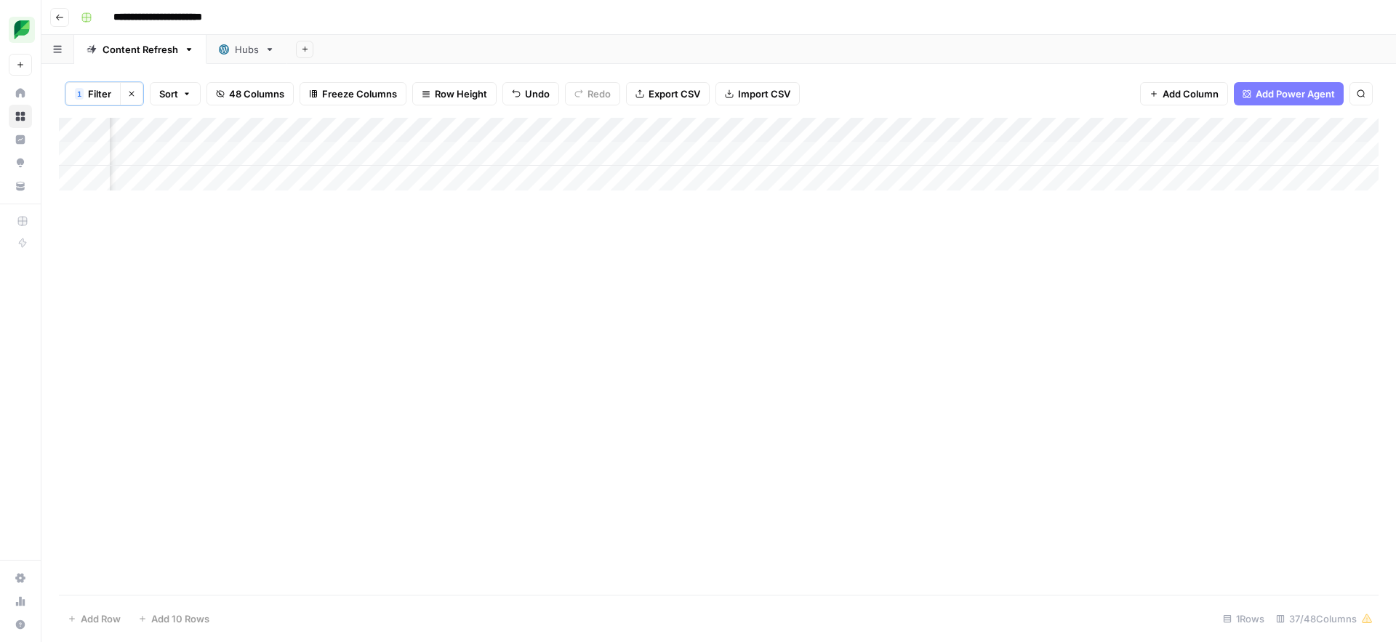
click at [1266, 155] on div "Add Column" at bounding box center [719, 154] width 1320 height 73
click at [100, 95] on button "Filter" at bounding box center [92, 92] width 55 height 23
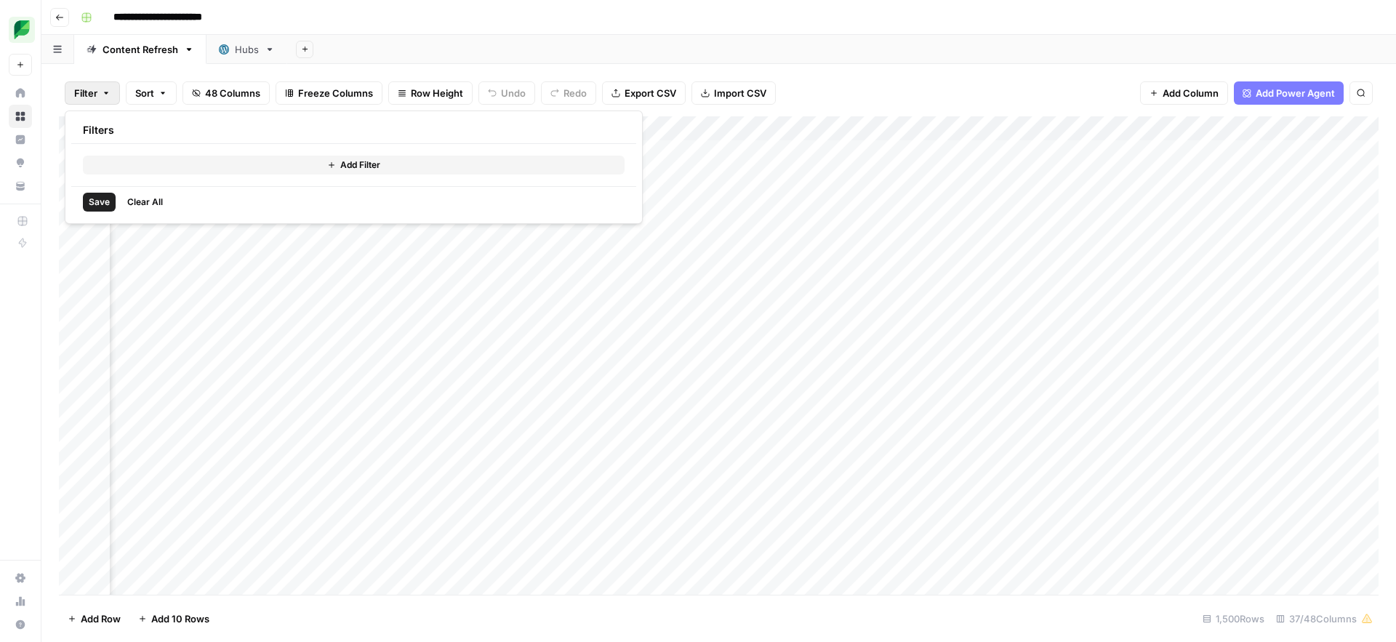
click at [129, 158] on button "Add Filter" at bounding box center [354, 165] width 542 height 19
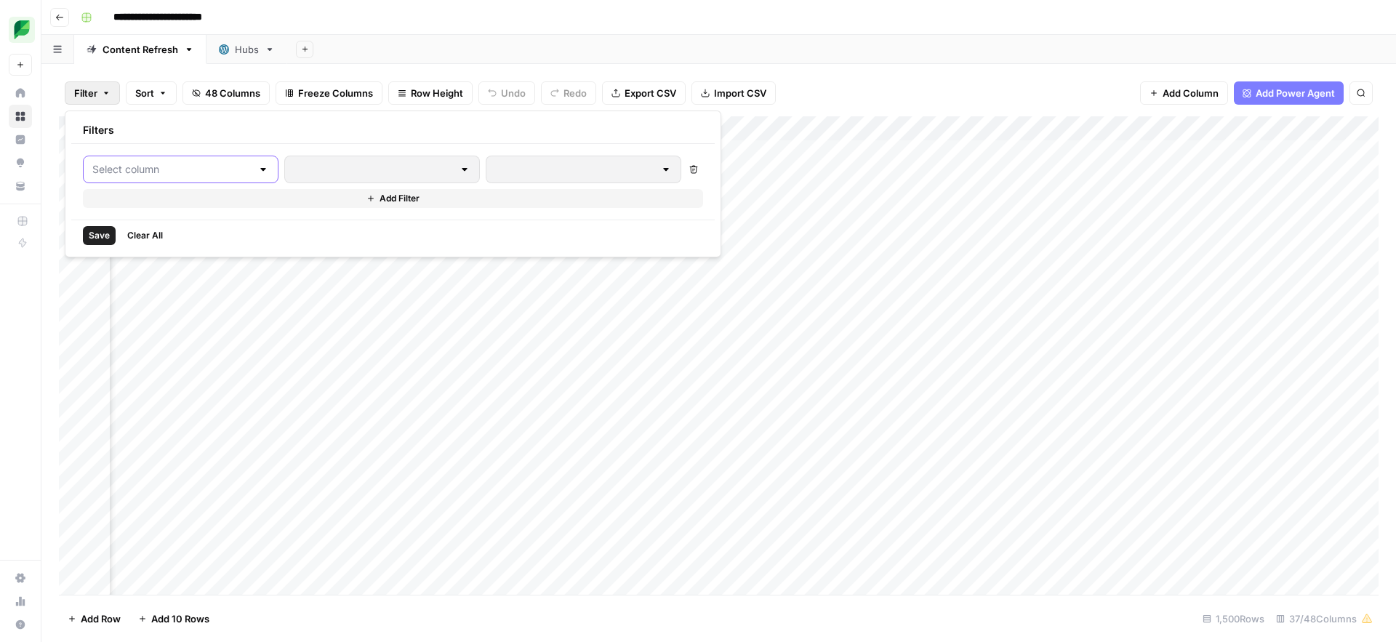
click at [132, 174] on input "text" at bounding box center [171, 169] width 159 height 15
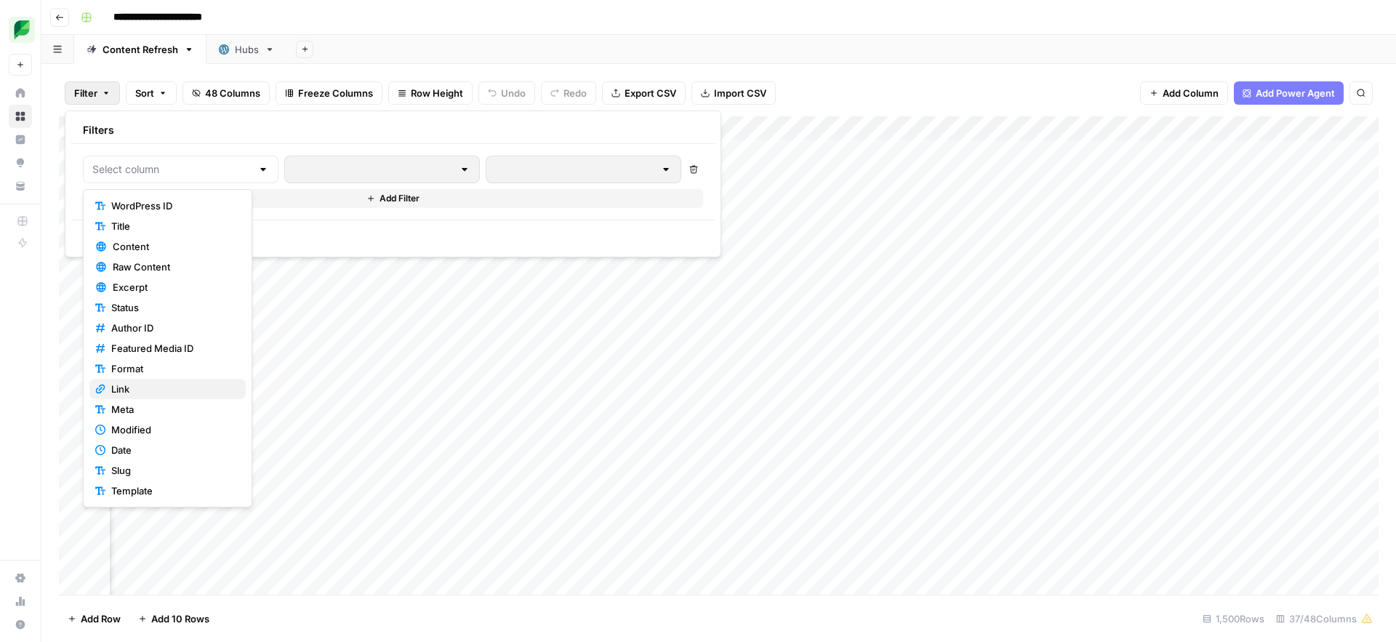
click at [117, 391] on span "Link" at bounding box center [172, 389] width 123 height 15
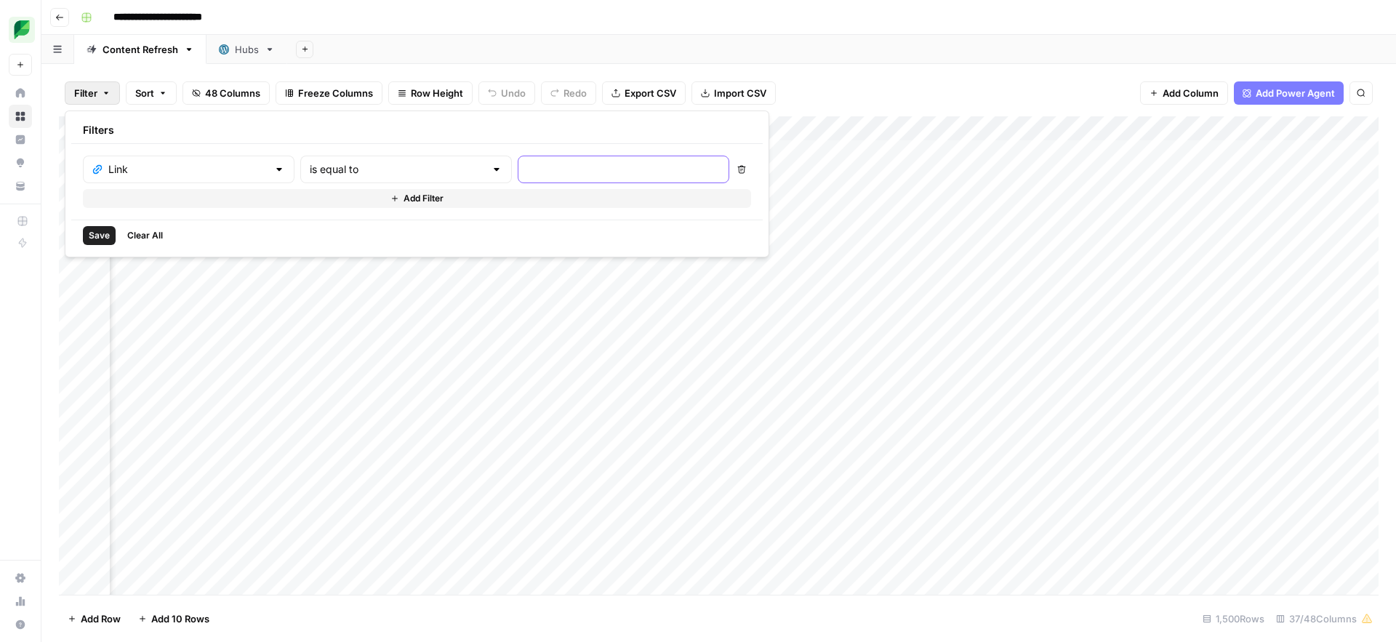
click at [527, 174] on input "text" at bounding box center [623, 169] width 193 height 15
type input "/insights/tiktok-promotion/"
click at [300, 177] on div "is equal to" at bounding box center [406, 170] width 212 height 28
click at [290, 247] on span "contains" at bounding box center [345, 246] width 143 height 15
type input "contains"
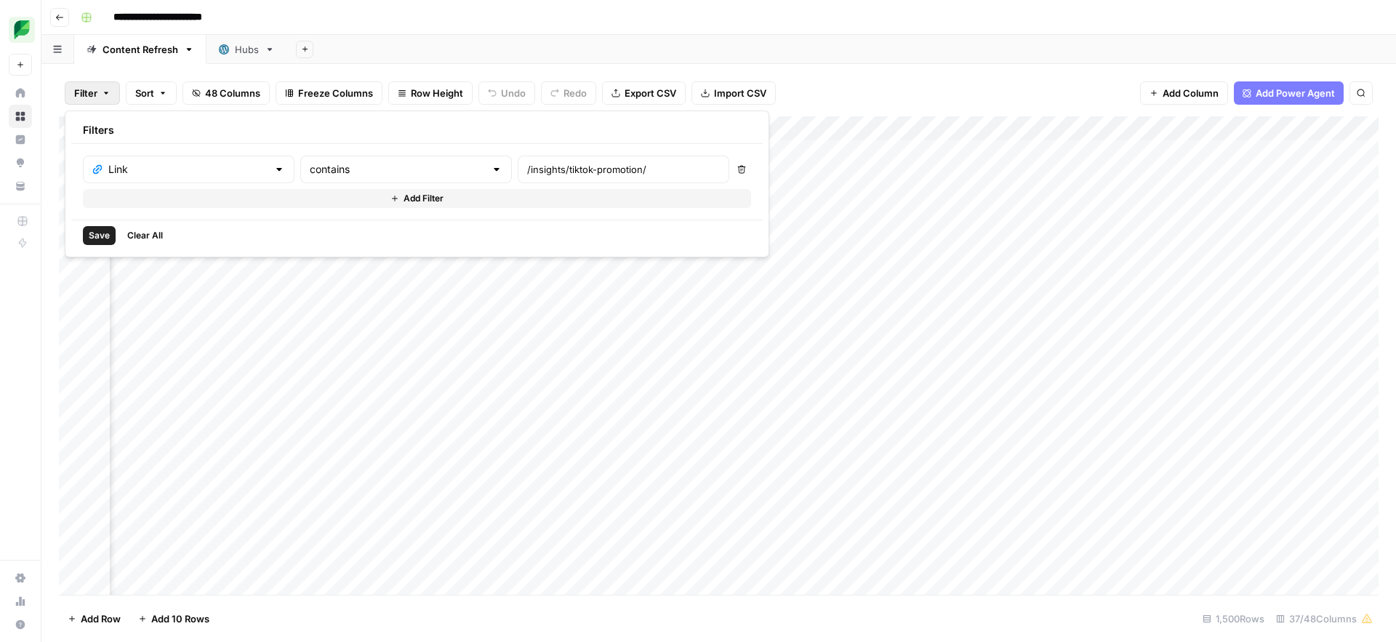
click at [95, 236] on span "Save" at bounding box center [99, 235] width 21 height 13
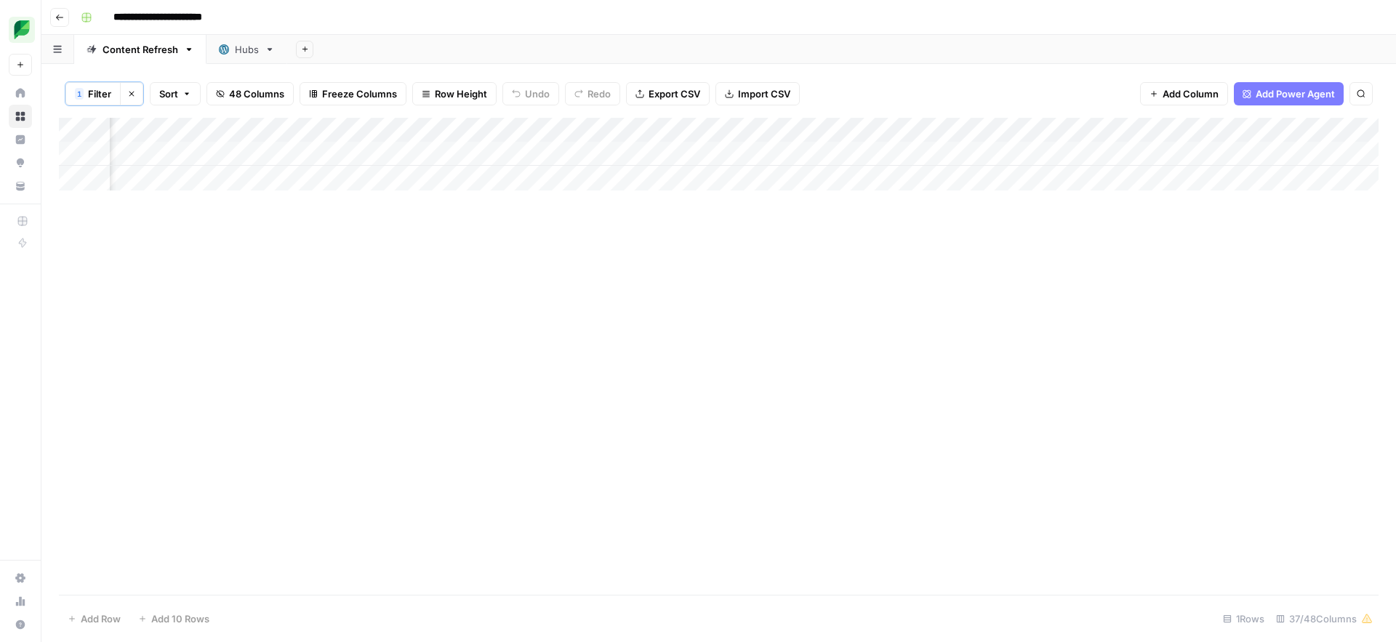
scroll to position [0, 2863]
